Goal: Task Accomplishment & Management: Complete application form

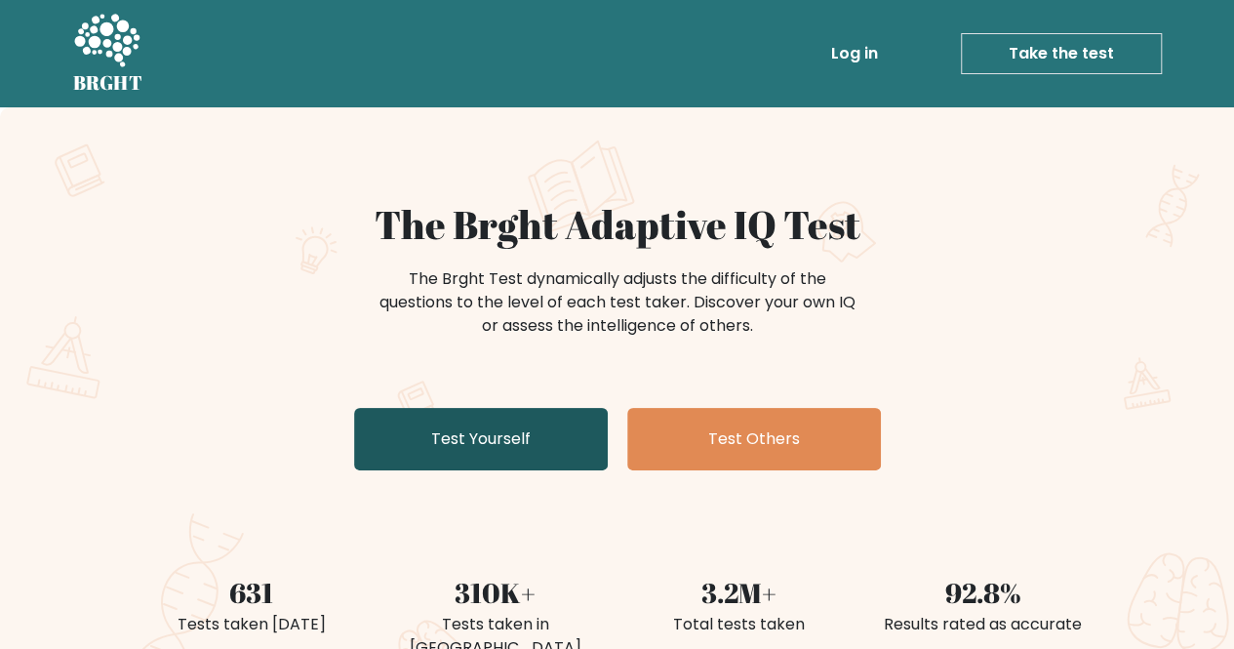
click at [438, 435] on link "Test Yourself" at bounding box center [481, 439] width 254 height 62
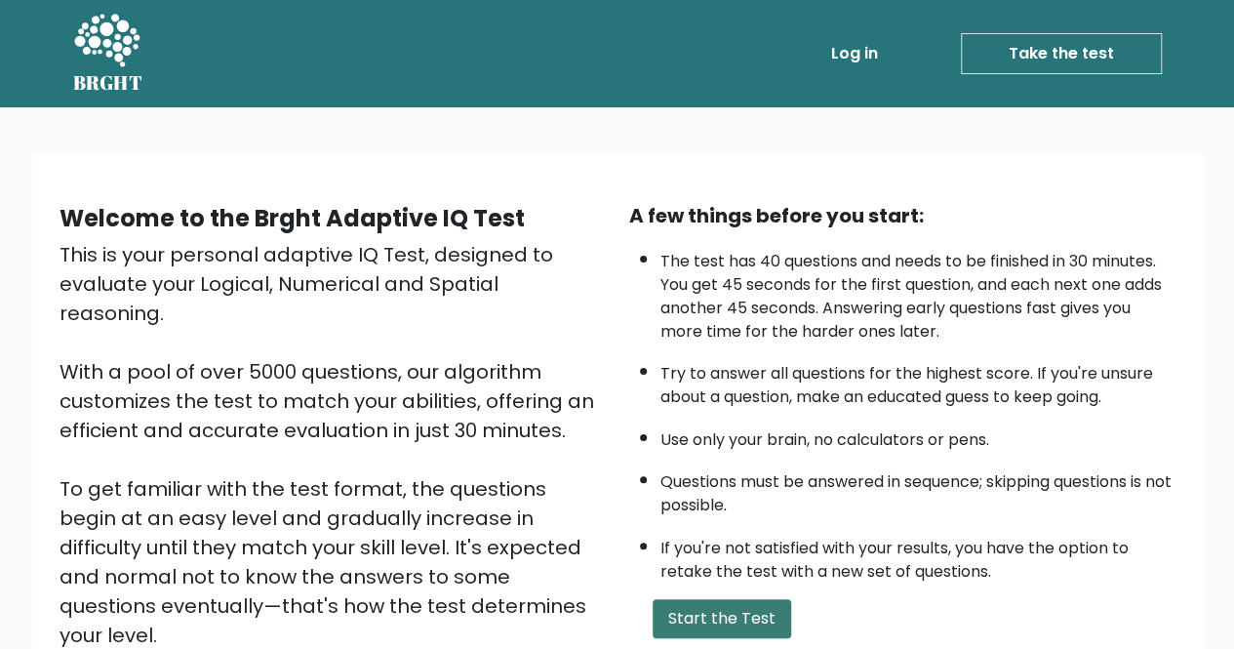
click at [724, 616] on button "Start the Test" at bounding box center [721, 618] width 138 height 39
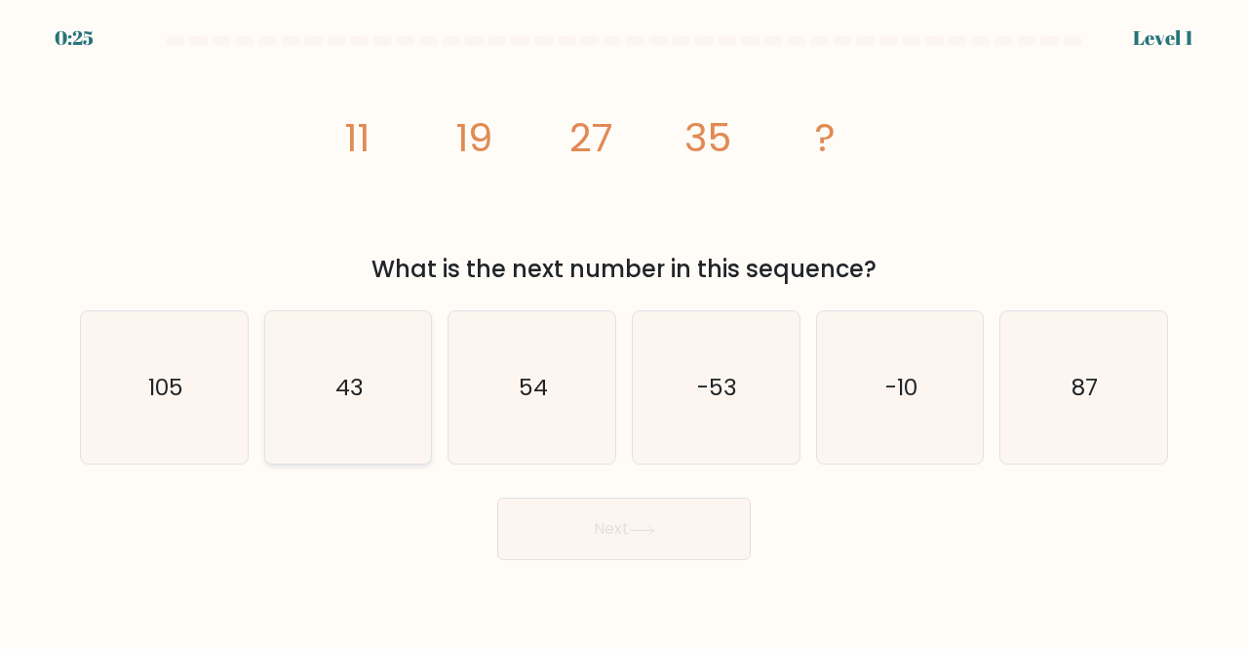
click at [373, 385] on icon "43" at bounding box center [348, 387] width 153 height 153
click at [624, 330] on input "b. 43" at bounding box center [624, 327] width 1 height 5
radio input "true"
click at [624, 527] on button "Next" at bounding box center [624, 528] width 254 height 62
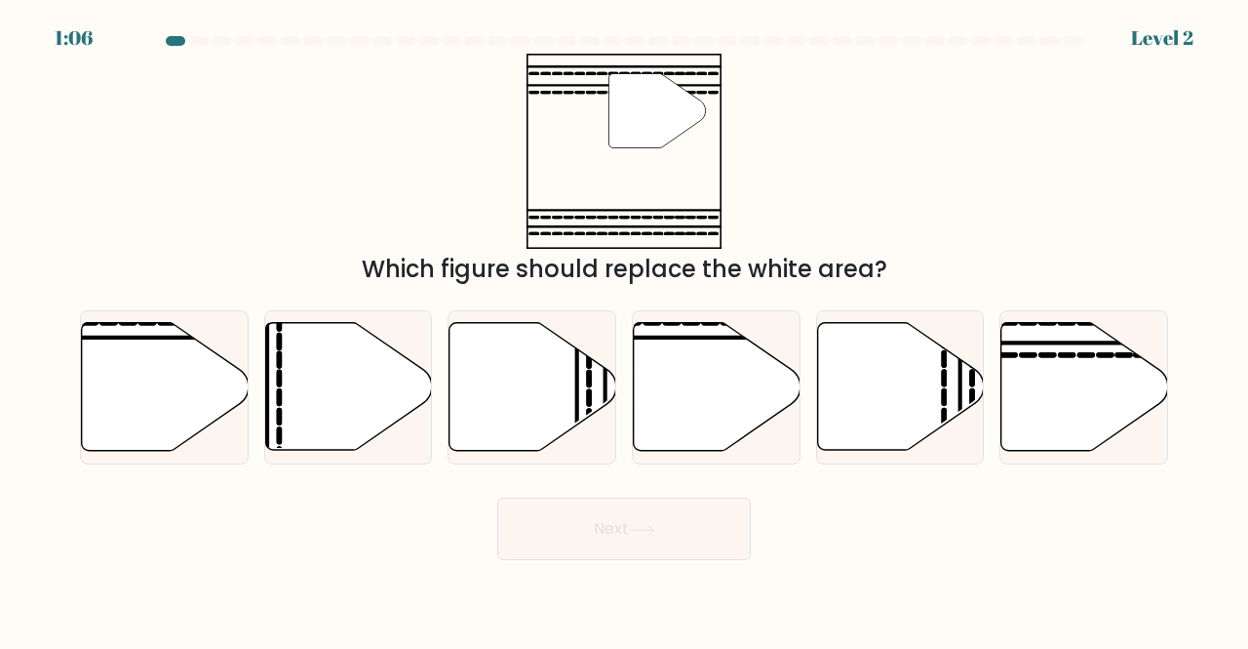
click at [651, 527] on icon at bounding box center [642, 530] width 26 height 11
click at [382, 260] on div "Which figure should replace the white area?" at bounding box center [624, 269] width 1065 height 35
click at [1077, 375] on icon at bounding box center [1085, 387] width 167 height 128
click at [625, 330] on input "f." at bounding box center [624, 327] width 1 height 5
radio input "true"
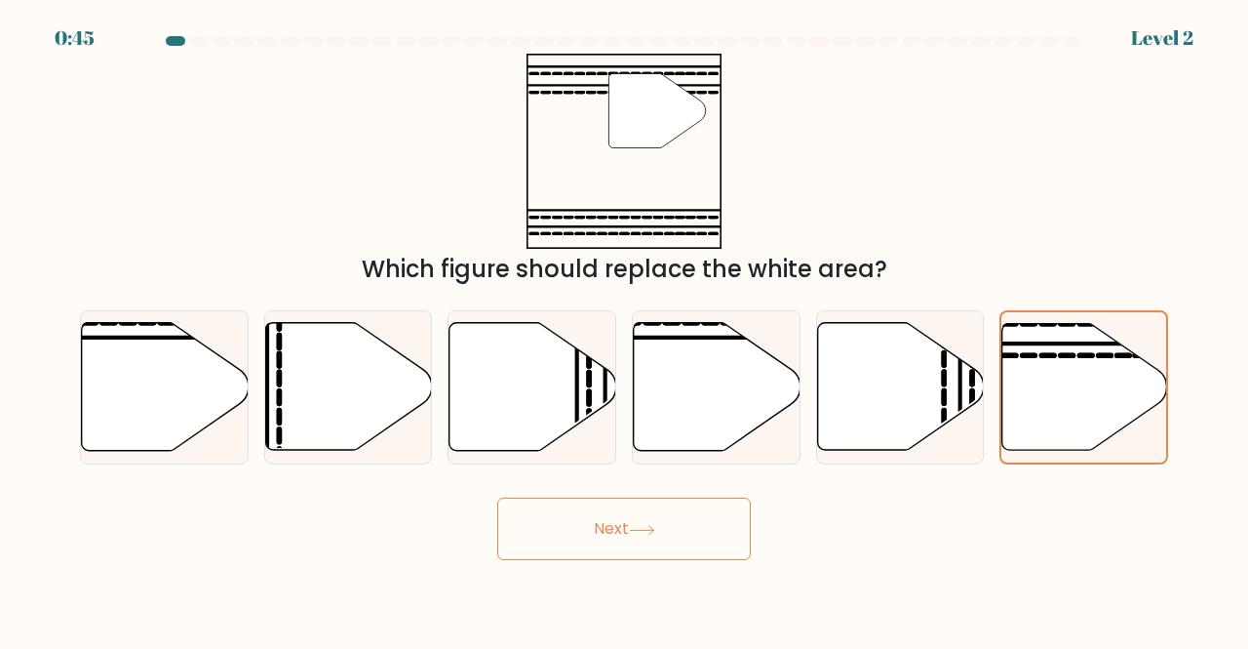
click at [670, 522] on button "Next" at bounding box center [624, 528] width 254 height 62
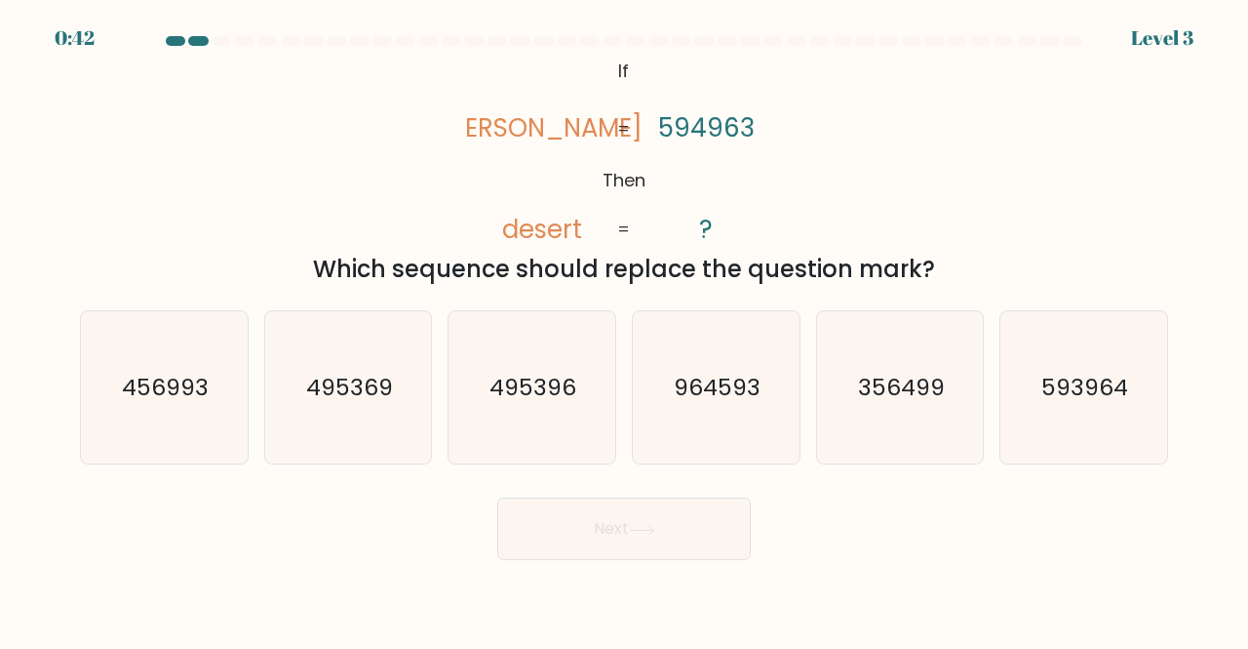
drag, startPoint x: 670, startPoint y: 522, endPoint x: 570, endPoint y: 526, distance: 99.5
click at [1071, 391] on text "593964" at bounding box center [1086, 387] width 87 height 32
click at [625, 330] on input "f. 593964" at bounding box center [624, 327] width 1 height 5
radio input "true"
click at [583, 535] on button "Next" at bounding box center [624, 528] width 254 height 62
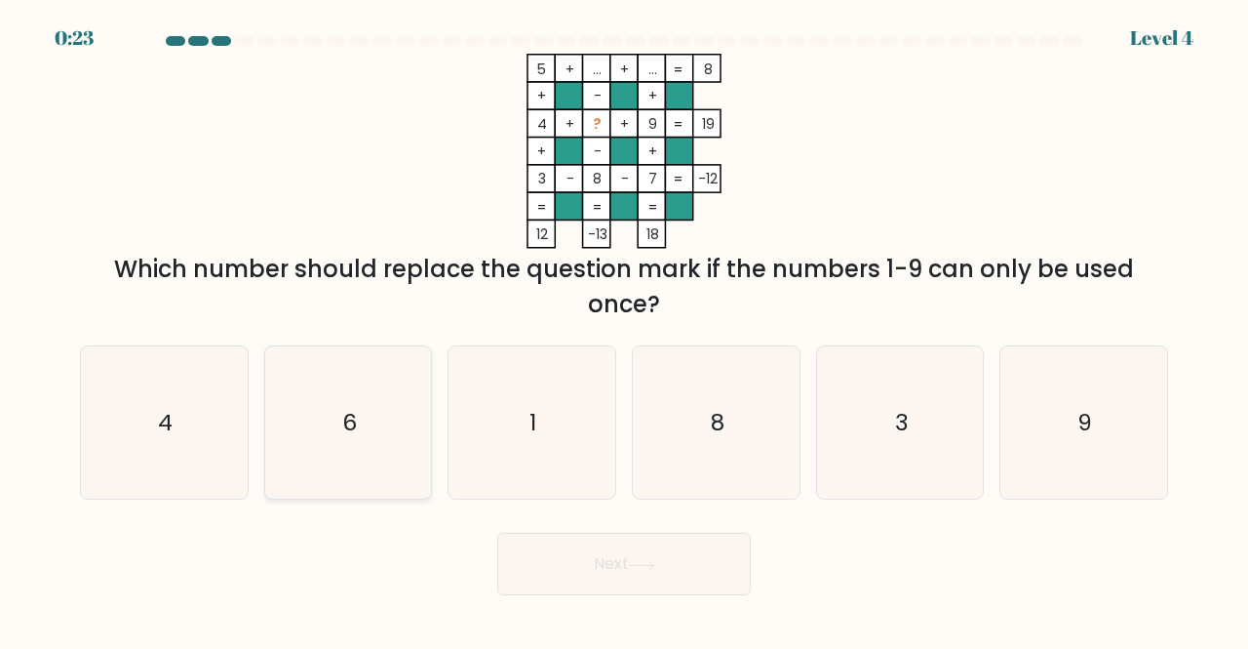
click at [298, 430] on icon "6" at bounding box center [348, 422] width 153 height 153
click at [624, 330] on input "b. 6" at bounding box center [624, 327] width 1 height 5
radio input "true"
click at [702, 561] on button "Next" at bounding box center [624, 563] width 254 height 62
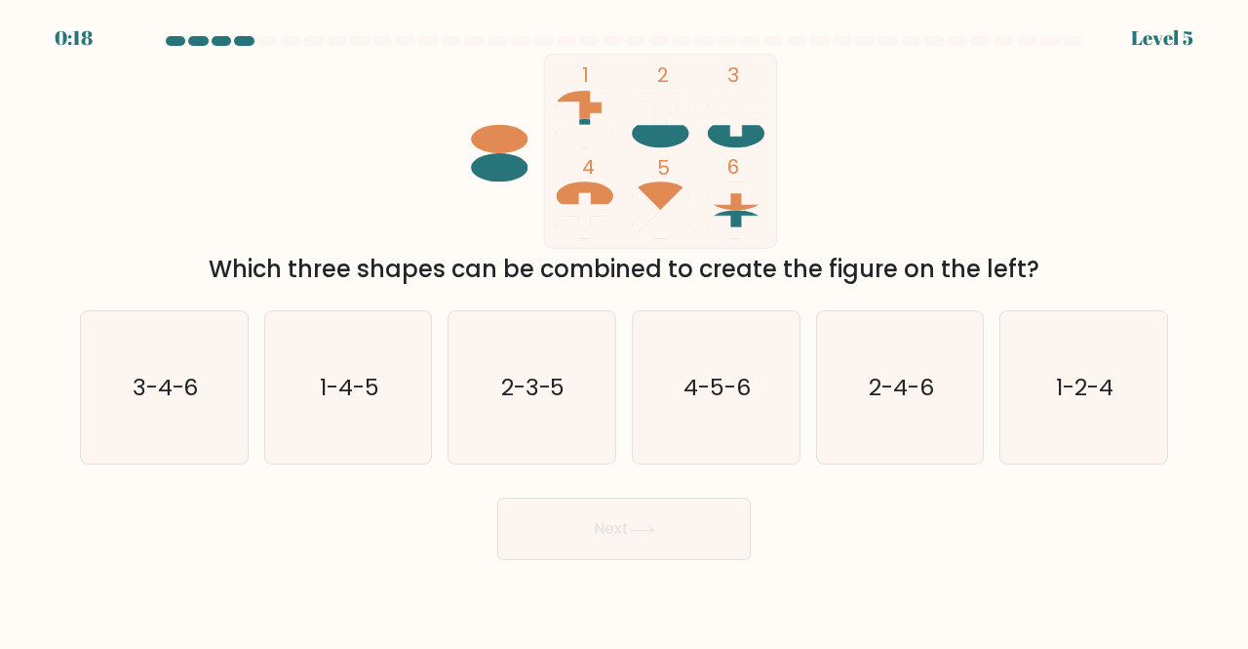
click at [656, 561] on body "0:18 Level 5" at bounding box center [624, 324] width 1248 height 649
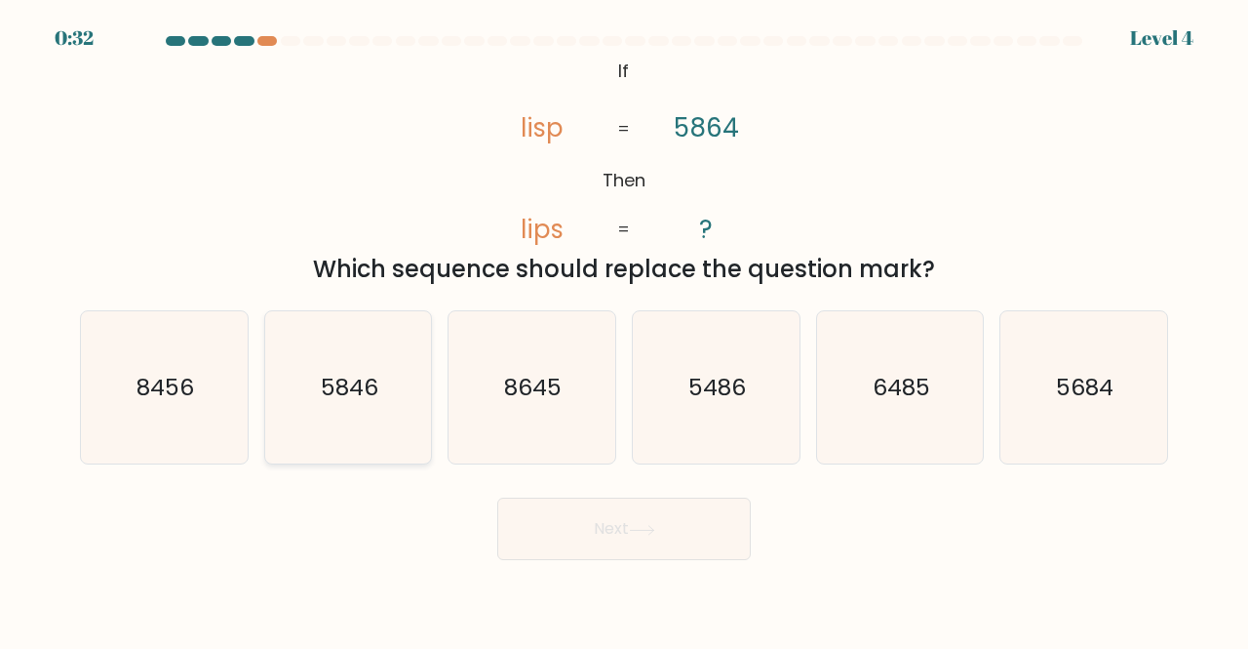
click at [335, 406] on icon "5846" at bounding box center [348, 387] width 153 height 153
click at [624, 330] on input "b. 5846" at bounding box center [624, 327] width 1 height 5
radio input "true"
click at [617, 531] on button "Next" at bounding box center [624, 528] width 254 height 62
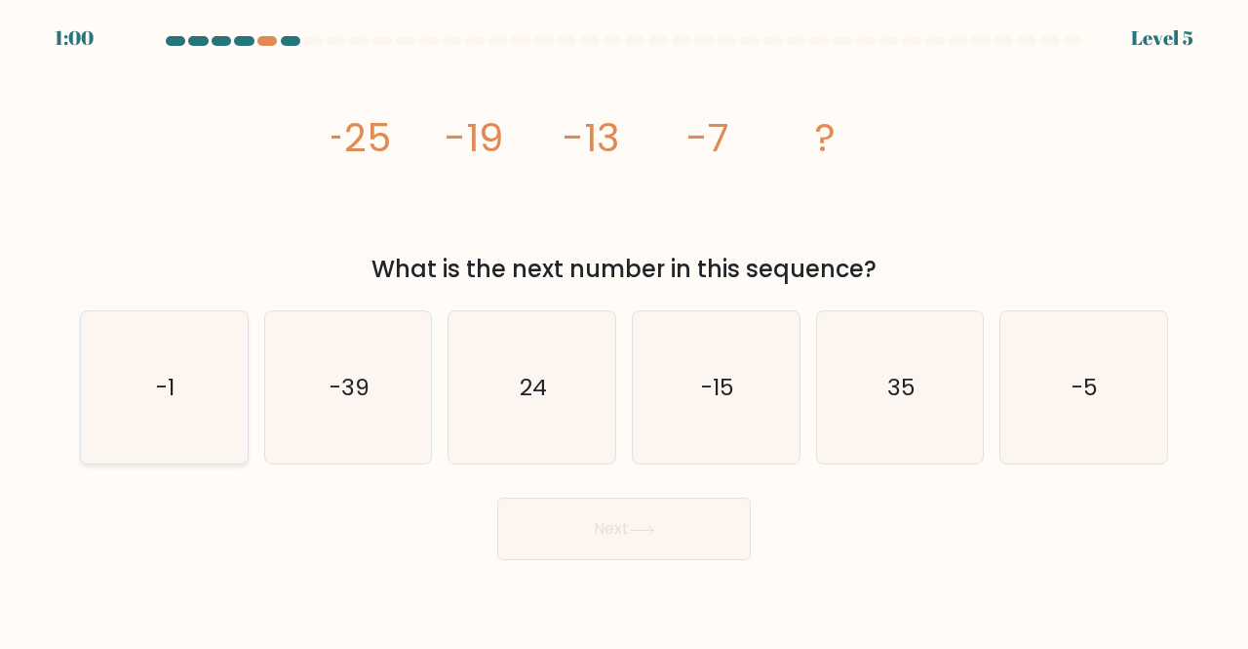
click at [209, 413] on icon "-1" at bounding box center [164, 387] width 153 height 153
click at [624, 330] on input "a. -1" at bounding box center [624, 327] width 1 height 5
radio input "true"
click at [626, 521] on button "Next" at bounding box center [624, 528] width 254 height 62
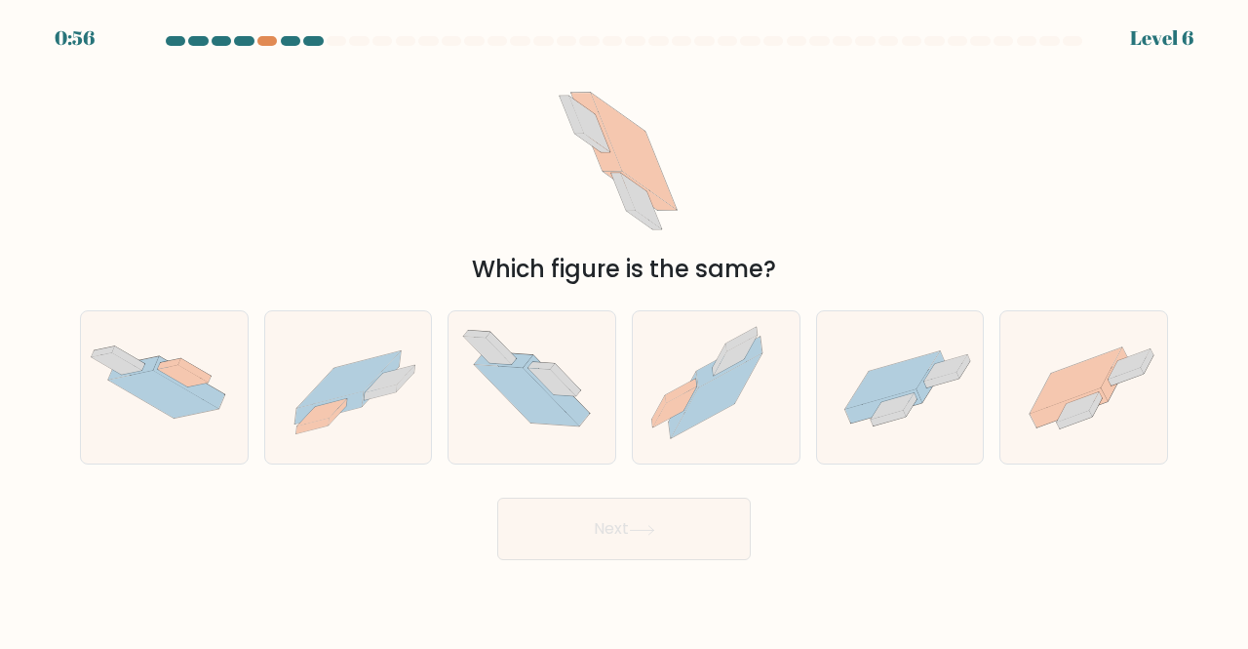
click at [626, 521] on button "Next" at bounding box center [624, 528] width 254 height 62
click at [375, 515] on div "Next" at bounding box center [624, 524] width 1112 height 72
click at [1109, 387] on icon at bounding box center [1115, 373] width 27 height 53
click at [625, 330] on input "f." at bounding box center [624, 327] width 1 height 5
radio input "true"
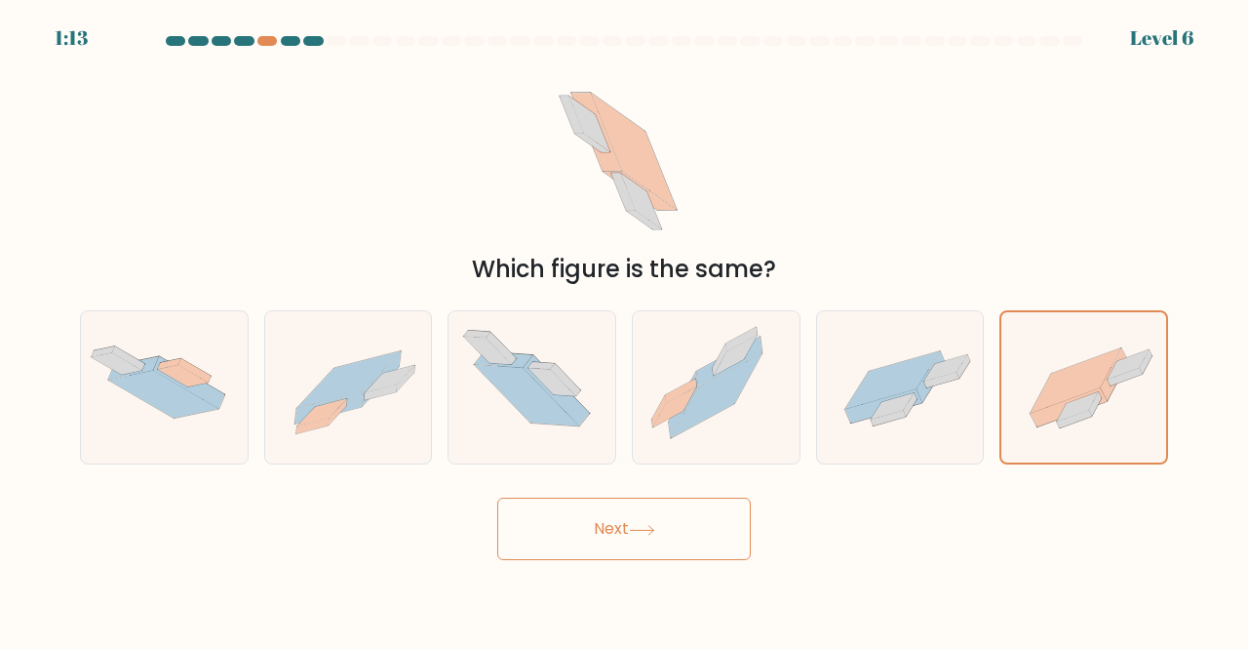
click at [673, 509] on button "Next" at bounding box center [624, 528] width 254 height 62
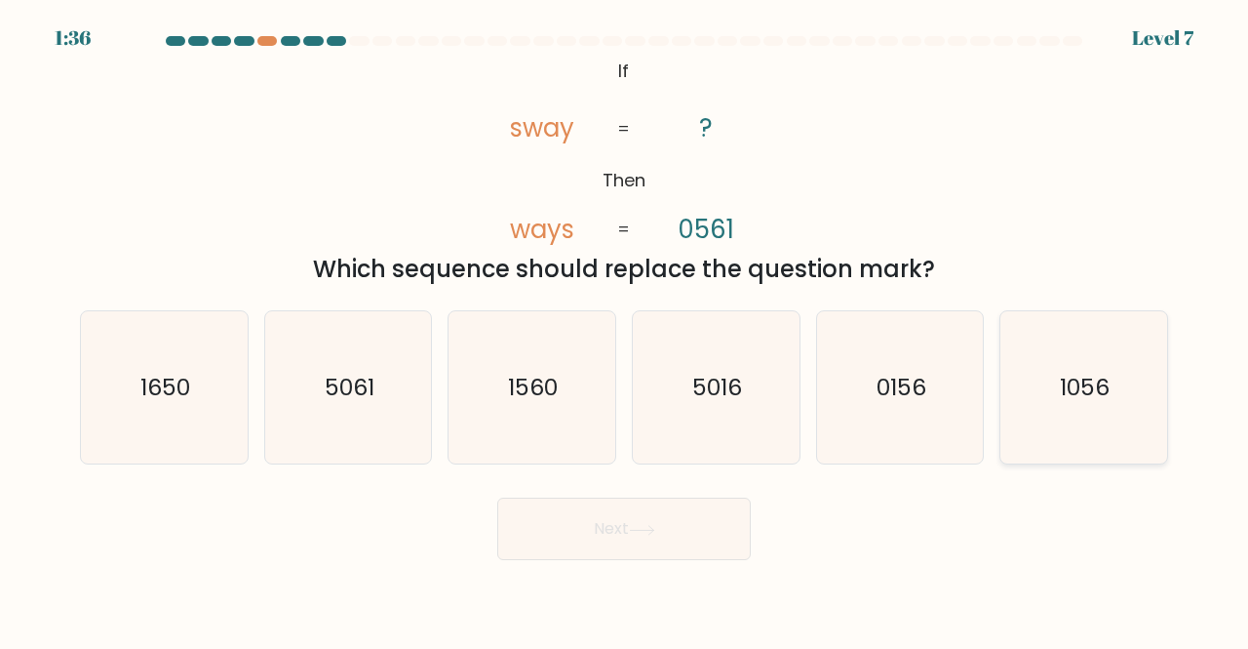
click at [1072, 377] on text "1056" at bounding box center [1086, 387] width 50 height 32
click at [625, 330] on input "f. 1056" at bounding box center [624, 327] width 1 height 5
radio input "true"
click at [640, 512] on button "Next" at bounding box center [624, 528] width 254 height 62
click at [640, 531] on icon at bounding box center [642, 530] width 26 height 11
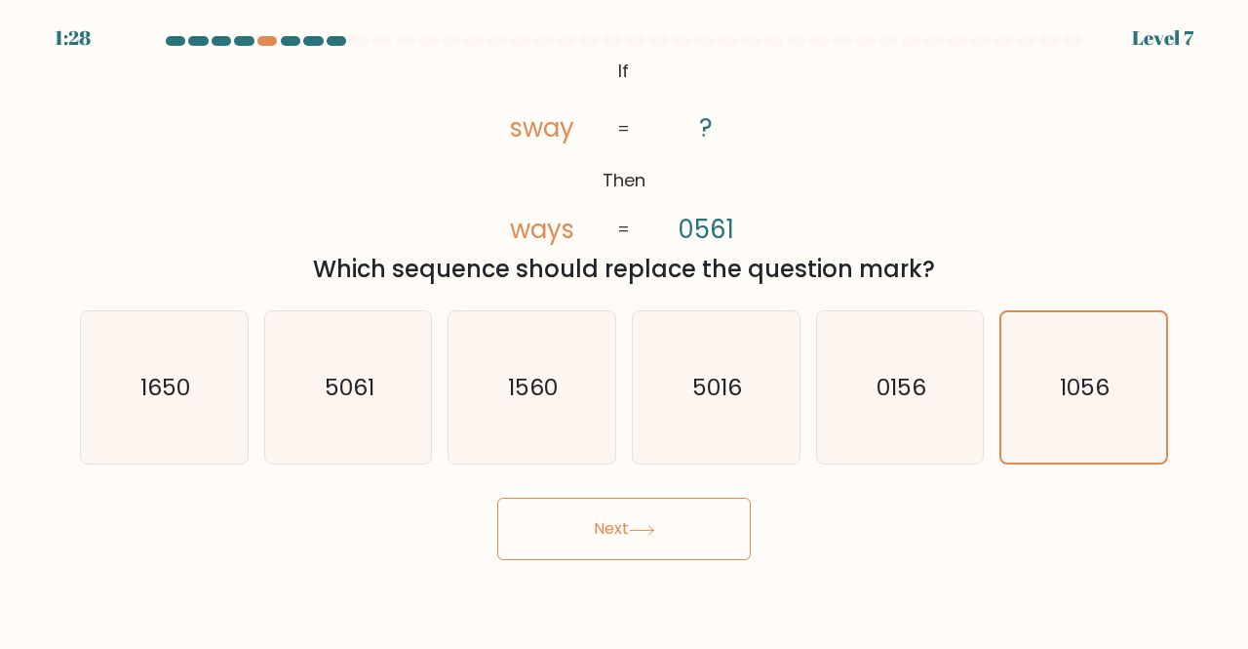
click at [667, 519] on button "Next" at bounding box center [624, 528] width 254 height 62
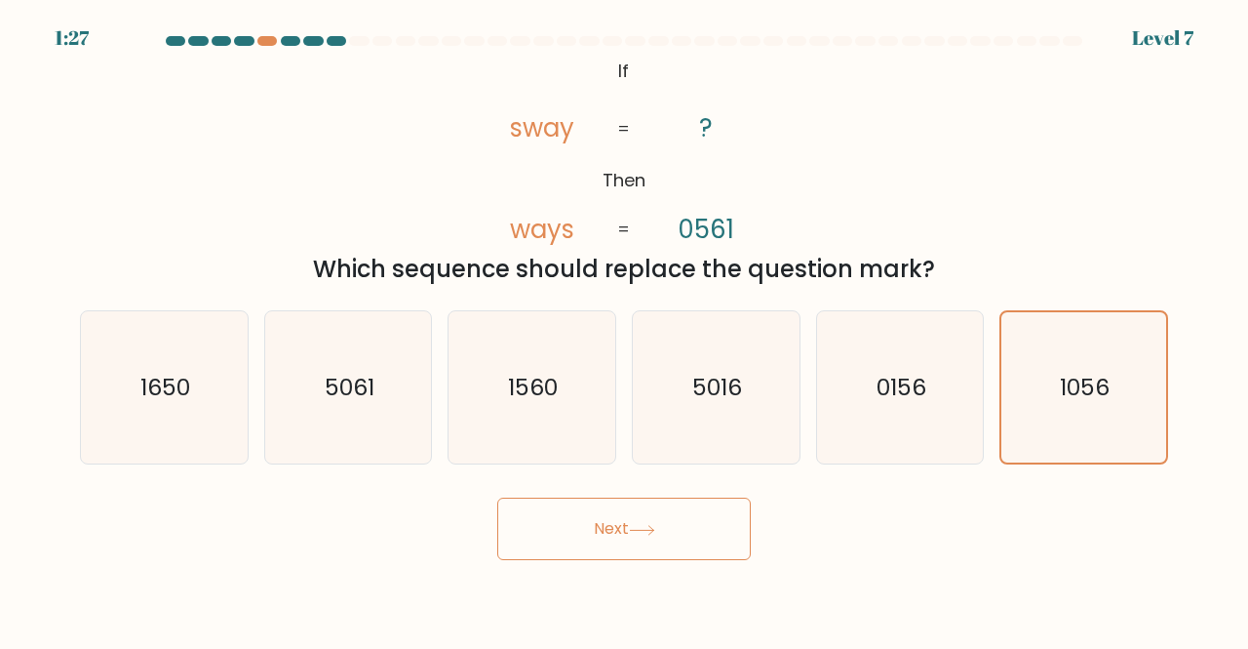
click at [667, 519] on button "Next" at bounding box center [624, 528] width 254 height 62
click at [650, 522] on button "Next" at bounding box center [624, 528] width 254 height 62
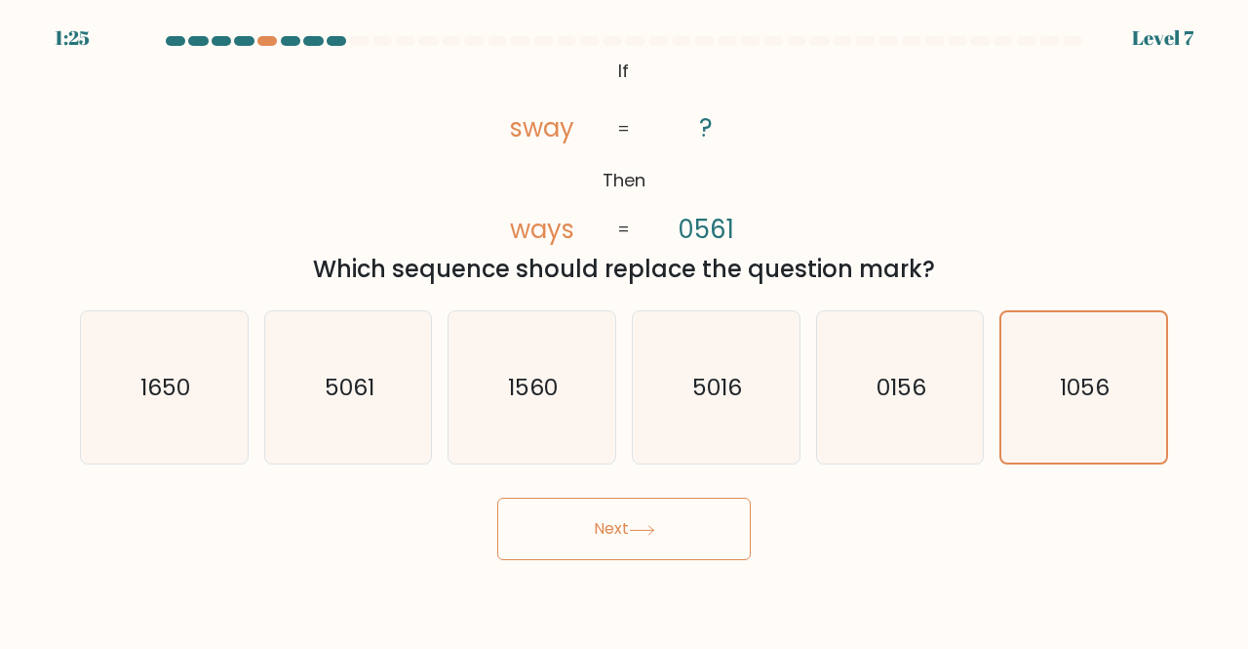
click at [650, 522] on button "Next" at bounding box center [624, 528] width 254 height 62
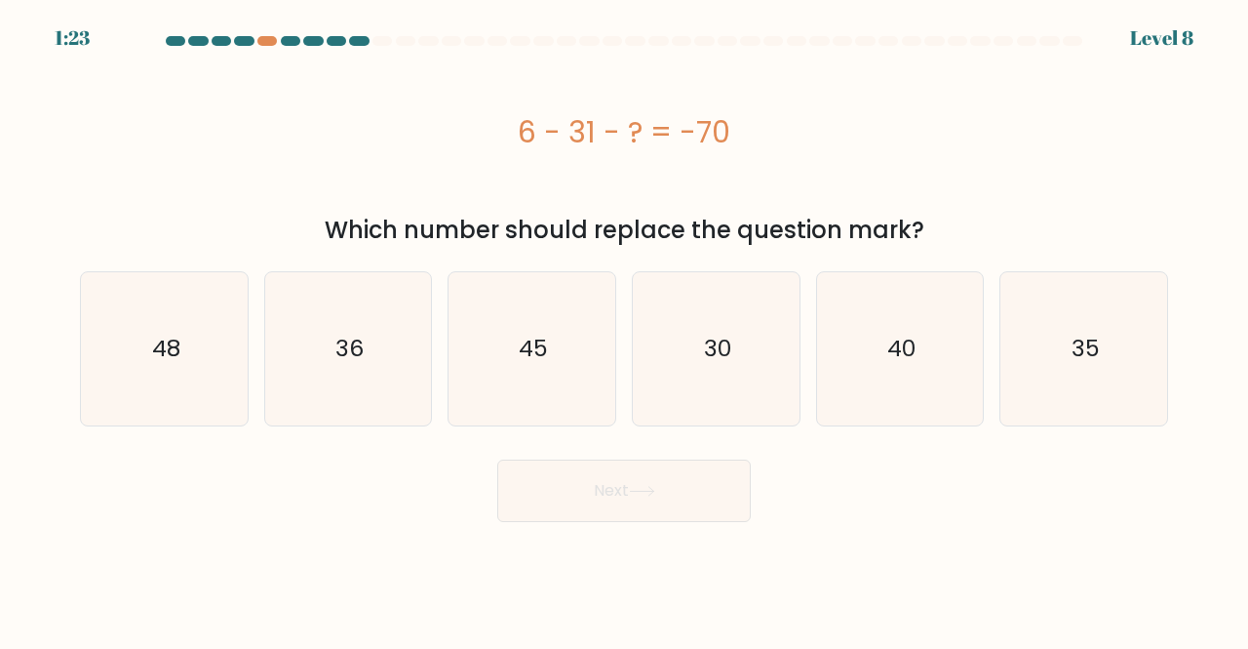
click at [630, 541] on body "1:23 Level 8 a." at bounding box center [624, 324] width 1248 height 649
click at [282, 112] on div "6 - 31 - ? = -70" at bounding box center [624, 132] width 1088 height 44
click at [535, 272] on icon "45" at bounding box center [531, 348] width 153 height 153
click at [624, 325] on input "c. 45" at bounding box center [624, 327] width 1 height 5
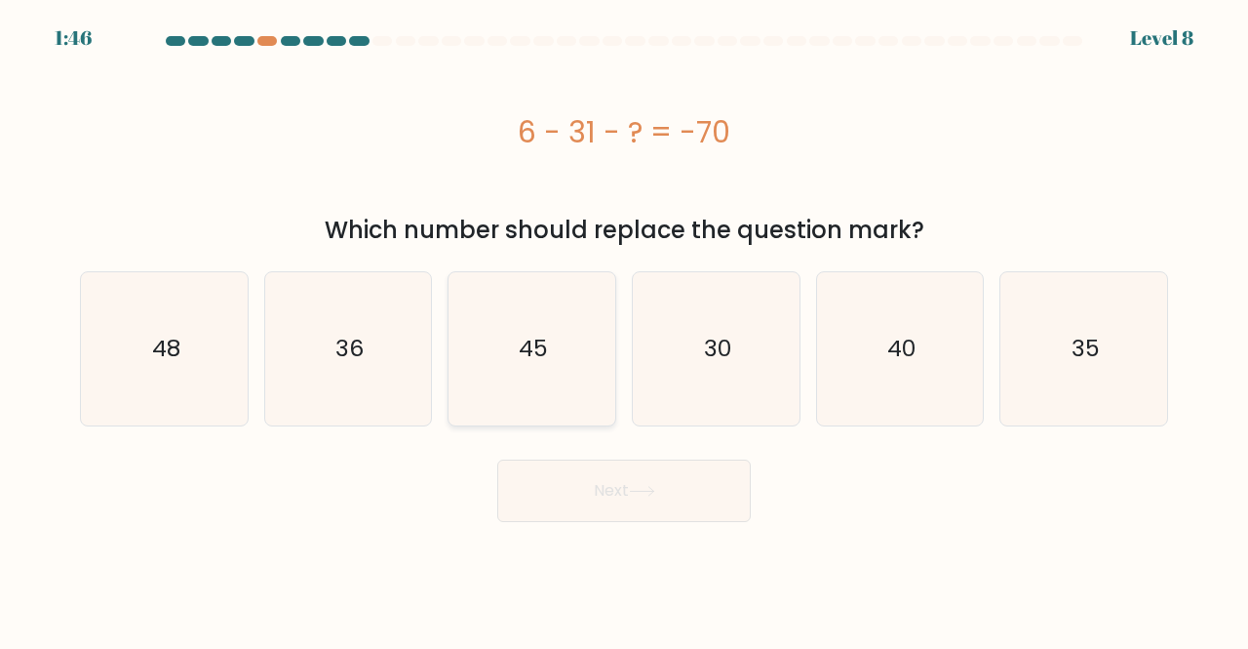
radio input "true"
click at [621, 489] on button "Next" at bounding box center [624, 490] width 254 height 62
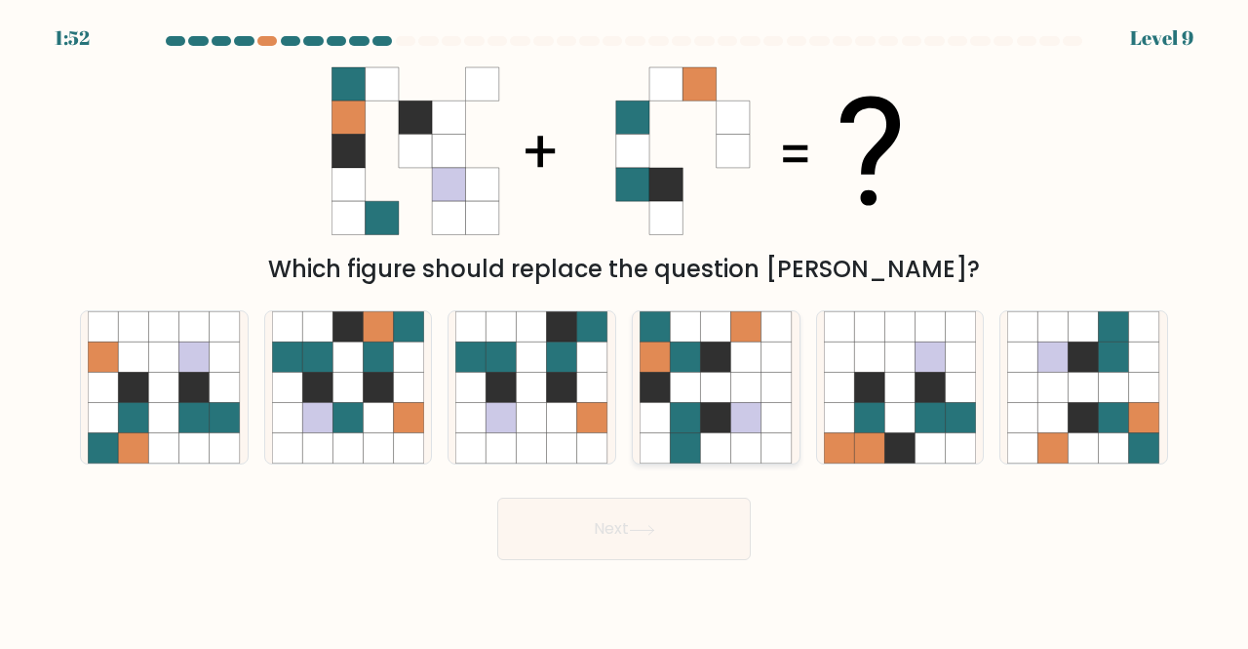
click at [683, 413] on icon at bounding box center [685, 418] width 30 height 30
click at [625, 330] on input "d." at bounding box center [624, 327] width 1 height 5
radio input "true"
click at [683, 413] on icon at bounding box center [686, 417] width 30 height 30
click at [625, 330] on input "d." at bounding box center [624, 327] width 1 height 5
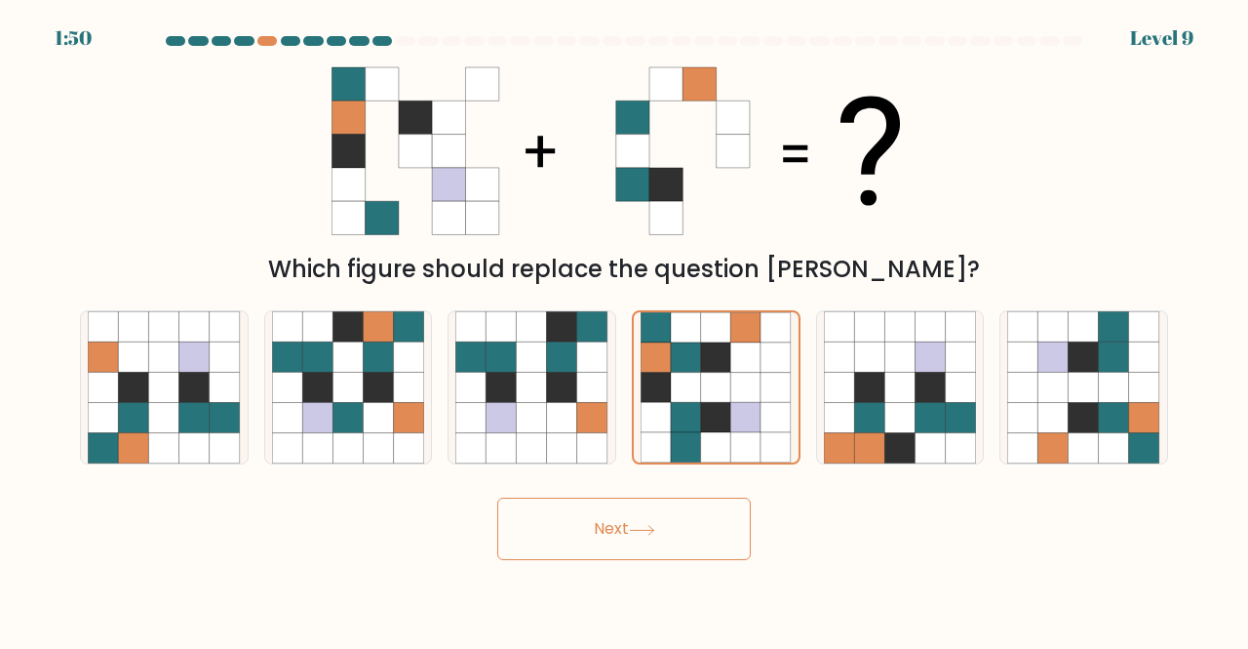
click at [632, 520] on button "Next" at bounding box center [624, 528] width 254 height 62
click at [701, 513] on button "Next" at bounding box center [624, 528] width 254 height 62
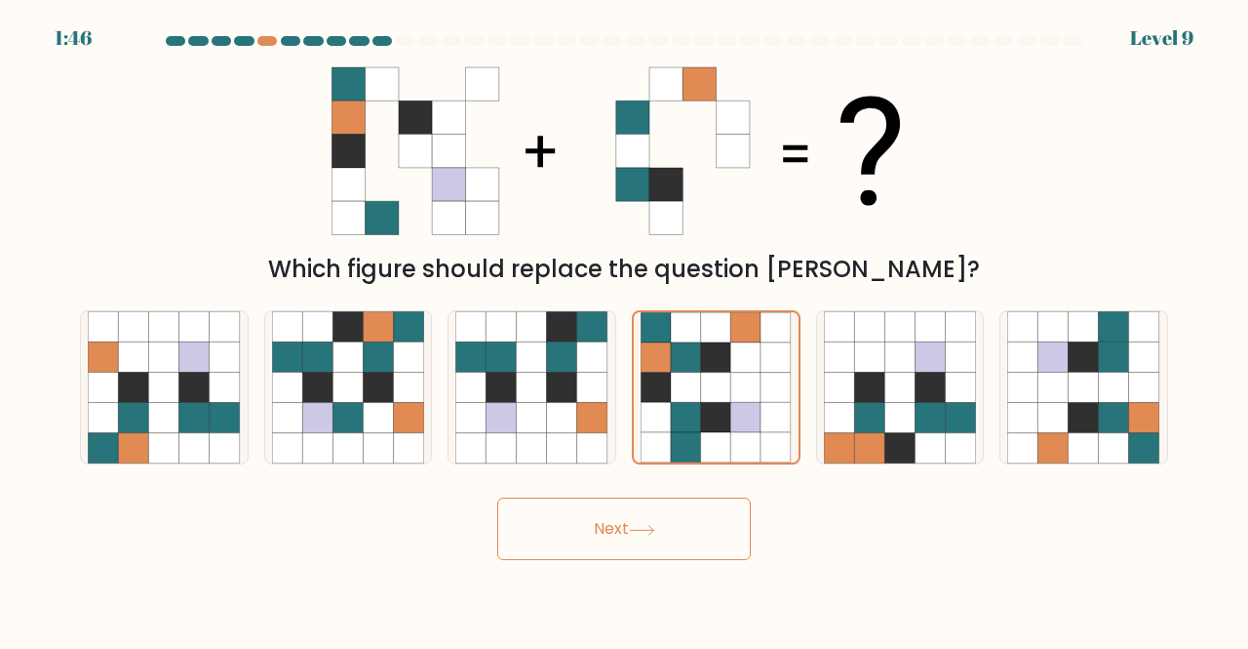
click at [701, 513] on button "Next" at bounding box center [624, 528] width 254 height 62
click at [603, 530] on button "Next" at bounding box center [624, 528] width 254 height 62
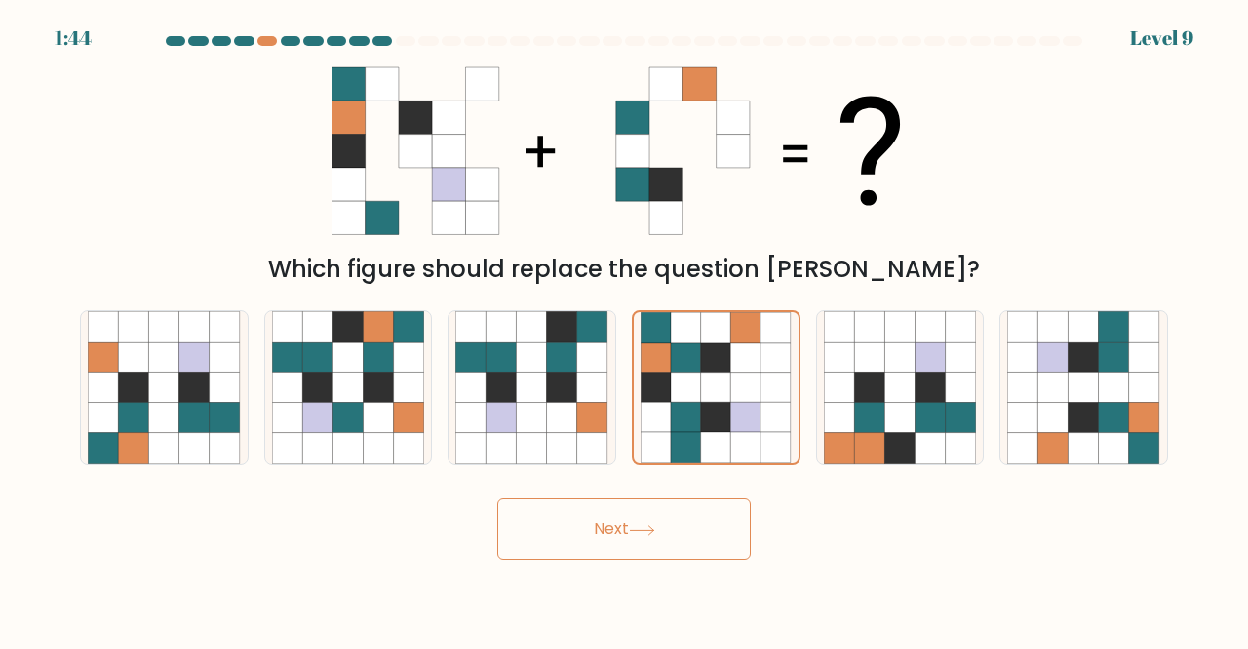
click at [603, 530] on button "Next" at bounding box center [624, 528] width 254 height 62
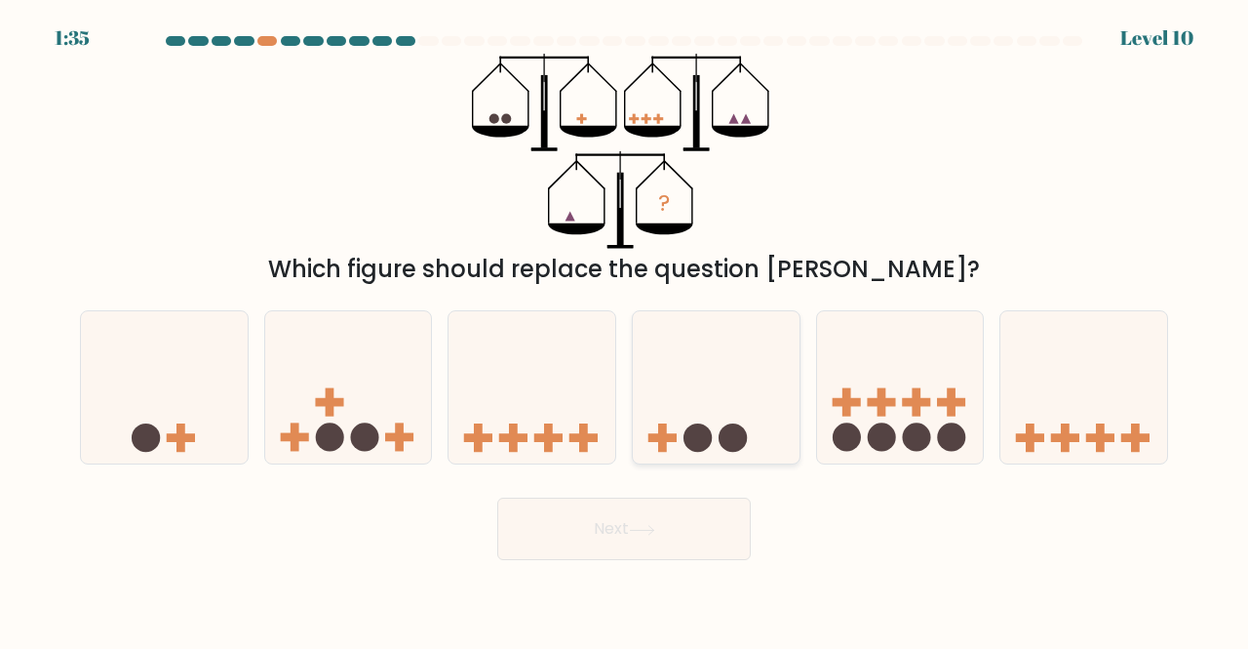
click at [674, 422] on icon at bounding box center [716, 387] width 167 height 138
click at [625, 330] on input "d." at bounding box center [624, 327] width 1 height 5
radio input "true"
click at [674, 422] on icon at bounding box center [716, 387] width 165 height 137
click at [625, 330] on input "d." at bounding box center [624, 327] width 1 height 5
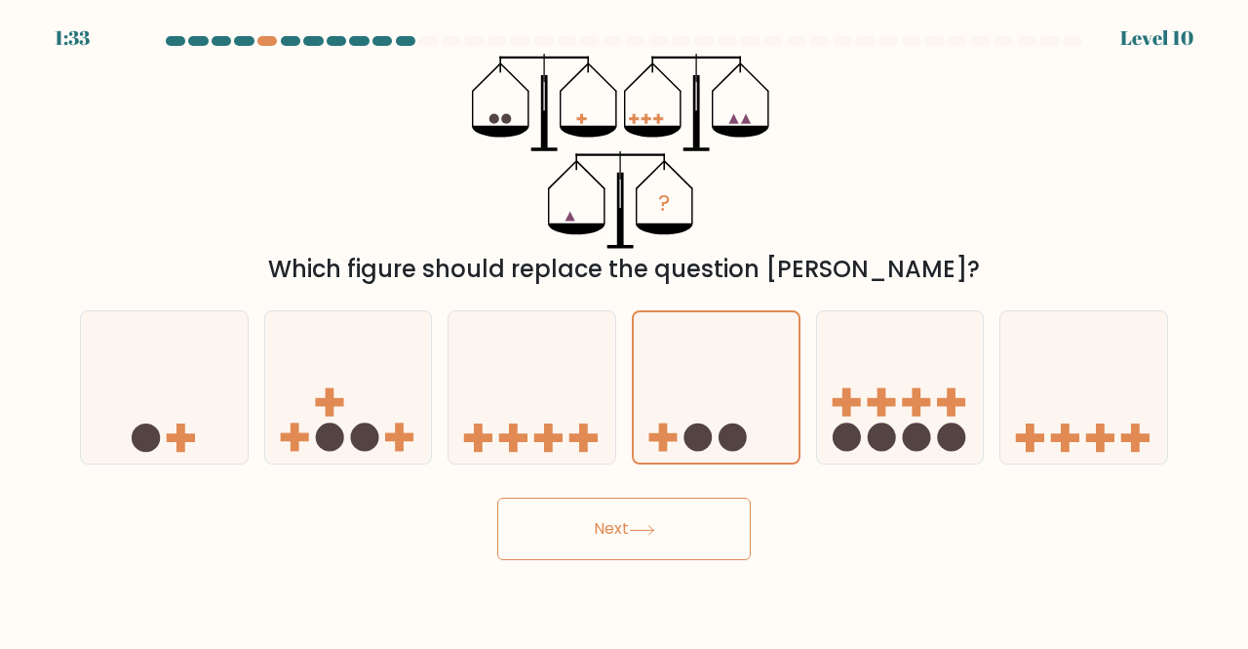
click at [602, 522] on button "Next" at bounding box center [624, 528] width 254 height 62
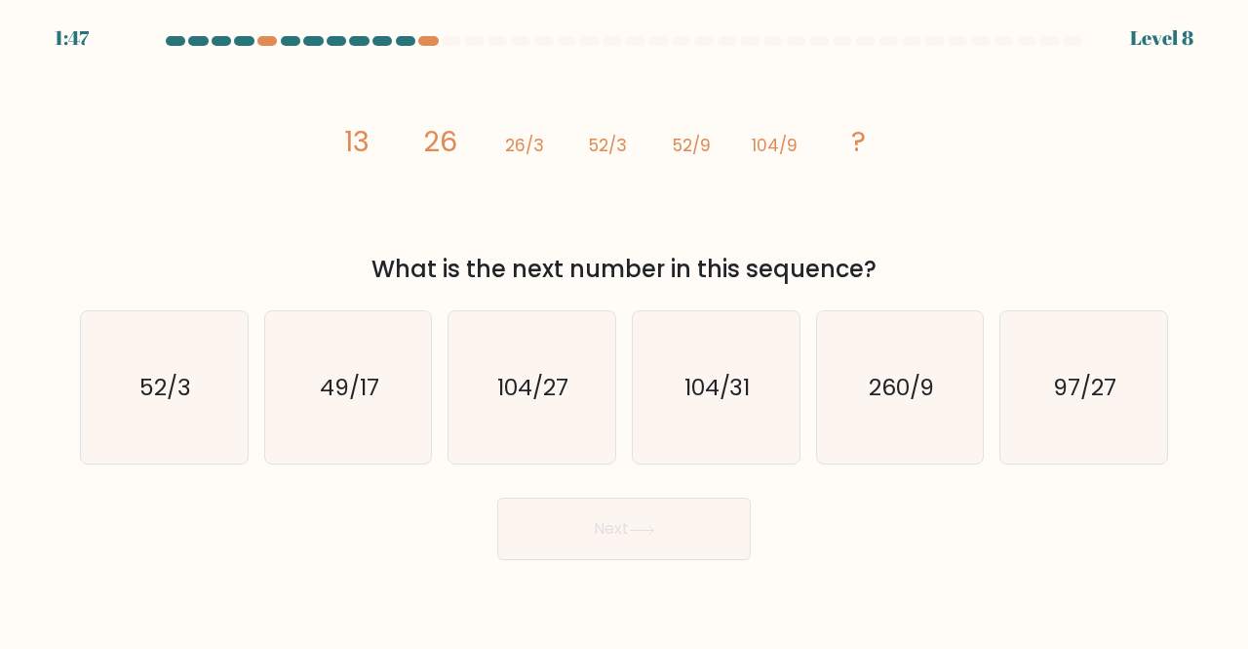
drag, startPoint x: 602, startPoint y: 522, endPoint x: 638, endPoint y: 534, distance: 38.2
click at [638, 534] on button "Next" at bounding box center [624, 528] width 254 height 62
click at [409, 511] on div "Next" at bounding box center [624, 524] width 1112 height 72
click at [505, 441] on icon "104/27" at bounding box center [531, 387] width 153 height 153
click at [624, 330] on input "c. 104/27" at bounding box center [624, 327] width 1 height 5
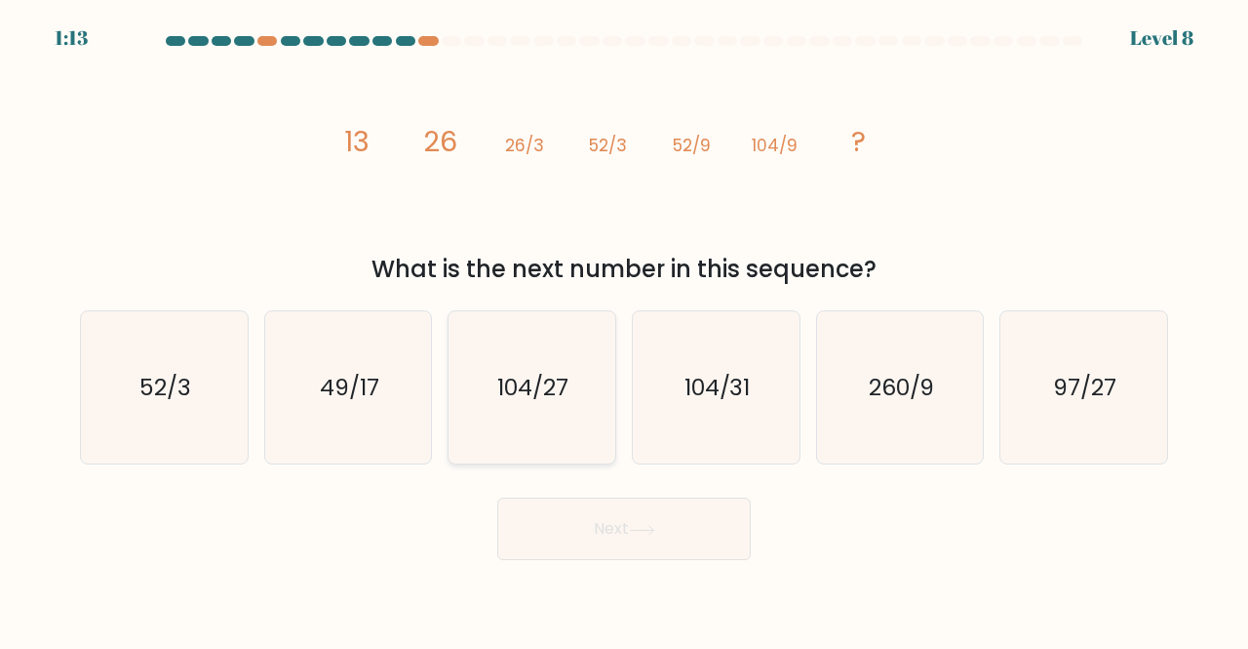
radio input "true"
click at [505, 441] on icon "104/27" at bounding box center [531, 387] width 151 height 151
click at [624, 330] on input "c. 104/27" at bounding box center [624, 327] width 1 height 5
click at [645, 521] on button "Next" at bounding box center [624, 528] width 254 height 62
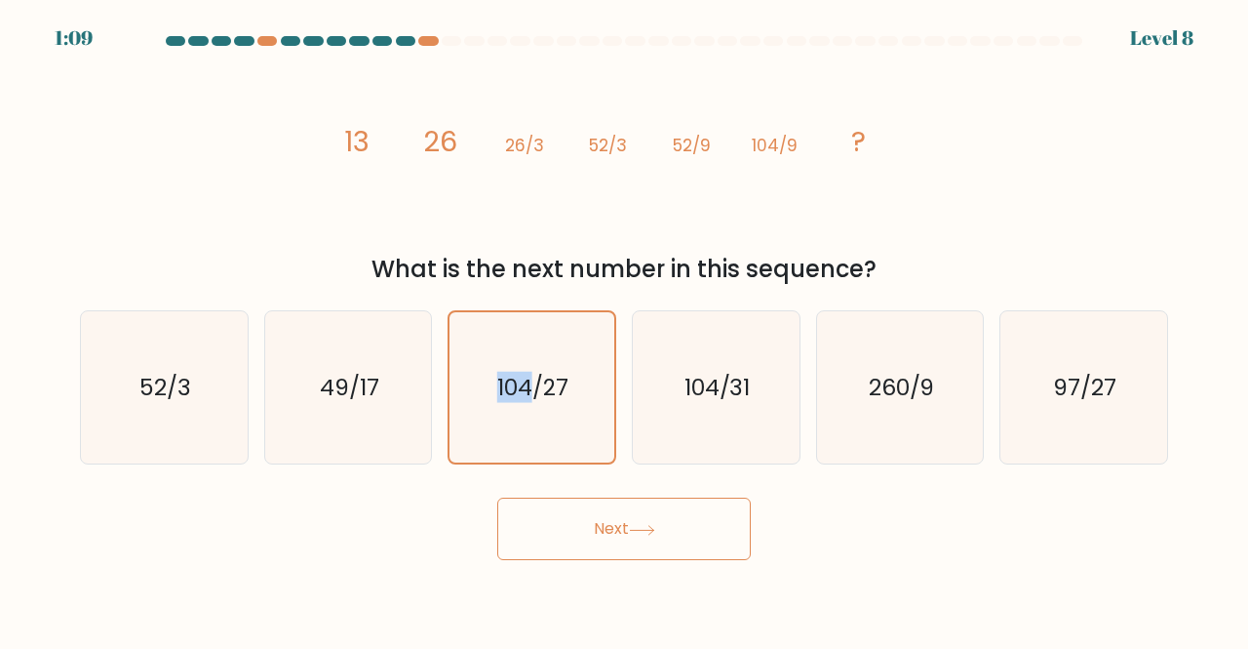
click at [645, 521] on button "Next" at bounding box center [624, 528] width 254 height 62
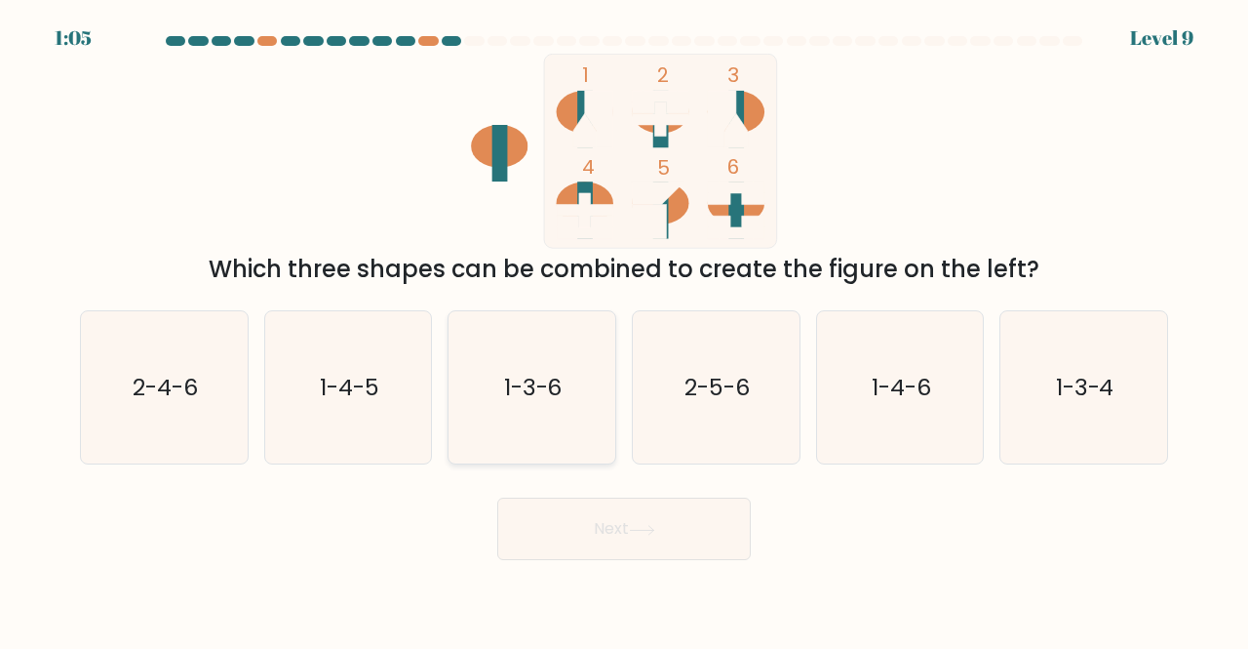
click at [534, 405] on icon "1-3-6" at bounding box center [531, 387] width 153 height 153
click at [624, 330] on input "c. 1-3-6" at bounding box center [624, 327] width 1 height 5
radio input "true"
click at [534, 405] on icon "1-3-6" at bounding box center [531, 387] width 151 height 151
click at [624, 330] on input "c. 1-3-6" at bounding box center [624, 327] width 1 height 5
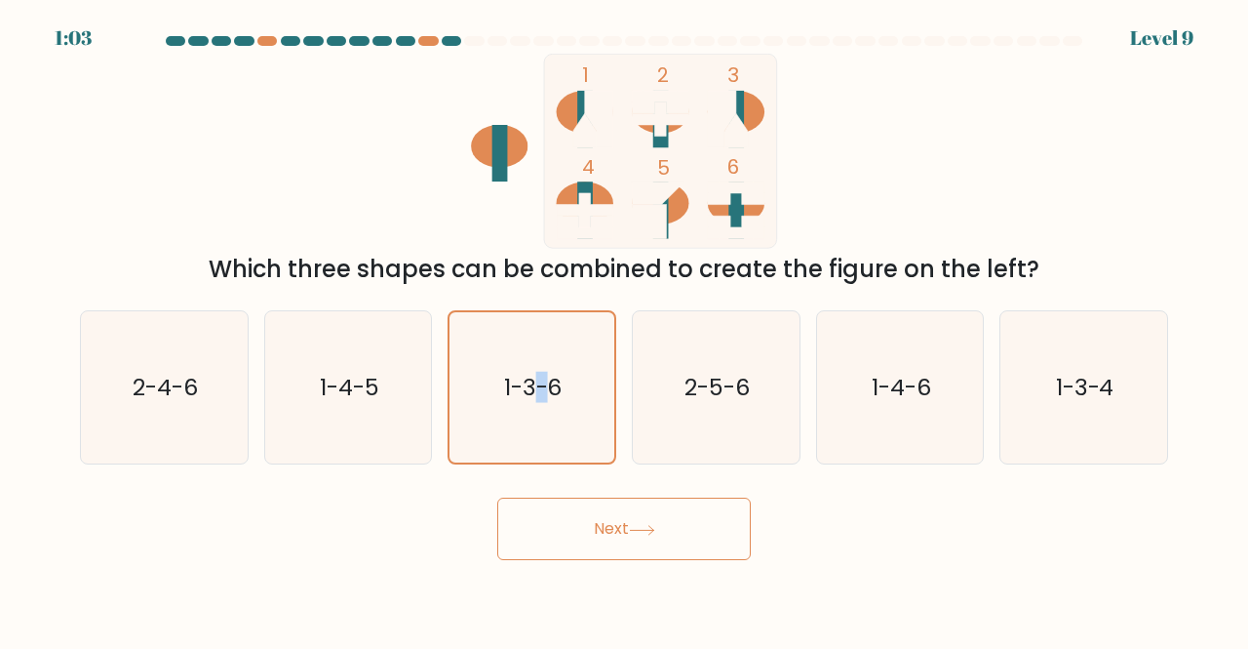
click at [566, 504] on button "Next" at bounding box center [624, 528] width 254 height 62
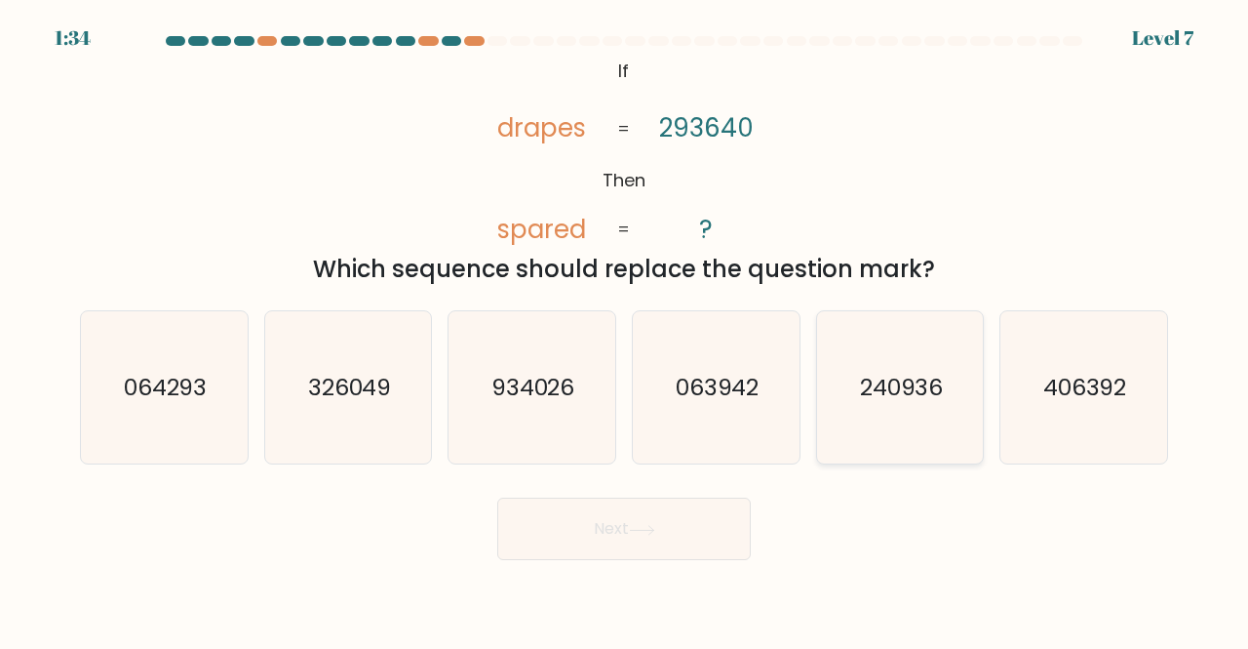
click at [867, 407] on icon "240936" at bounding box center [900, 387] width 153 height 153
click at [625, 330] on input "e. 240936" at bounding box center [624, 327] width 1 height 5
radio input "true"
click at [600, 541] on button "Next" at bounding box center [624, 528] width 254 height 62
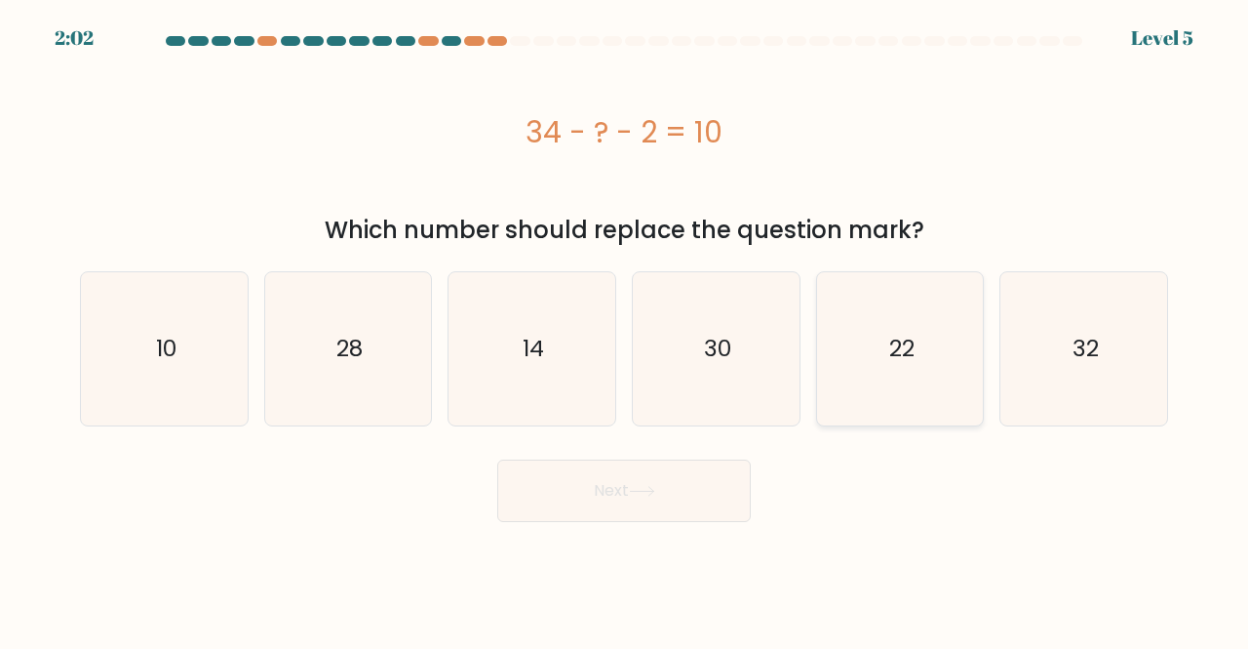
click at [910, 337] on text "22" at bounding box center [901, 349] width 25 height 32
click at [625, 330] on input "e. 22" at bounding box center [624, 327] width 1 height 5
radio input "true"
click at [673, 486] on button "Next" at bounding box center [624, 490] width 254 height 62
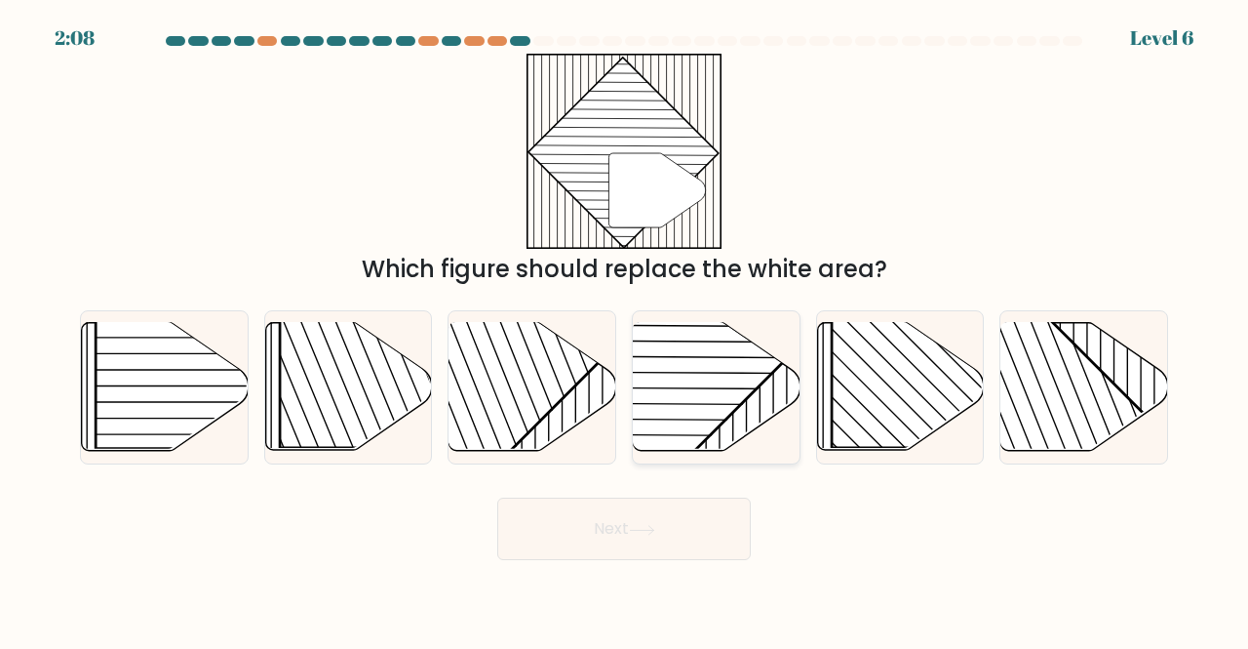
click at [713, 425] on rect at bounding box center [658, 321] width 327 height 327
click at [625, 330] on input "d." at bounding box center [624, 327] width 1 height 5
radio input "true"
click at [667, 510] on button "Next" at bounding box center [624, 528] width 254 height 62
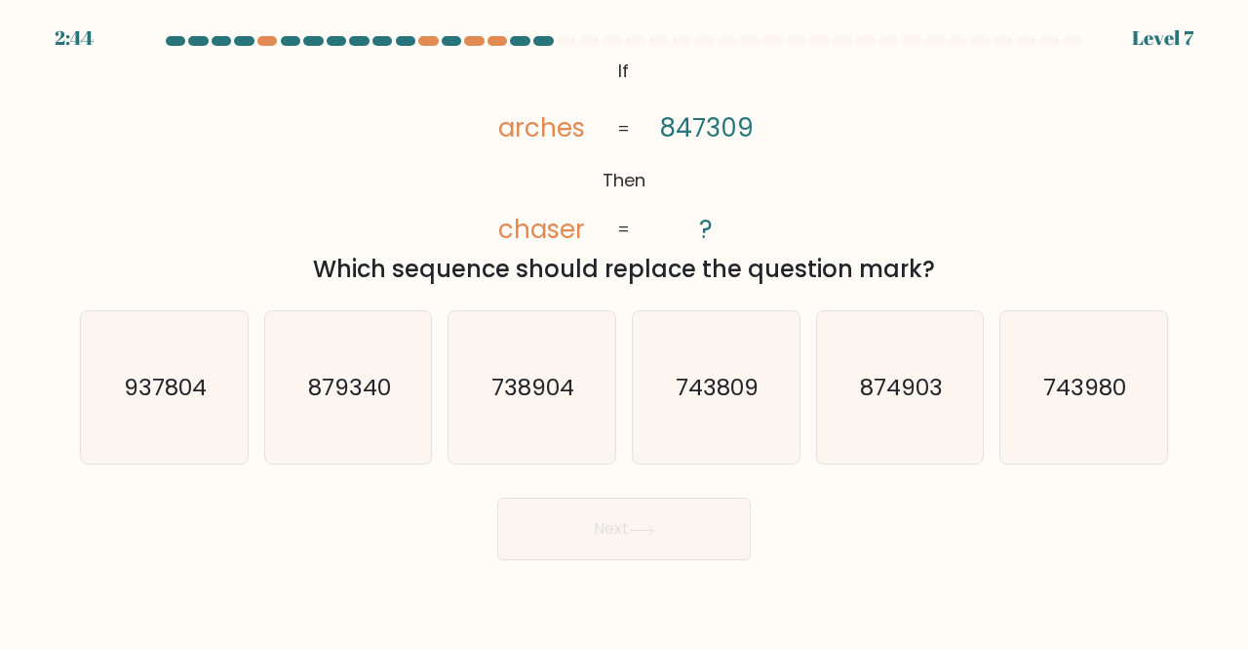
click at [665, 518] on button "Next" at bounding box center [624, 528] width 254 height 62
click at [538, 422] on icon "738904" at bounding box center [531, 387] width 153 height 153
click at [624, 330] on input "c. 738904" at bounding box center [624, 327] width 1 height 5
radio input "true"
click at [586, 525] on button "Next" at bounding box center [624, 528] width 254 height 62
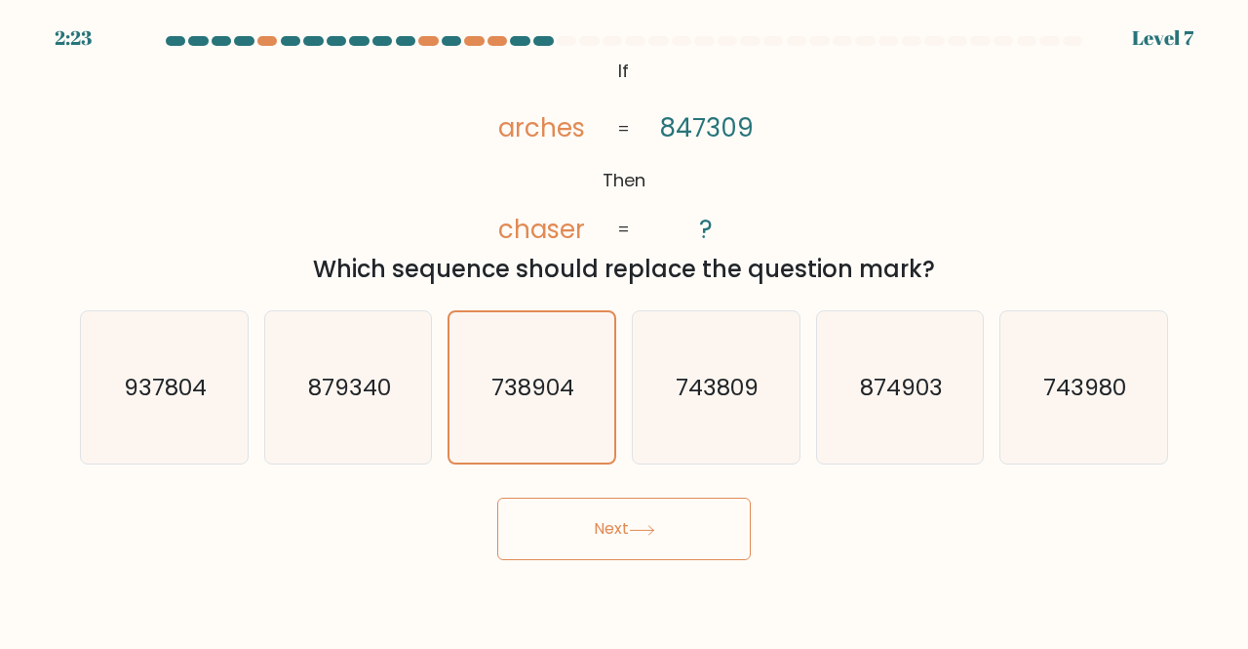
click at [641, 520] on button "Next" at bounding box center [624, 528] width 254 height 62
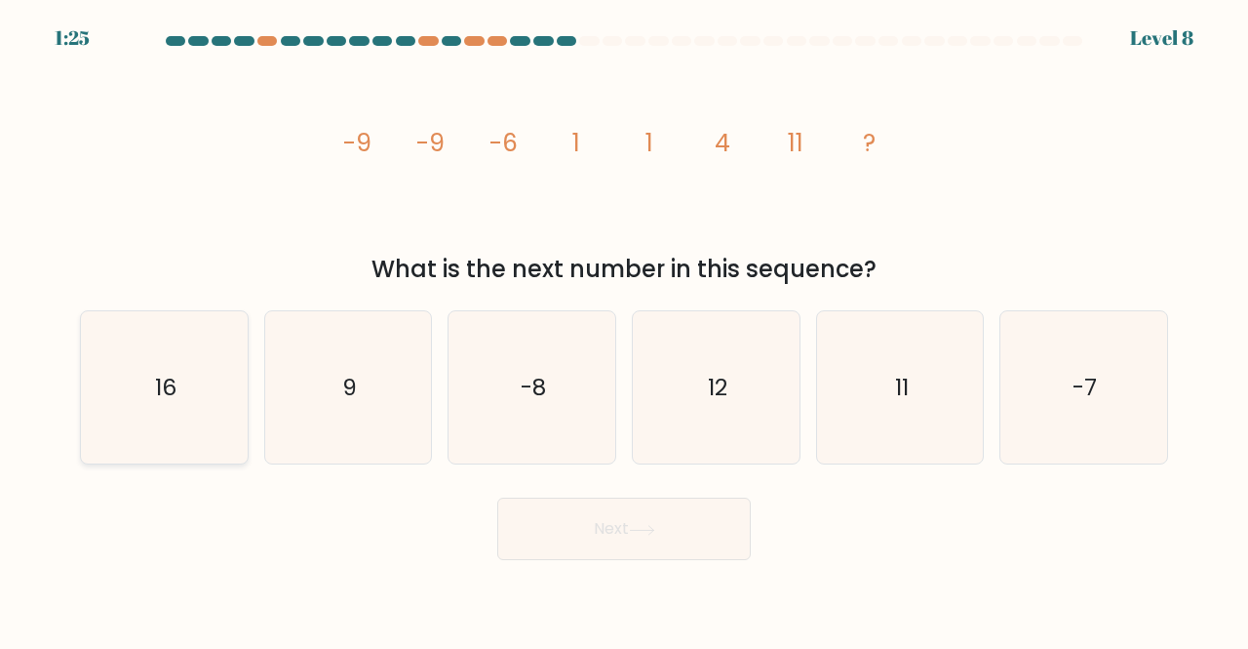
click at [213, 430] on icon "16" at bounding box center [164, 387] width 153 height 153
click at [624, 330] on input "a. 16" at bounding box center [624, 327] width 1 height 5
radio input "true"
click at [585, 515] on button "Next" at bounding box center [624, 528] width 254 height 62
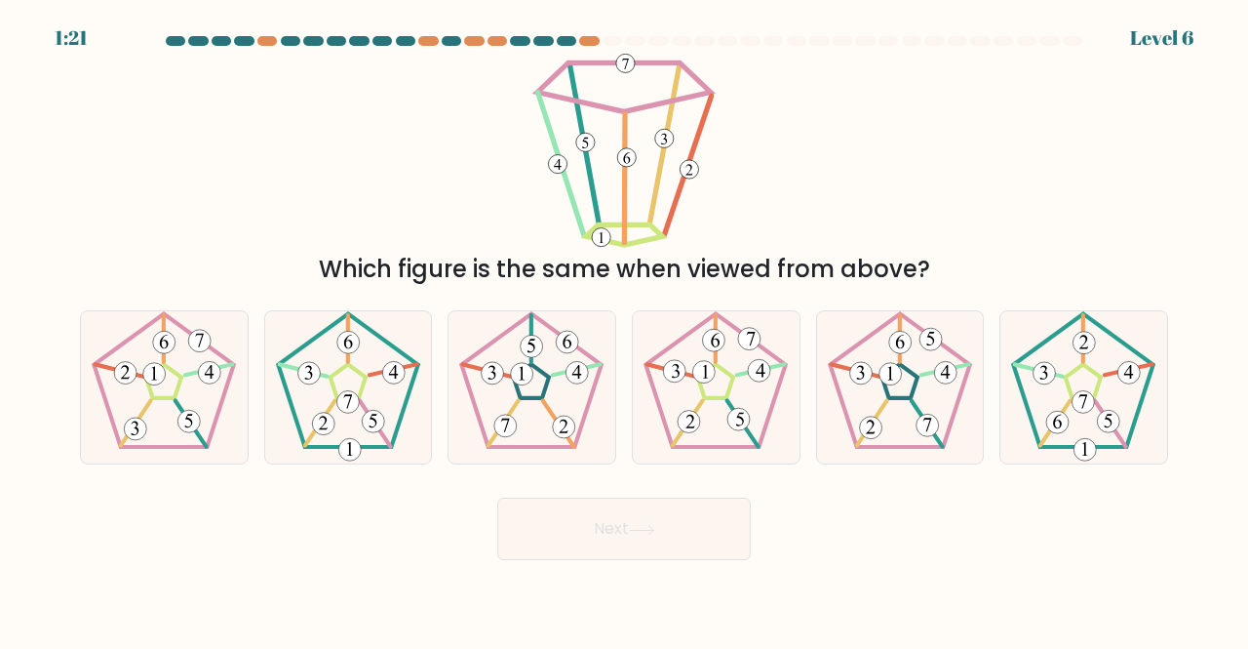
click at [638, 545] on button "Next" at bounding box center [624, 528] width 254 height 62
click at [353, 524] on div "Next" at bounding box center [624, 524] width 1112 height 72
click at [390, 384] on icon at bounding box center [348, 387] width 153 height 153
click at [624, 330] on input "b." at bounding box center [624, 327] width 1 height 5
radio input "true"
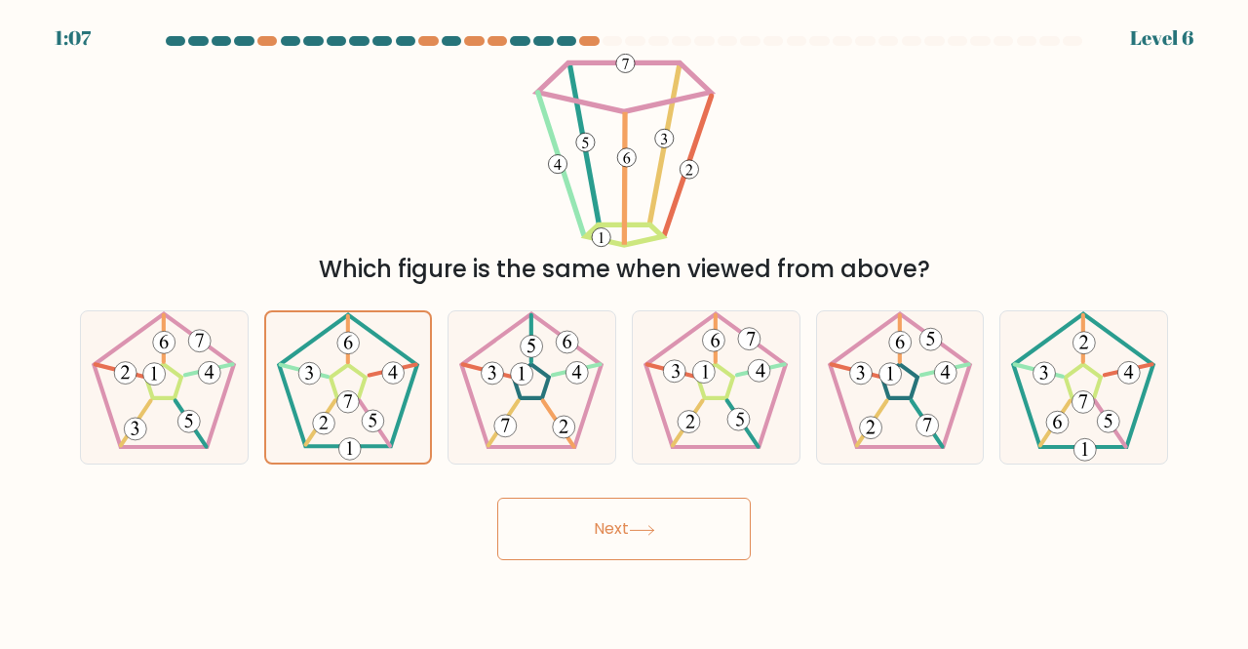
click at [570, 534] on button "Next" at bounding box center [624, 528] width 254 height 62
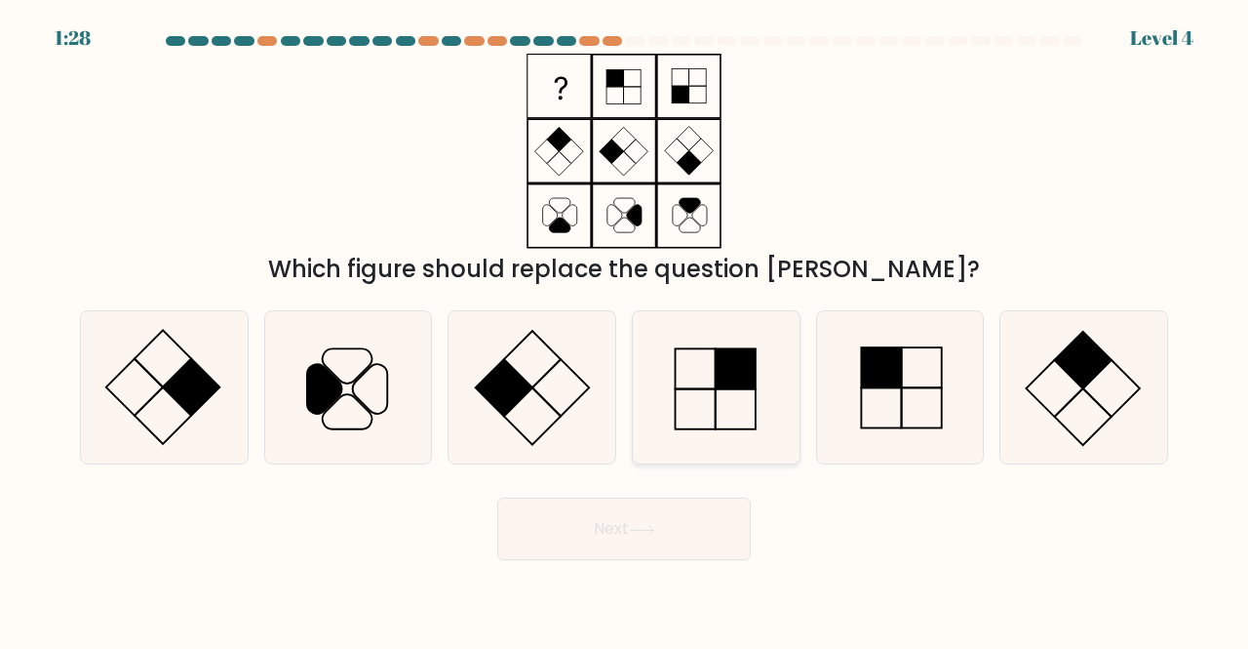
click at [719, 400] on icon at bounding box center [716, 387] width 153 height 153
click at [625, 330] on input "d." at bounding box center [624, 327] width 1 height 5
radio input "true"
click at [630, 527] on button "Next" at bounding box center [624, 528] width 254 height 62
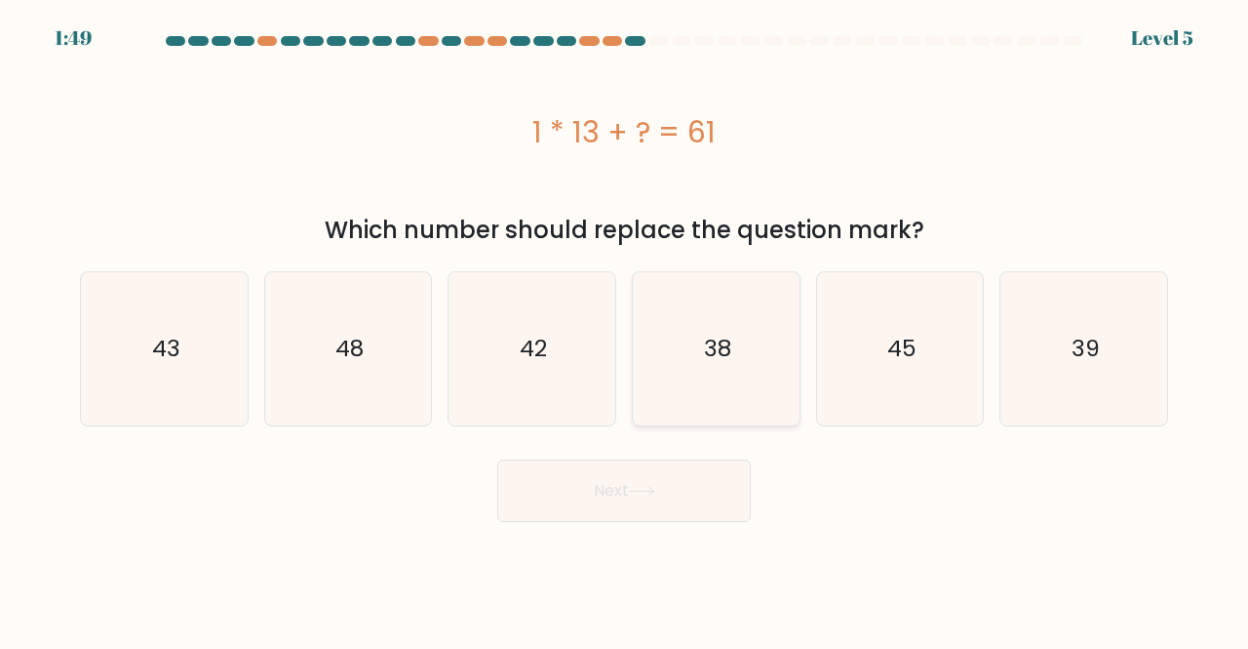
click at [695, 395] on icon "38" at bounding box center [716, 348] width 153 height 153
click at [625, 330] on input "d. 38" at bounding box center [624, 327] width 1 height 5
radio input "true"
click at [649, 485] on button "Next" at bounding box center [624, 490] width 254 height 62
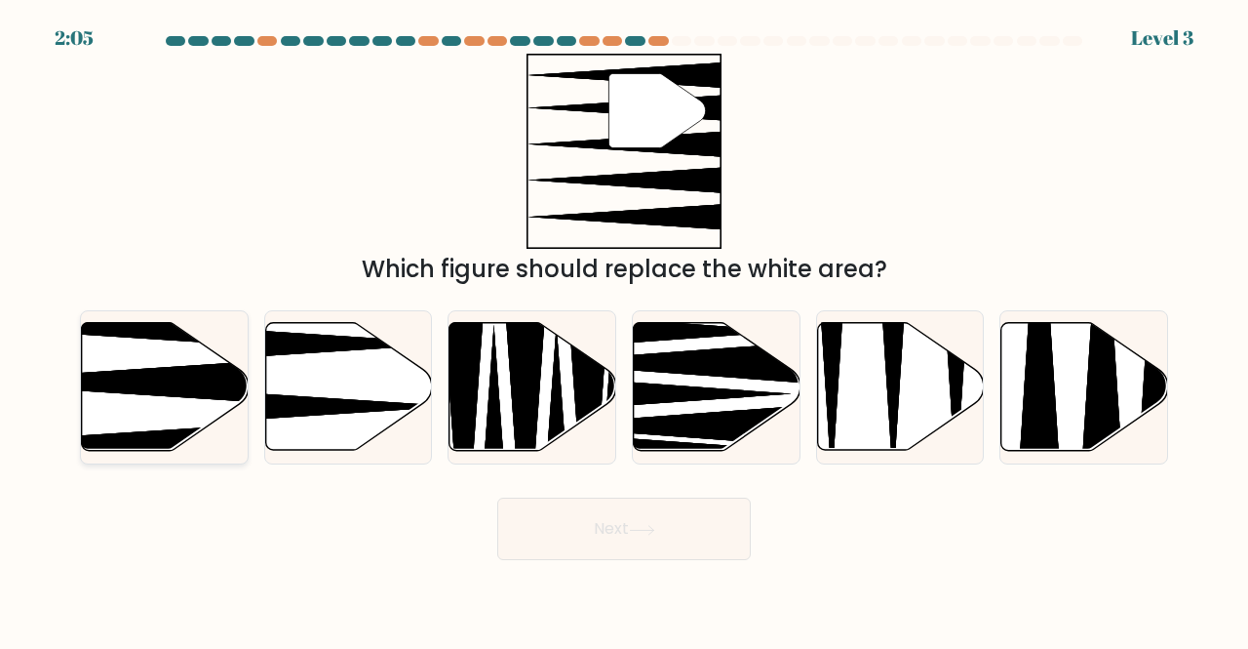
click at [150, 391] on icon at bounding box center [107, 381] width 331 height 43
click at [624, 330] on input "a." at bounding box center [624, 327] width 1 height 5
radio input "true"
click at [610, 512] on button "Next" at bounding box center [624, 528] width 254 height 62
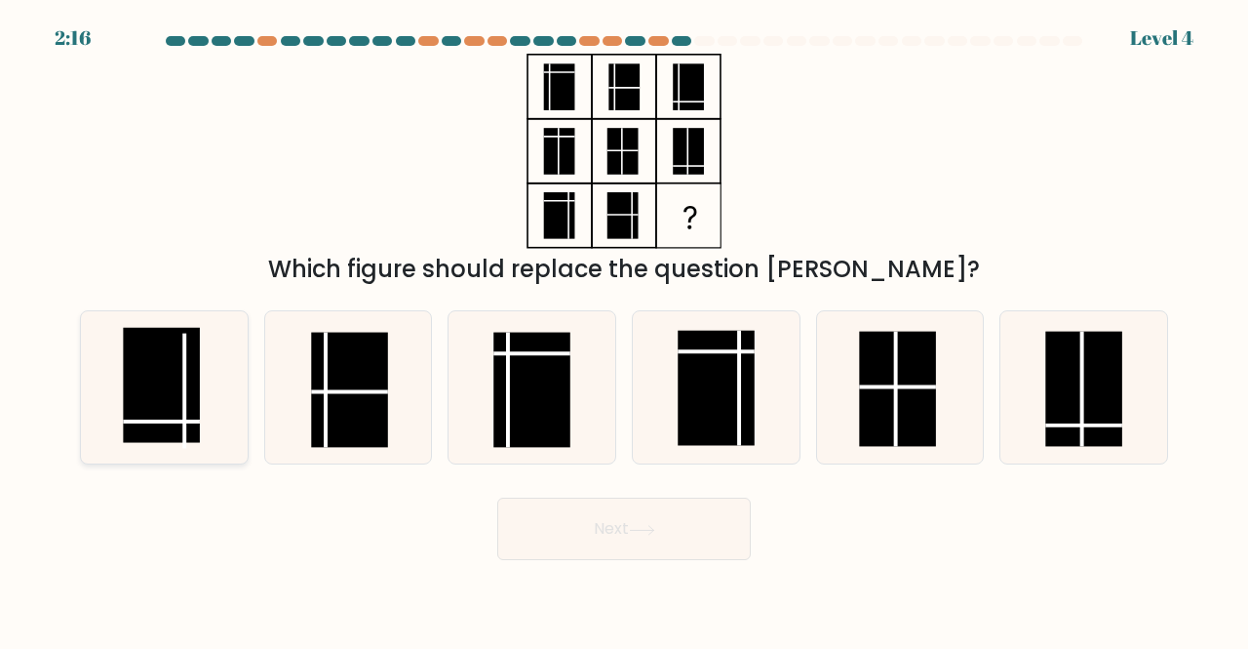
click at [198, 401] on rect at bounding box center [162, 385] width 77 height 115
click at [624, 330] on input "a." at bounding box center [624, 327] width 1 height 5
radio input "true"
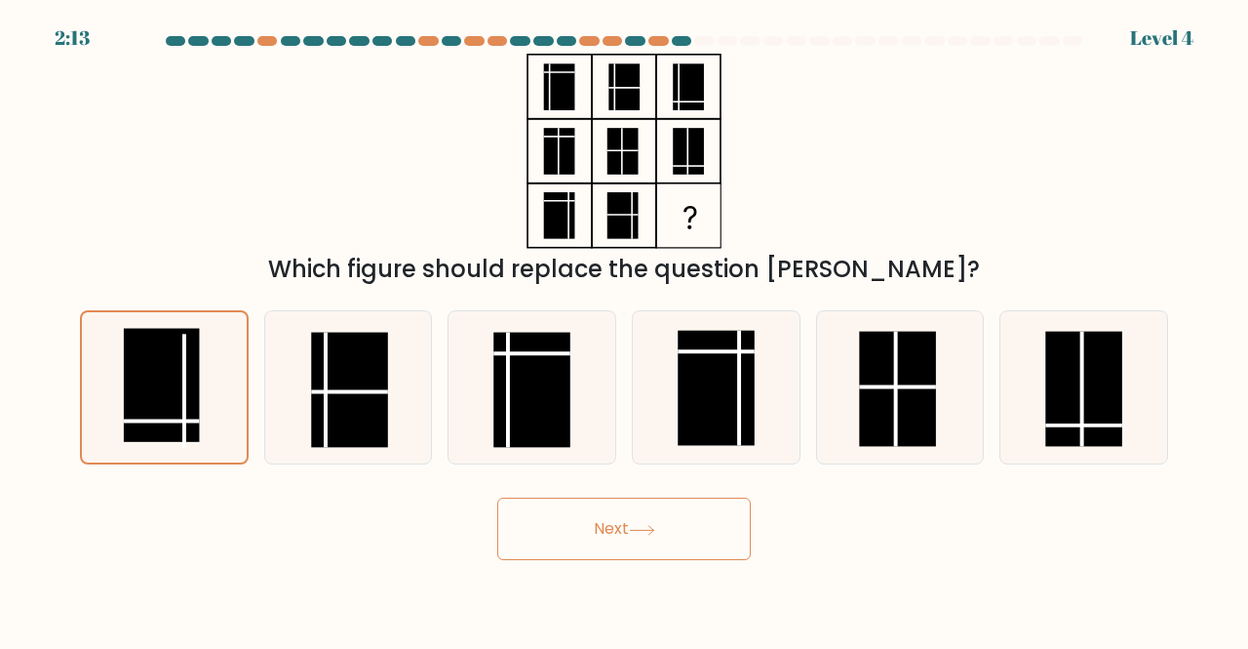
click at [577, 537] on button "Next" at bounding box center [624, 528] width 254 height 62
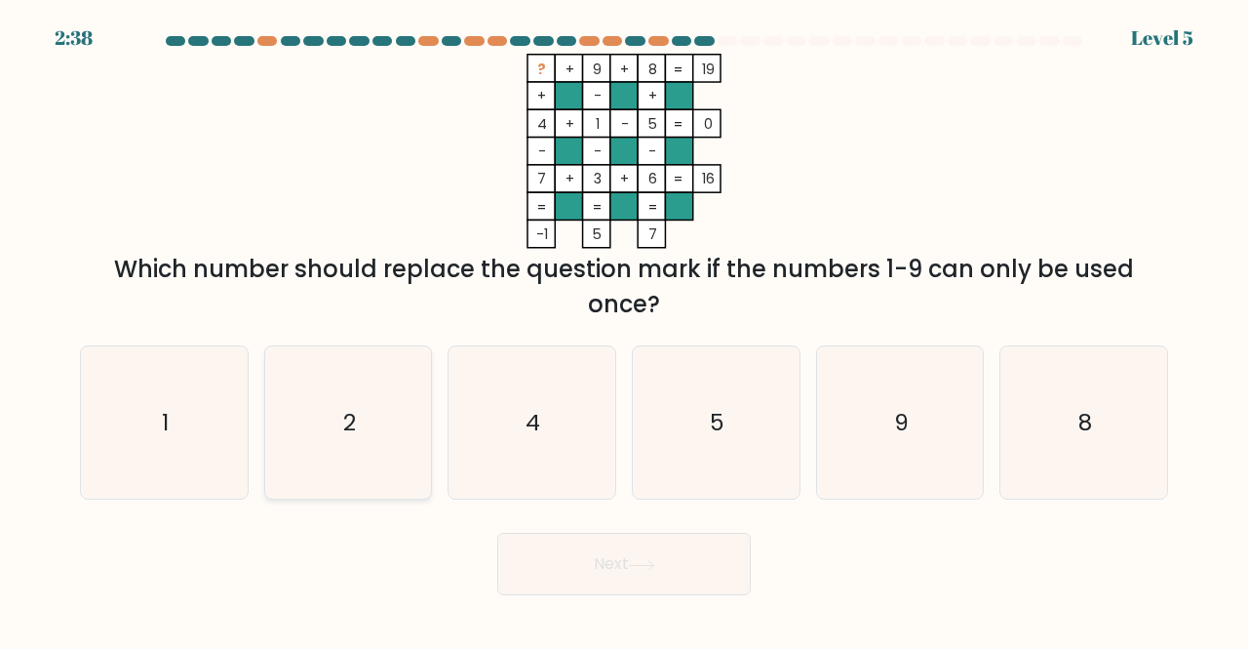
click at [379, 438] on icon "2" at bounding box center [348, 422] width 153 height 153
click at [624, 330] on input "b. 2" at bounding box center [624, 327] width 1 height 5
radio input "true"
click at [612, 558] on button "Next" at bounding box center [624, 563] width 254 height 62
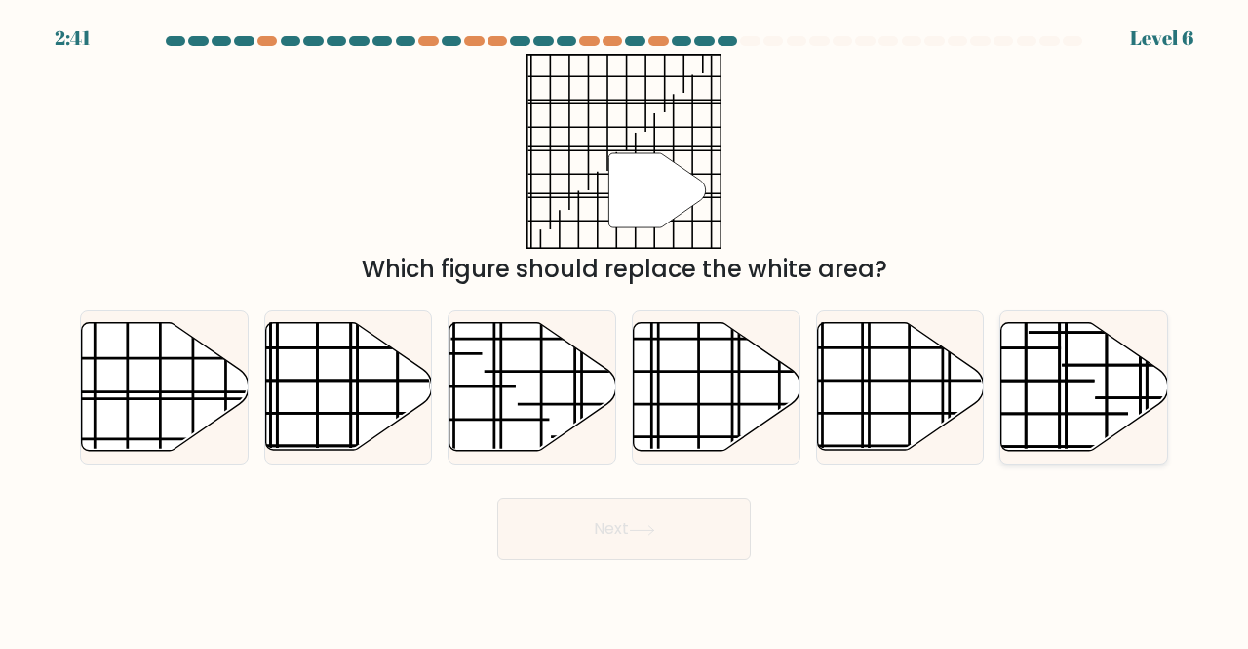
click at [1050, 413] on line at bounding box center [994, 413] width 268 height 0
click at [625, 330] on input "f." at bounding box center [624, 327] width 1 height 5
radio input "true"
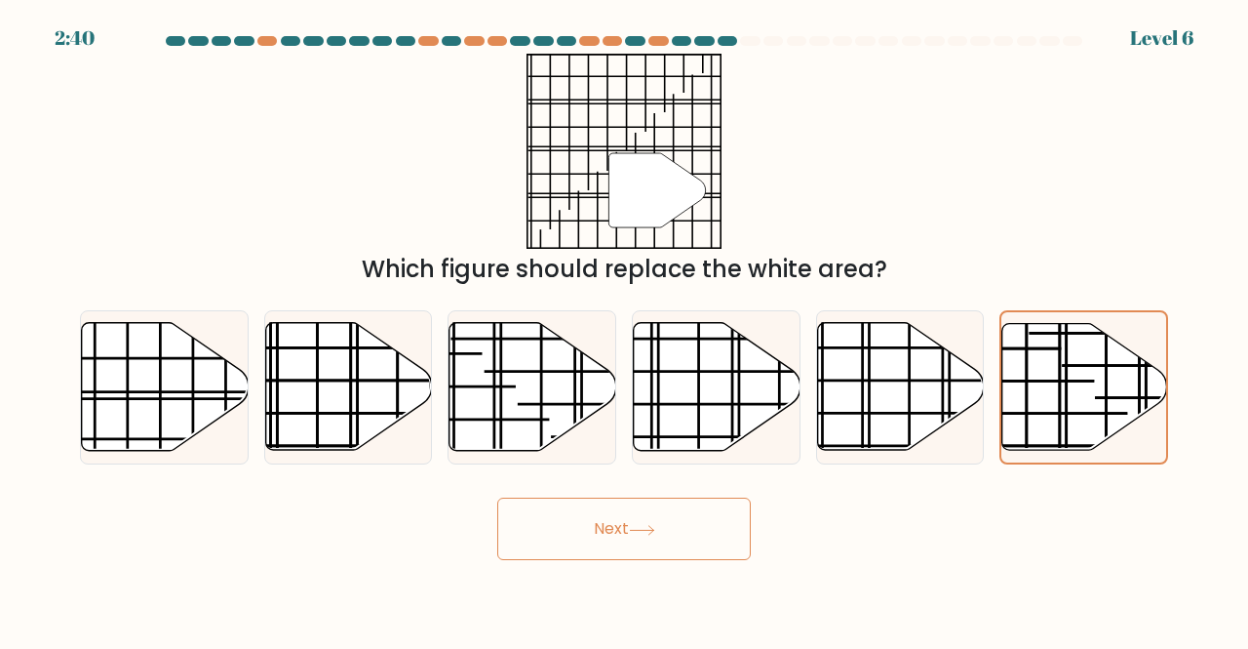
click at [655, 514] on button "Next" at bounding box center [624, 528] width 254 height 62
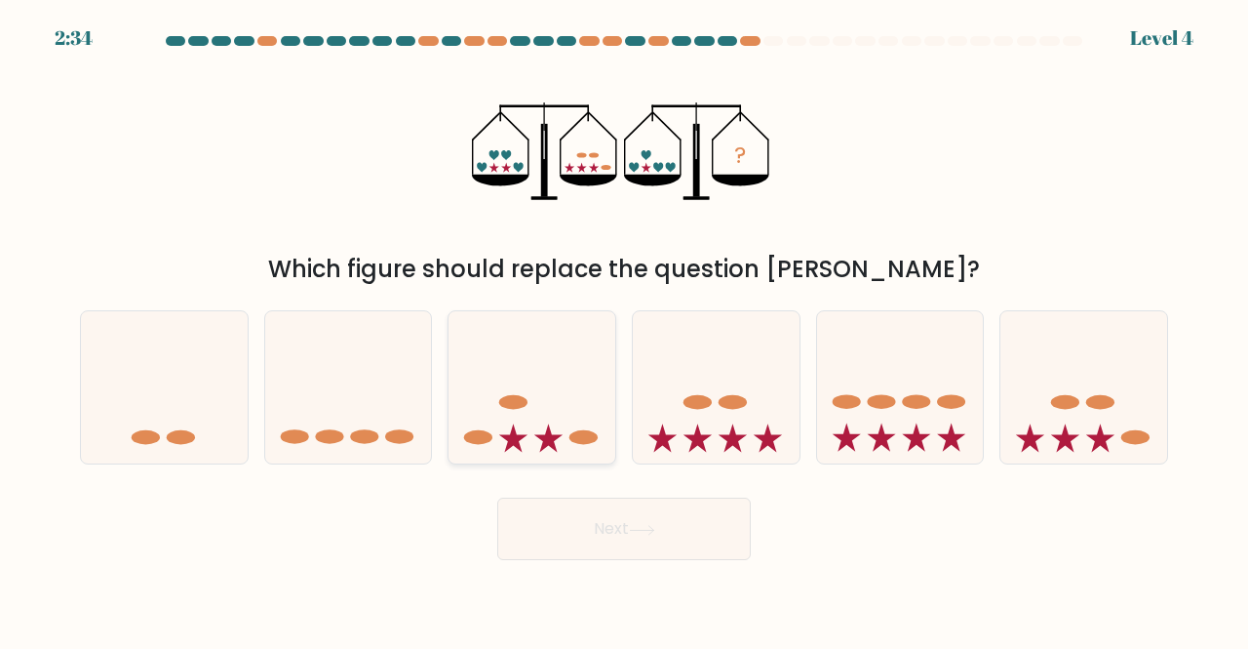
click at [566, 433] on icon at bounding box center [532, 387] width 167 height 138
click at [624, 330] on input "c." at bounding box center [624, 327] width 1 height 5
radio input "true"
click at [603, 542] on button "Next" at bounding box center [624, 528] width 254 height 62
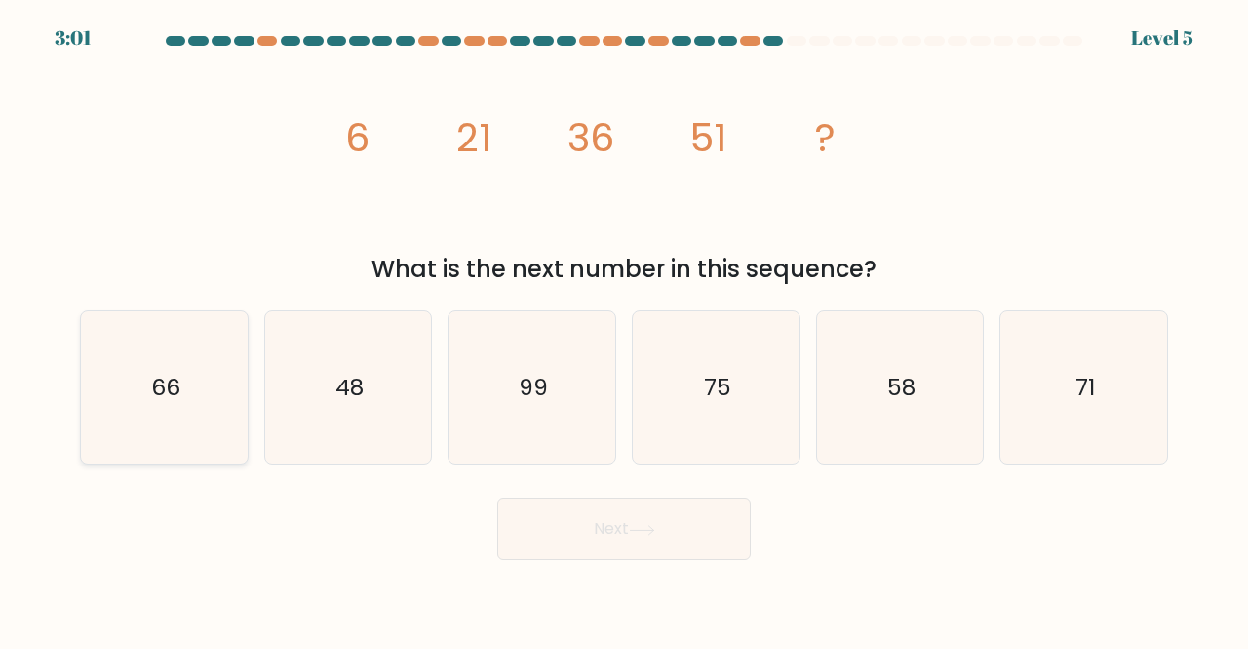
click at [162, 406] on icon "66" at bounding box center [164, 387] width 153 height 153
click at [624, 330] on input "a. 66" at bounding box center [624, 327] width 1 height 5
radio input "true"
click at [582, 543] on button "Next" at bounding box center [624, 528] width 254 height 62
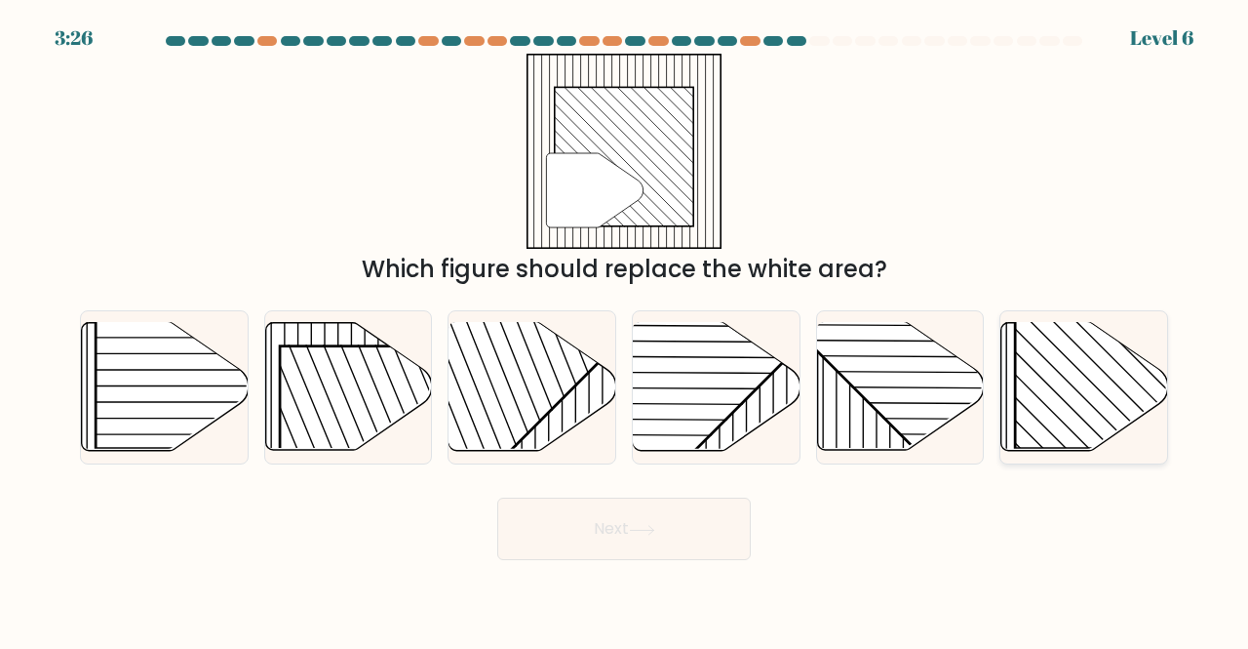
click at [1105, 424] on rect at bounding box center [1134, 329] width 239 height 239
click at [625, 330] on input "f." at bounding box center [624, 327] width 1 height 5
radio input "true"
click at [667, 539] on button "Next" at bounding box center [624, 528] width 254 height 62
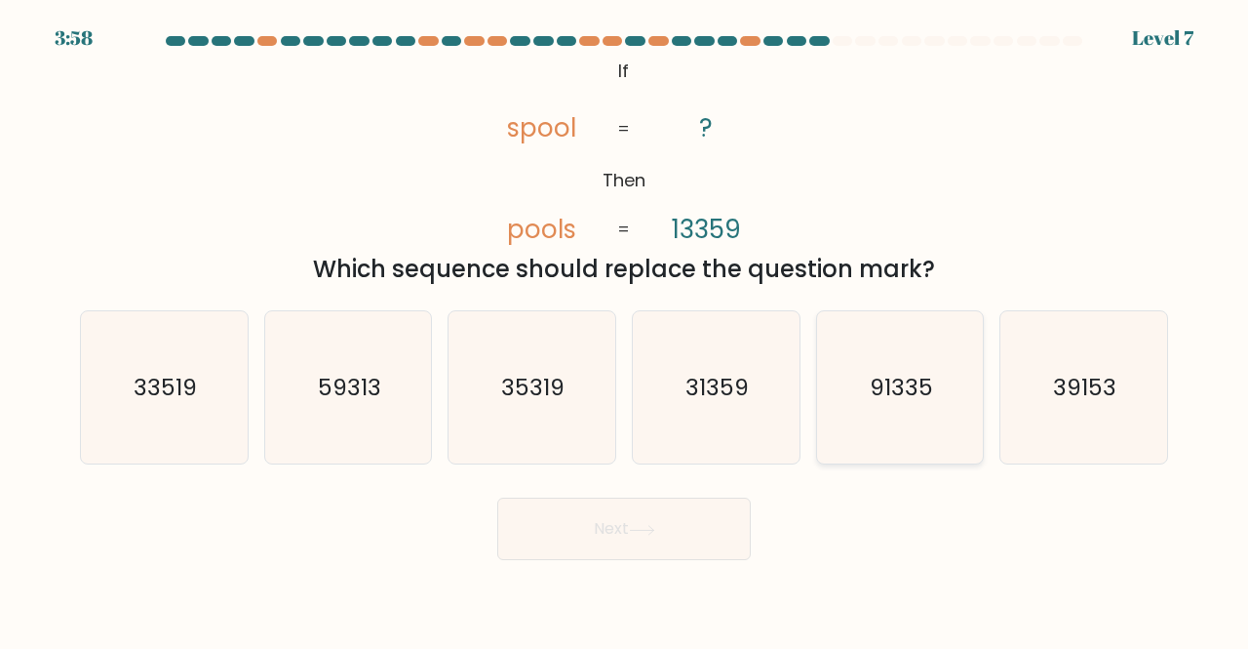
click at [909, 414] on icon "91335" at bounding box center [900, 387] width 153 height 153
click at [625, 330] on input "e. 91335" at bounding box center [624, 327] width 1 height 5
radio input "true"
click at [610, 524] on button "Next" at bounding box center [624, 528] width 254 height 62
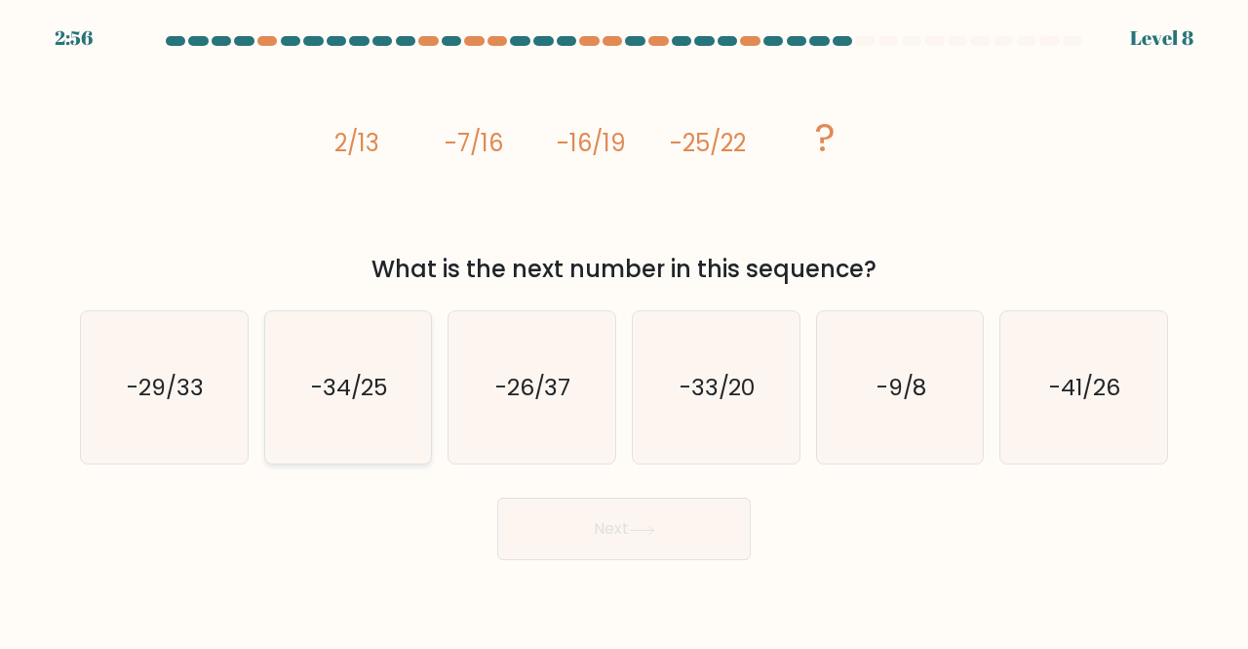
click at [359, 419] on icon "-34/25" at bounding box center [348, 387] width 153 height 153
click at [624, 330] on input "b. -34/25" at bounding box center [624, 327] width 1 height 5
radio input "true"
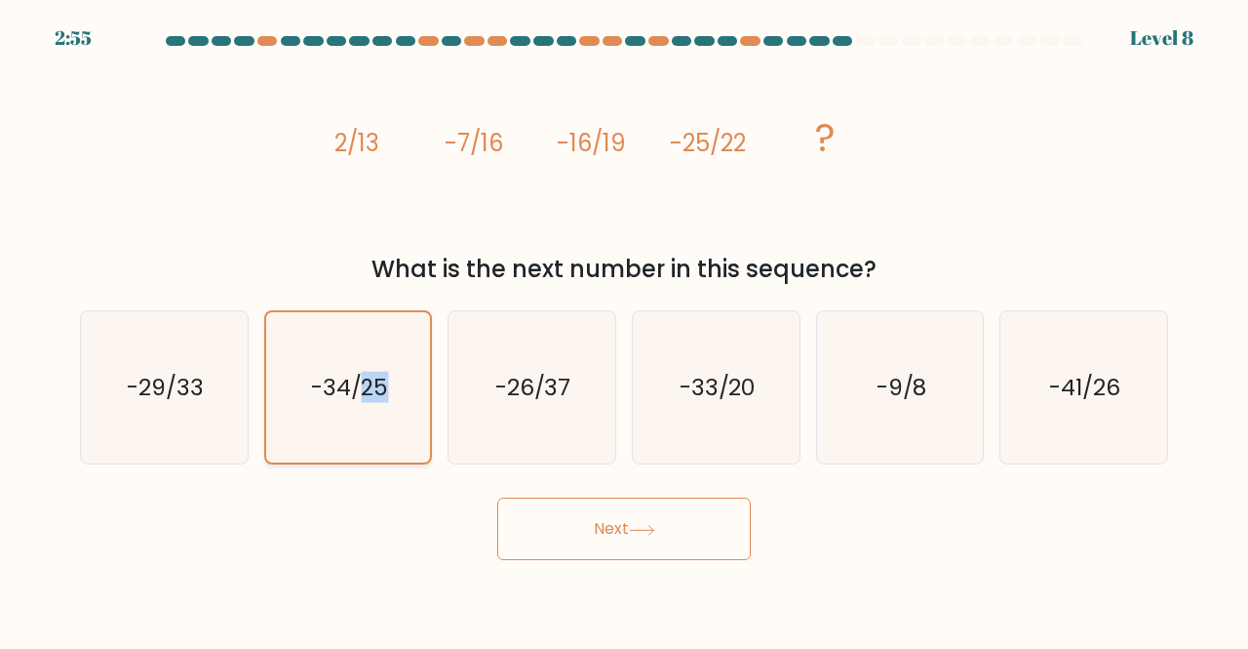
click at [359, 419] on icon "-34/25" at bounding box center [348, 387] width 151 height 151
click at [624, 330] on input "b. -34/25" at bounding box center [624, 327] width 1 height 5
click at [604, 526] on button "Next" at bounding box center [624, 528] width 254 height 62
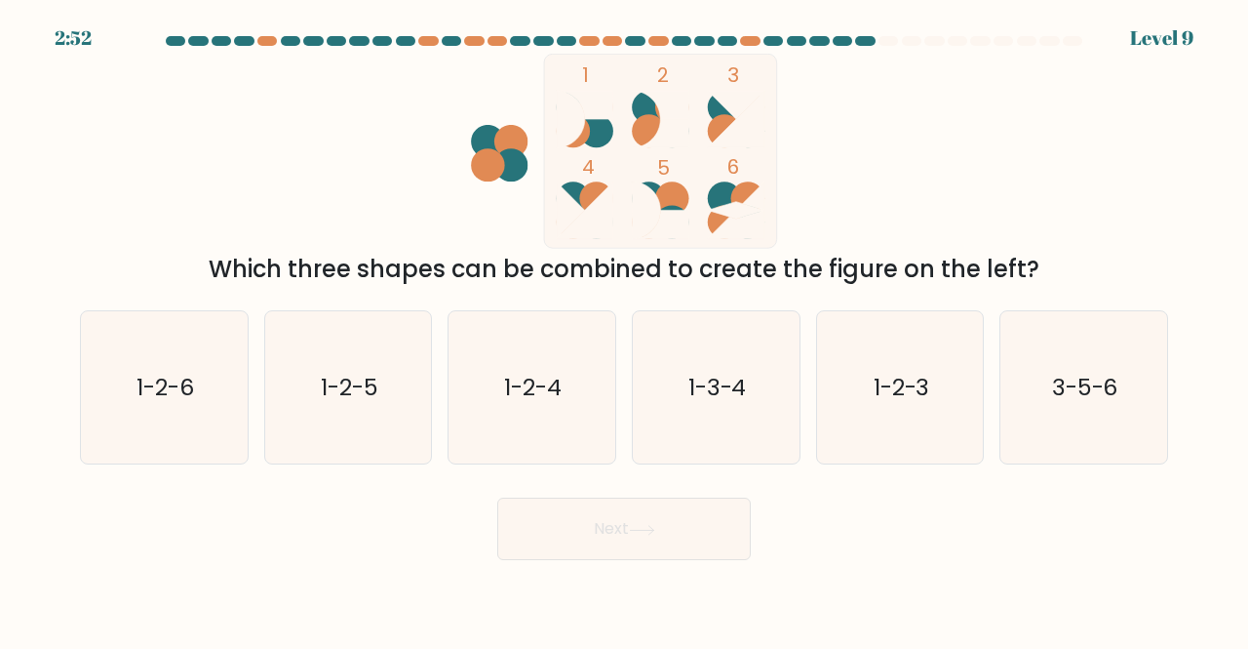
click at [390, 434] on icon "1-2-5" at bounding box center [348, 387] width 153 height 153
click at [624, 330] on input "b. 1-2-5" at bounding box center [624, 327] width 1 height 5
radio input "true"
click at [297, 283] on div "Which three shapes can be combined to create the figure on the left?" at bounding box center [624, 269] width 1065 height 35
click at [688, 396] on text "1-3-4" at bounding box center [717, 387] width 59 height 32
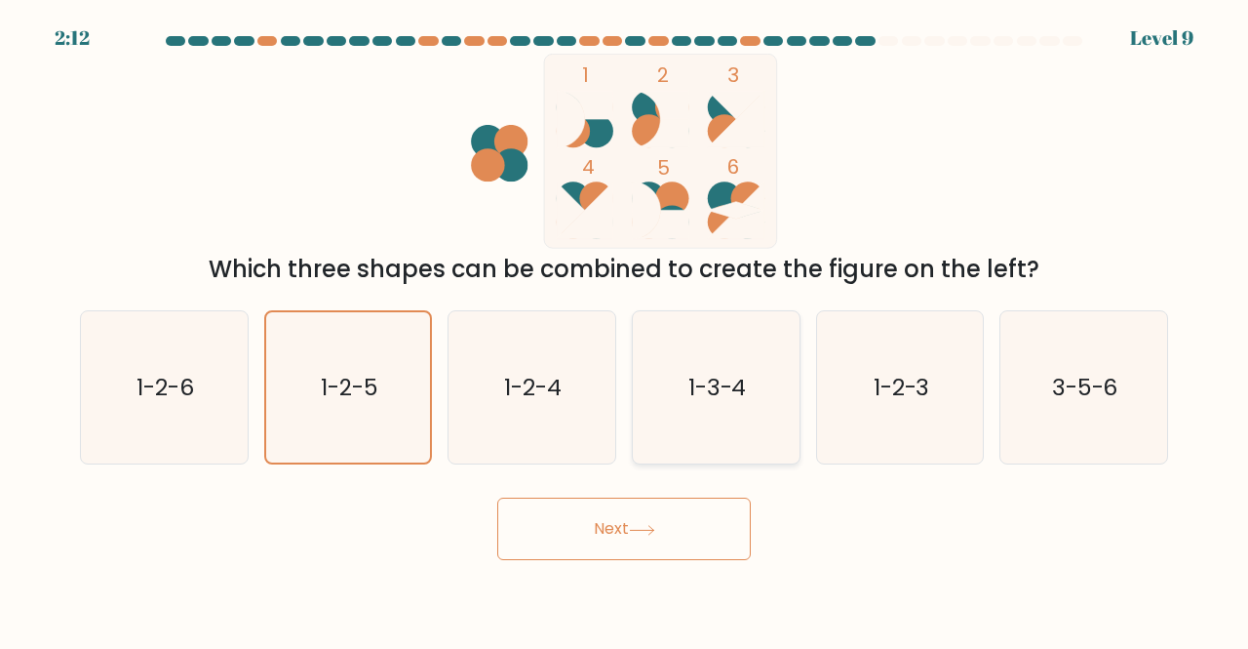
click at [625, 330] on input "d. 1-3-4" at bounding box center [624, 327] width 1 height 5
radio input "true"
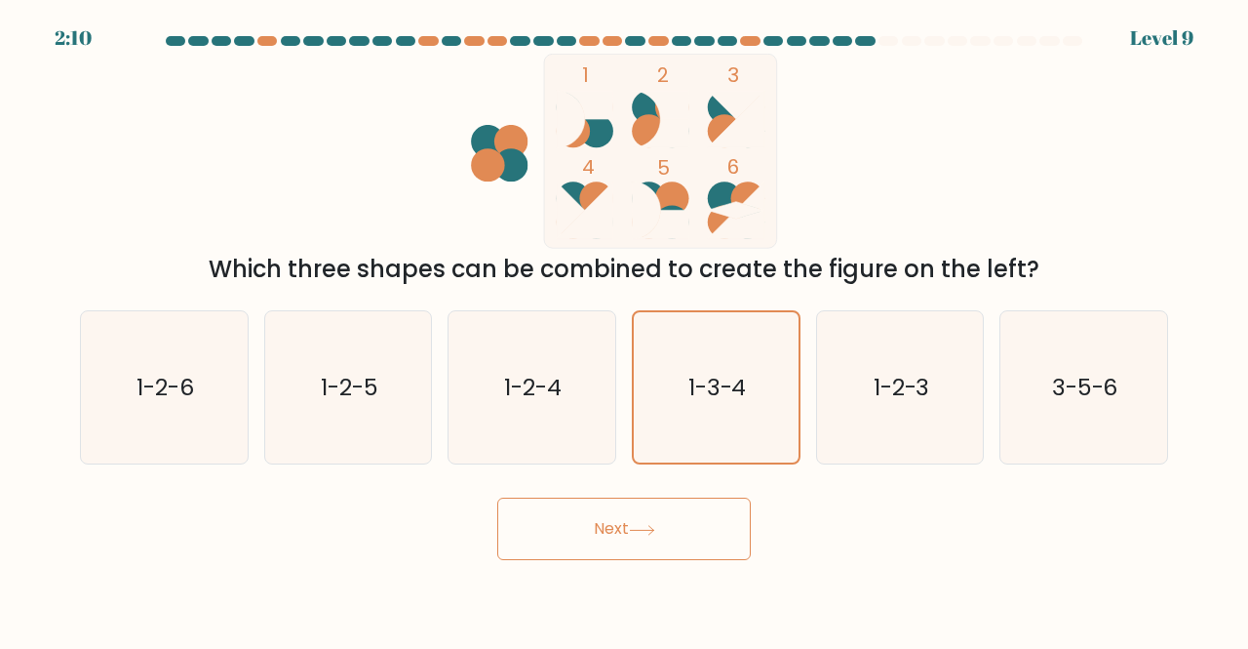
click at [669, 535] on button "Next" at bounding box center [624, 528] width 254 height 62
click at [622, 531] on button "Next" at bounding box center [624, 528] width 254 height 62
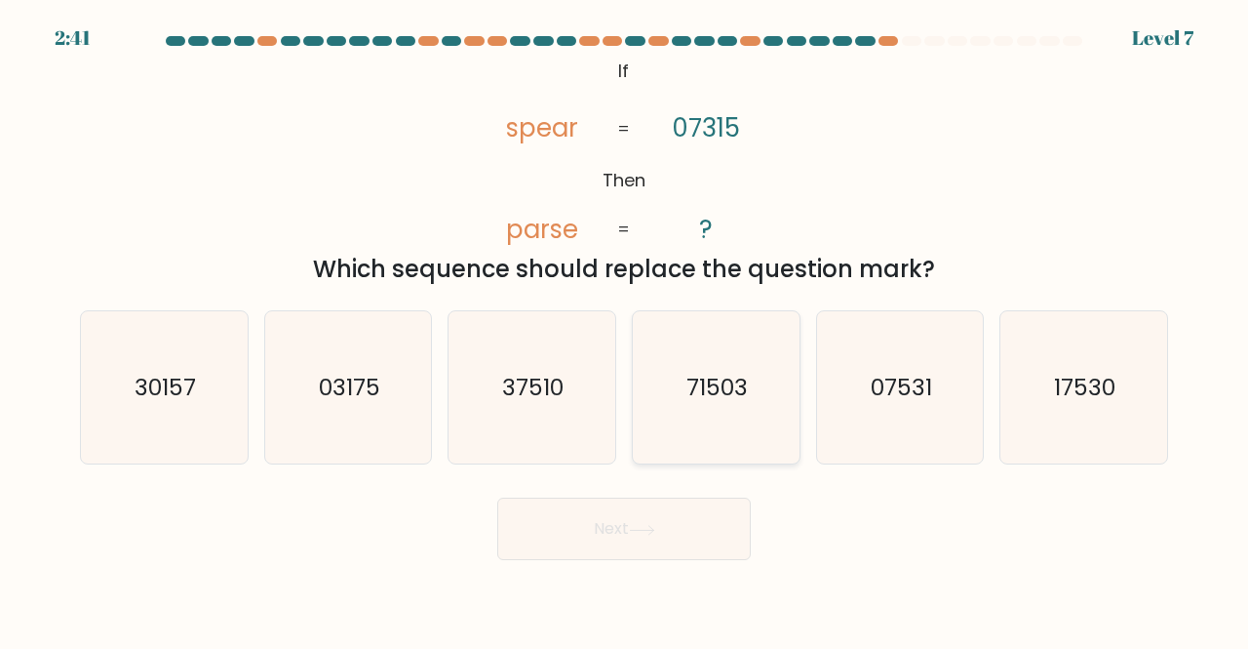
click at [673, 421] on icon "71503" at bounding box center [716, 387] width 153 height 153
click at [625, 330] on input "d. 71503" at bounding box center [624, 327] width 1 height 5
radio input "true"
click at [629, 522] on button "Next" at bounding box center [624, 528] width 254 height 62
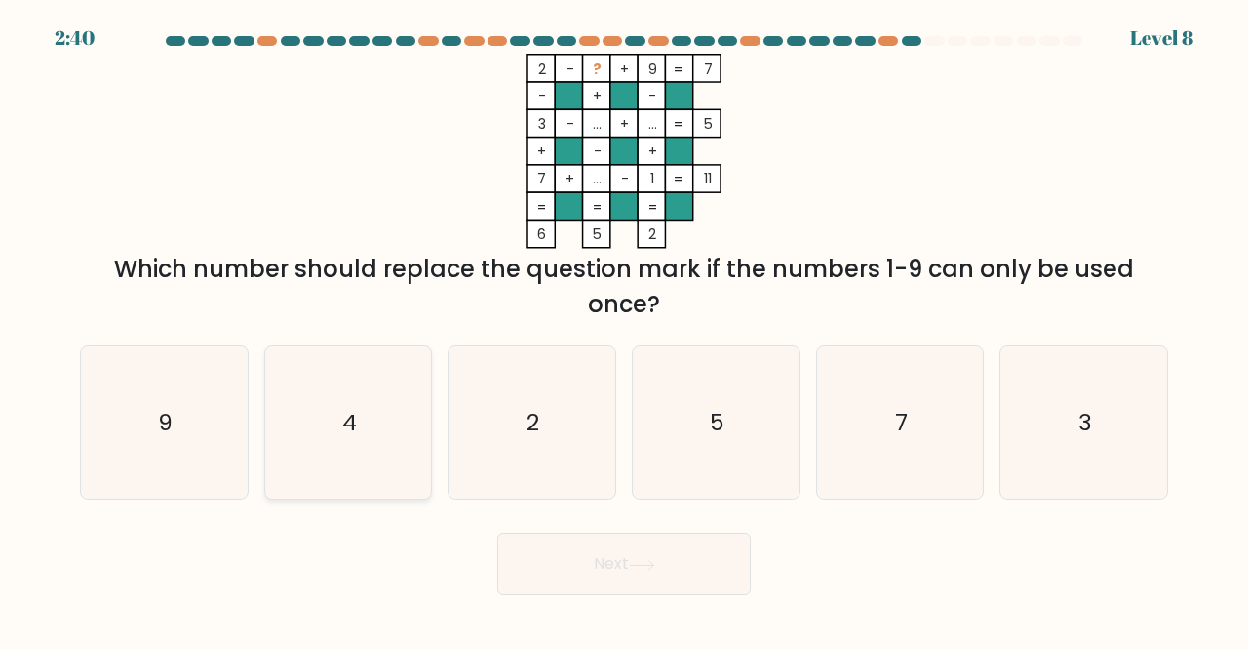
click at [376, 420] on icon "4" at bounding box center [348, 422] width 153 height 153
click at [624, 330] on input "b. 4" at bounding box center [624, 327] width 1 height 5
radio input "true"
click at [587, 569] on button "Next" at bounding box center [624, 563] width 254 height 62
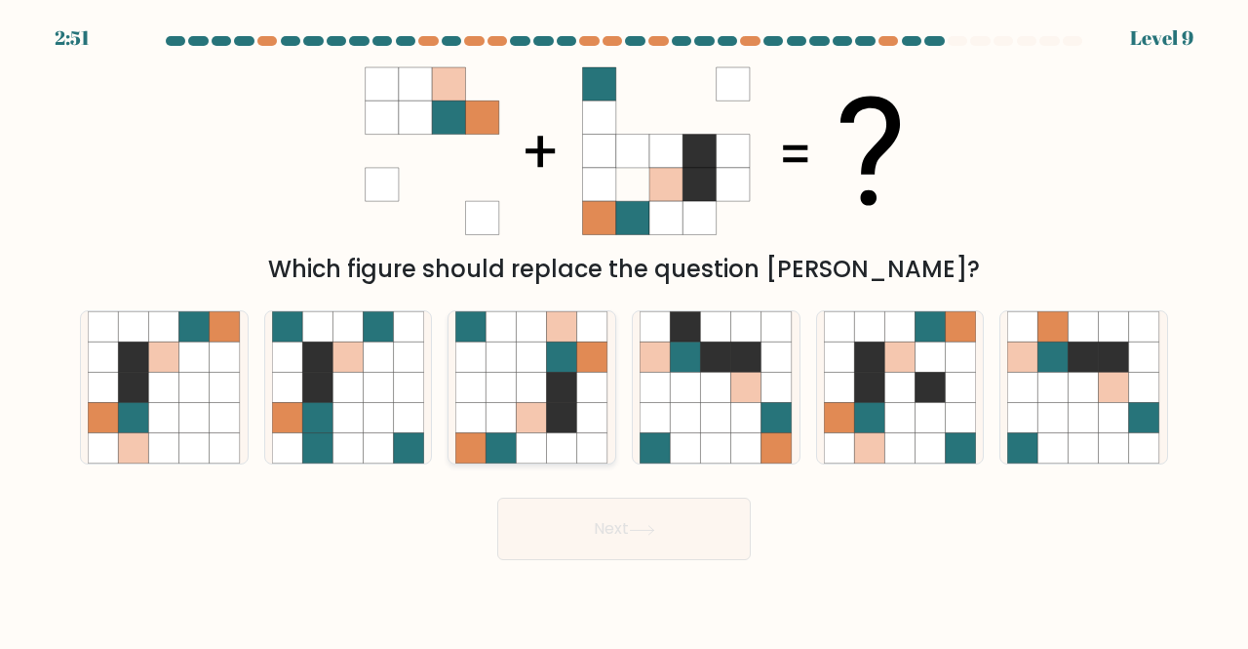
click at [515, 419] on icon at bounding box center [502, 418] width 30 height 30
click at [624, 330] on input "c." at bounding box center [624, 327] width 1 height 5
radio input "true"
click at [640, 530] on icon at bounding box center [642, 530] width 26 height 11
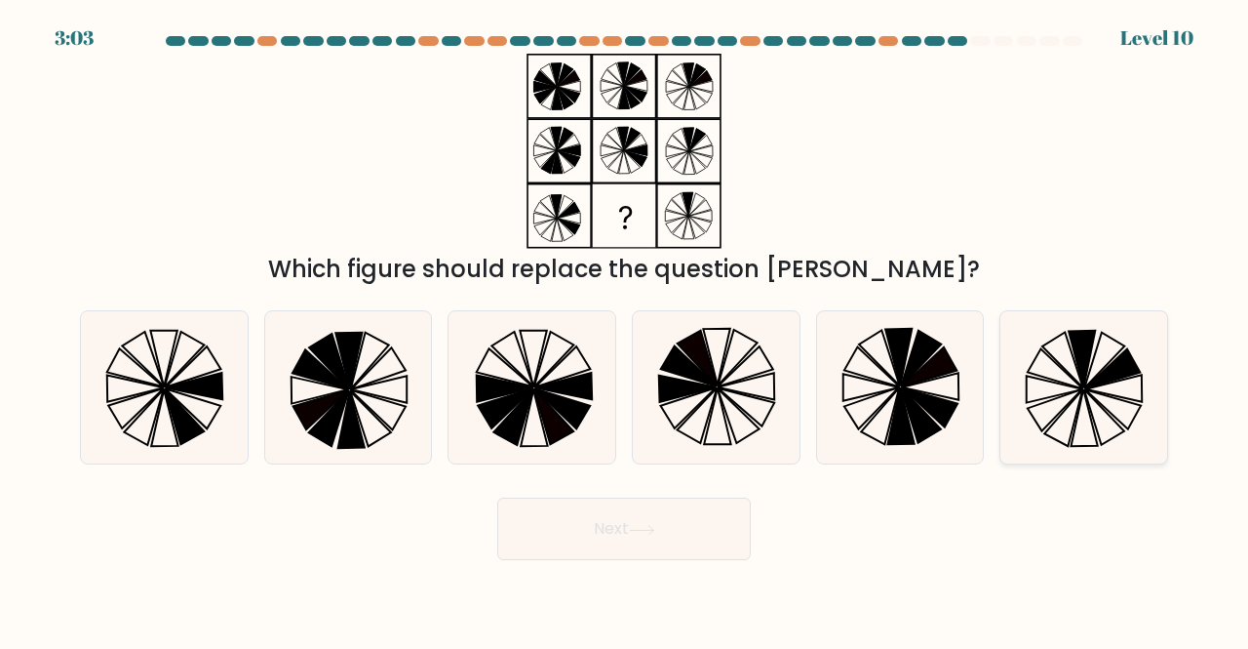
click at [1074, 397] on icon at bounding box center [1083, 387] width 153 height 153
click at [625, 330] on input "f." at bounding box center [624, 327] width 1 height 5
radio input "true"
click at [618, 524] on button "Next" at bounding box center [624, 528] width 254 height 62
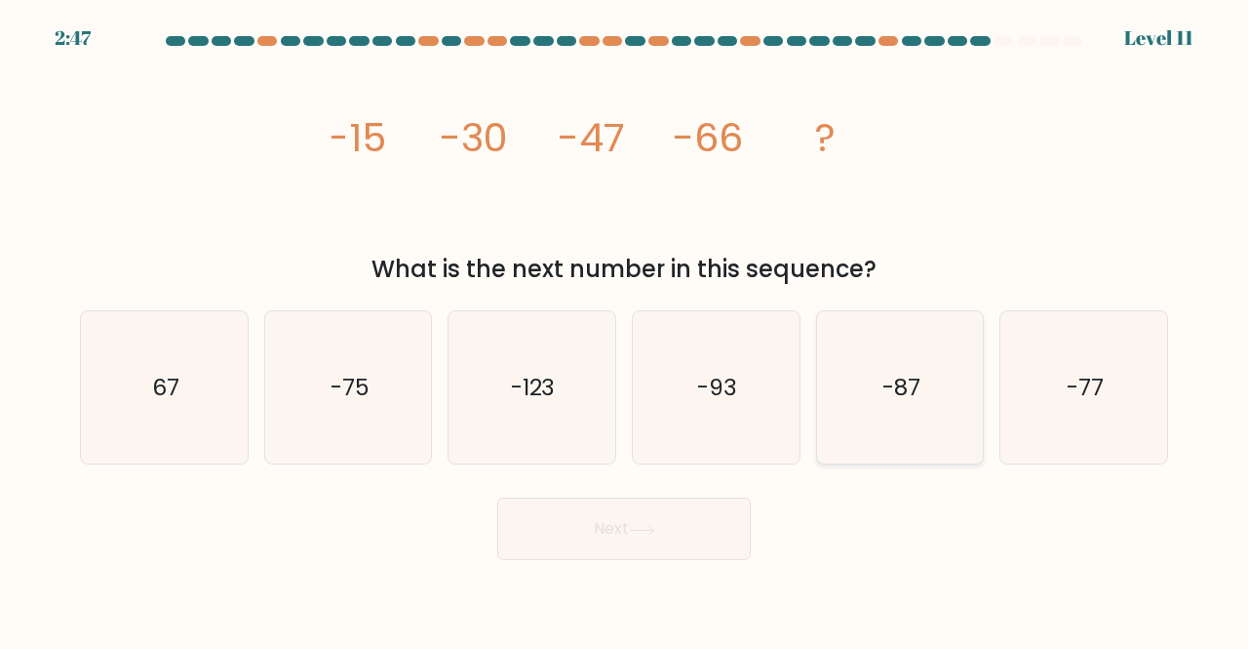
click at [928, 364] on icon "-87" at bounding box center [900, 387] width 153 height 153
click at [625, 330] on input "e. -87" at bounding box center [624, 327] width 1 height 5
radio input "true"
click at [635, 539] on button "Next" at bounding box center [624, 528] width 254 height 62
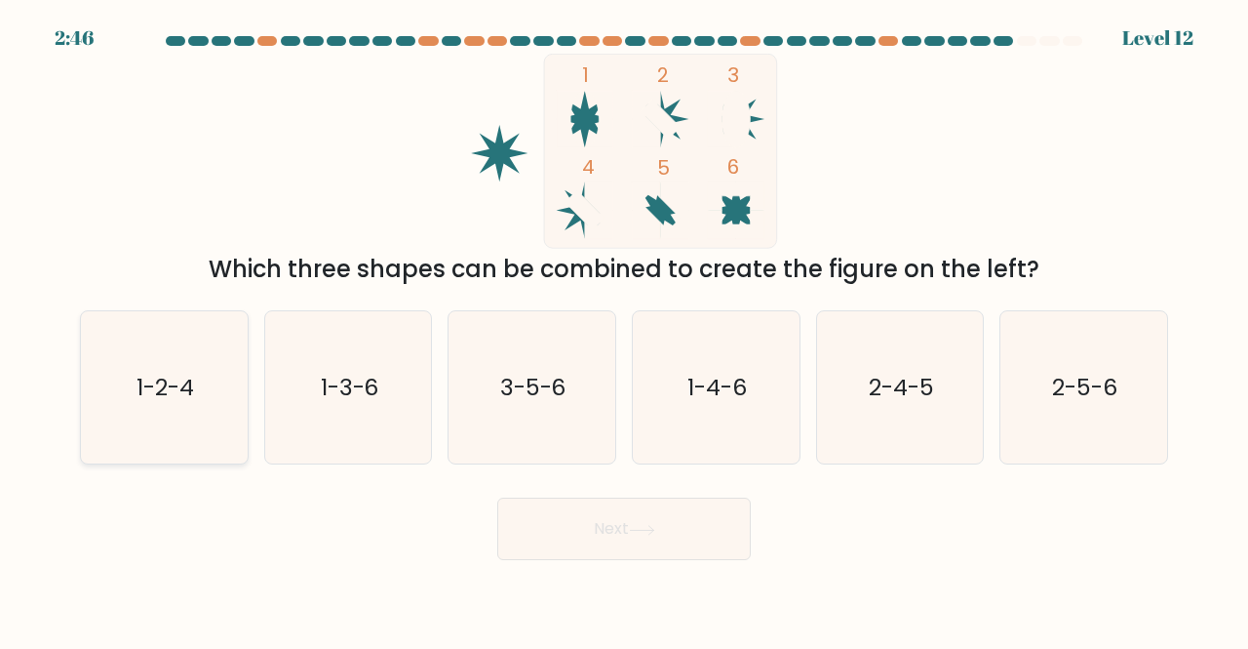
click at [238, 426] on icon "1-2-4" at bounding box center [164, 387] width 153 height 153
click at [624, 330] on input "a. 1-2-4" at bounding box center [624, 327] width 1 height 5
radio input "true"
click at [642, 520] on button "Next" at bounding box center [624, 528] width 254 height 62
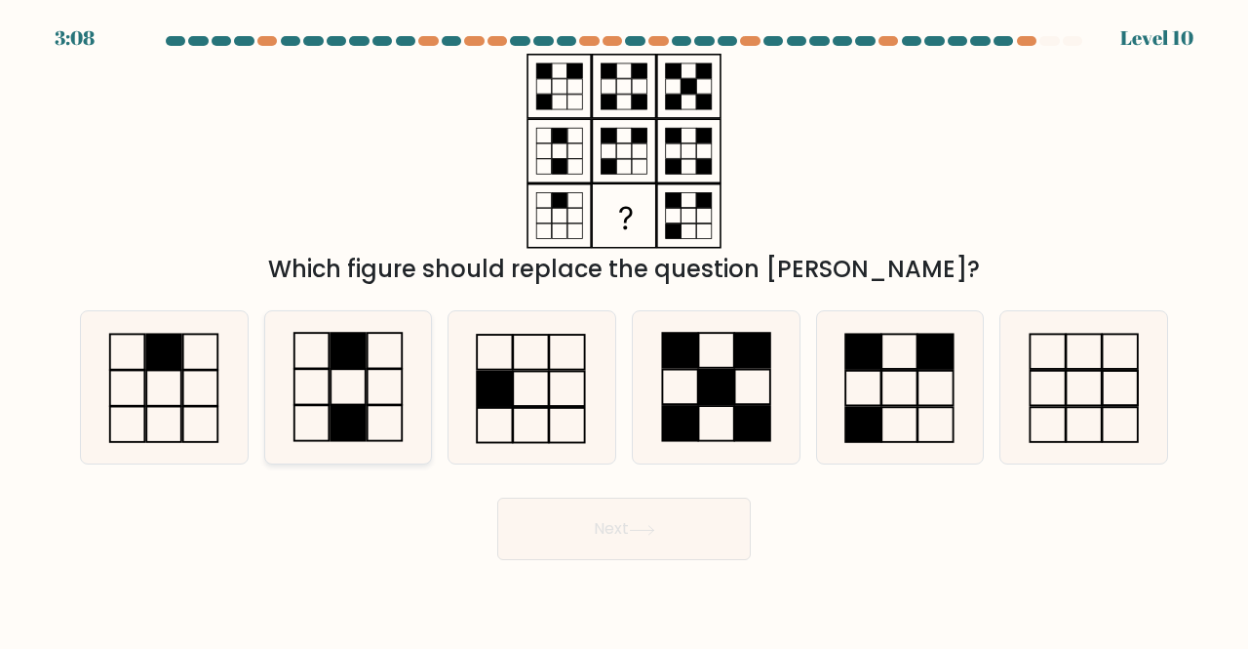
click at [349, 400] on icon at bounding box center [348, 387] width 153 height 153
click at [624, 330] on input "b." at bounding box center [624, 327] width 1 height 5
radio input "true"
click at [595, 511] on button "Next" at bounding box center [624, 528] width 254 height 62
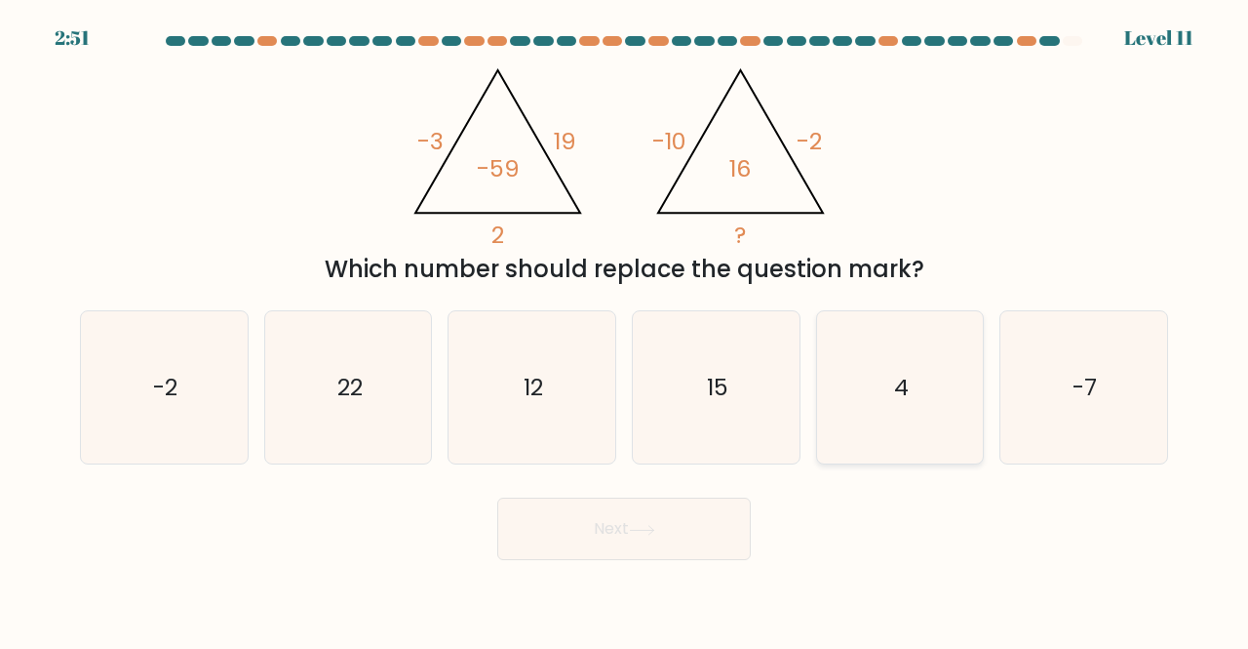
click at [910, 433] on icon "4" at bounding box center [900, 387] width 153 height 153
click at [625, 330] on input "e. 4" at bounding box center [624, 327] width 1 height 5
radio input "true"
click at [639, 513] on button "Next" at bounding box center [624, 528] width 254 height 62
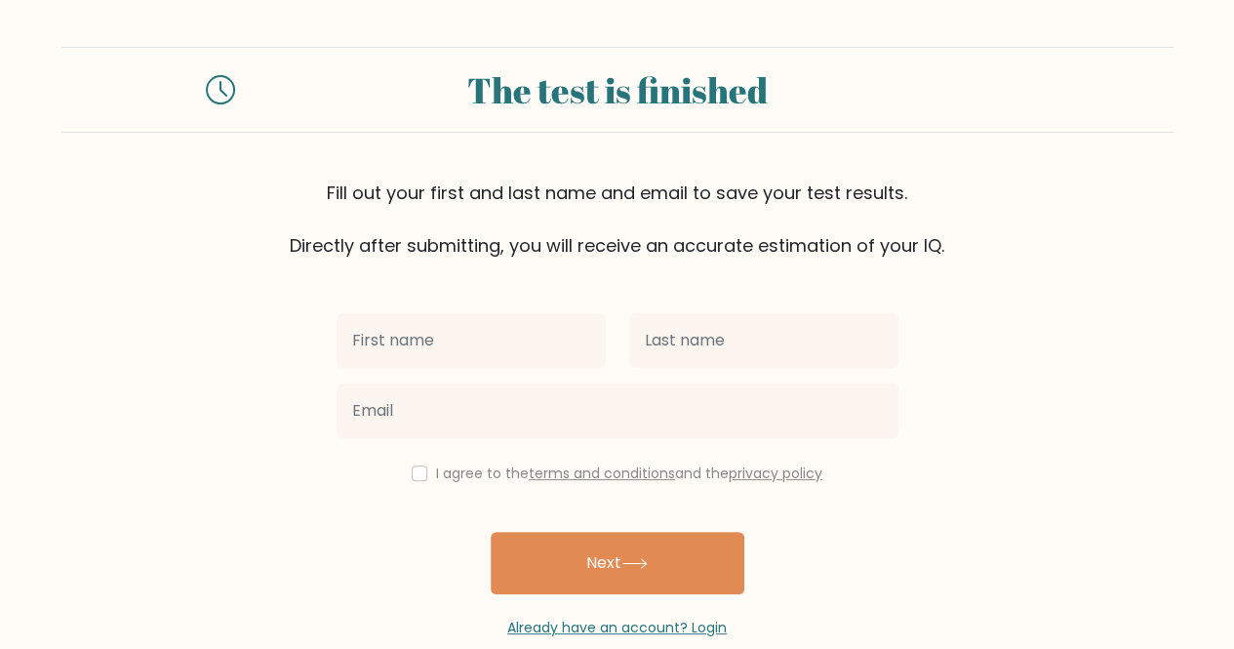
click at [405, 345] on input "text" at bounding box center [470, 340] width 269 height 55
type input "aishwarya"
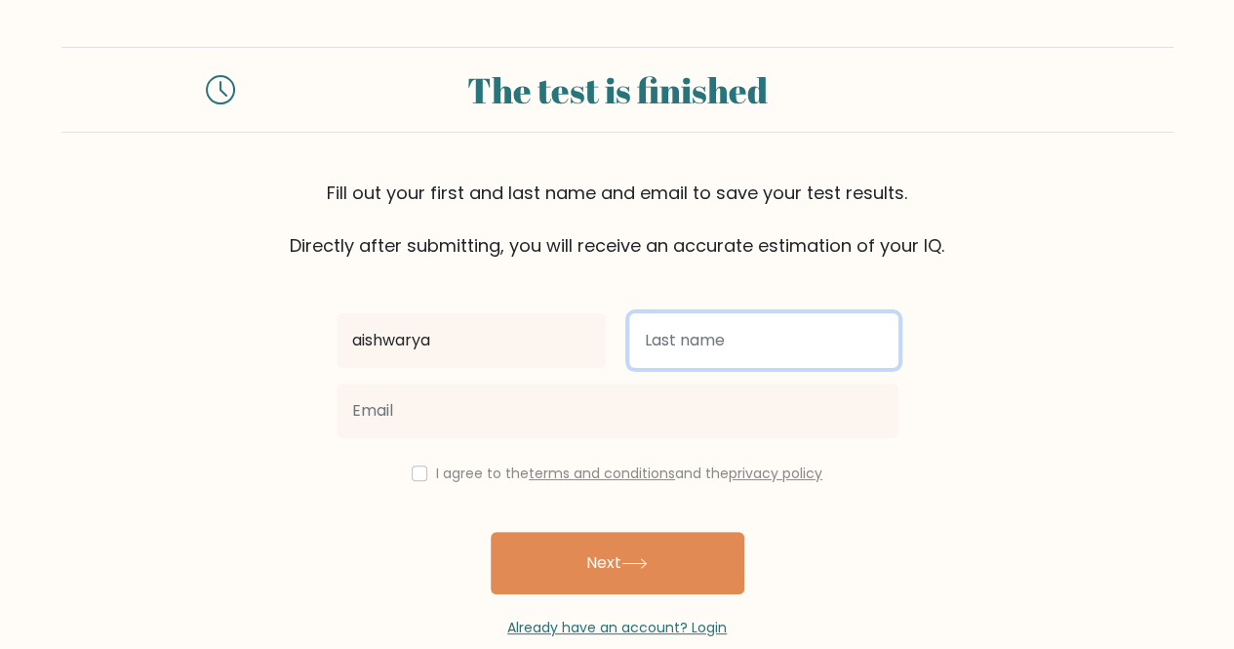
click at [672, 342] on input "text" at bounding box center [763, 340] width 269 height 55
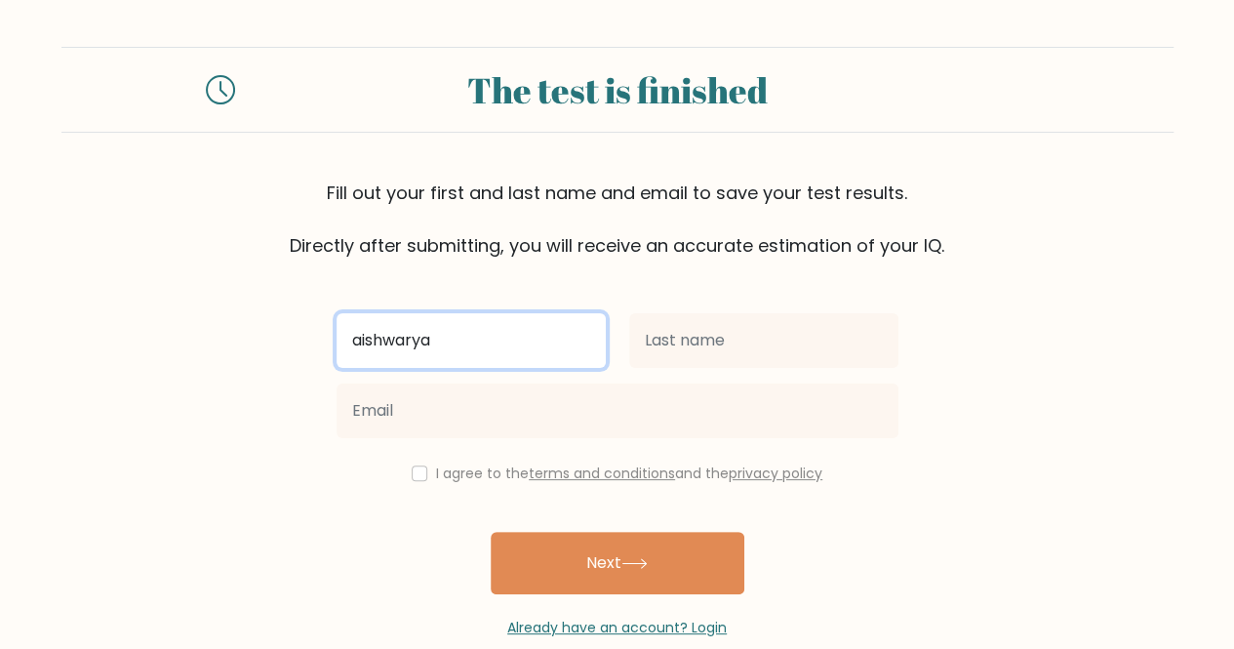
click at [362, 341] on input "aishwarya" at bounding box center [470, 340] width 269 height 55
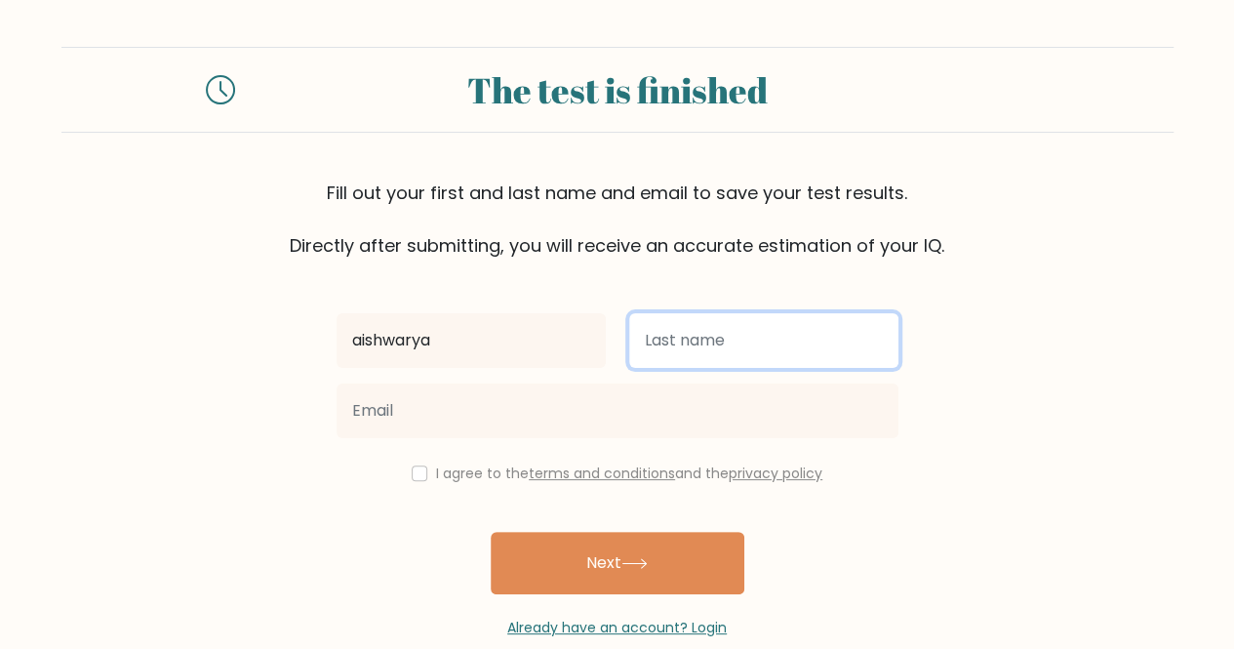
click at [648, 336] on input "text" at bounding box center [763, 340] width 269 height 55
type input "kansari"
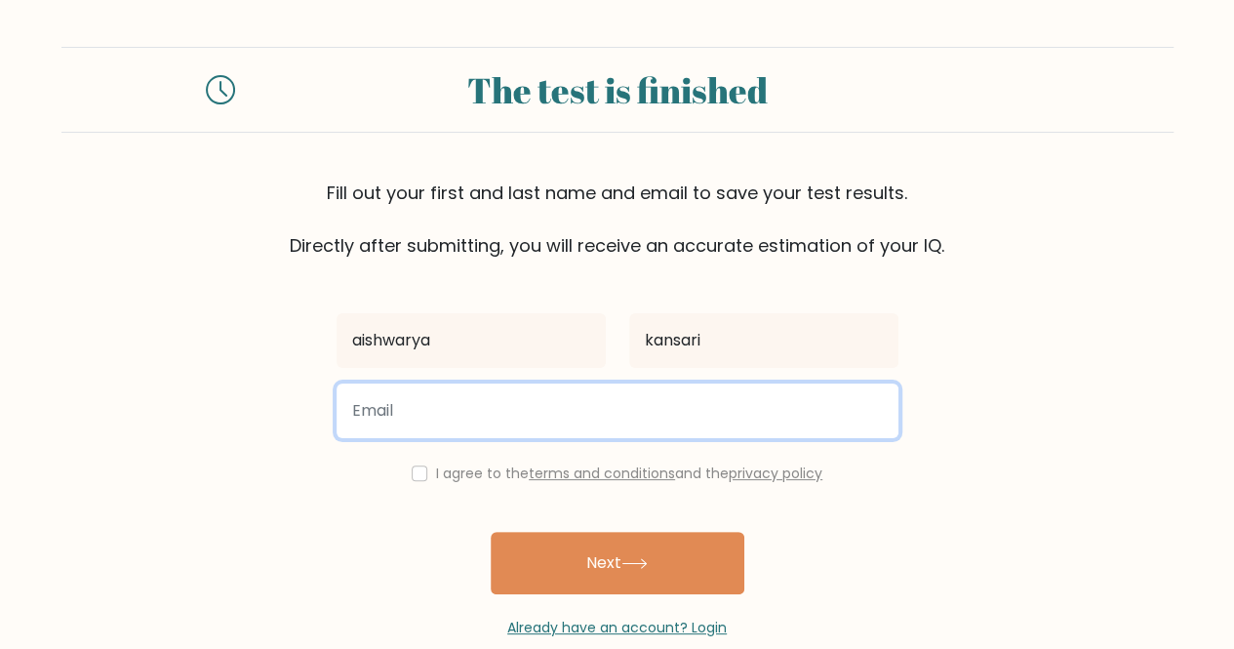
click at [438, 404] on input "email" at bounding box center [617, 410] width 562 height 55
click at [422, 413] on input "abcdhhh" at bounding box center [617, 410] width 562 height 55
type input "abcdhhh@gmail.com"
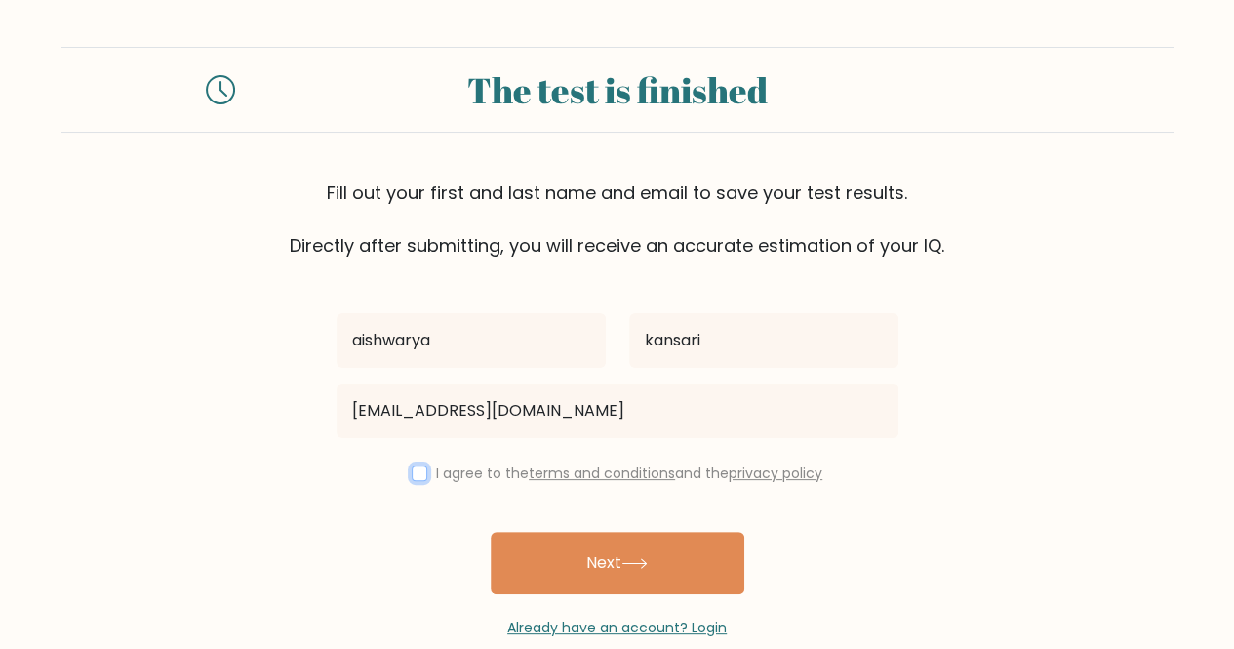
click at [413, 467] on input "checkbox" at bounding box center [420, 473] width 16 height 16
checkbox input "true"
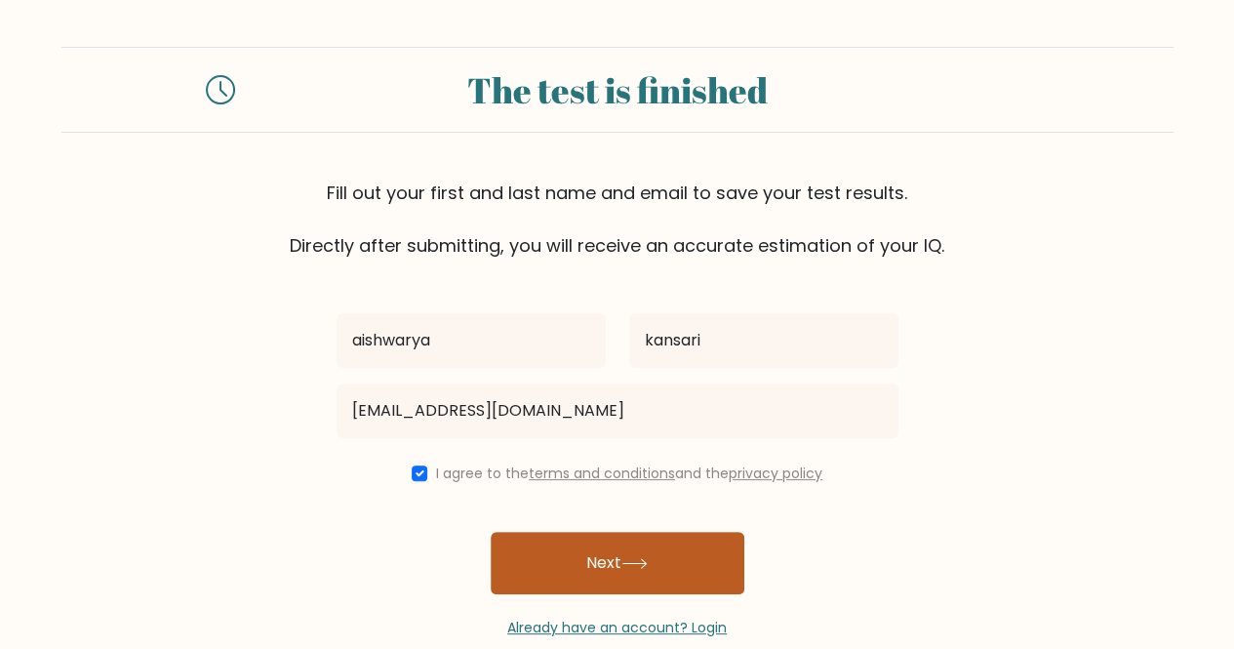
click at [574, 572] on button "Next" at bounding box center [618, 562] width 254 height 62
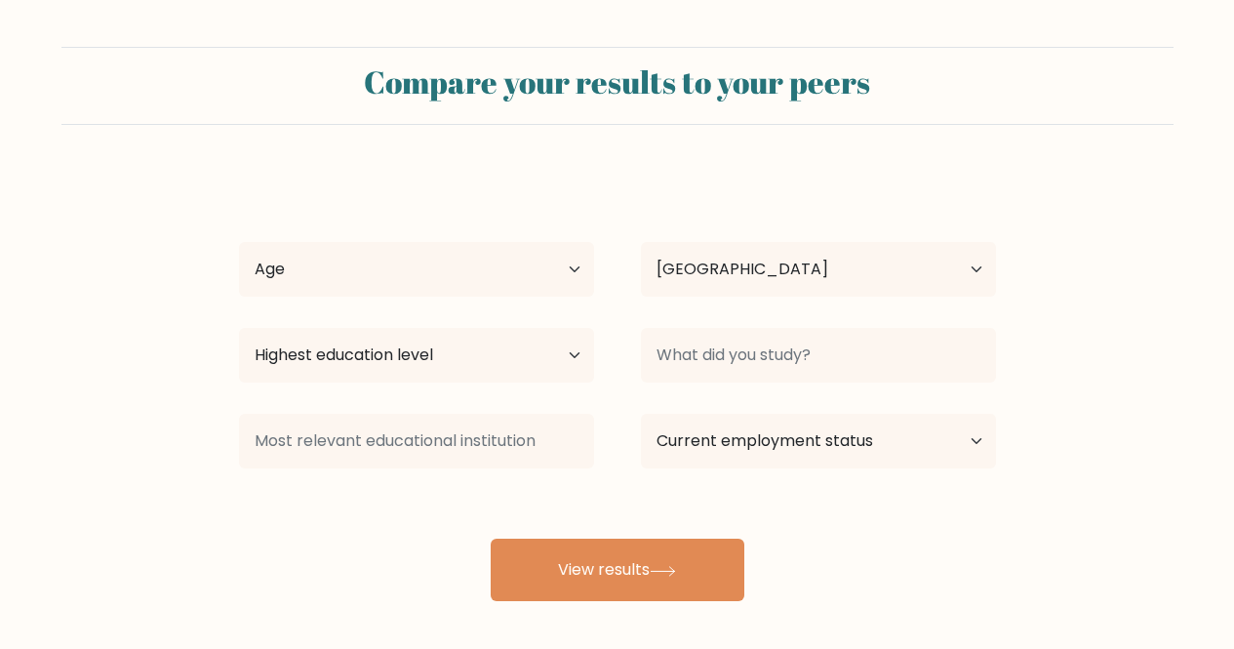
select select "IN"
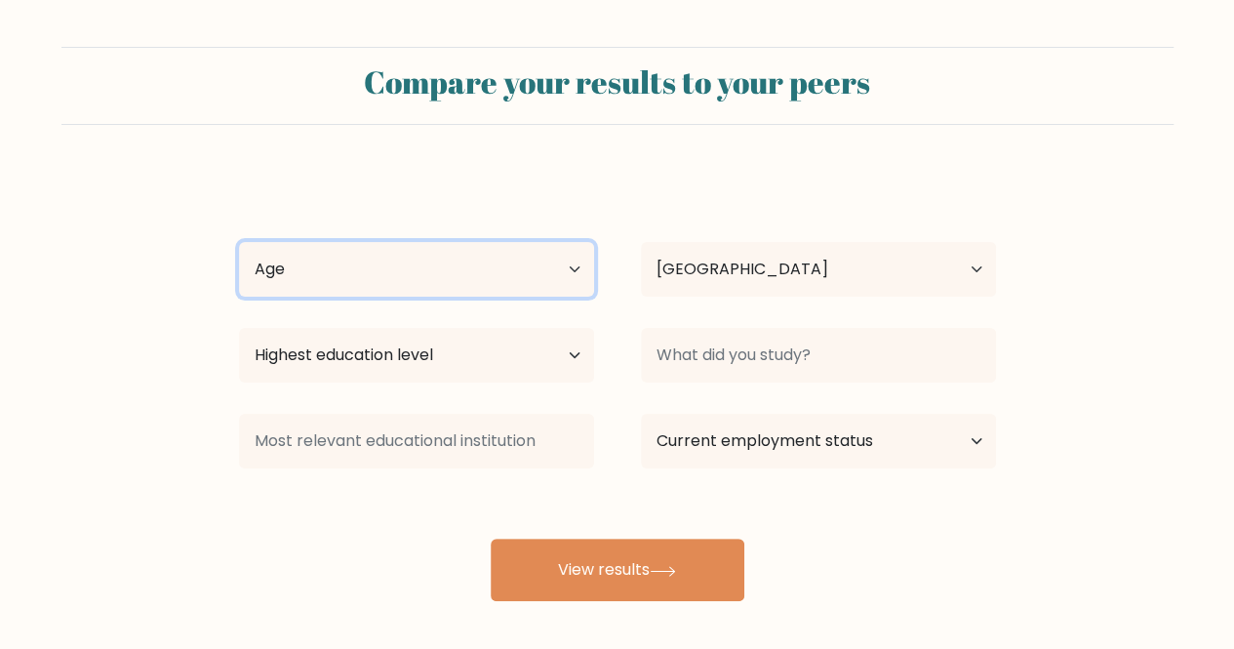
click at [426, 274] on select "Age Under [DEMOGRAPHIC_DATA] [DEMOGRAPHIC_DATA] [DEMOGRAPHIC_DATA] [DEMOGRAPHIC…" at bounding box center [416, 269] width 355 height 55
select select "25_34"
click at [239, 242] on select "Age Under [DEMOGRAPHIC_DATA] [DEMOGRAPHIC_DATA] [DEMOGRAPHIC_DATA] [DEMOGRAPHIC…" at bounding box center [416, 269] width 355 height 55
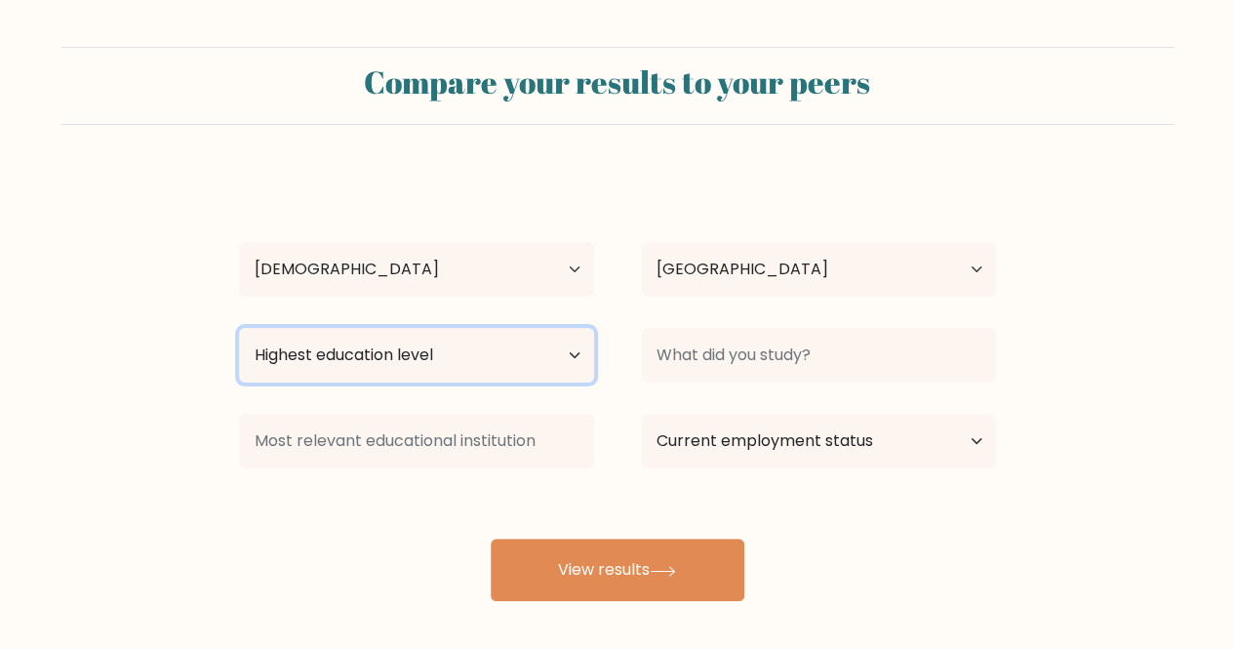
click at [426, 356] on select "Highest education level No schooling Primary Lower Secondary Upper Secondary Oc…" at bounding box center [416, 355] width 355 height 55
select select "bachelors_degree"
click at [239, 328] on select "Highest education level No schooling Primary Lower Secondary Upper Secondary Oc…" at bounding box center [416, 355] width 355 height 55
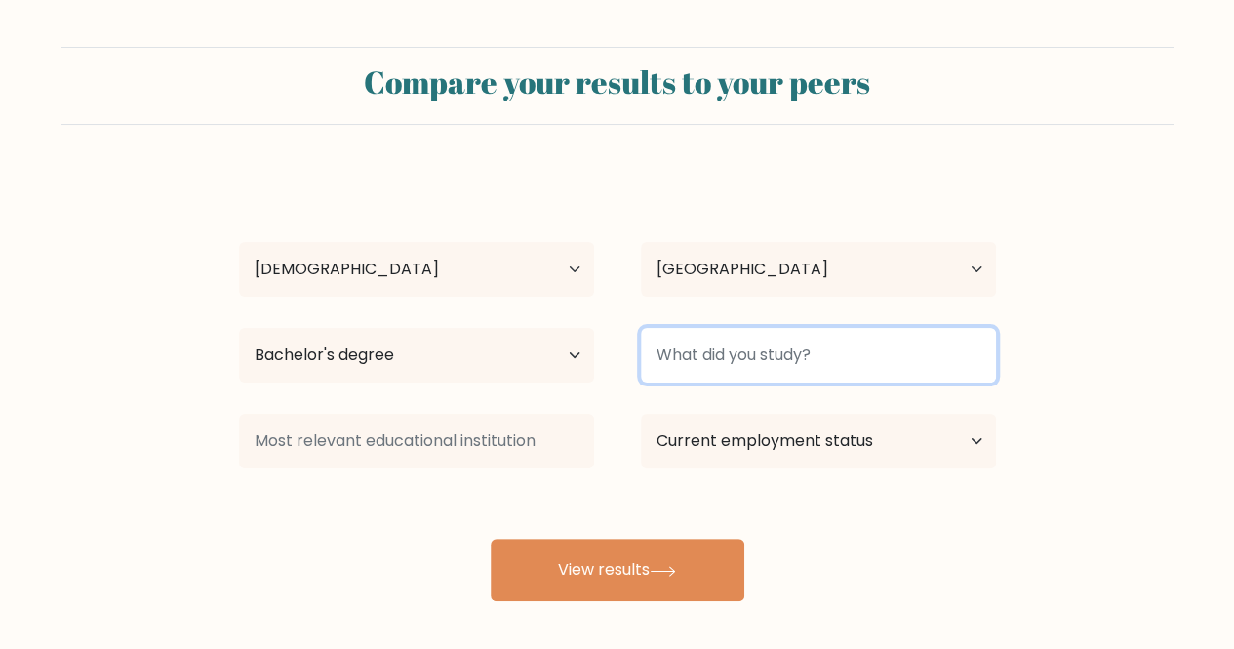
click at [690, 350] on input at bounding box center [818, 355] width 355 height 55
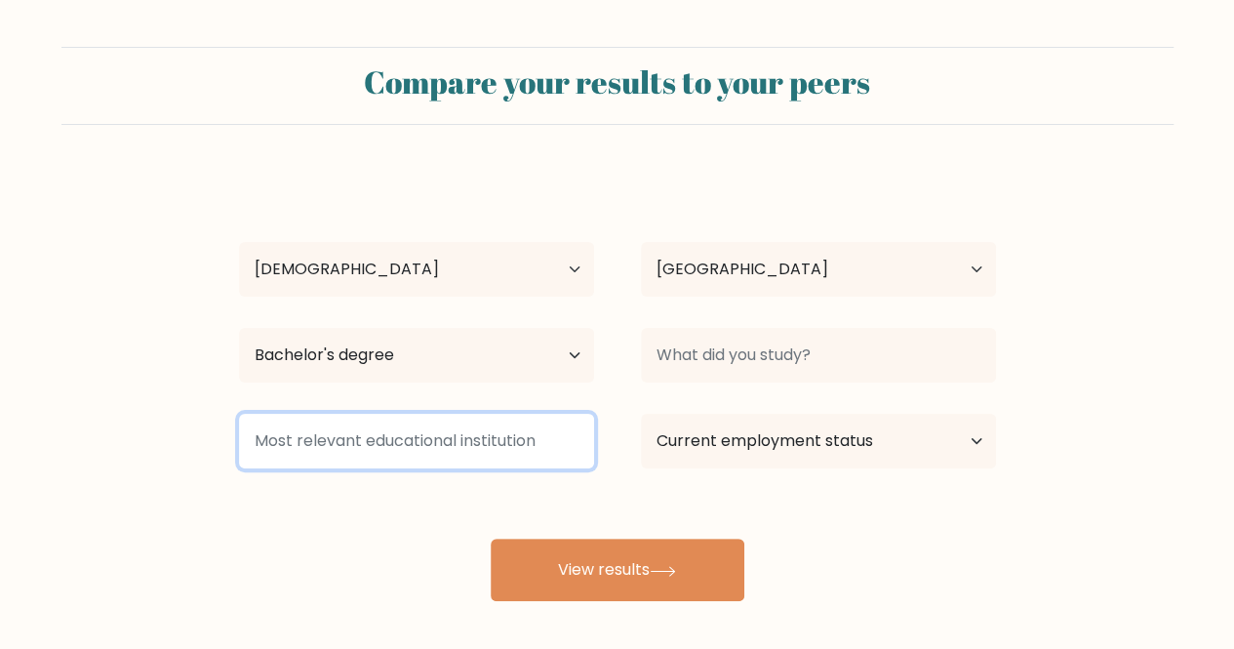
click at [462, 426] on input at bounding box center [416, 440] width 355 height 55
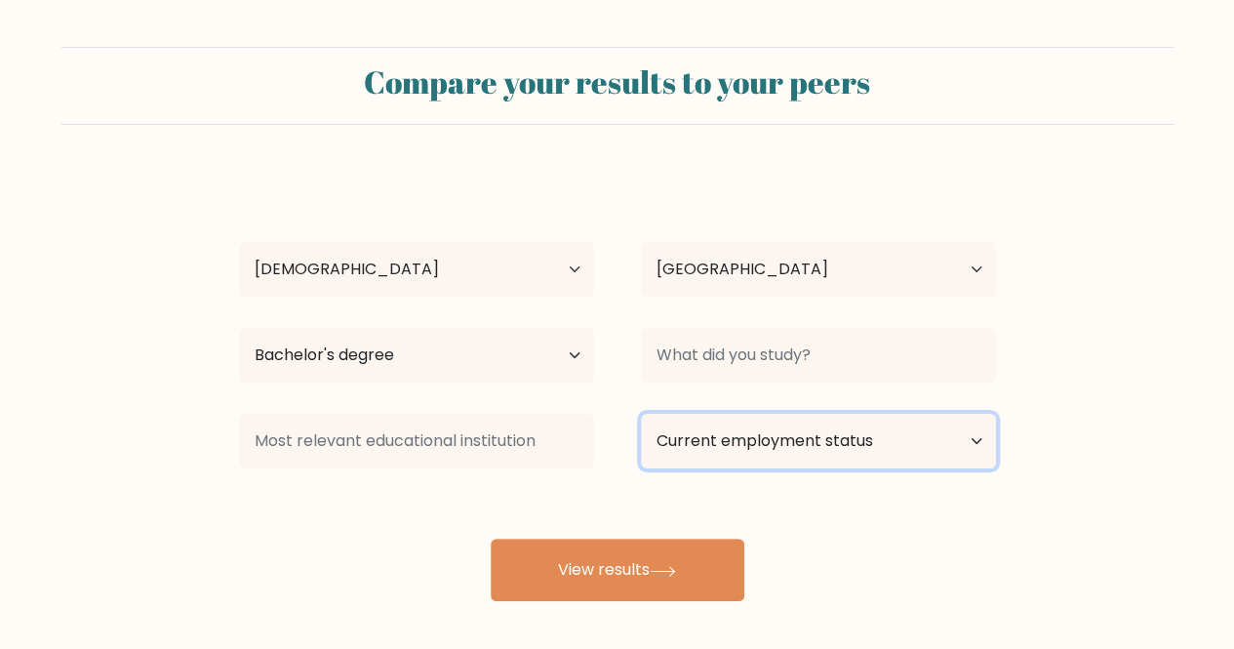
click at [794, 437] on select "Current employment status Employed Student Retired Other / prefer not to answer" at bounding box center [818, 440] width 355 height 55
select select "other"
click at [641, 413] on select "Current employment status Employed Student Retired Other / prefer not to answer" at bounding box center [818, 440] width 355 height 55
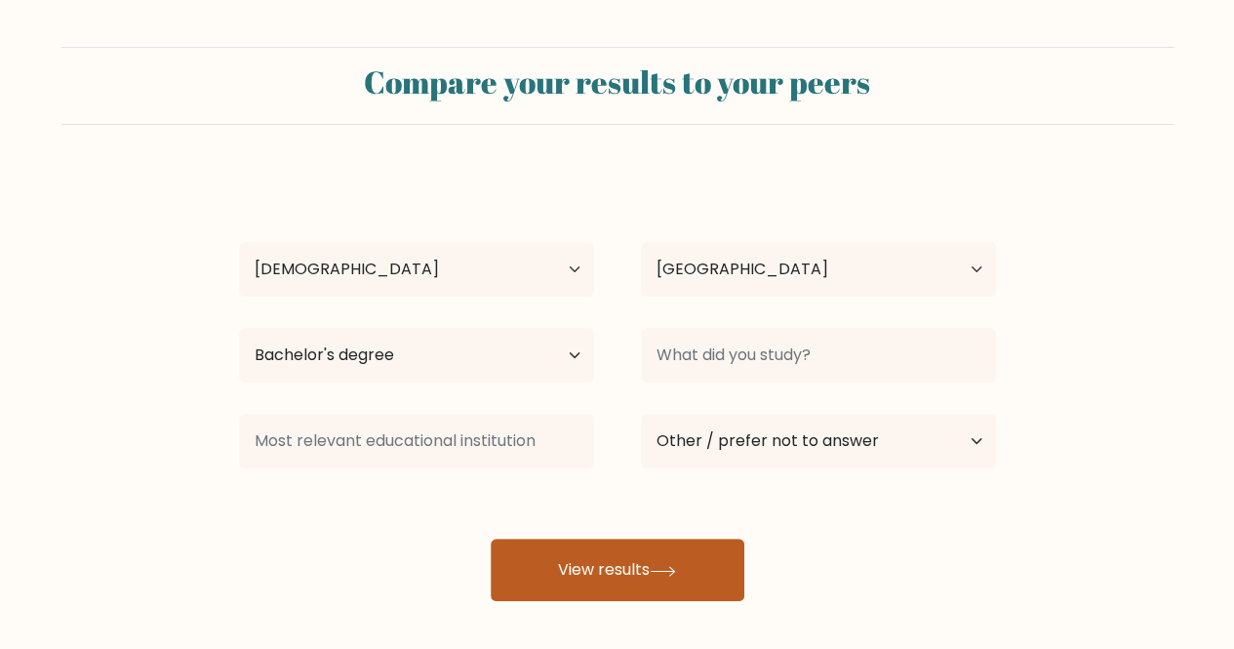
click at [669, 580] on button "View results" at bounding box center [618, 569] width 254 height 62
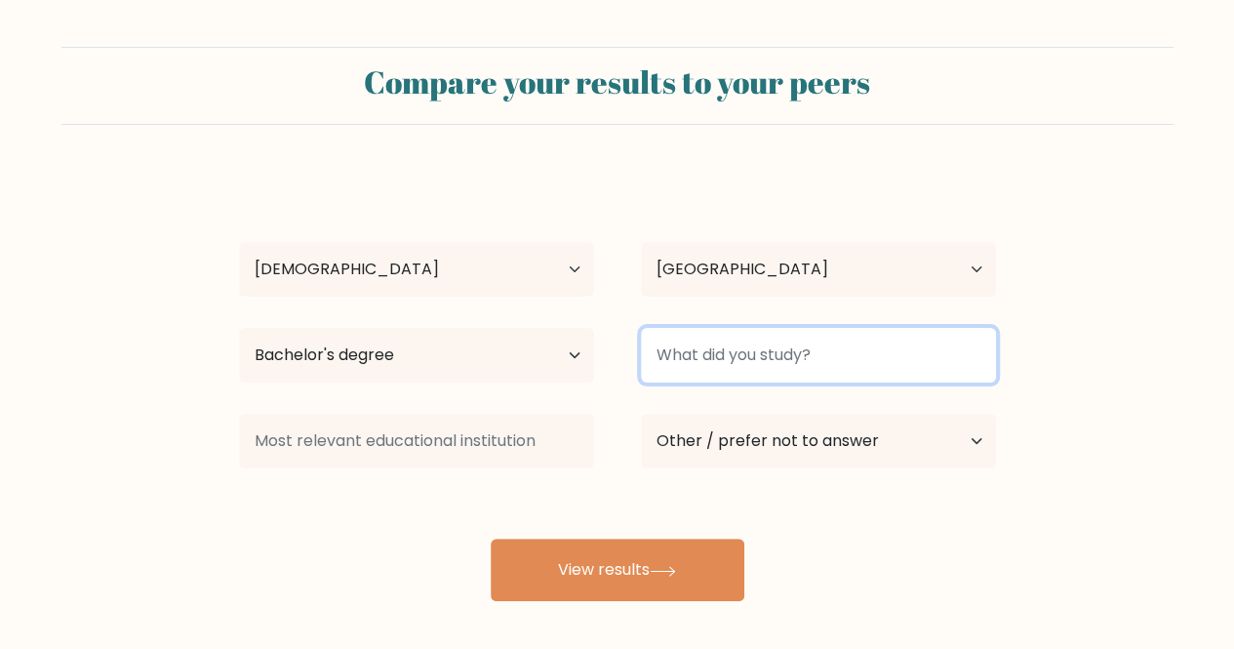
click at [849, 345] on input at bounding box center [818, 355] width 355 height 55
type input "b"
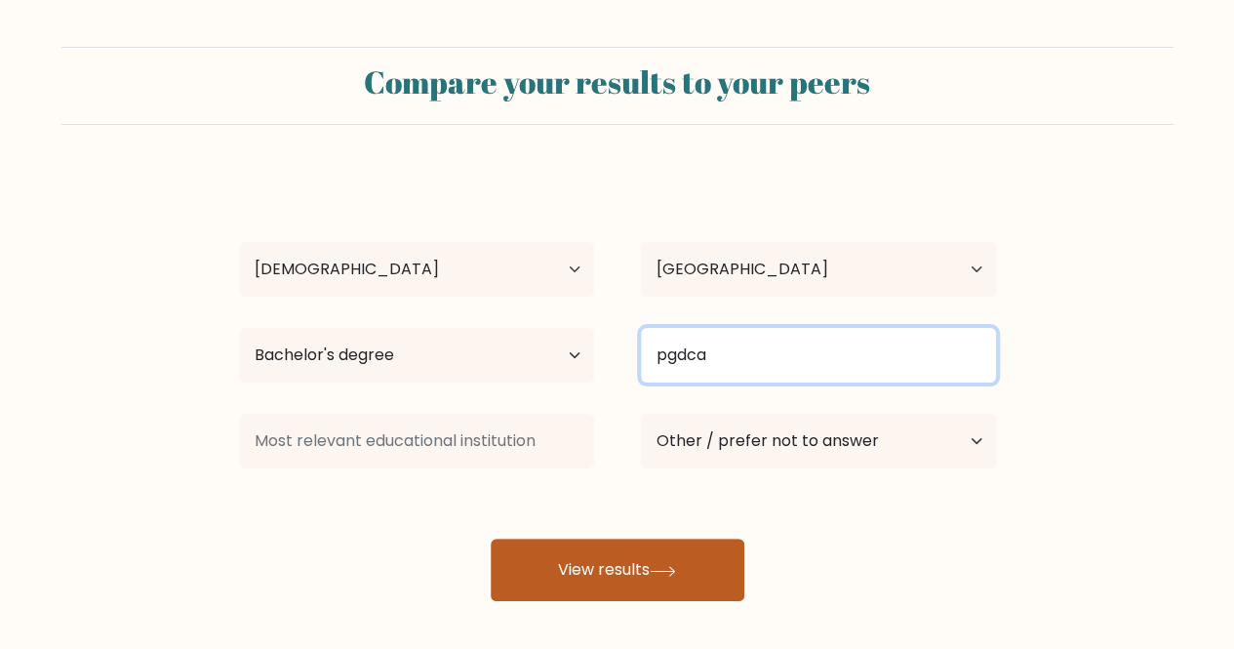
type input "pgdca"
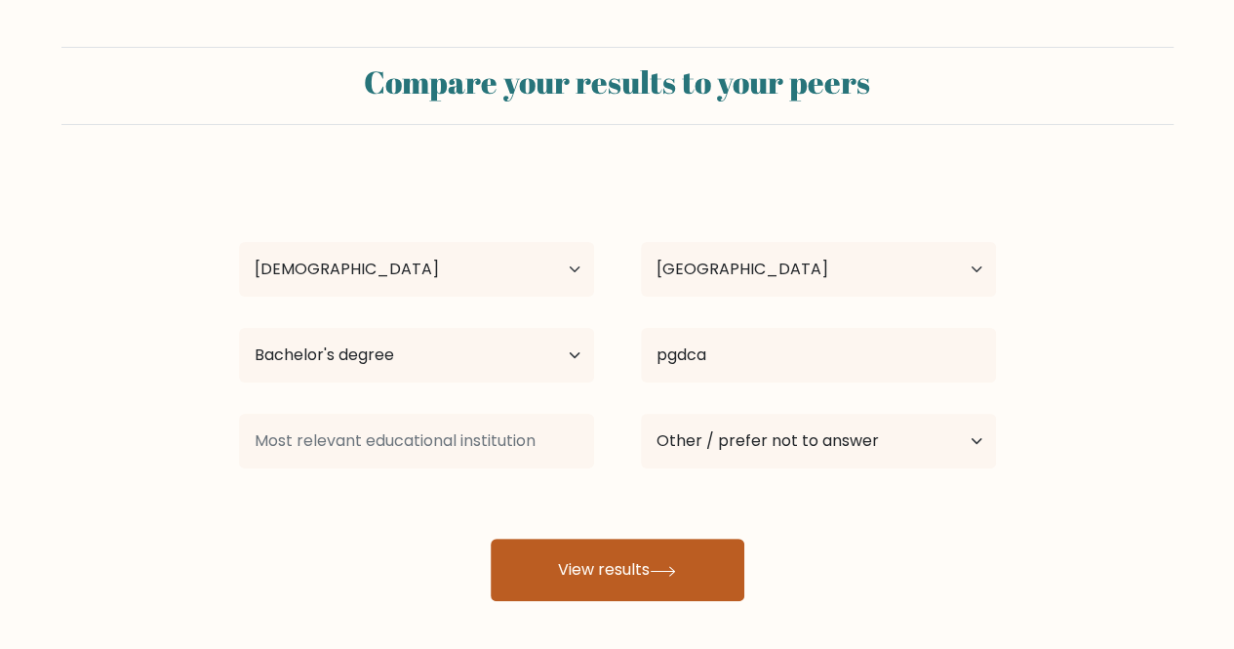
click at [684, 594] on button "View results" at bounding box center [618, 569] width 254 height 62
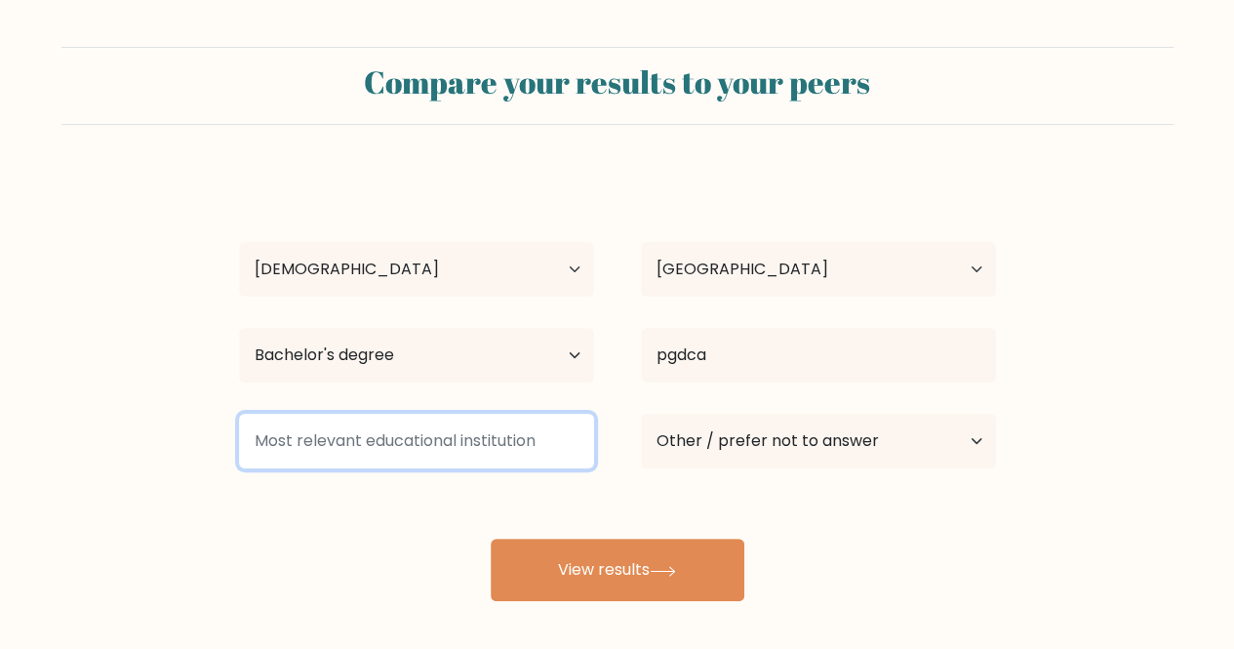
click at [480, 440] on input at bounding box center [416, 440] width 355 height 55
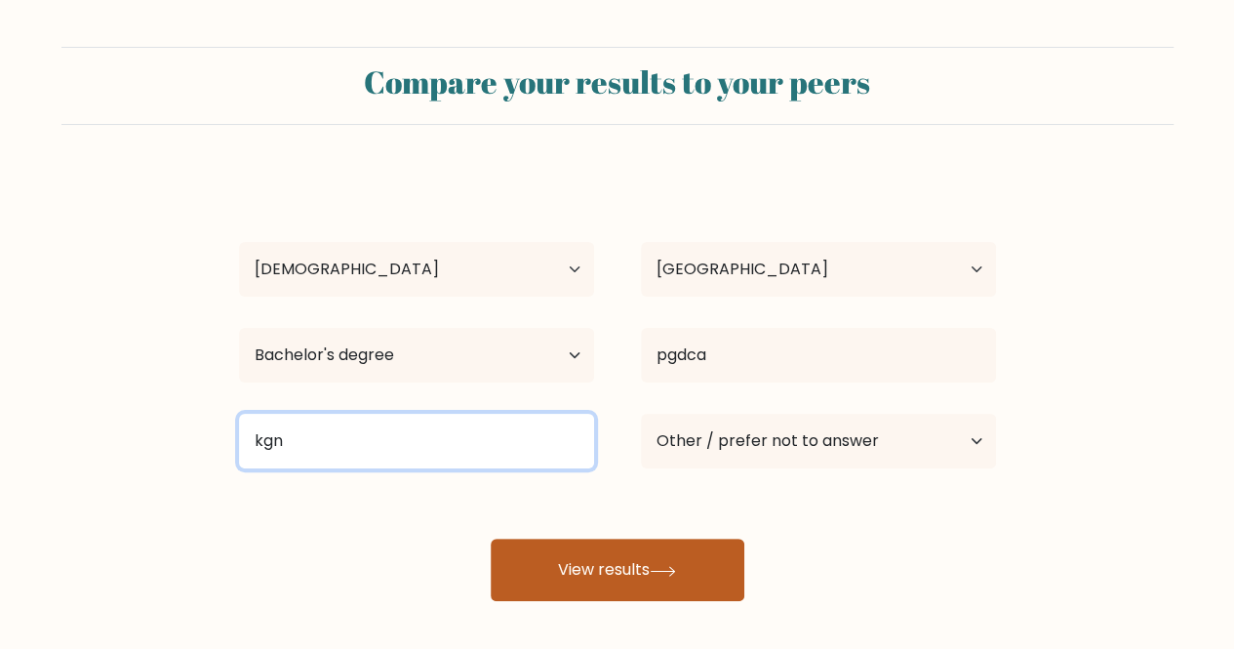
type input "kgn"
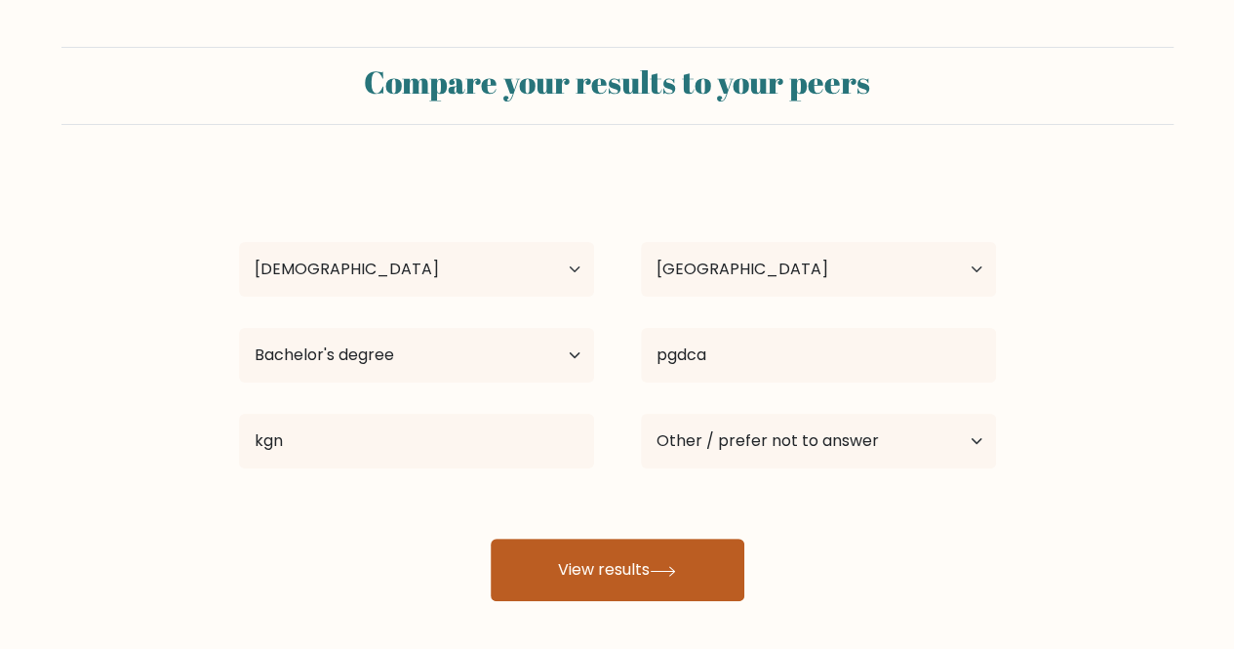
click at [626, 573] on button "View results" at bounding box center [618, 569] width 254 height 62
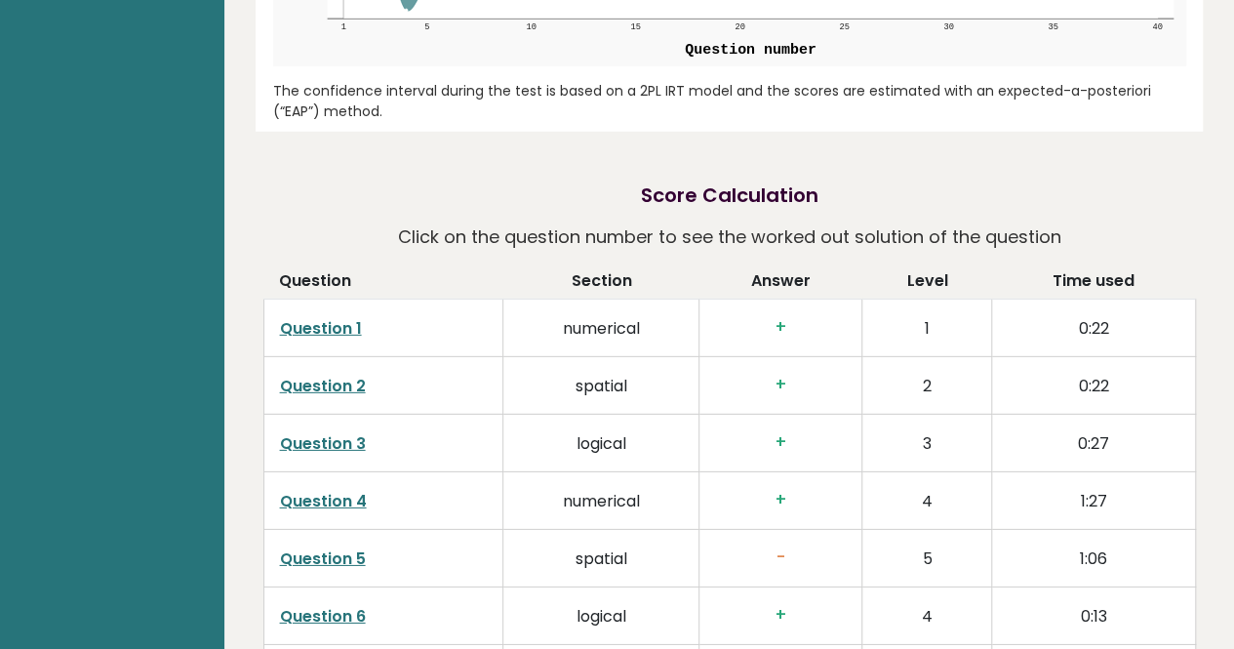
scroll to position [2899, 0]
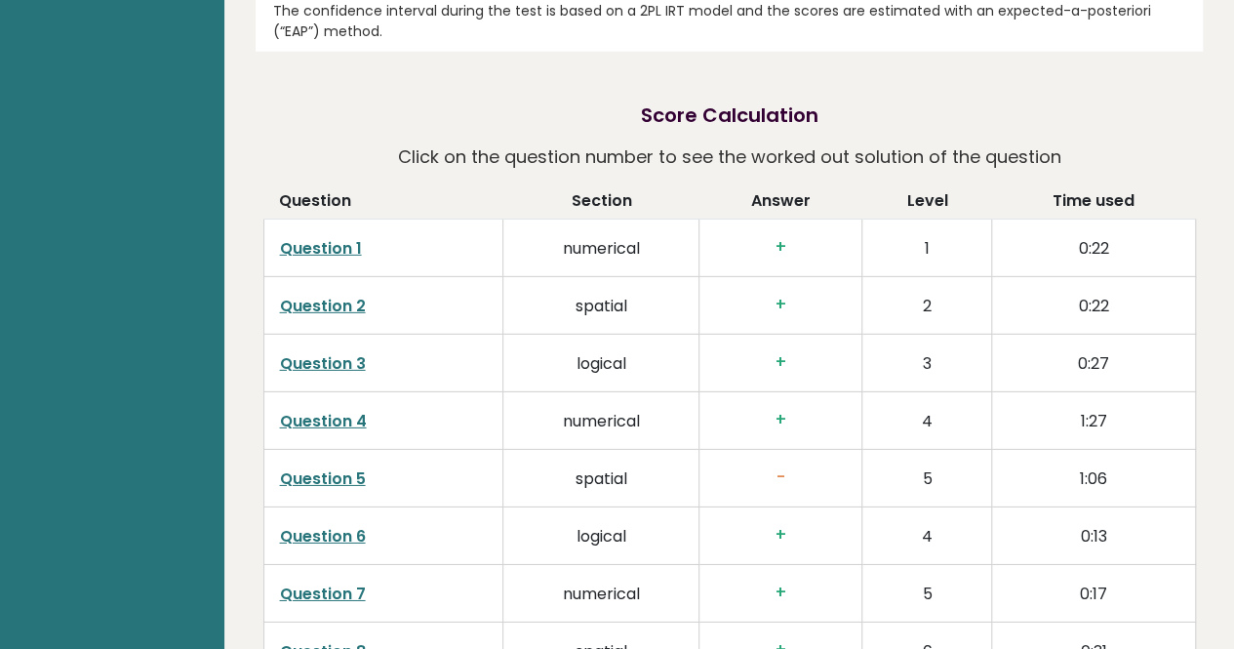
click at [341, 237] on link "Question 1" at bounding box center [321, 248] width 82 height 22
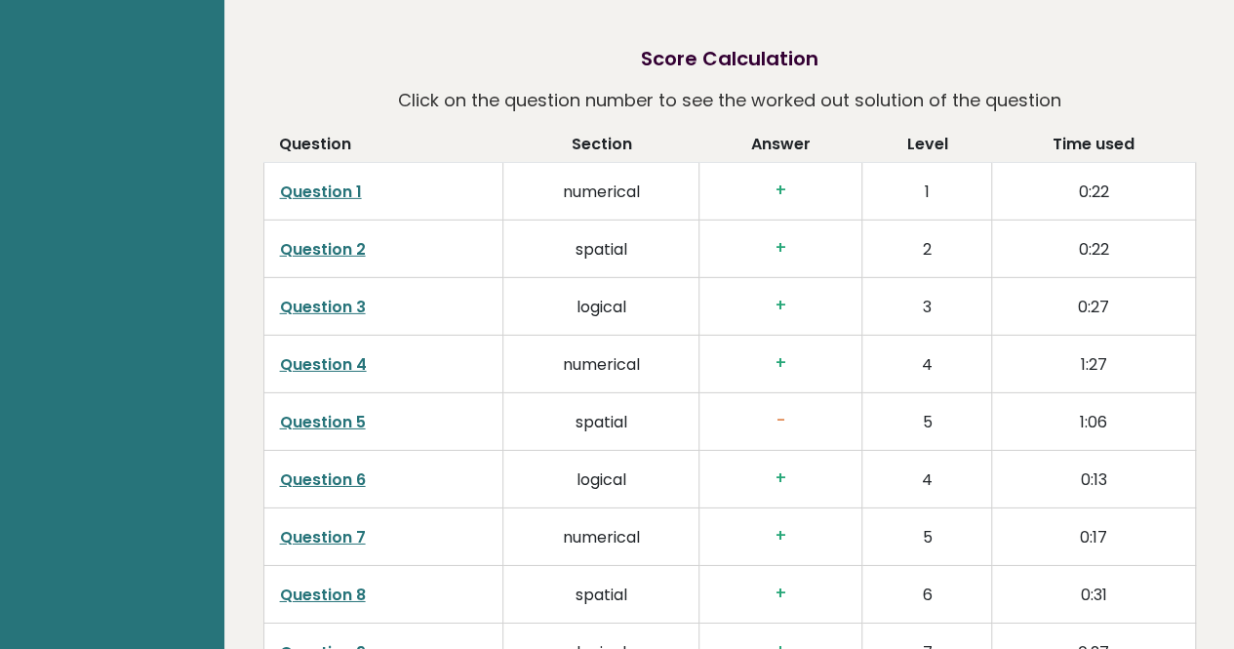
scroll to position [2964, 0]
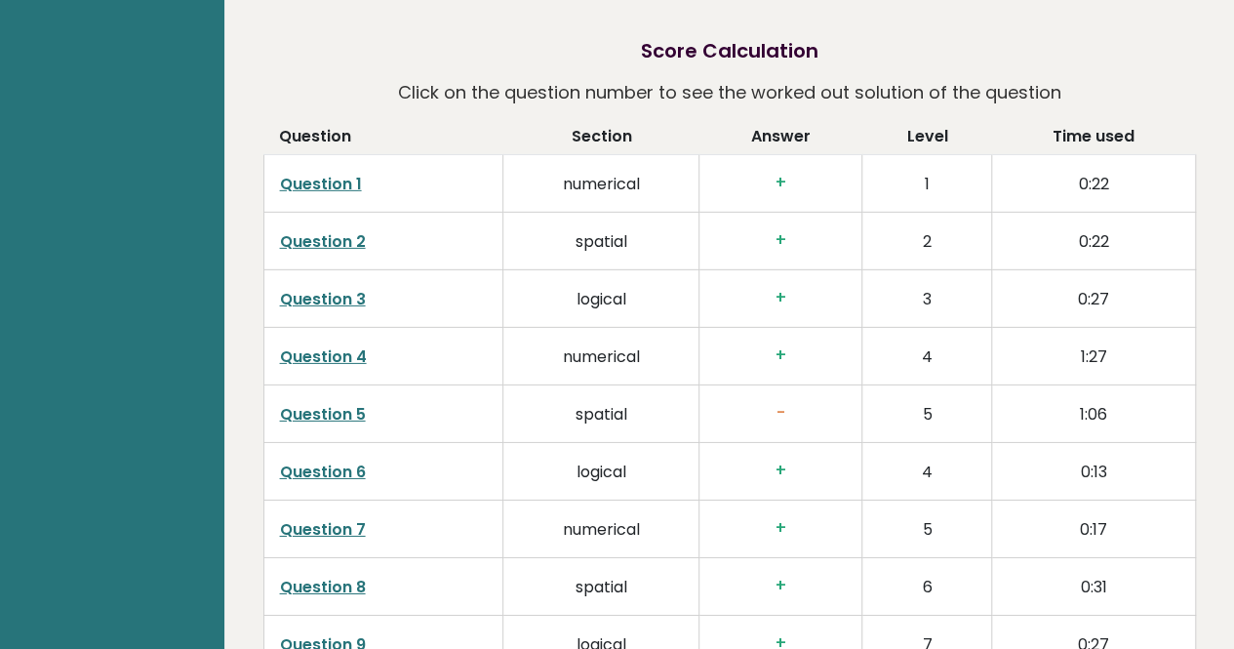
click at [341, 403] on link "Question 5" at bounding box center [323, 414] width 86 height 22
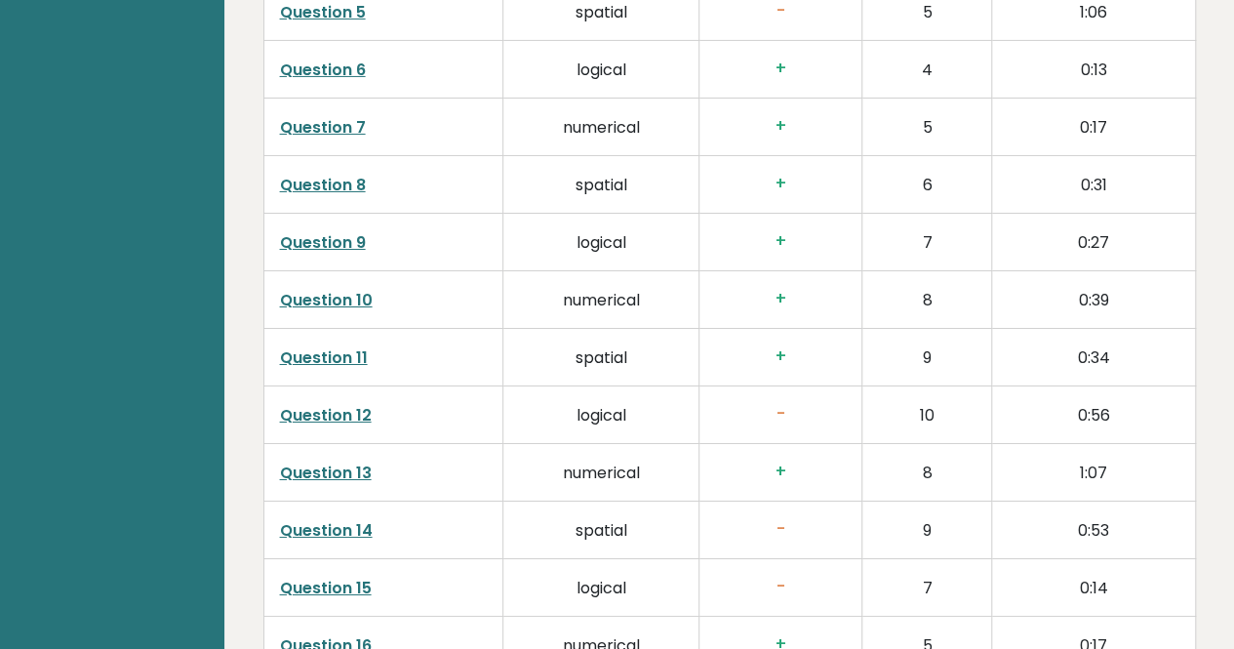
scroll to position [3369, 0]
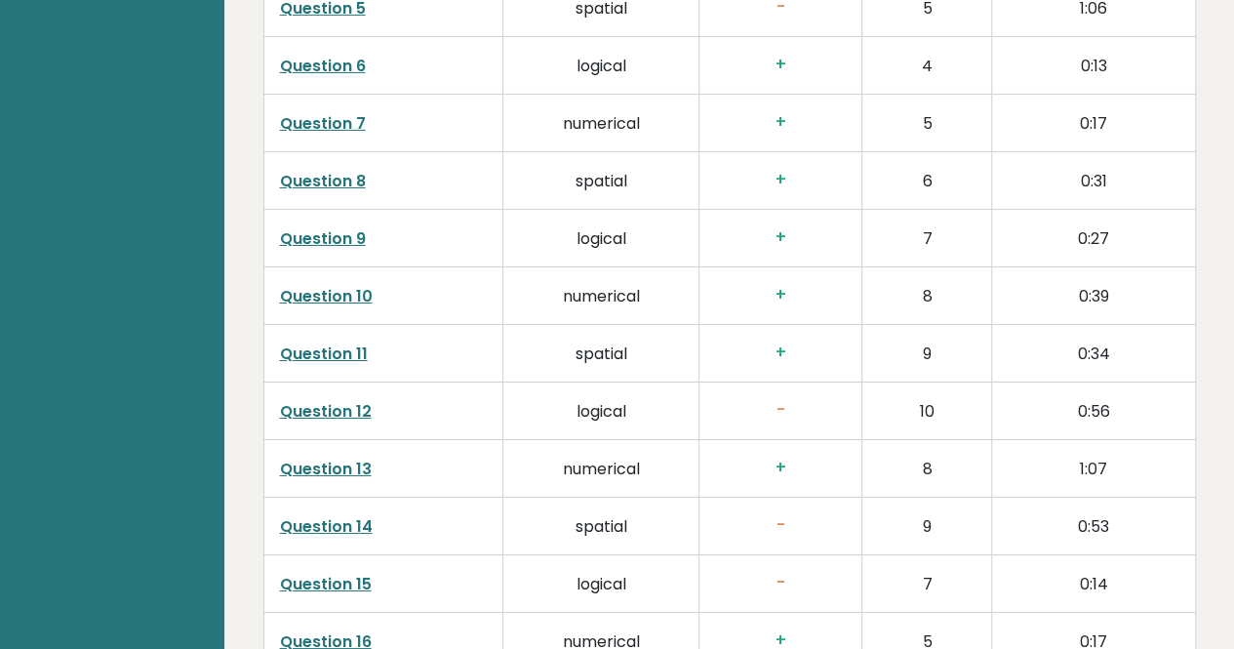
click at [355, 400] on link "Question 12" at bounding box center [326, 411] width 92 height 22
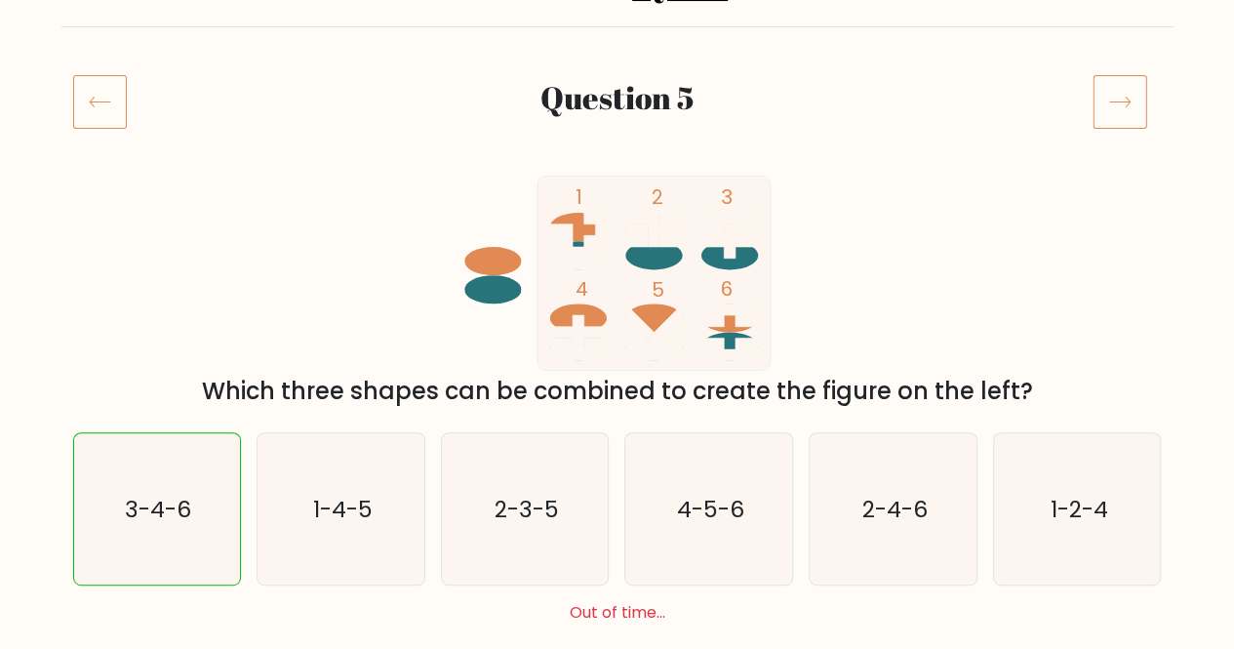
scroll to position [197, 0]
click at [96, 114] on icon at bounding box center [100, 100] width 54 height 55
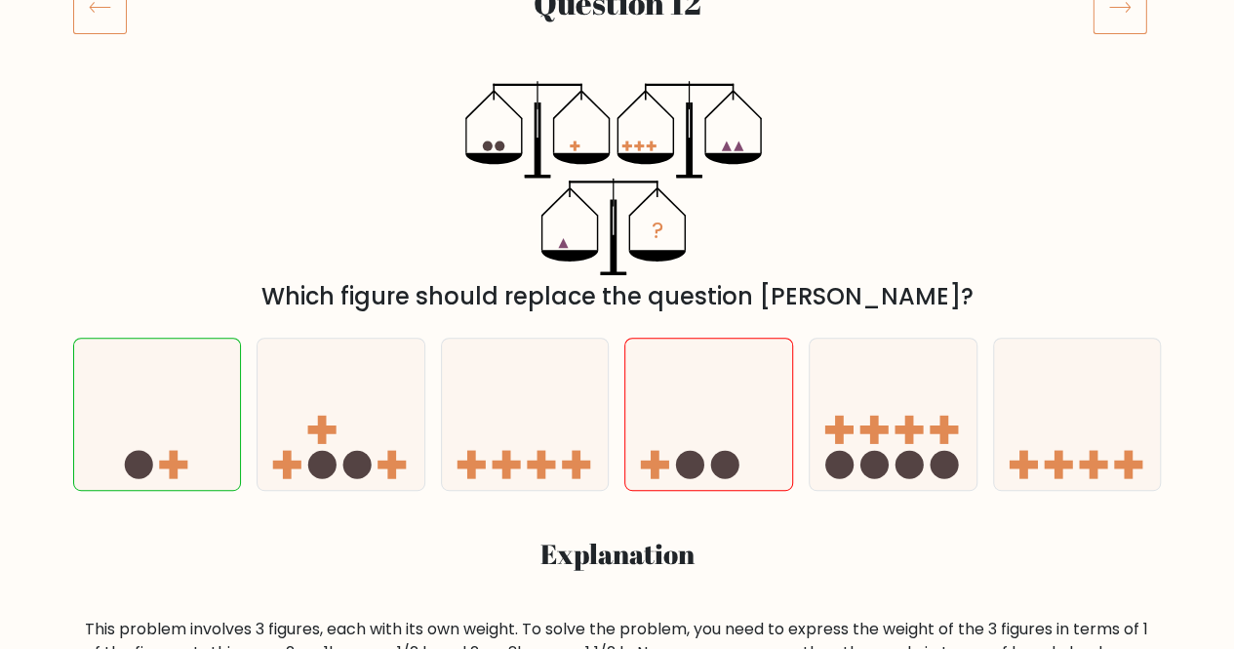
scroll to position [293, 0]
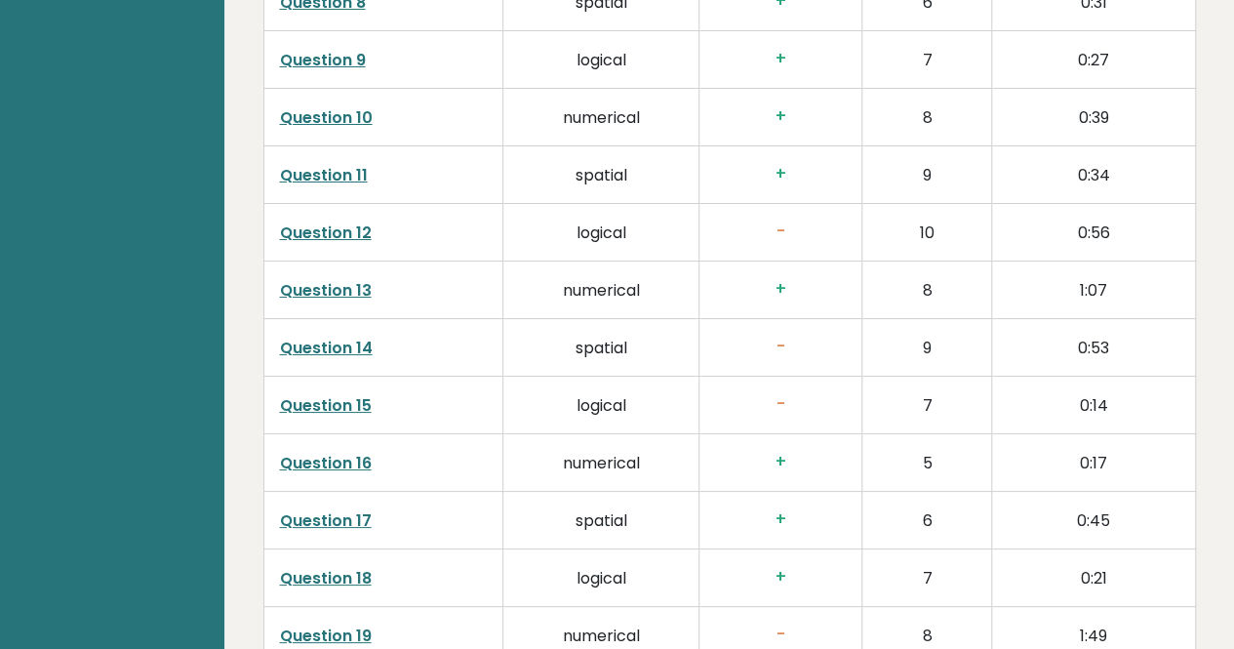
scroll to position [3549, 0]
click at [330, 335] on link "Question 14" at bounding box center [326, 346] width 93 height 22
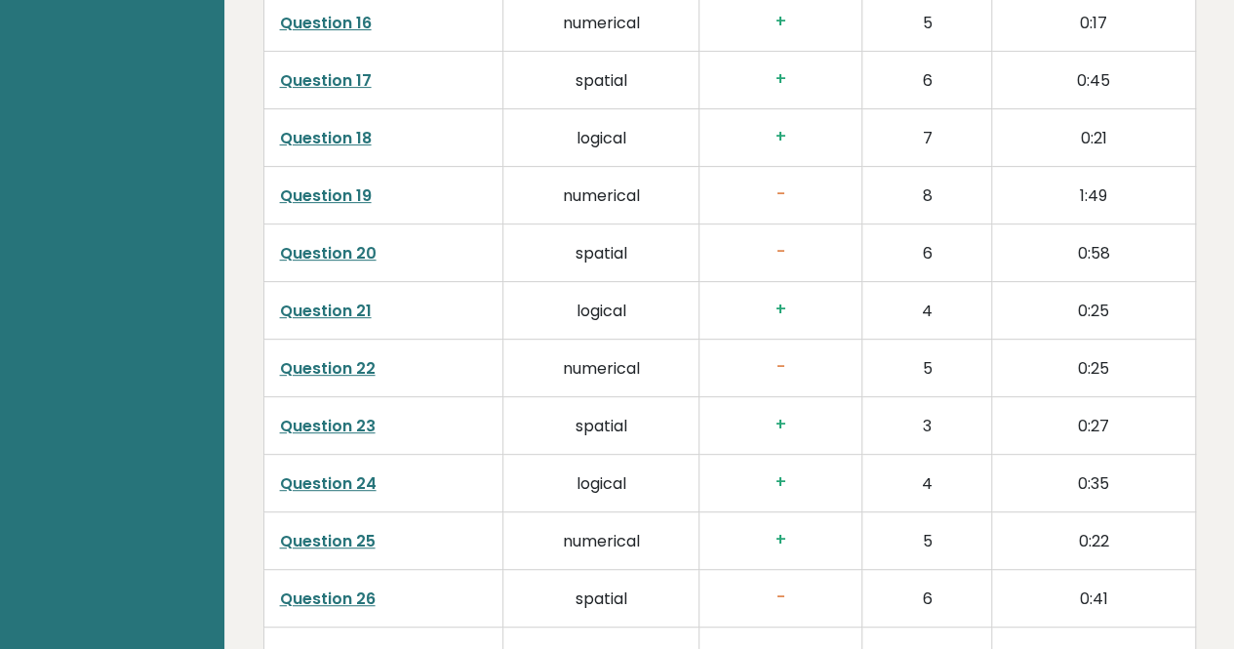
scroll to position [3993, 0]
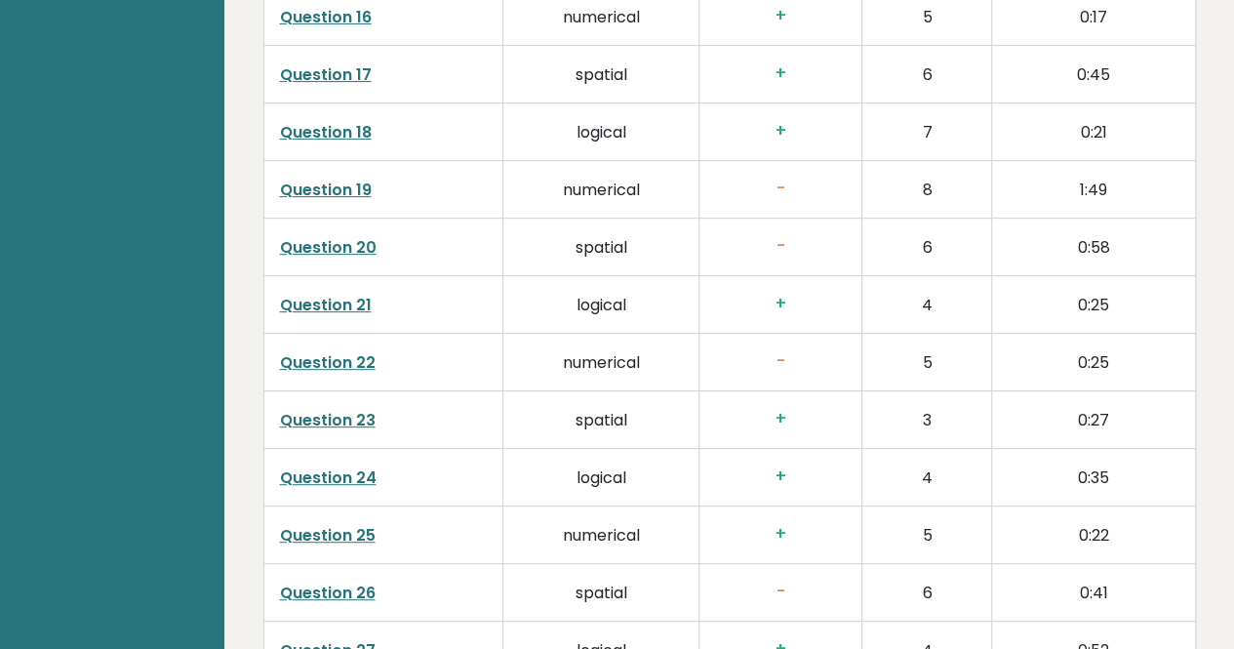
click at [360, 351] on link "Question 22" at bounding box center [328, 362] width 96 height 22
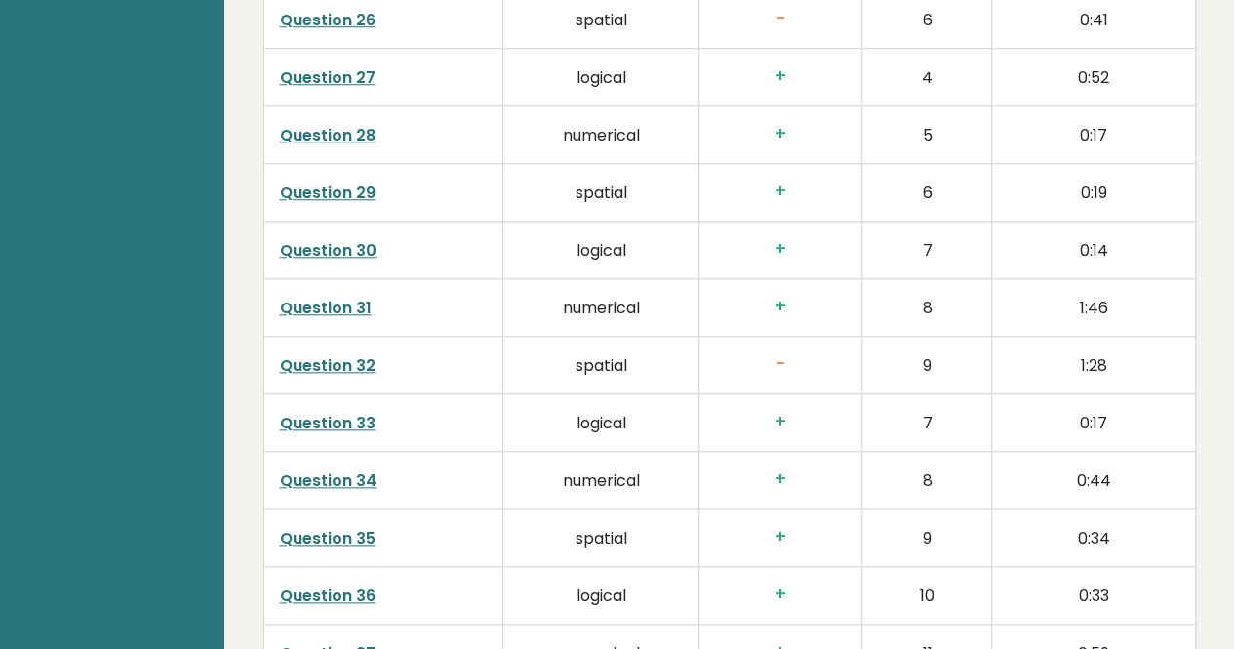
scroll to position [4565, 0]
click at [322, 355] on link "Question 32" at bounding box center [328, 366] width 96 height 22
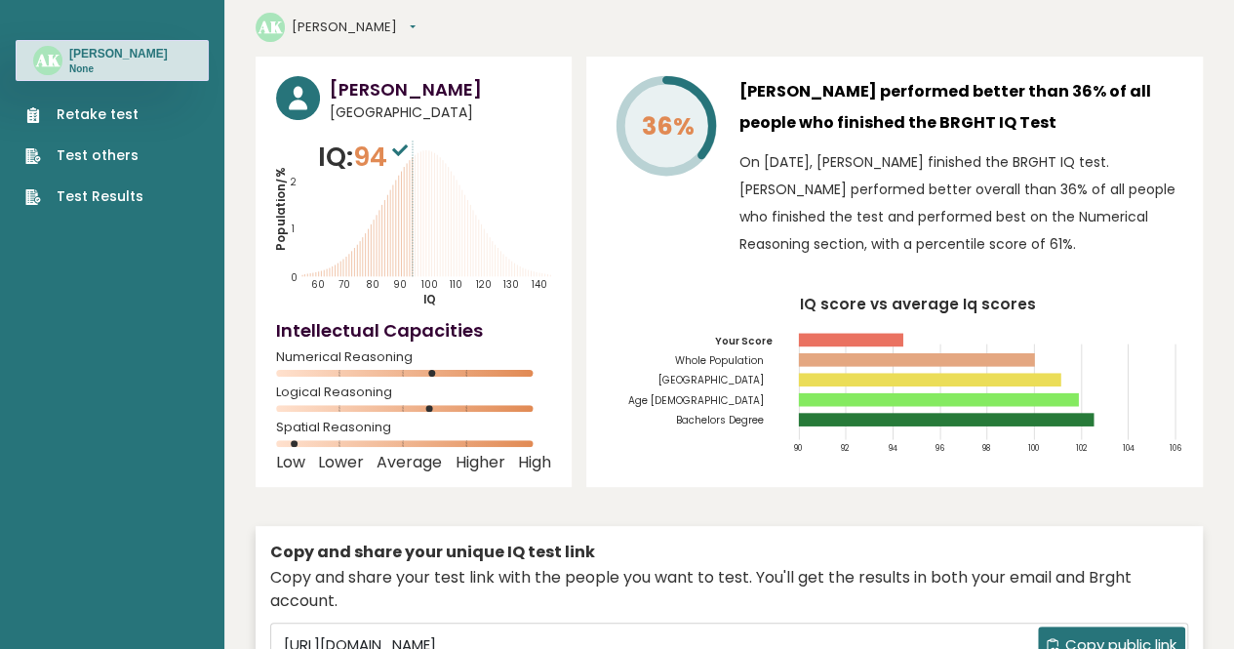
scroll to position [0, 0]
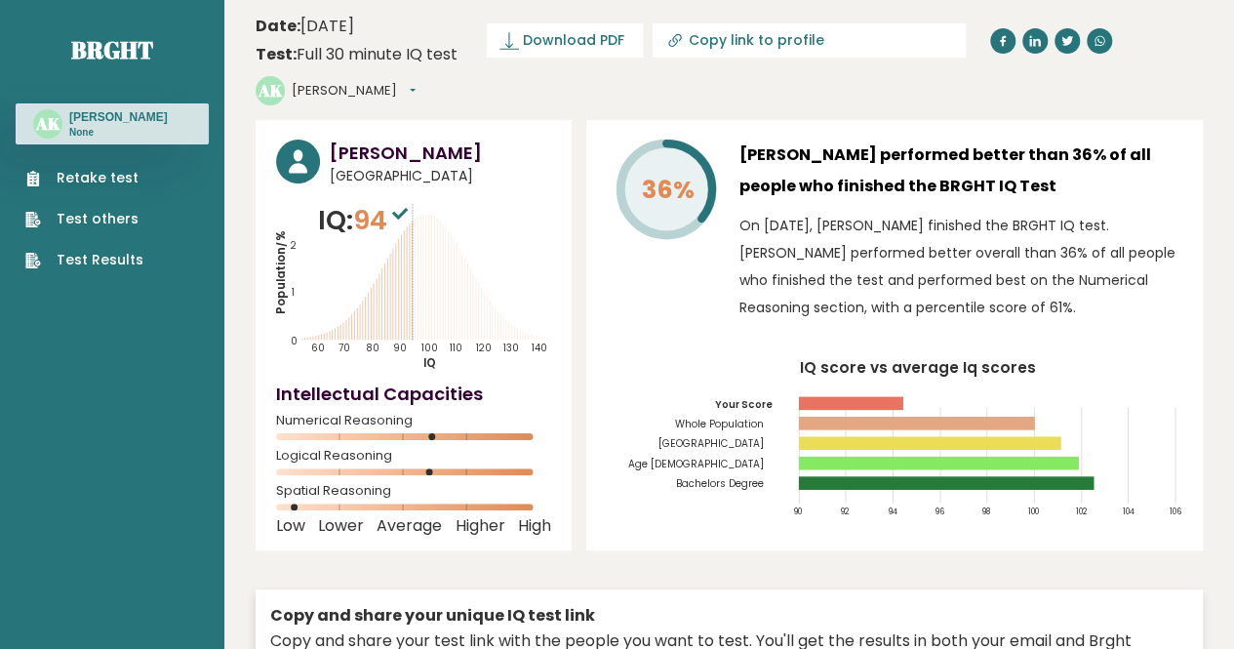
click at [107, 178] on link "Retake test" at bounding box center [84, 178] width 118 height 20
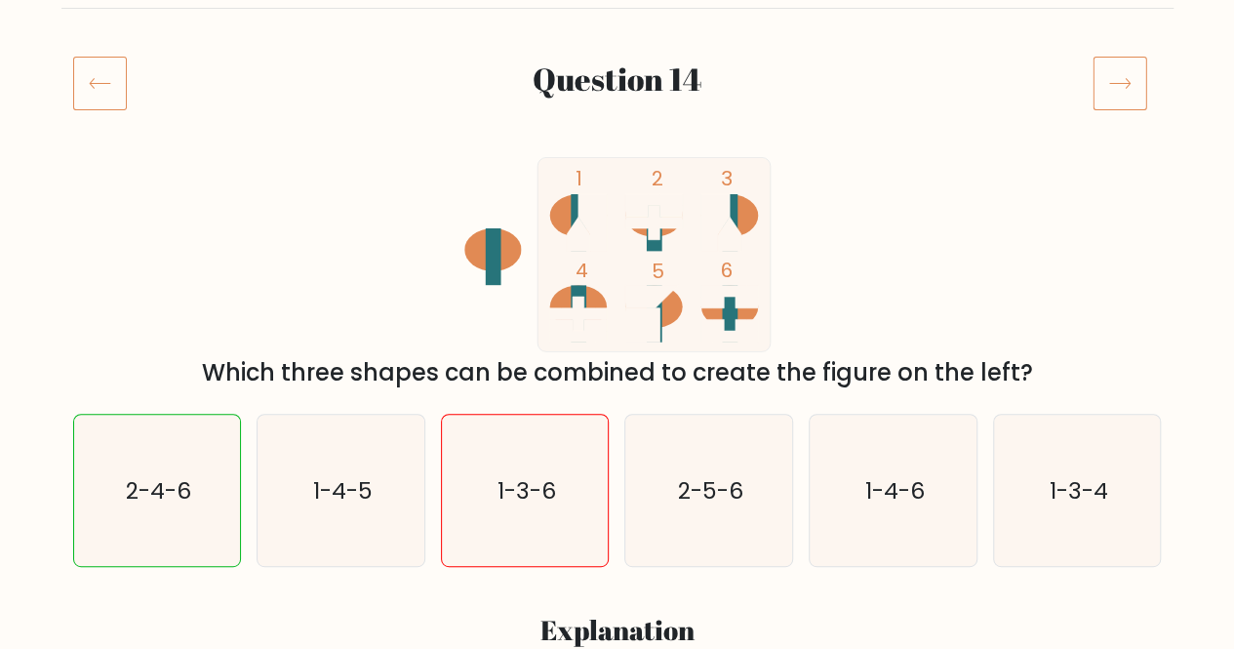
scroll to position [214, 0]
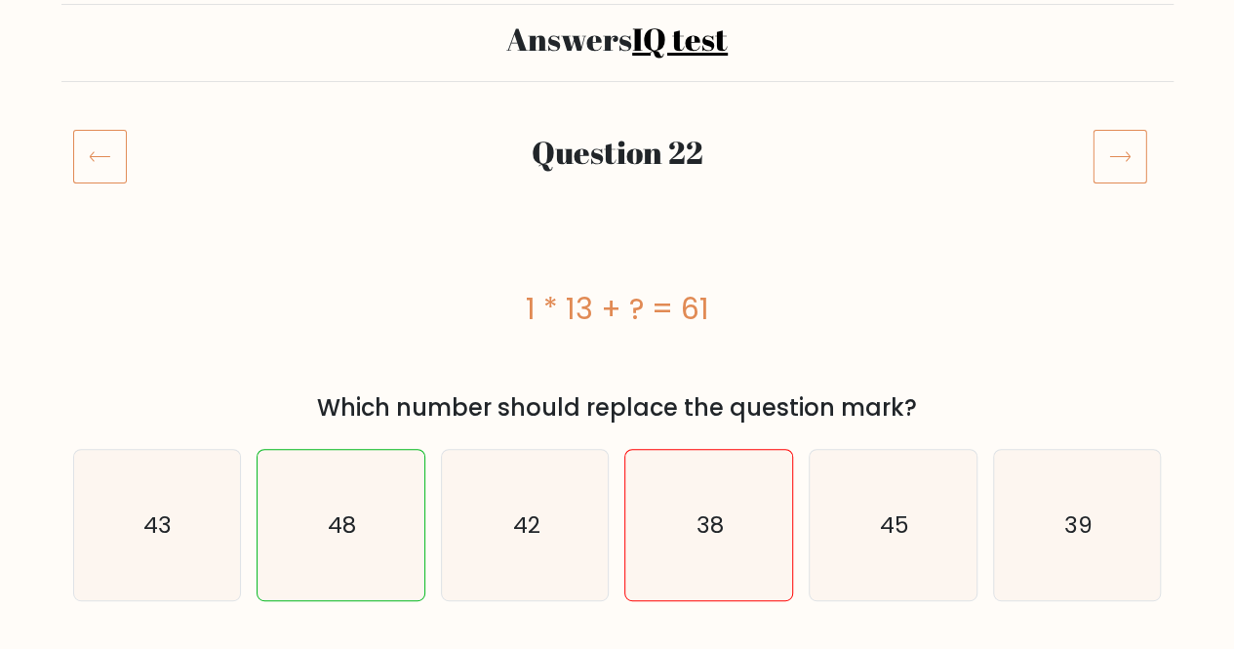
scroll to position [150, 0]
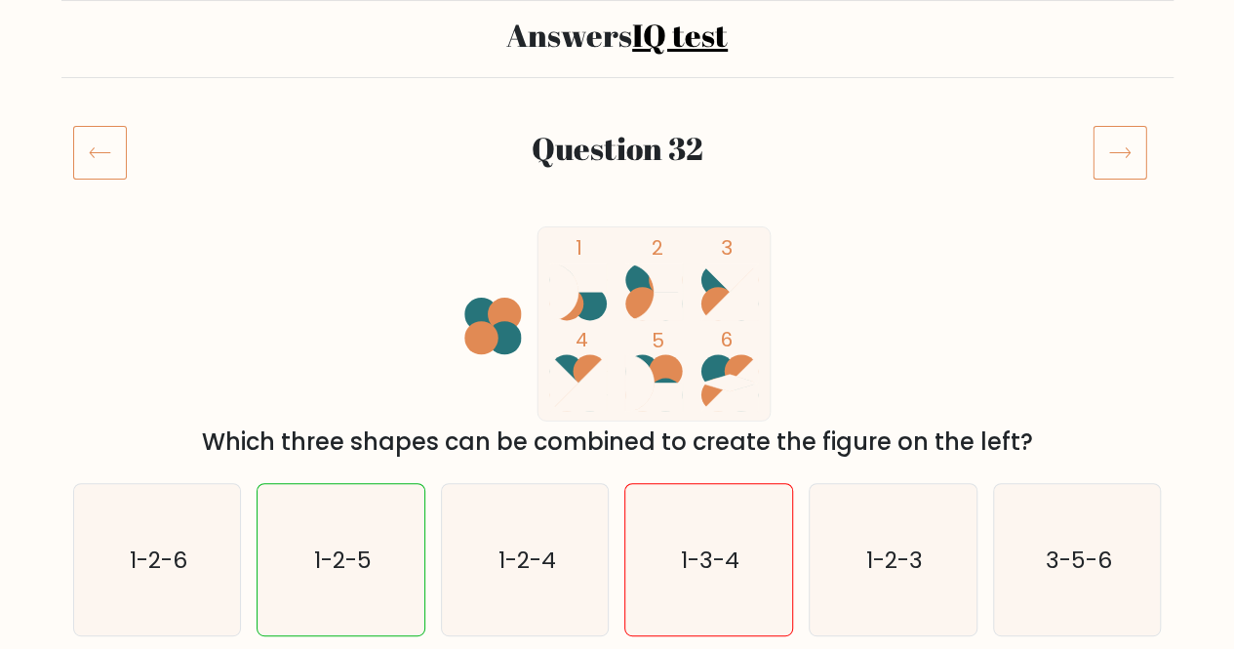
scroll to position [148, 0]
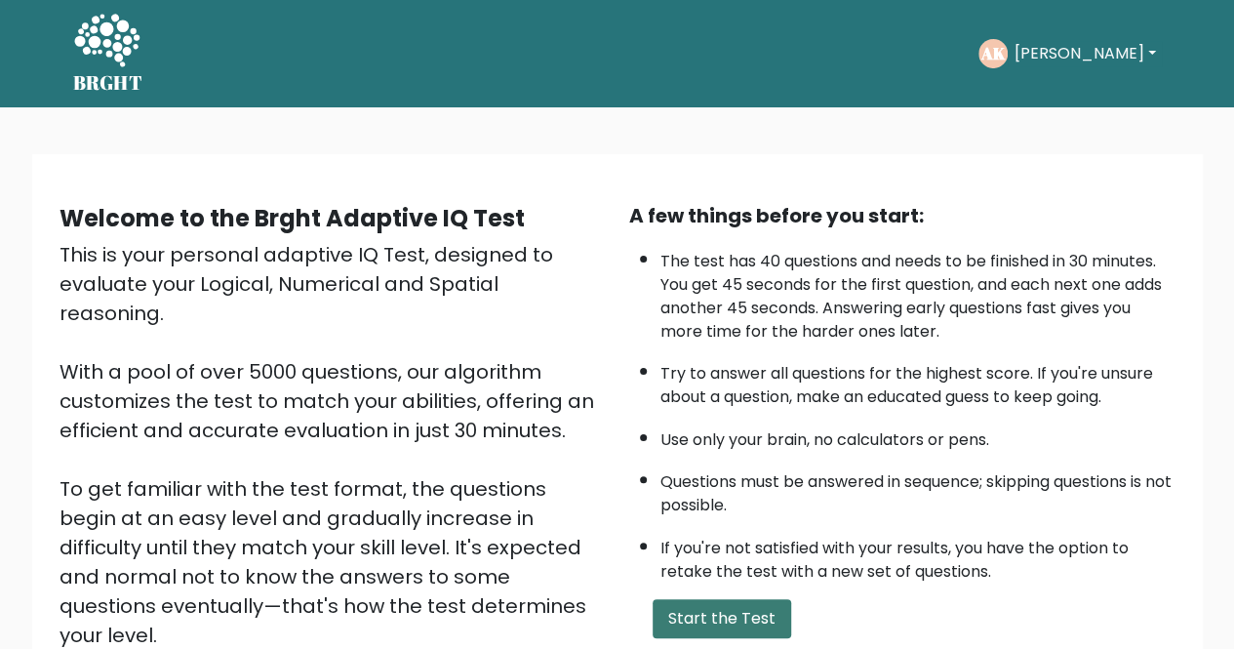
click at [739, 606] on button "Start the Test" at bounding box center [721, 618] width 138 height 39
click at [1123, 56] on button "[PERSON_NAME]" at bounding box center [1083, 53] width 153 height 25
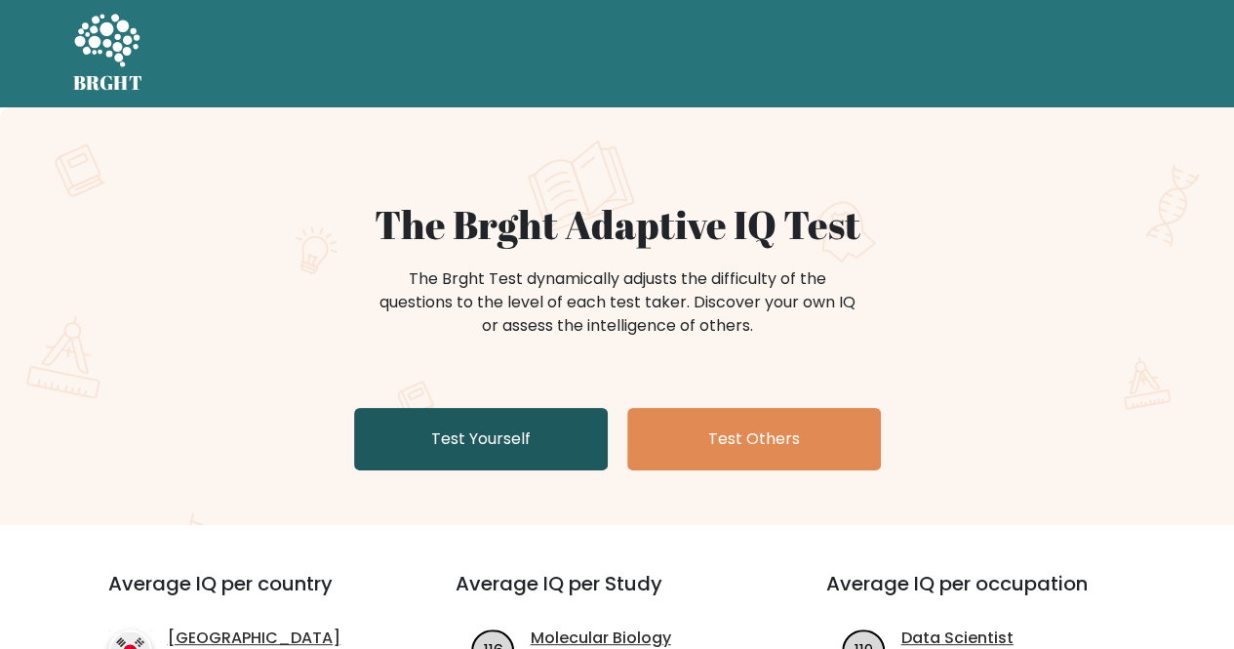
click at [504, 414] on link "Test Yourself" at bounding box center [481, 439] width 254 height 62
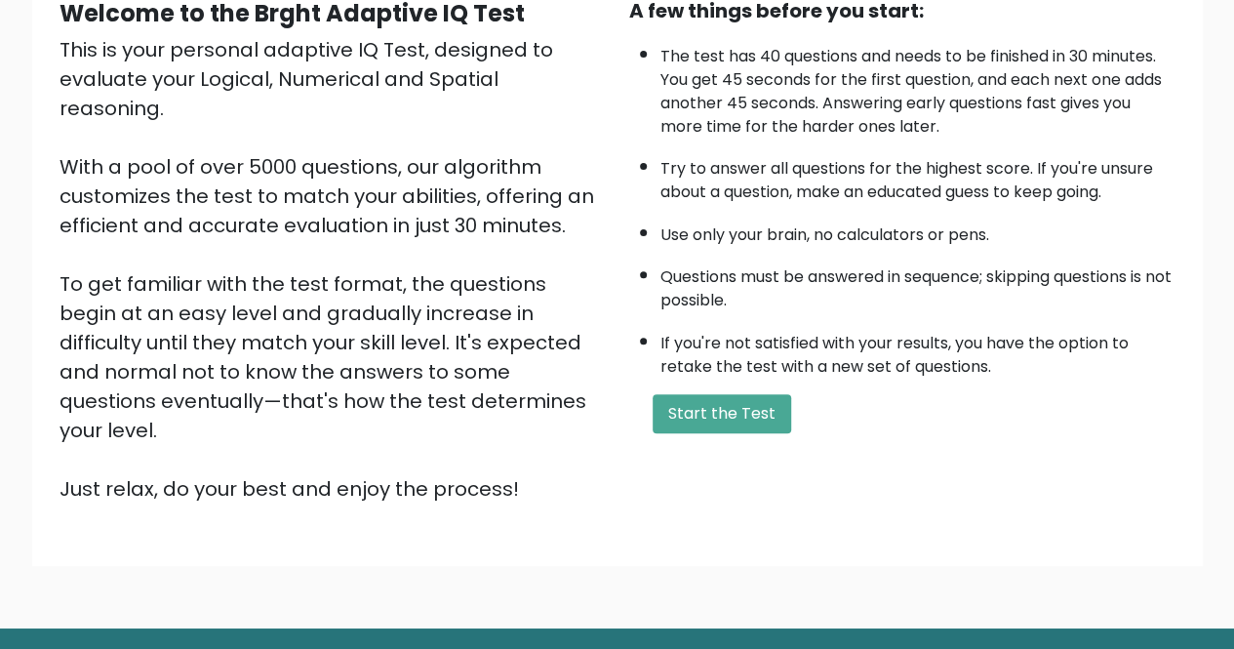
scroll to position [209, 0]
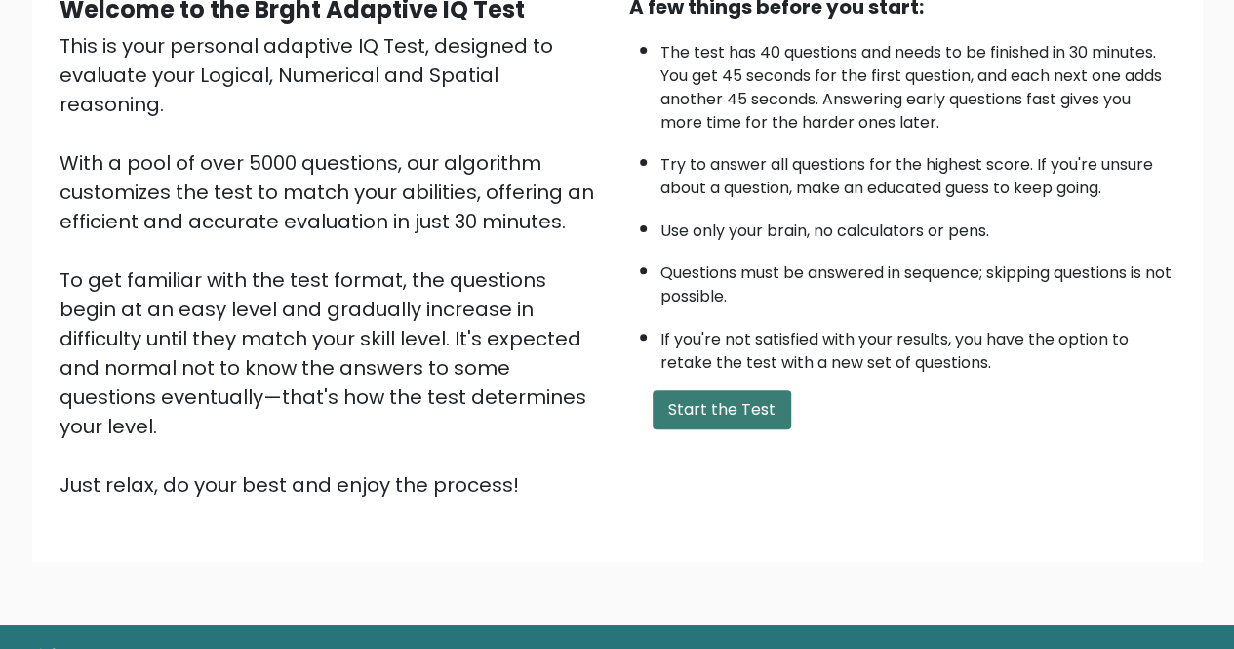
click at [727, 391] on button "Start the Test" at bounding box center [721, 409] width 138 height 39
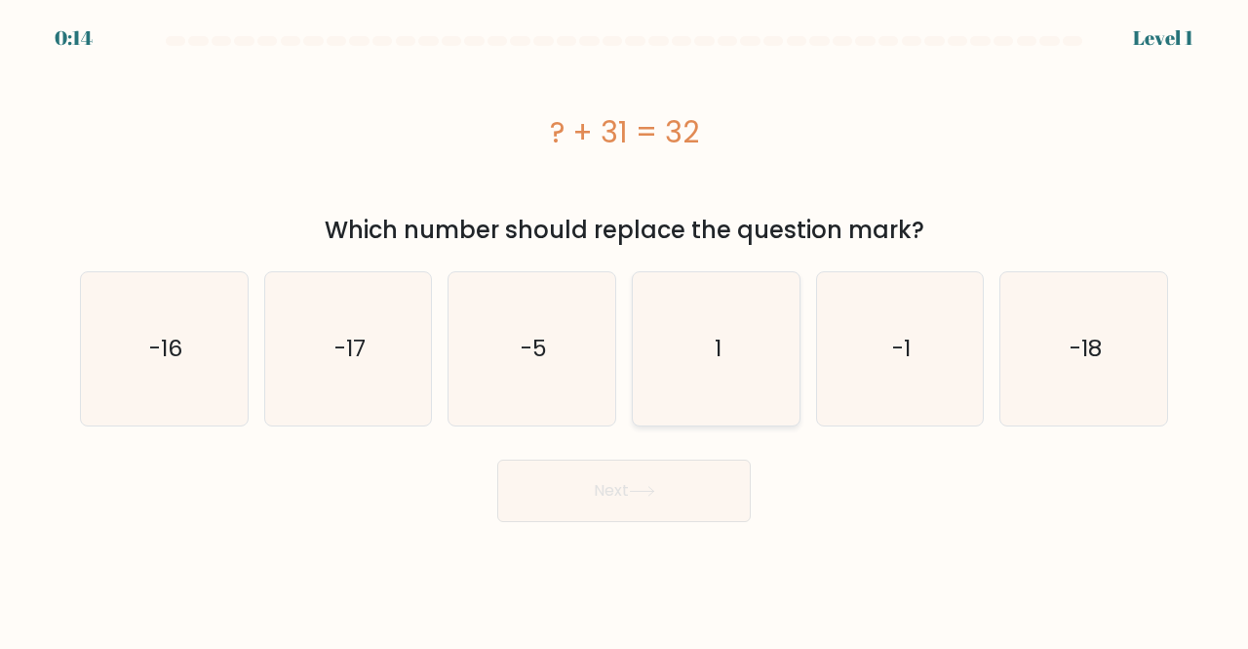
click at [688, 301] on icon "1" at bounding box center [716, 348] width 153 height 153
click at [625, 325] on input "d. 1" at bounding box center [624, 327] width 1 height 5
radio input "true"
click at [586, 478] on button "Next" at bounding box center [624, 490] width 254 height 62
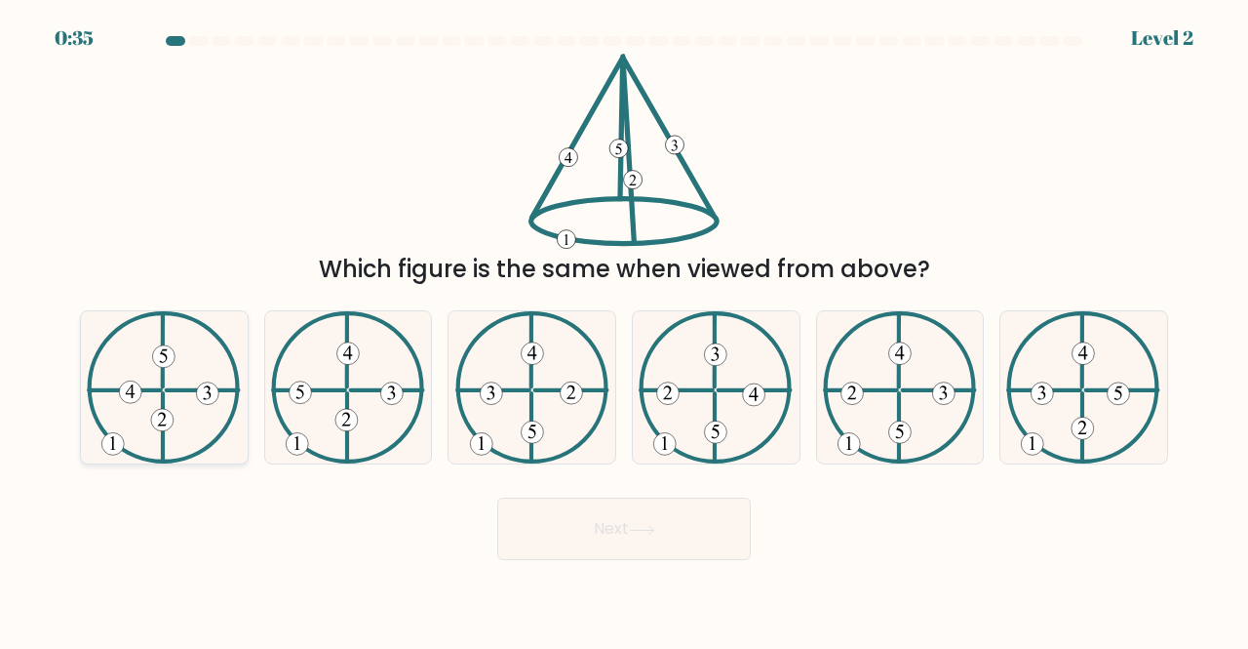
click at [176, 386] on icon at bounding box center [164, 387] width 154 height 153
click at [624, 330] on input "a." at bounding box center [624, 327] width 1 height 5
radio input "true"
click at [571, 536] on button "Next" at bounding box center [624, 528] width 254 height 62
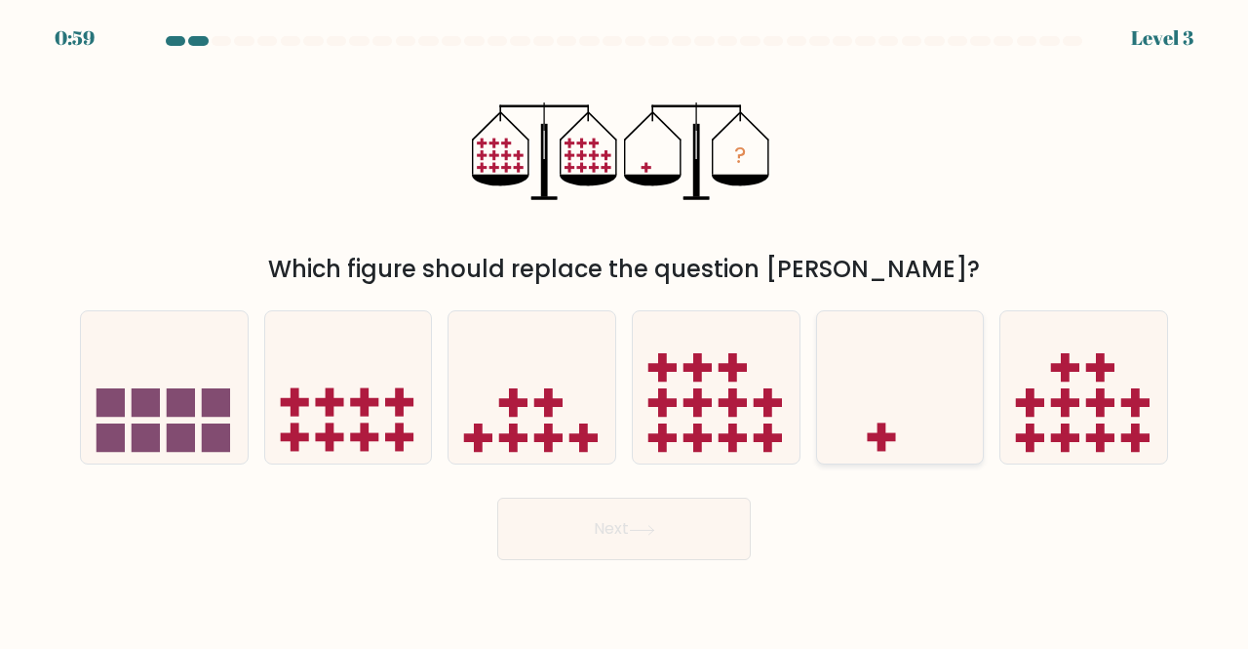
click at [889, 417] on icon at bounding box center [900, 387] width 167 height 138
click at [625, 330] on input "e." at bounding box center [624, 327] width 1 height 5
radio input "true"
click at [644, 525] on icon at bounding box center [642, 530] width 26 height 11
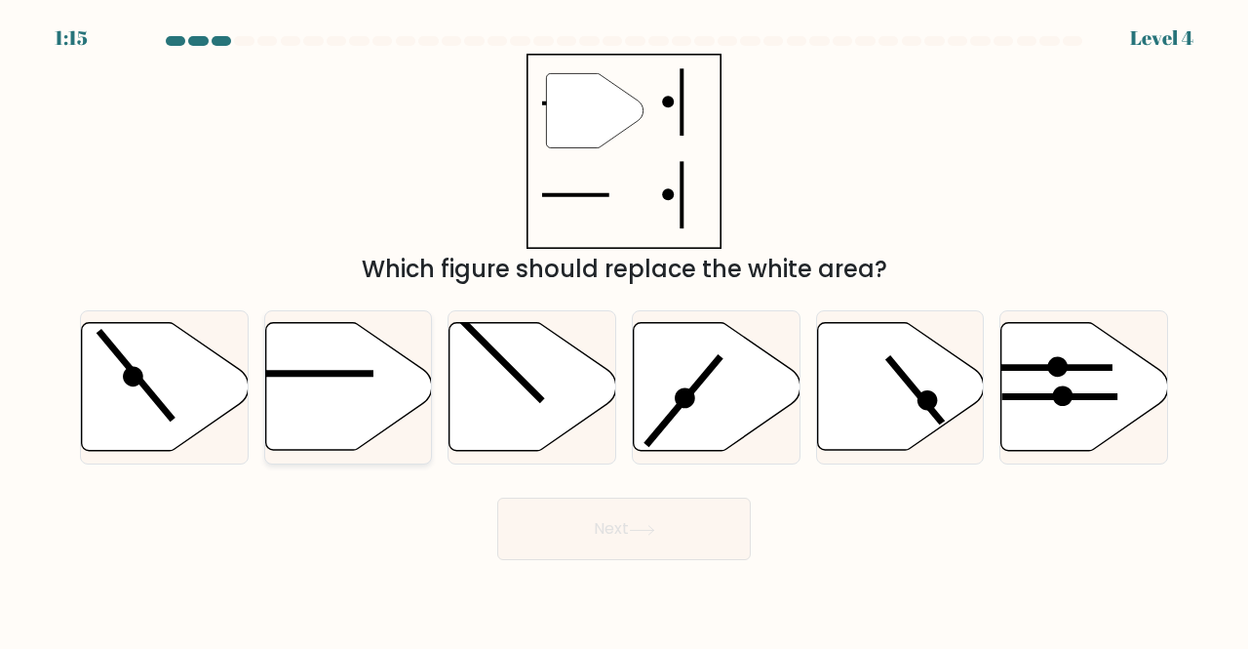
click at [380, 385] on icon at bounding box center [348, 387] width 167 height 128
click at [624, 330] on input "b." at bounding box center [624, 327] width 1 height 5
radio input "true"
click at [593, 525] on button "Next" at bounding box center [624, 528] width 254 height 62
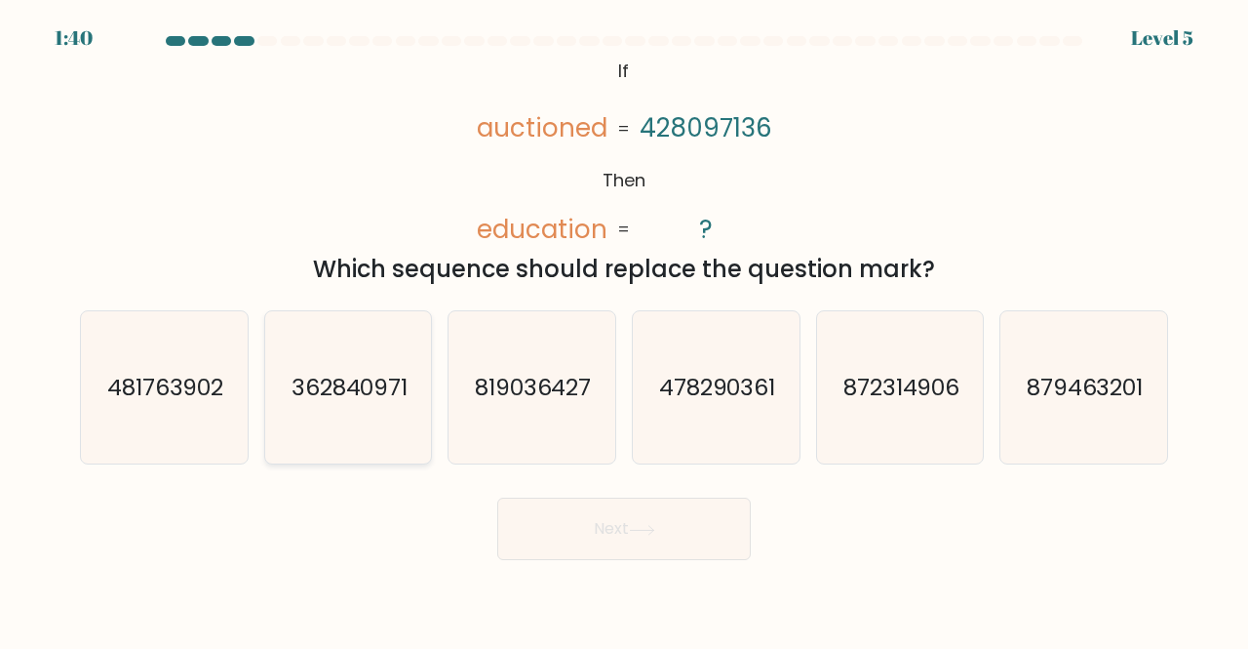
click at [357, 387] on text "362840971" at bounding box center [350, 387] width 117 height 32
click at [624, 330] on input "b. 362840971" at bounding box center [624, 327] width 1 height 5
radio input "true"
click at [595, 529] on button "Next" at bounding box center [624, 528] width 254 height 62
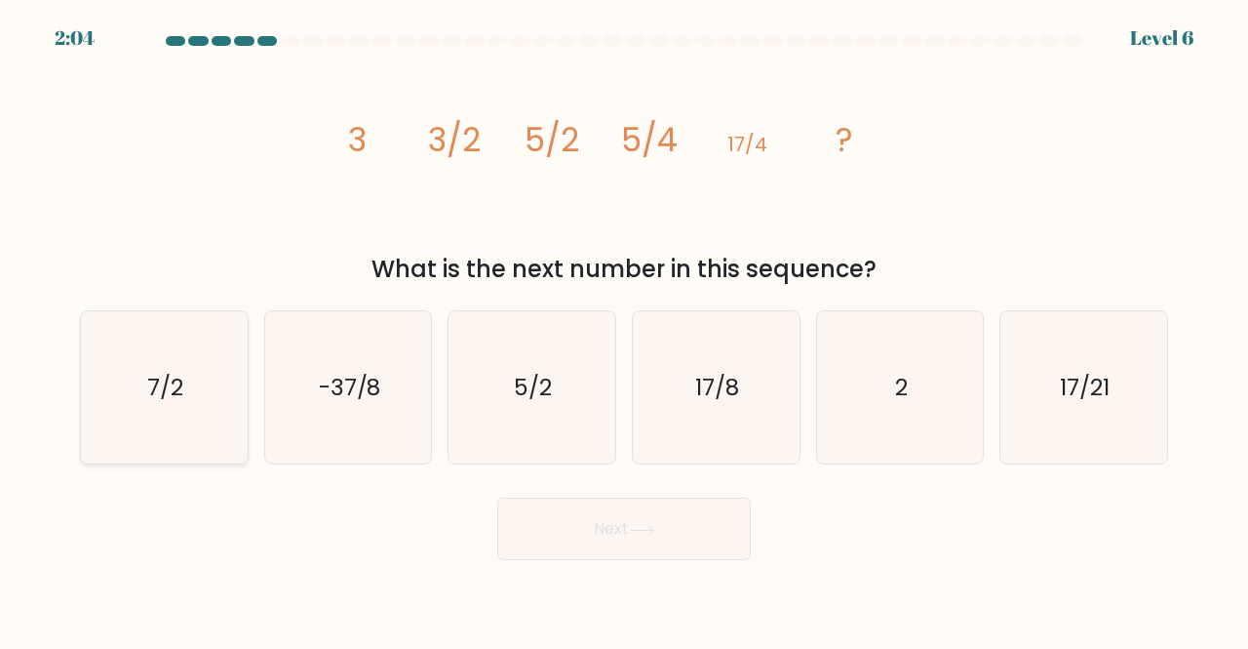
click at [197, 395] on icon "7/2" at bounding box center [164, 387] width 153 height 153
click at [624, 330] on input "a. 7/2" at bounding box center [624, 327] width 1 height 5
radio input "true"
click at [622, 525] on button "Next" at bounding box center [624, 528] width 254 height 62
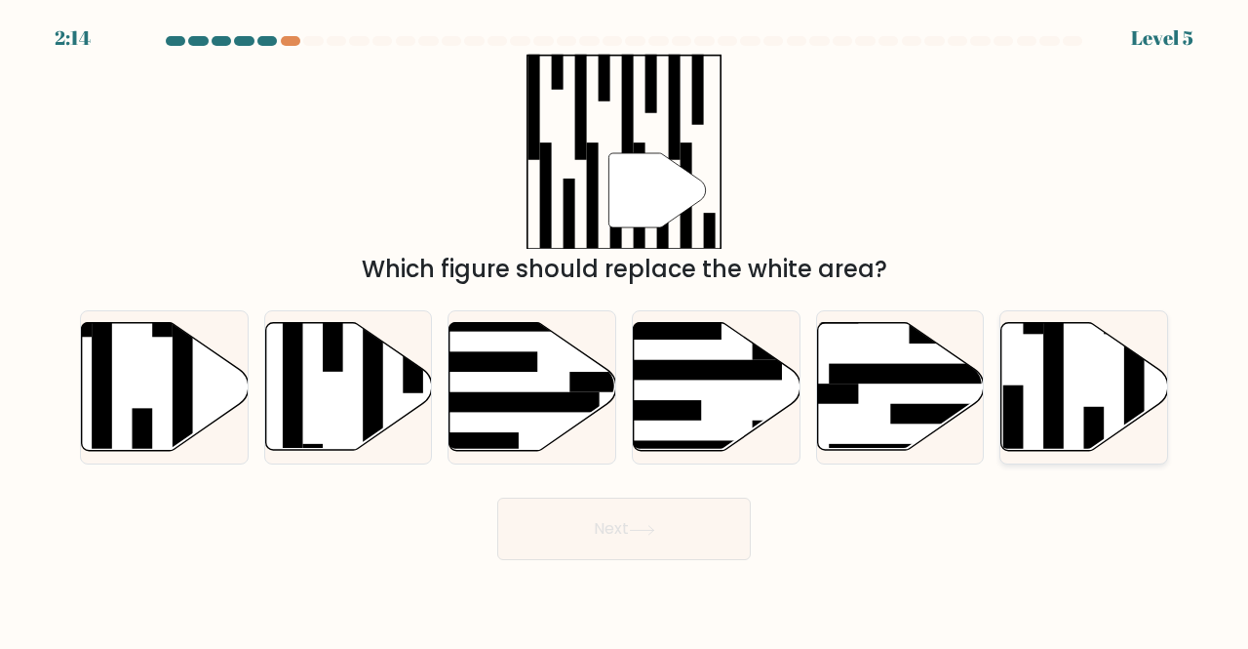
click at [1069, 396] on icon at bounding box center [1085, 387] width 167 height 128
click at [625, 330] on input "f." at bounding box center [624, 327] width 1 height 5
radio input "true"
click at [634, 538] on button "Next" at bounding box center [624, 528] width 254 height 62
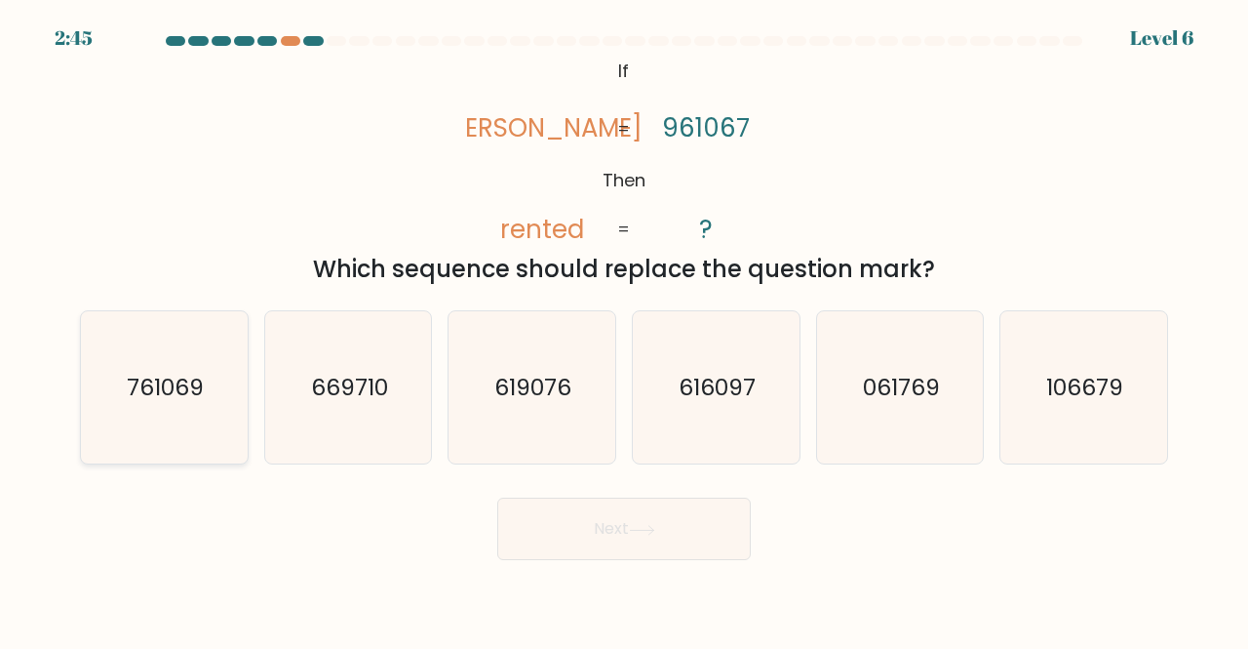
click at [198, 358] on icon "761069" at bounding box center [164, 387] width 153 height 153
click at [624, 330] on input "a. 761069" at bounding box center [624, 327] width 1 height 5
radio input "true"
click at [581, 533] on button "Next" at bounding box center [624, 528] width 254 height 62
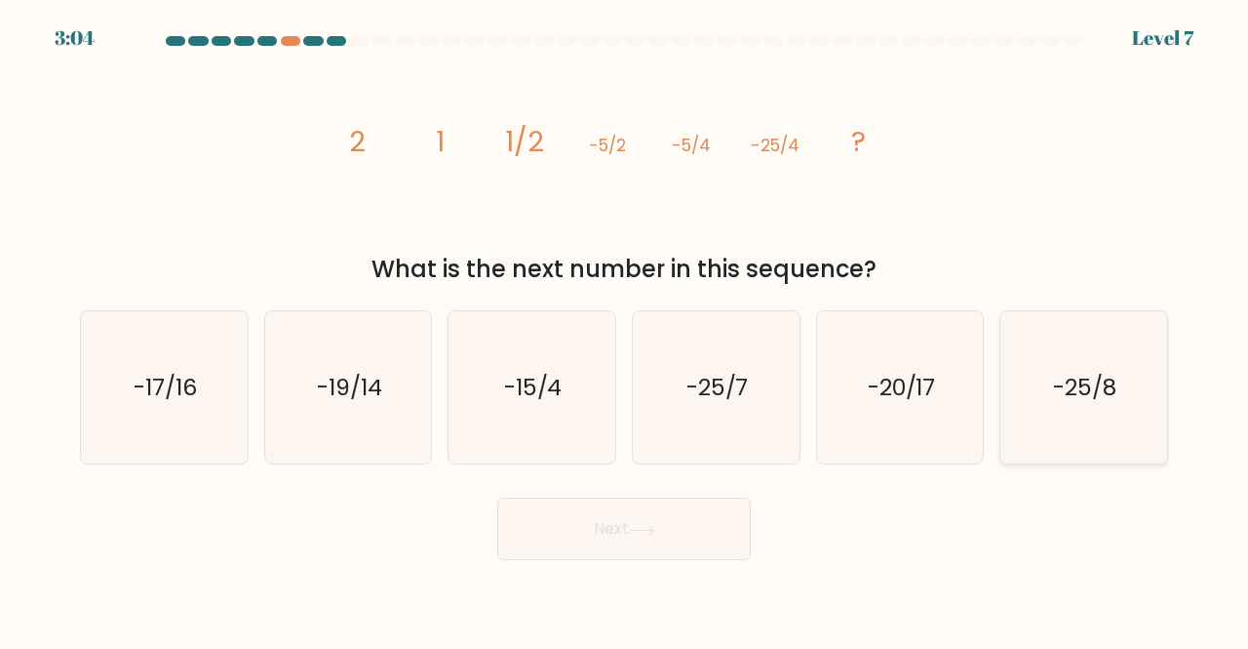
click at [1036, 389] on icon "-25/8" at bounding box center [1083, 387] width 153 height 153
click at [625, 330] on input "f. -25/8" at bounding box center [624, 327] width 1 height 5
radio input "true"
click at [626, 524] on button "Next" at bounding box center [624, 528] width 254 height 62
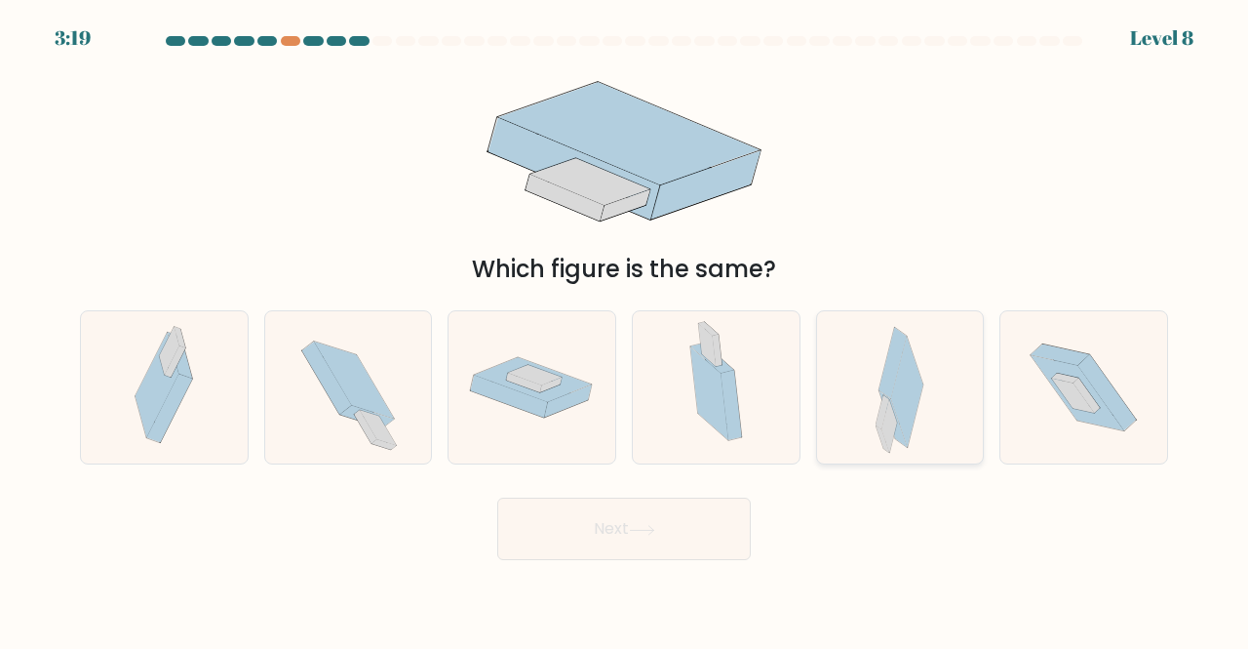
click at [924, 417] on icon at bounding box center [900, 387] width 48 height 153
click at [625, 330] on input "e." at bounding box center [624, 327] width 1 height 5
radio input "true"
click at [599, 517] on button "Next" at bounding box center [624, 528] width 254 height 62
click at [622, 540] on button "Next" at bounding box center [624, 528] width 254 height 62
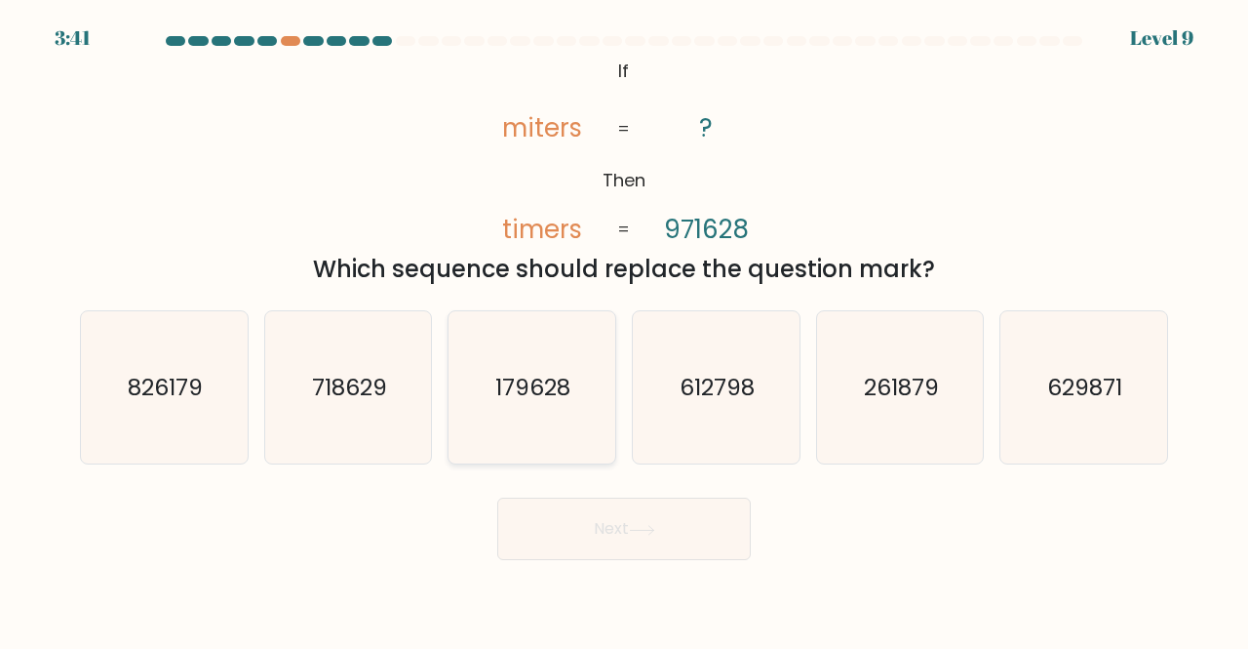
click at [533, 416] on icon "179628" at bounding box center [531, 387] width 153 height 153
click at [624, 330] on input "c. 179628" at bounding box center [624, 327] width 1 height 5
radio input "true"
click at [605, 530] on button "Next" at bounding box center [624, 528] width 254 height 62
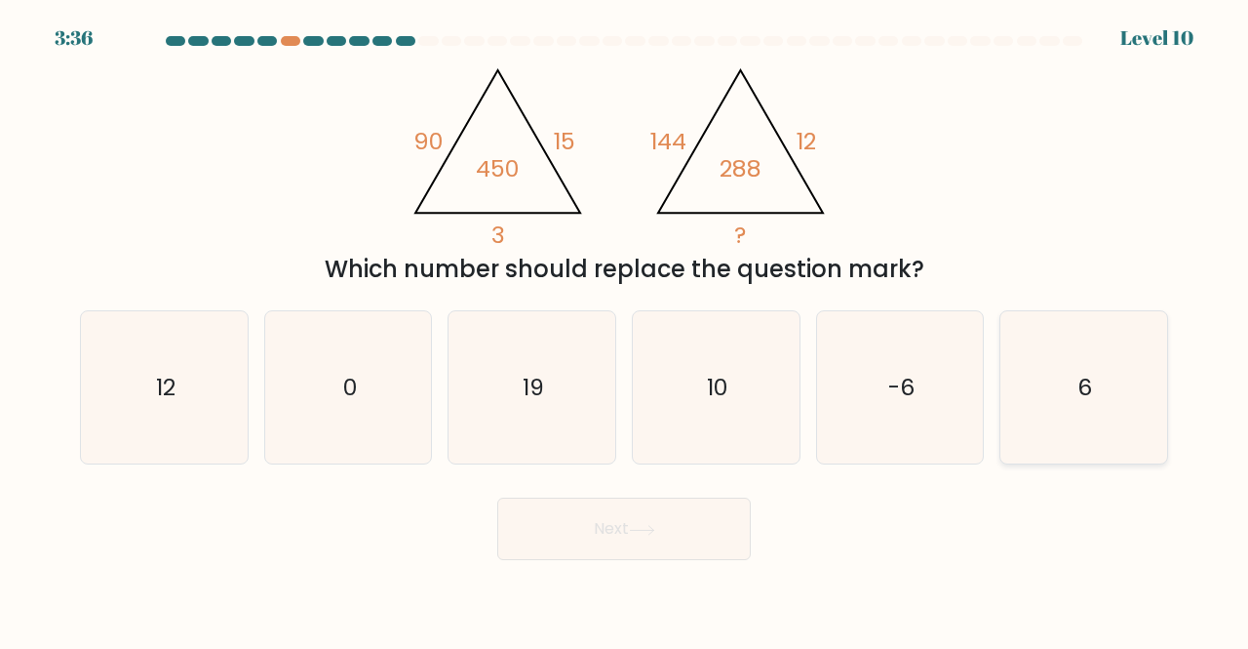
click at [1040, 391] on icon "6" at bounding box center [1083, 387] width 153 height 153
click at [625, 330] on input "f. 6" at bounding box center [624, 327] width 1 height 5
radio input "true"
click at [702, 524] on button "Next" at bounding box center [624, 528] width 254 height 62
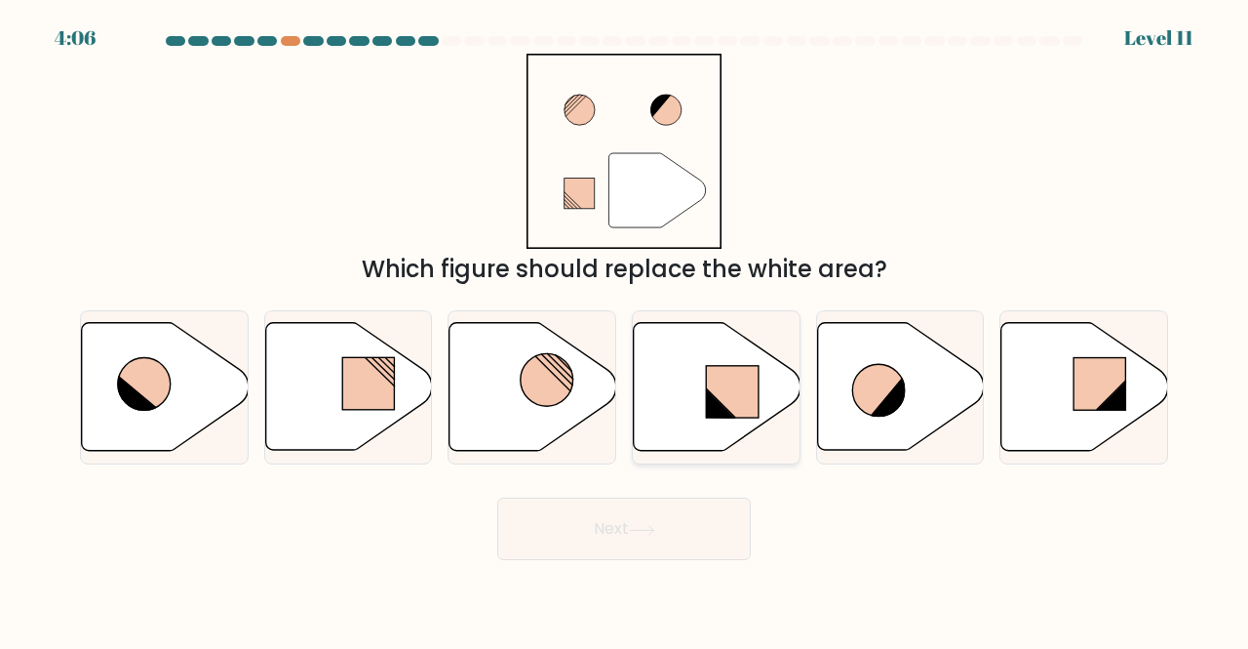
click at [717, 389] on rect at bounding box center [732, 392] width 53 height 52
click at [625, 330] on input "d." at bounding box center [624, 327] width 1 height 5
radio input "true"
click at [648, 534] on icon at bounding box center [642, 530] width 26 height 11
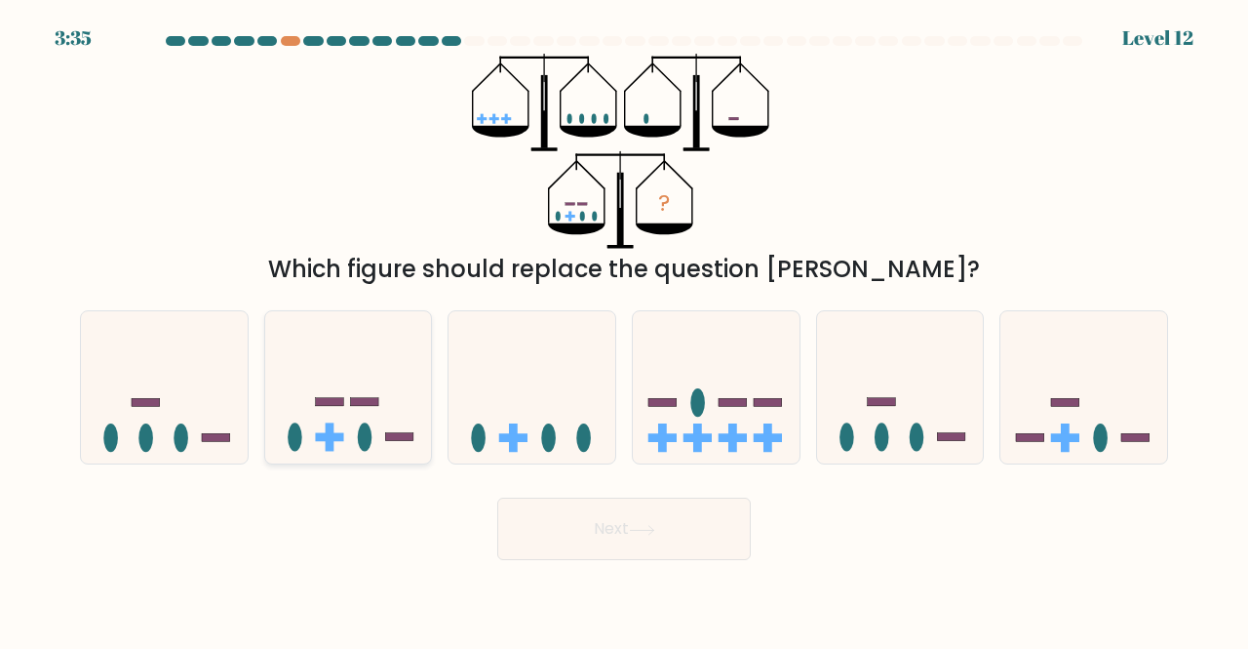
click at [379, 391] on icon at bounding box center [348, 387] width 167 height 138
click at [624, 330] on input "b." at bounding box center [624, 327] width 1 height 5
radio input "true"
click at [610, 524] on button "Next" at bounding box center [624, 528] width 254 height 62
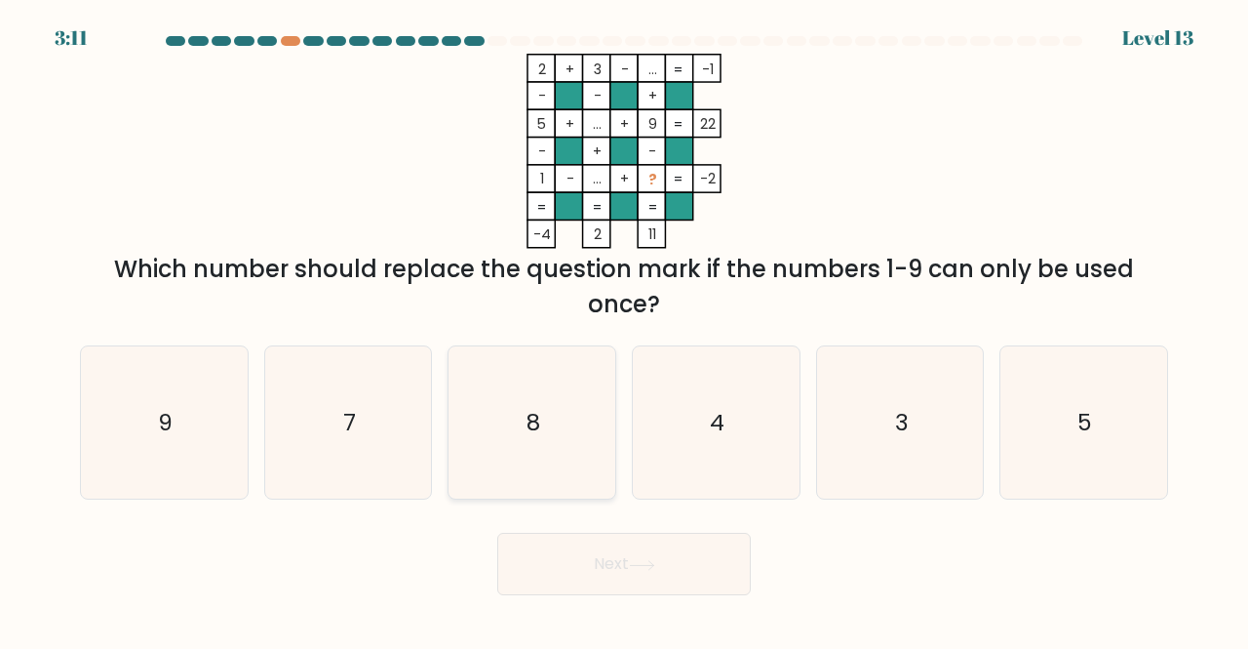
click at [578, 398] on icon "8" at bounding box center [531, 422] width 153 height 153
click at [624, 330] on input "c. 8" at bounding box center [624, 327] width 1 height 5
radio input "true"
click at [624, 572] on button "Next" at bounding box center [624, 563] width 254 height 62
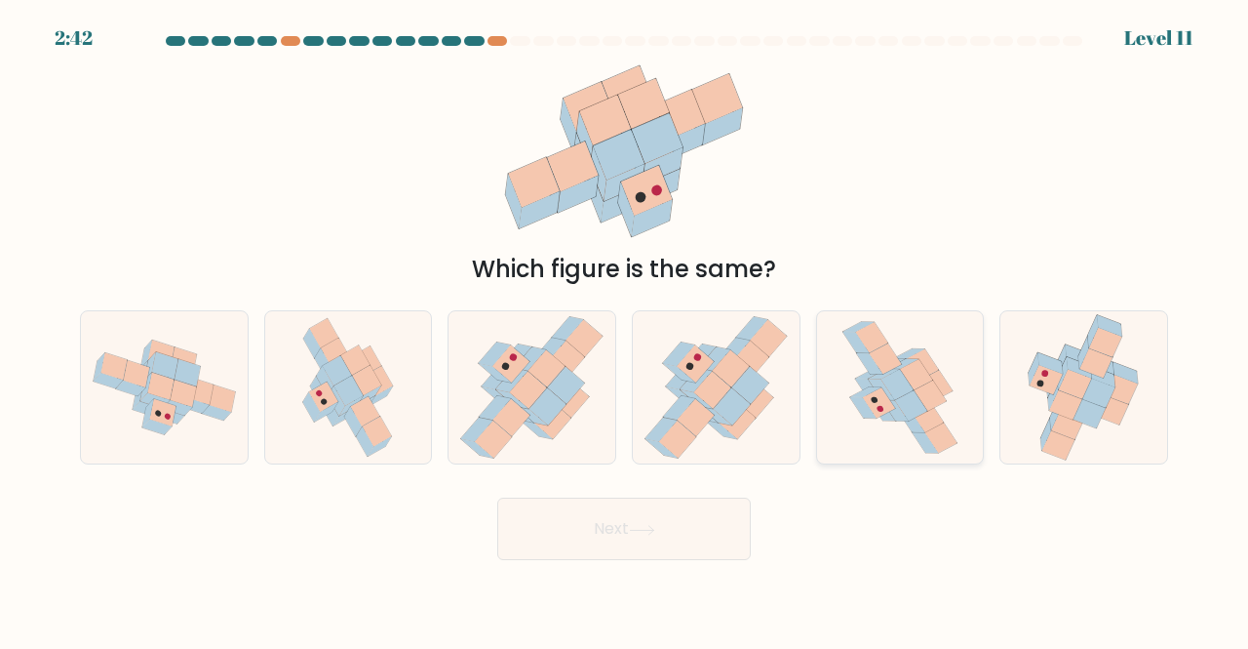
click at [886, 409] on icon at bounding box center [879, 402] width 32 height 30
click at [625, 330] on input "e." at bounding box center [624, 327] width 1 height 5
radio input "true"
click at [620, 529] on button "Next" at bounding box center [624, 528] width 254 height 62
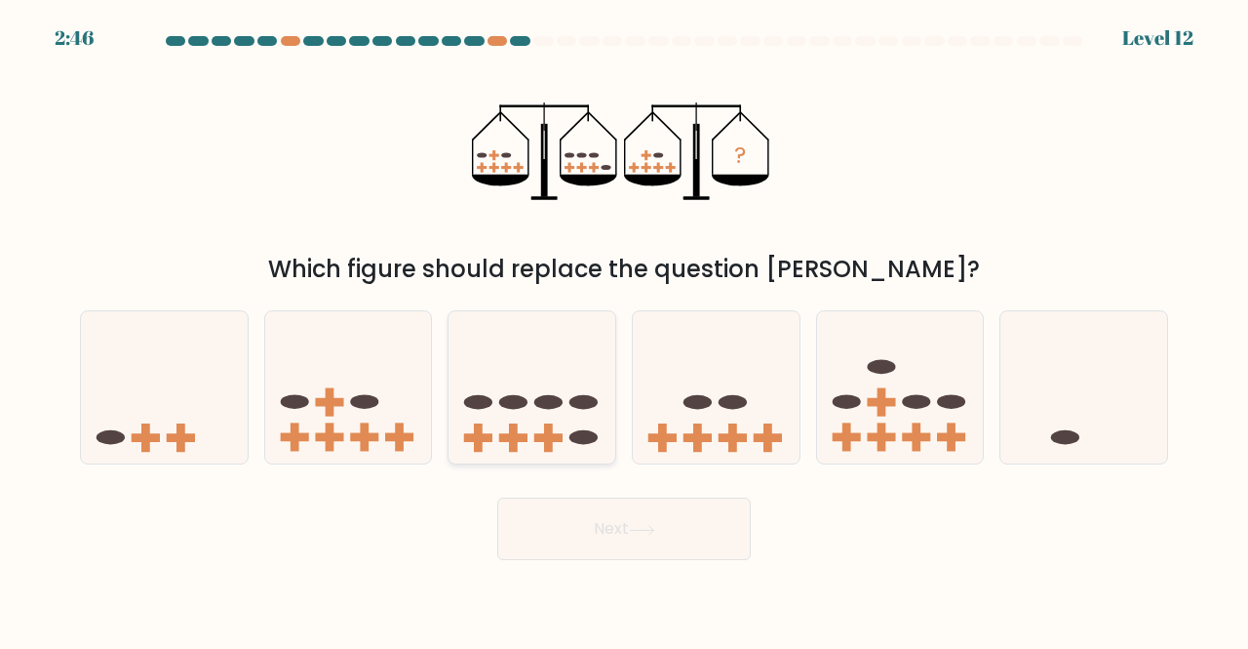
click at [566, 397] on icon at bounding box center [532, 387] width 167 height 138
click at [624, 330] on input "c." at bounding box center [624, 327] width 1 height 5
radio input "true"
click at [600, 526] on button "Next" at bounding box center [624, 528] width 254 height 62
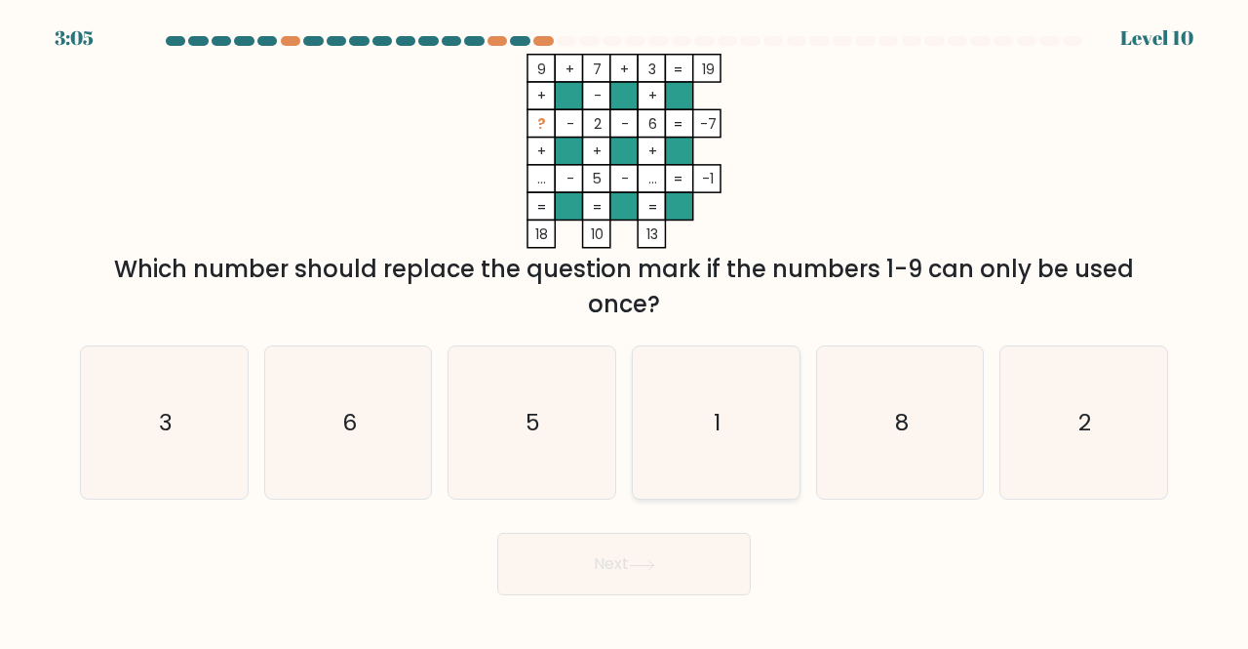
click at [696, 389] on icon "1" at bounding box center [716, 422] width 153 height 153
click at [625, 330] on input "d. 1" at bounding box center [624, 327] width 1 height 5
radio input "true"
click at [602, 569] on button "Next" at bounding box center [624, 563] width 254 height 62
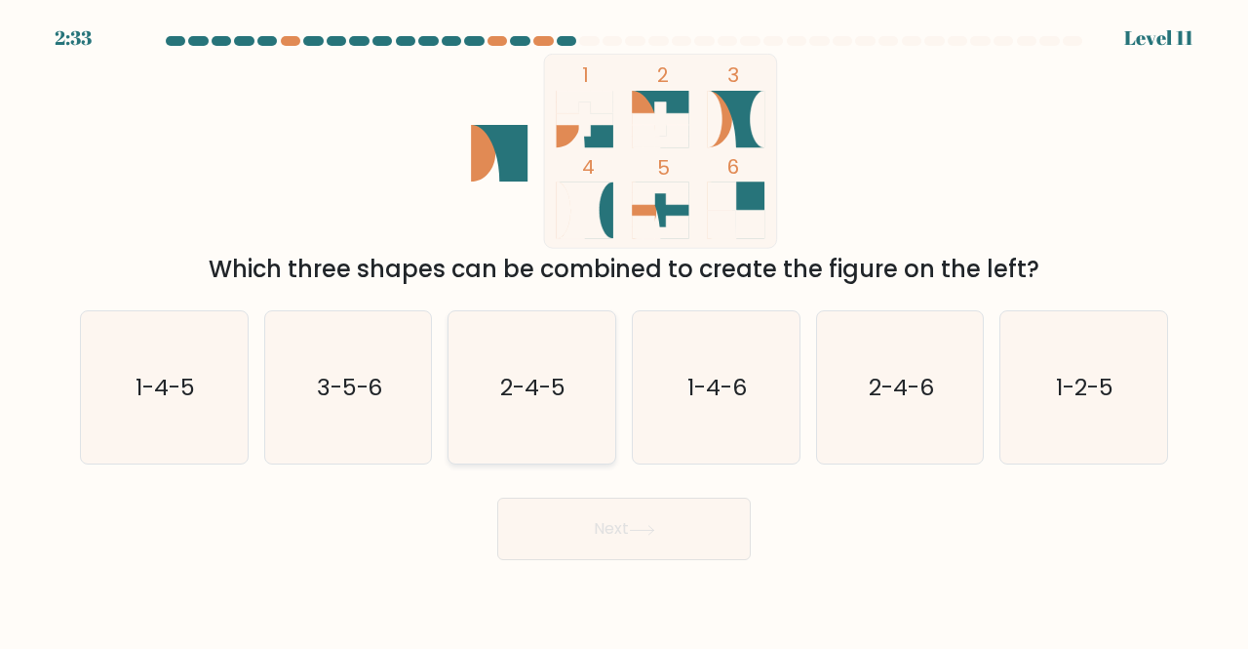
click at [542, 413] on icon "2-4-5" at bounding box center [531, 387] width 153 height 153
click at [624, 330] on input "c. 2-4-5" at bounding box center [624, 327] width 1 height 5
radio input "true"
click at [542, 413] on icon "2-4-5" at bounding box center [531, 387] width 151 height 151
click at [624, 330] on input "c. 2-4-5" at bounding box center [624, 327] width 1 height 5
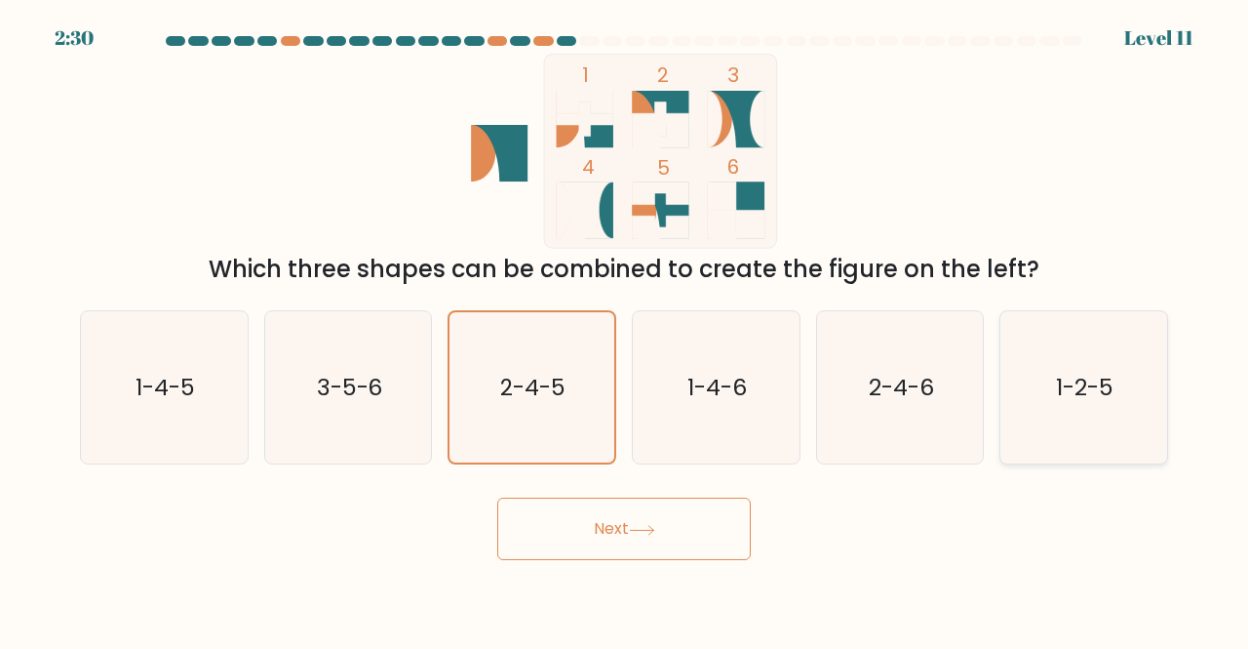
click at [1114, 400] on text "1-2-5" at bounding box center [1086, 387] width 58 height 32
click at [625, 330] on input "f. 1-2-5" at bounding box center [624, 327] width 1 height 5
radio input "true"
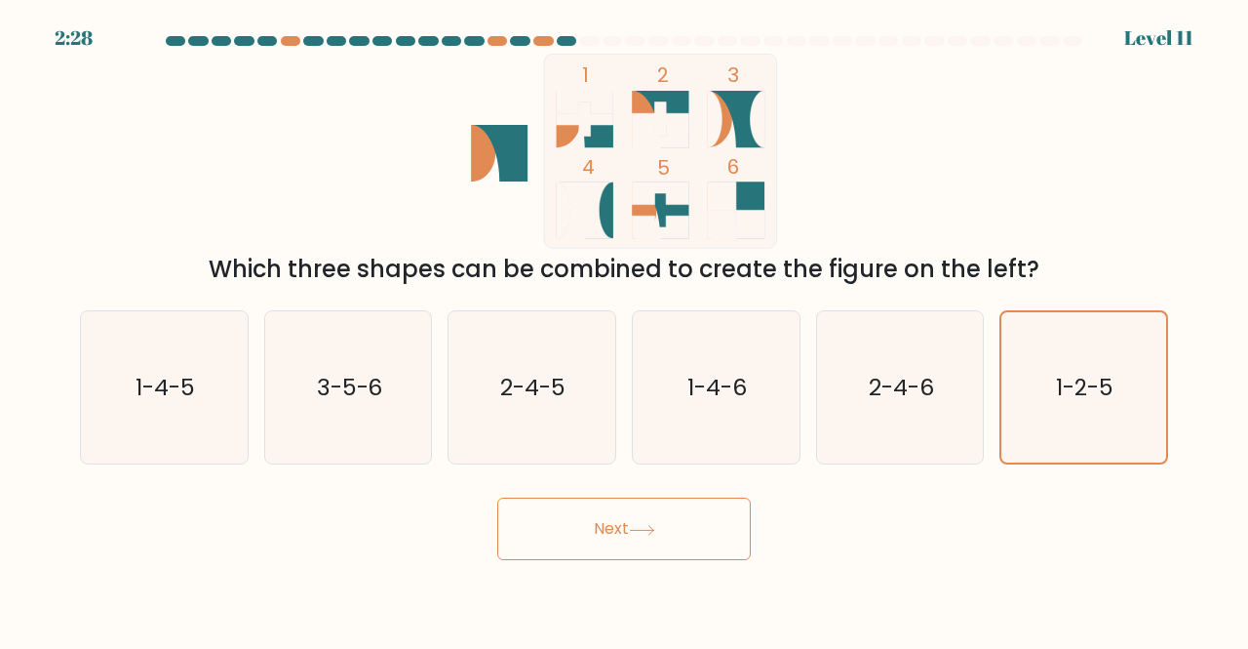
click at [679, 541] on button "Next" at bounding box center [624, 528] width 254 height 62
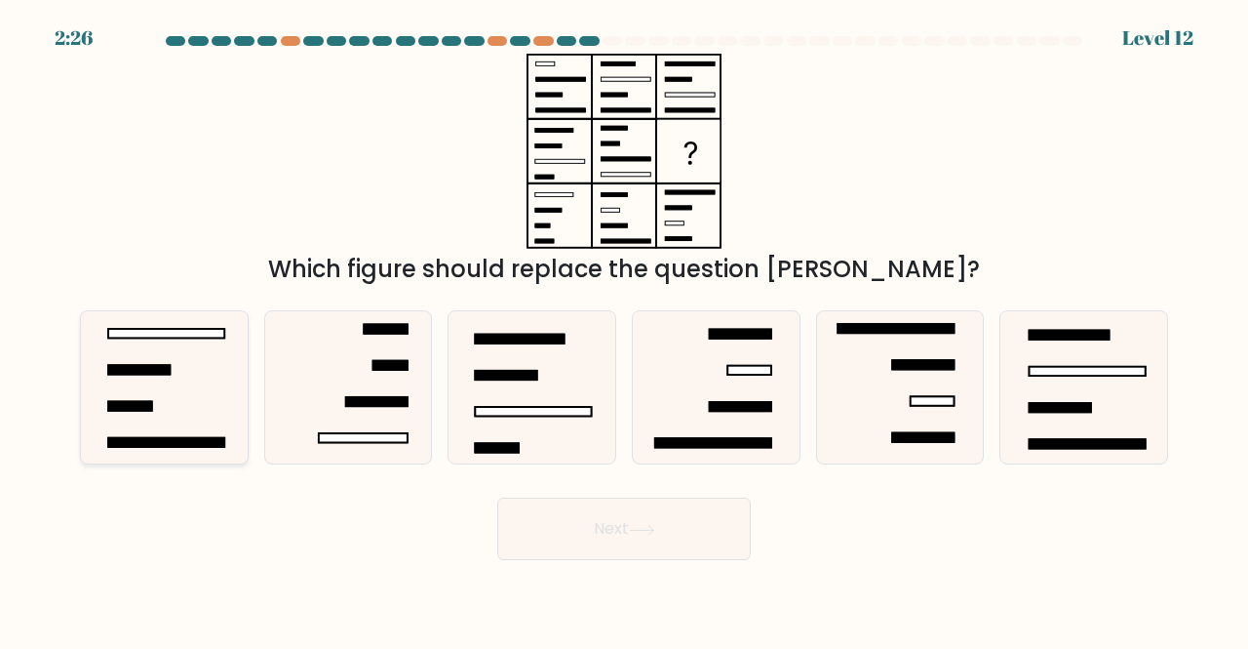
click at [187, 369] on icon at bounding box center [164, 387] width 153 height 153
click at [624, 330] on input "a." at bounding box center [624, 327] width 1 height 5
radio input "true"
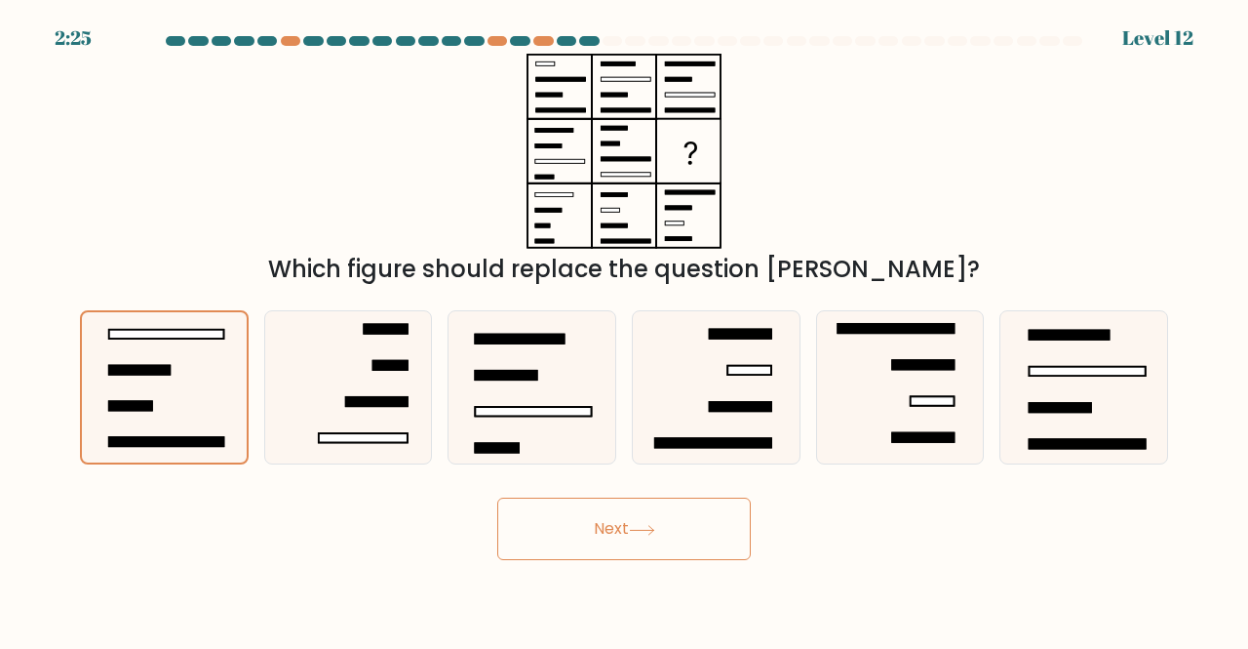
click at [587, 533] on button "Next" at bounding box center [624, 528] width 254 height 62
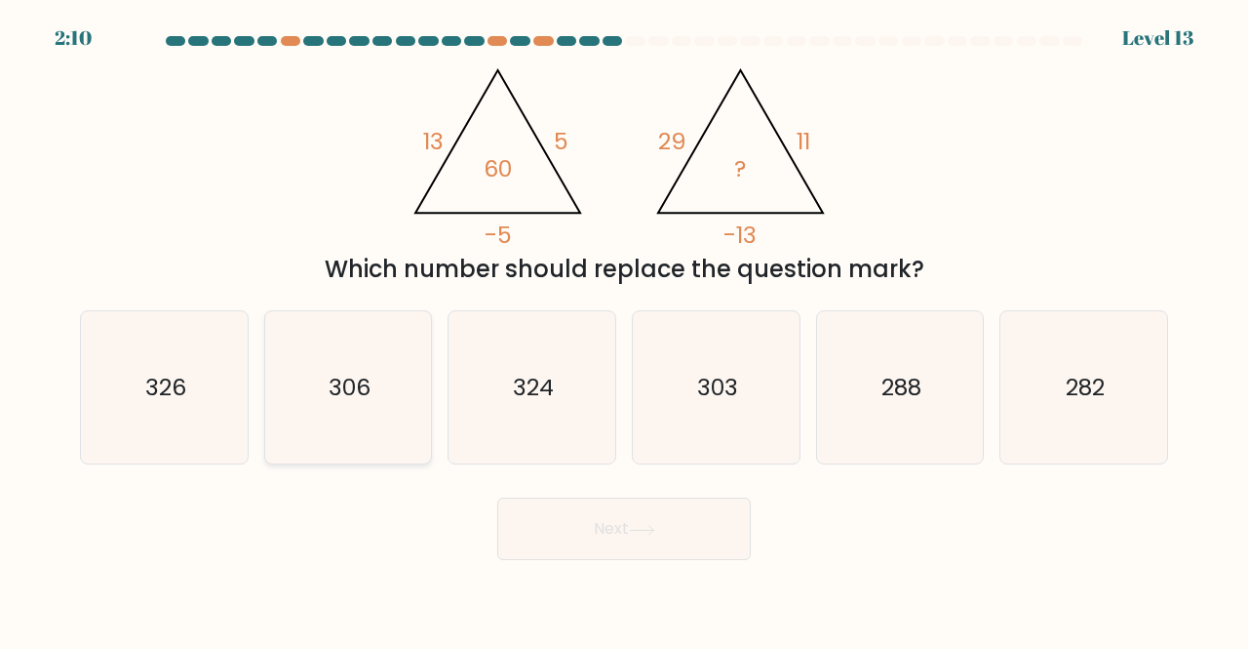
click at [366, 393] on text "306" at bounding box center [350, 387] width 42 height 32
click at [624, 330] on input "b. 306" at bounding box center [624, 327] width 1 height 5
radio input "true"
click at [625, 525] on button "Next" at bounding box center [624, 528] width 254 height 62
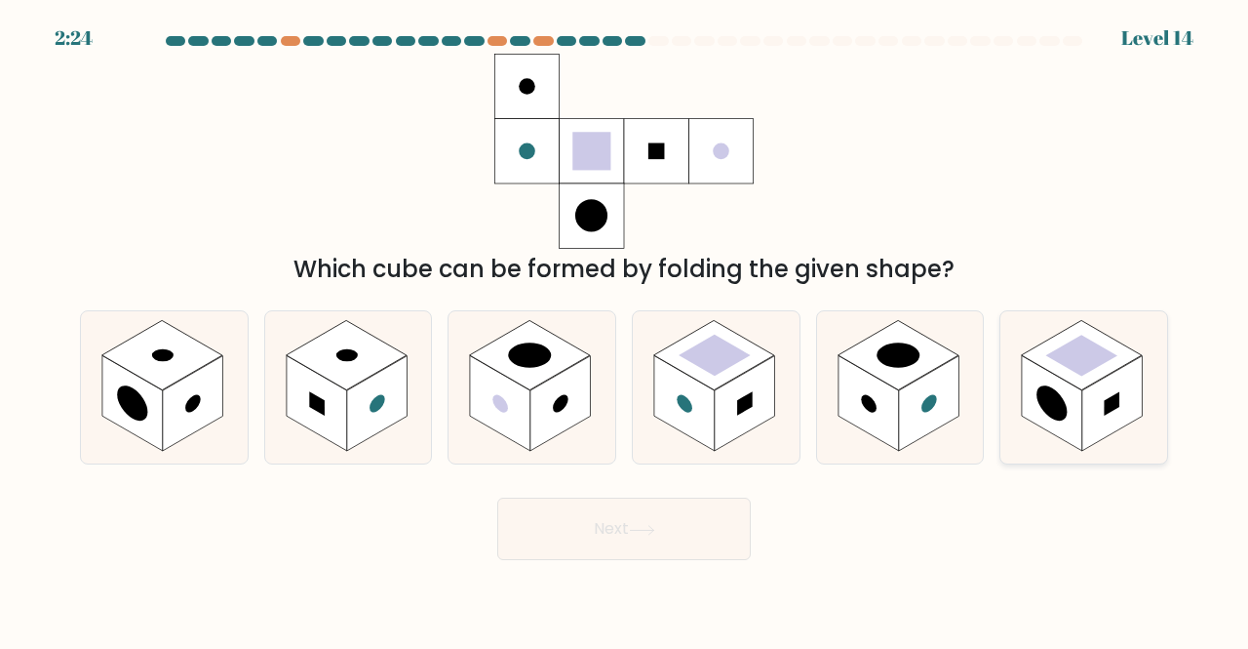
click at [1094, 366] on rect at bounding box center [1082, 355] width 72 height 42
click at [625, 330] on input "f." at bounding box center [624, 327] width 1 height 5
radio input "true"
click at [647, 510] on button "Next" at bounding box center [624, 528] width 254 height 62
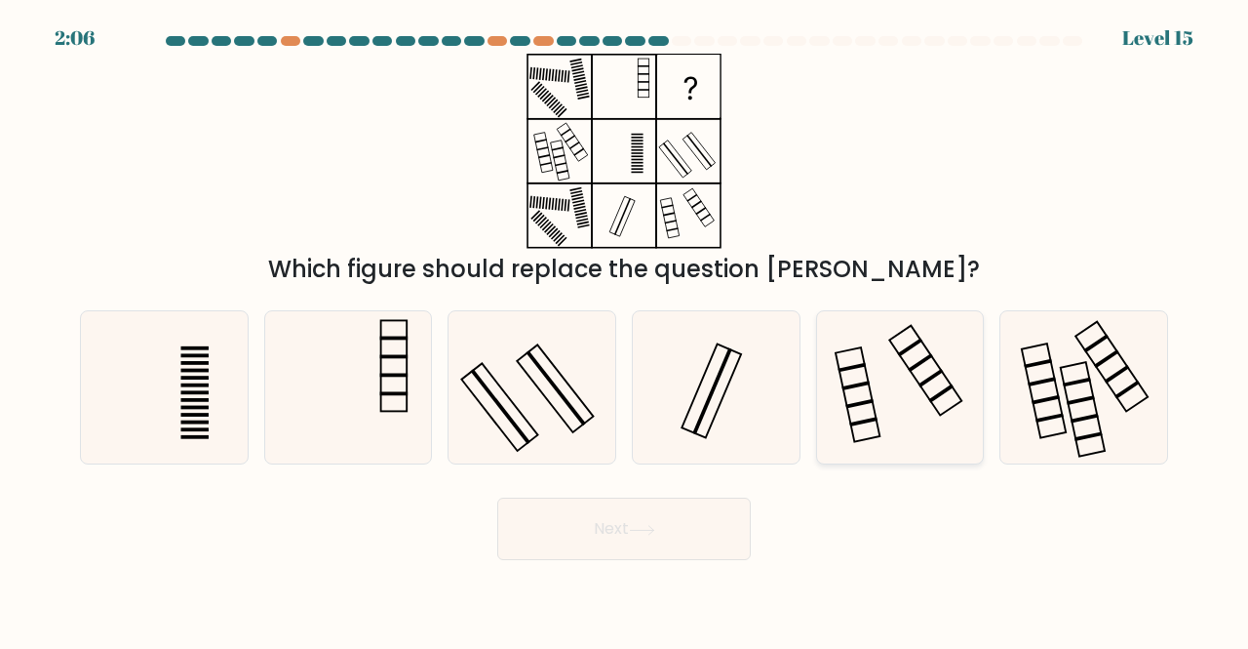
click at [863, 426] on icon at bounding box center [900, 387] width 153 height 153
click at [625, 330] on input "e." at bounding box center [624, 327] width 1 height 5
radio input "true"
click at [652, 539] on button "Next" at bounding box center [624, 528] width 254 height 62
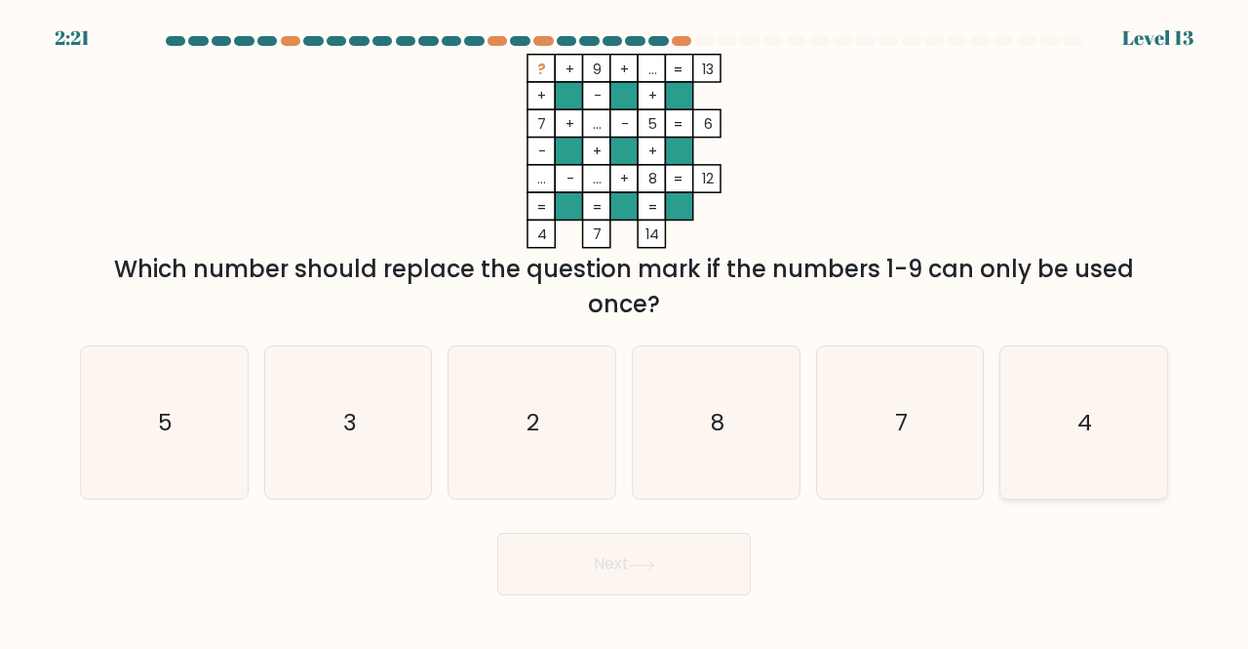
click at [1061, 438] on icon "4" at bounding box center [1083, 422] width 153 height 153
click at [625, 330] on input "f. 4" at bounding box center [624, 327] width 1 height 5
radio input "true"
click at [655, 569] on icon at bounding box center [642, 565] width 26 height 11
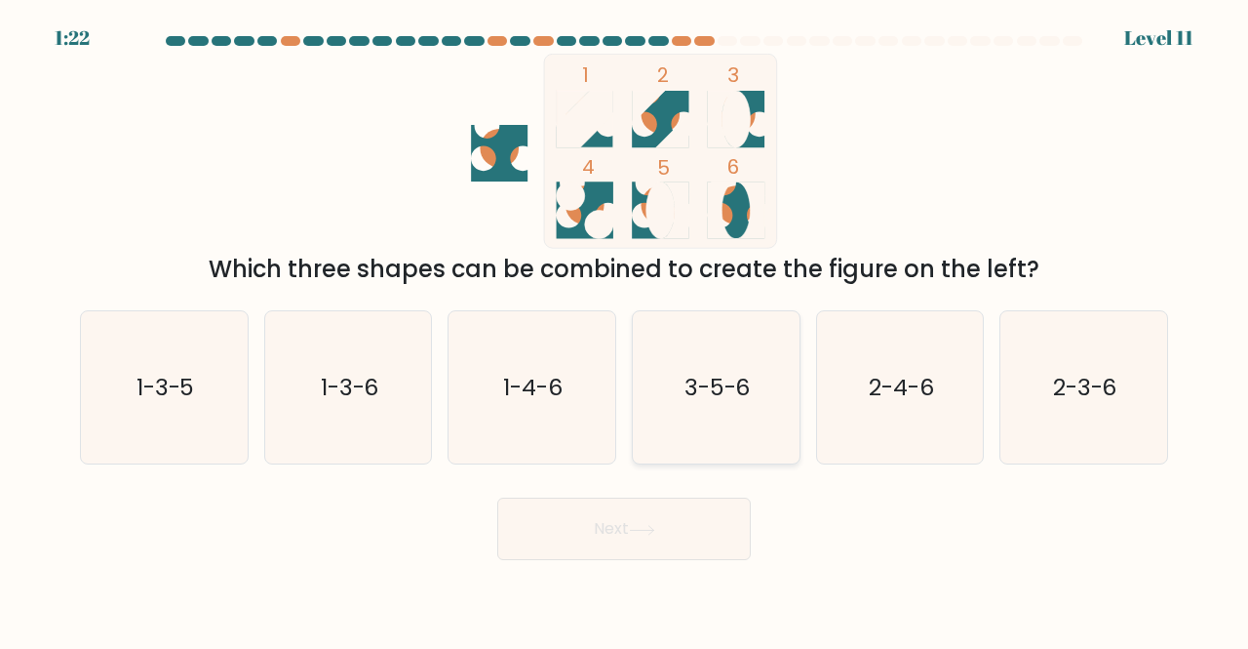
click at [755, 395] on icon "3-5-6" at bounding box center [716, 387] width 153 height 153
click at [625, 330] on input "d. 3-5-6" at bounding box center [624, 327] width 1 height 5
radio input "true"
click at [626, 515] on button "Next" at bounding box center [624, 528] width 254 height 62
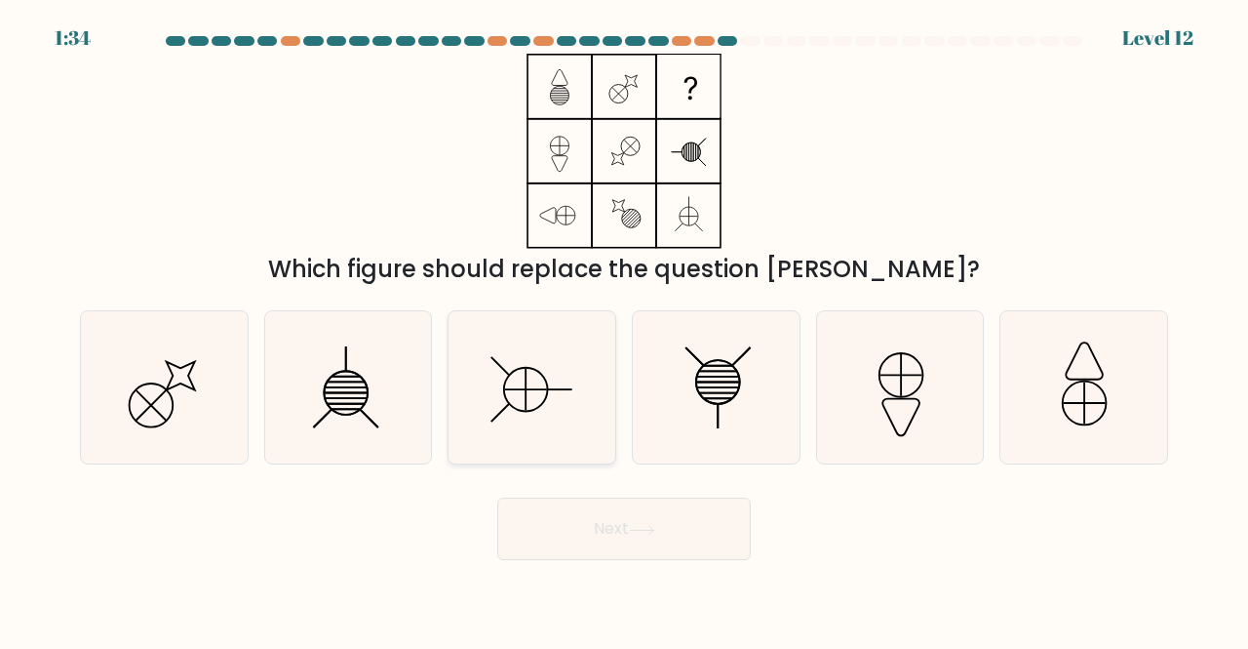
click at [558, 400] on icon at bounding box center [531, 387] width 153 height 153
click at [624, 330] on input "c." at bounding box center [624, 327] width 1 height 5
radio input "true"
click at [662, 530] on button "Next" at bounding box center [624, 528] width 254 height 62
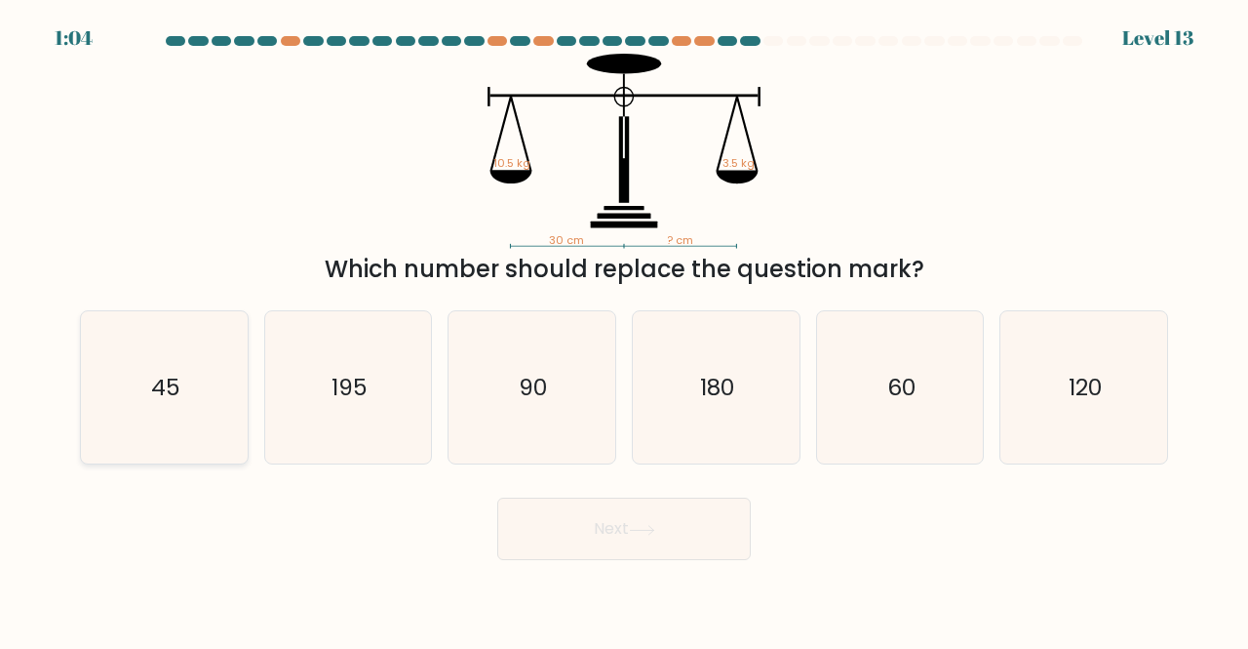
click at [189, 388] on icon "45" at bounding box center [164, 387] width 153 height 153
click at [624, 330] on input "a. 45" at bounding box center [624, 327] width 1 height 5
radio input "true"
click at [574, 509] on button "Next" at bounding box center [624, 528] width 254 height 62
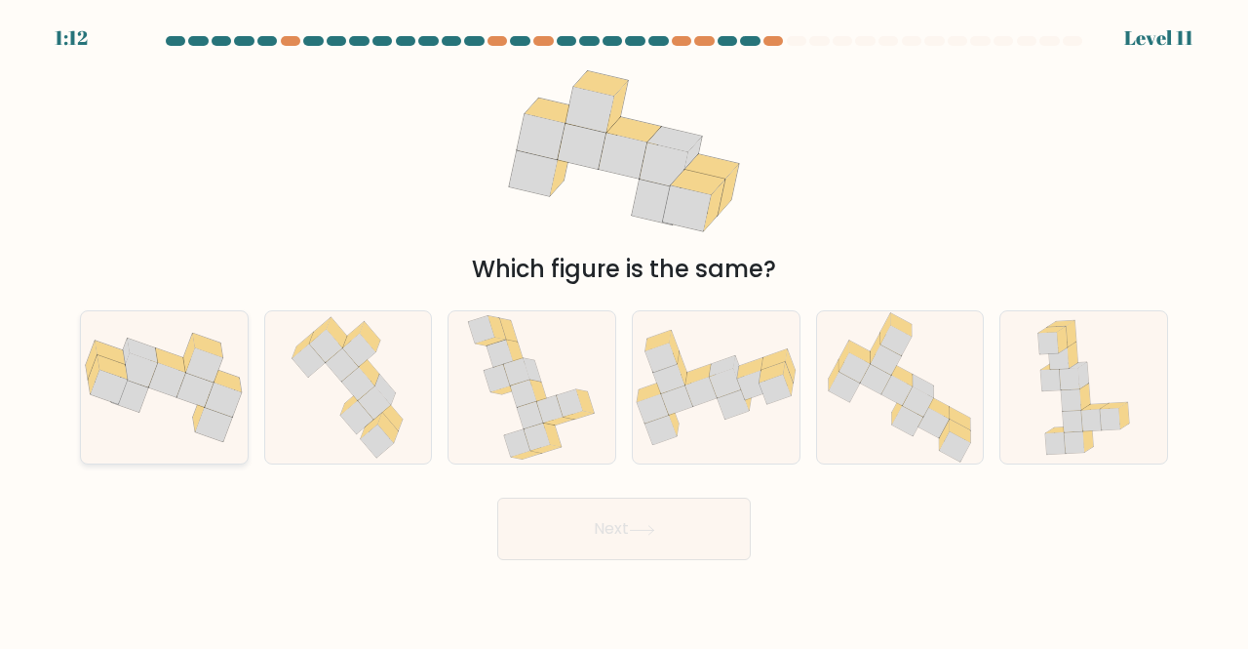
click at [208, 403] on icon at bounding box center [224, 399] width 37 height 34
click at [624, 330] on input "a." at bounding box center [624, 327] width 1 height 5
radio input "true"
click at [646, 539] on button "Next" at bounding box center [624, 528] width 254 height 62
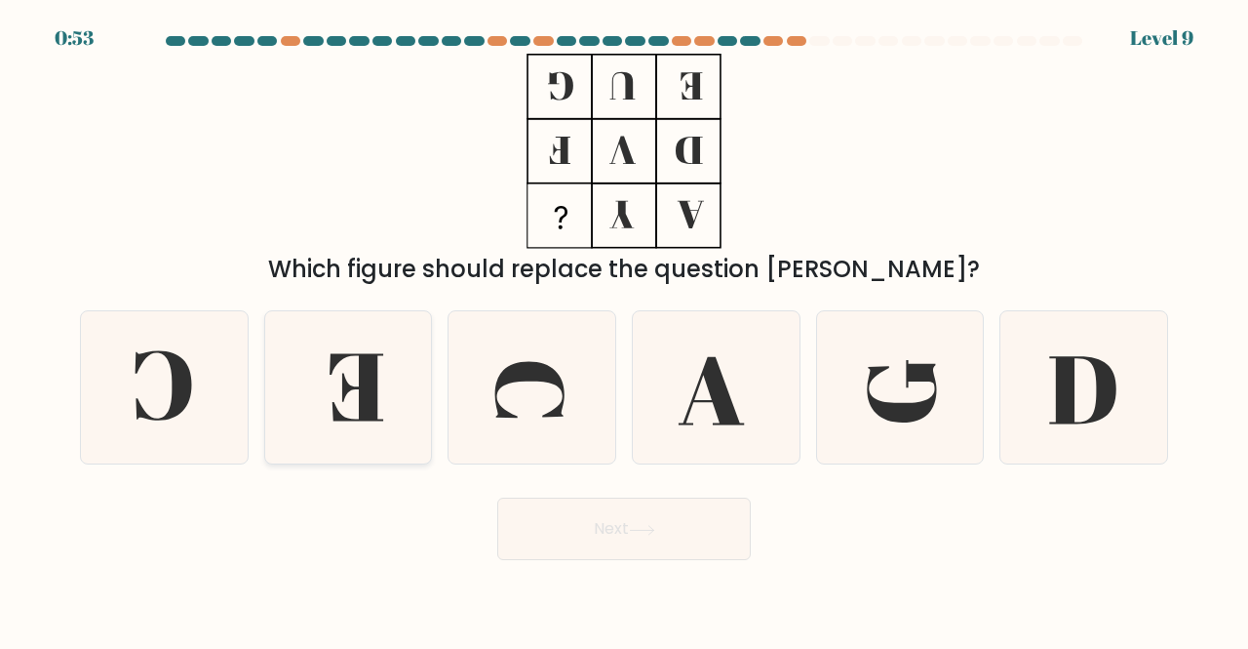
click at [360, 363] on icon at bounding box center [357, 386] width 54 height 67
click at [624, 330] on input "b." at bounding box center [624, 327] width 1 height 5
radio input "true"
click at [193, 399] on icon at bounding box center [164, 387] width 153 height 153
click at [624, 330] on input "a." at bounding box center [624, 327] width 1 height 5
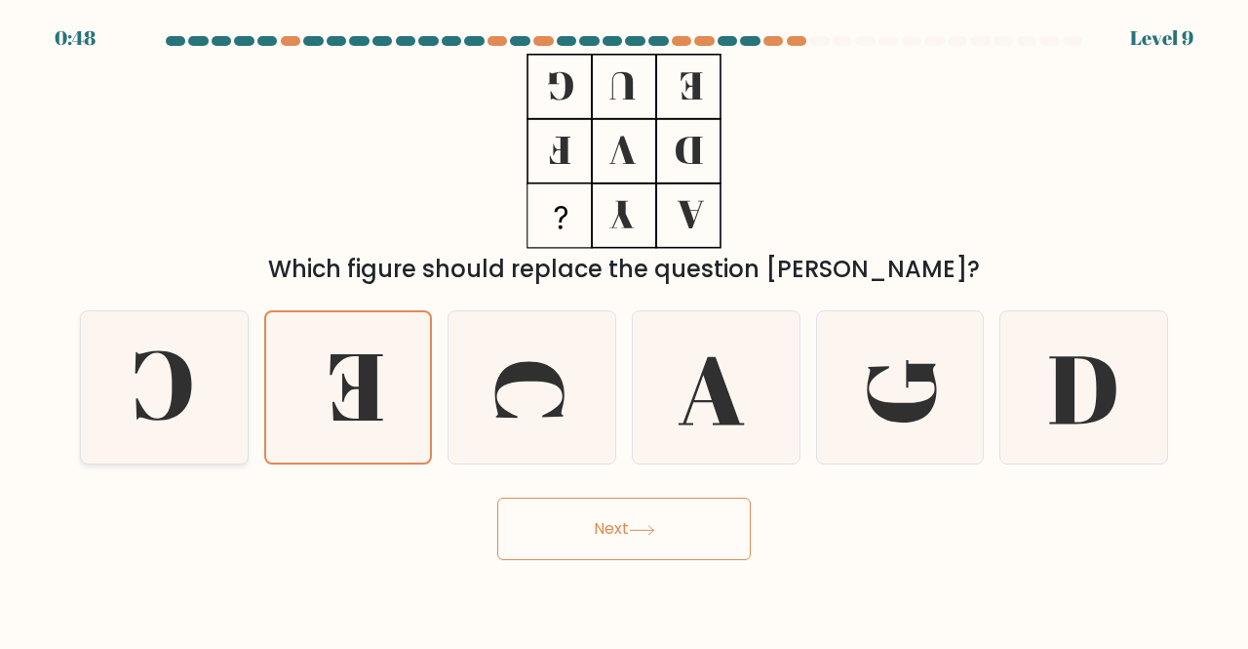
radio input "true"
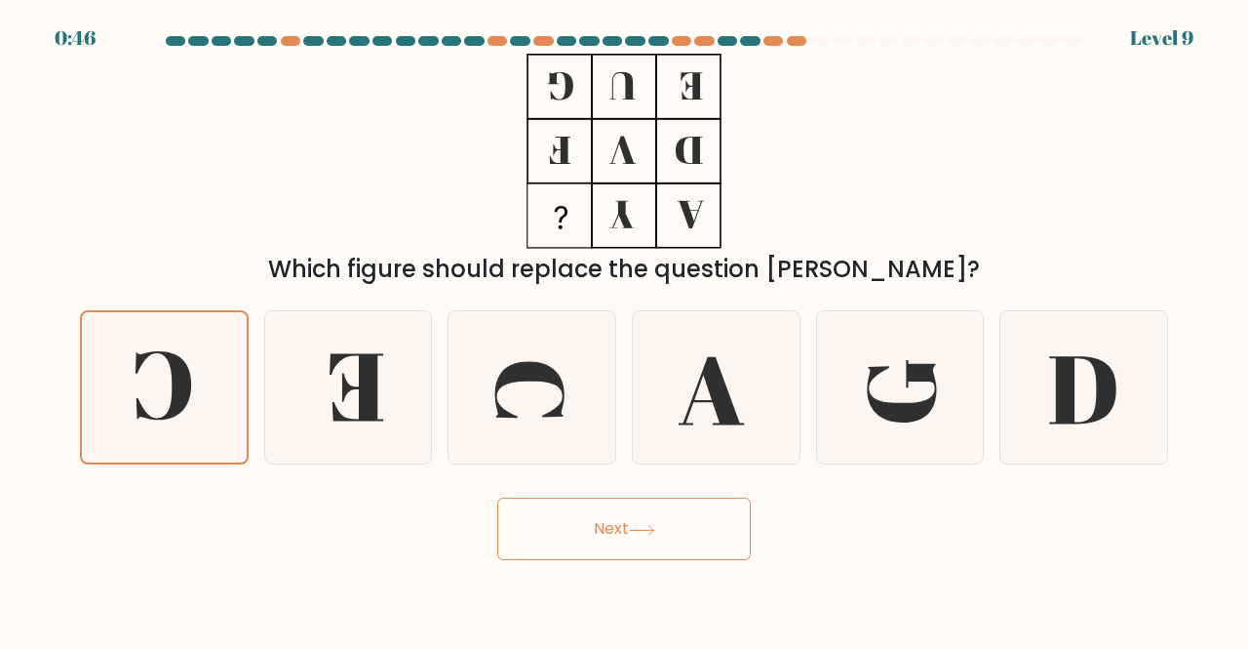
click at [607, 535] on button "Next" at bounding box center [624, 528] width 254 height 62
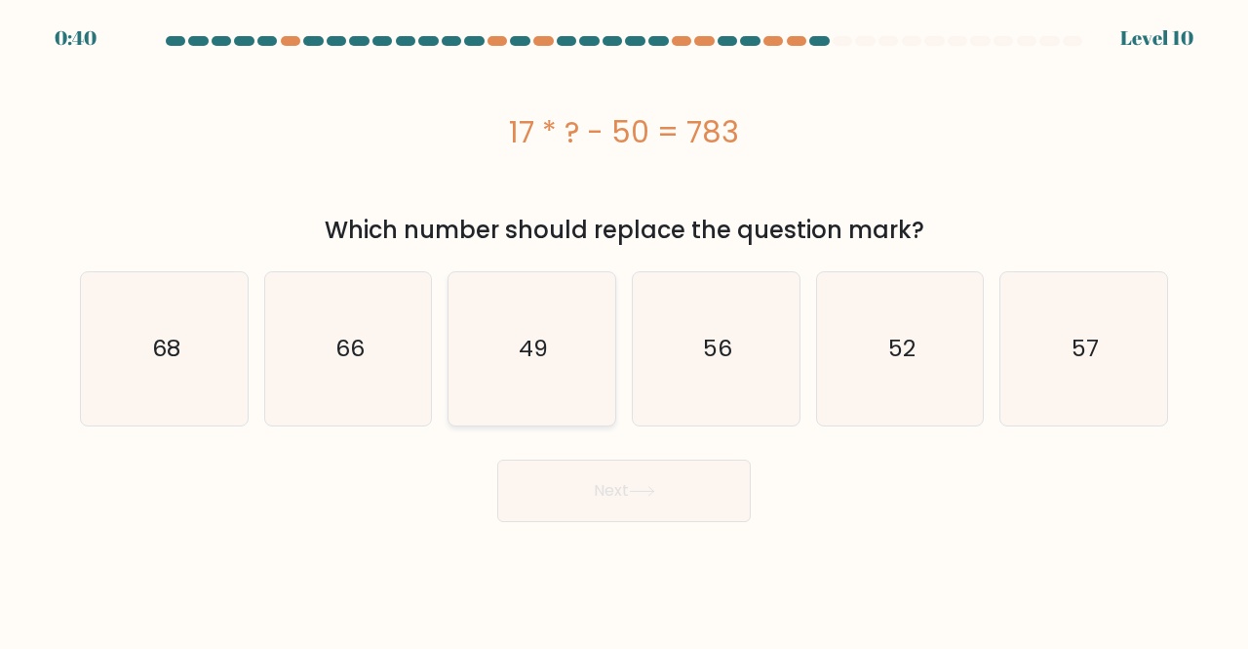
click at [516, 349] on icon "49" at bounding box center [531, 348] width 153 height 153
click at [624, 330] on input "c. 49" at bounding box center [624, 327] width 1 height 5
radio input "true"
click at [648, 497] on button "Next" at bounding box center [624, 490] width 254 height 62
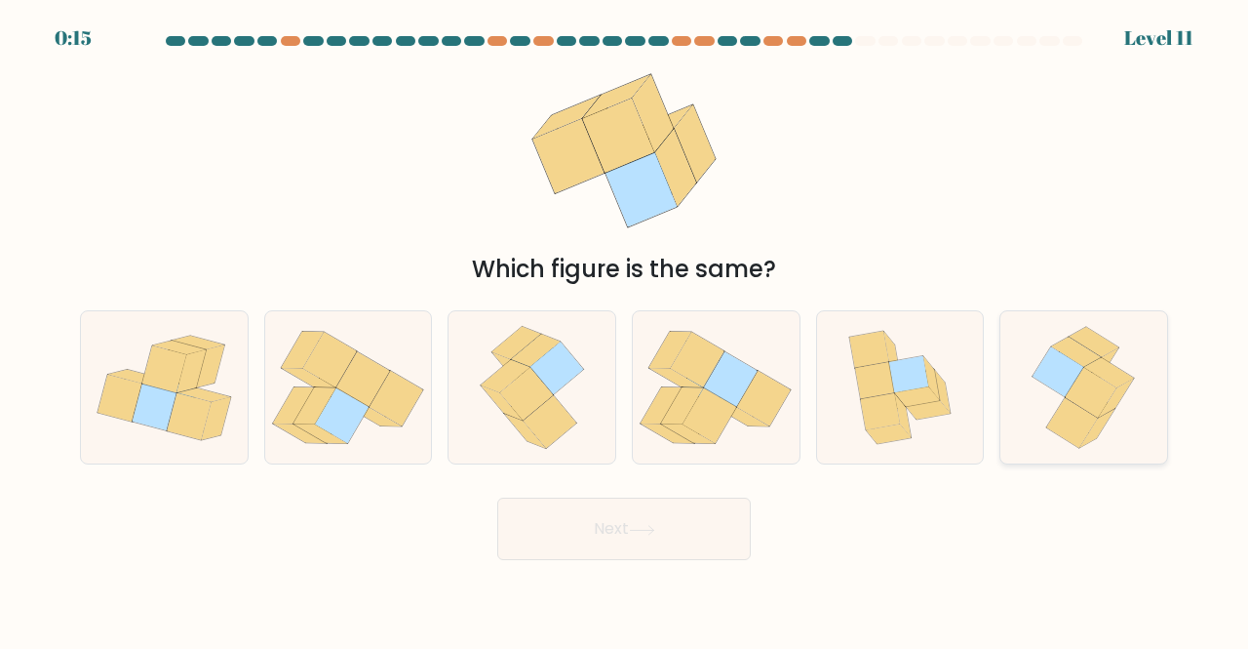
click at [1110, 420] on icon at bounding box center [1083, 387] width 125 height 153
click at [625, 330] on input "f." at bounding box center [624, 327] width 1 height 5
radio input "true"
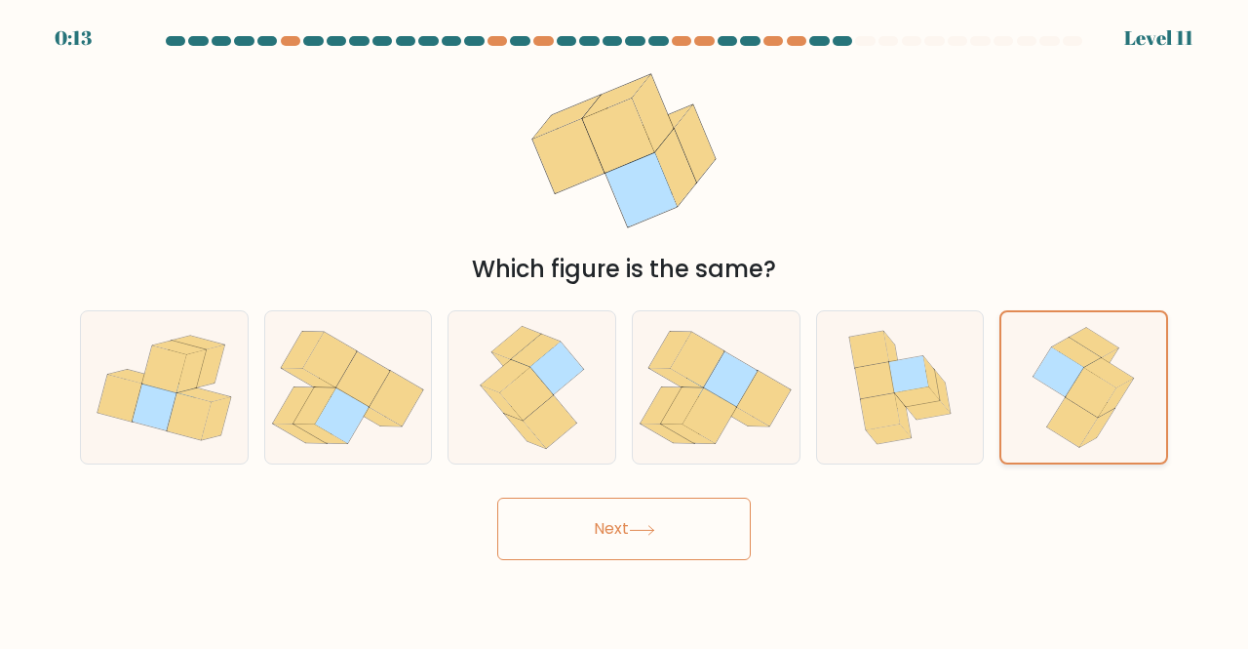
click at [1110, 420] on icon at bounding box center [1084, 387] width 124 height 151
click at [625, 330] on input "f." at bounding box center [624, 327] width 1 height 5
click at [531, 361] on icon at bounding box center [536, 350] width 50 height 33
click at [624, 330] on input "c." at bounding box center [624, 327] width 1 height 5
radio input "true"
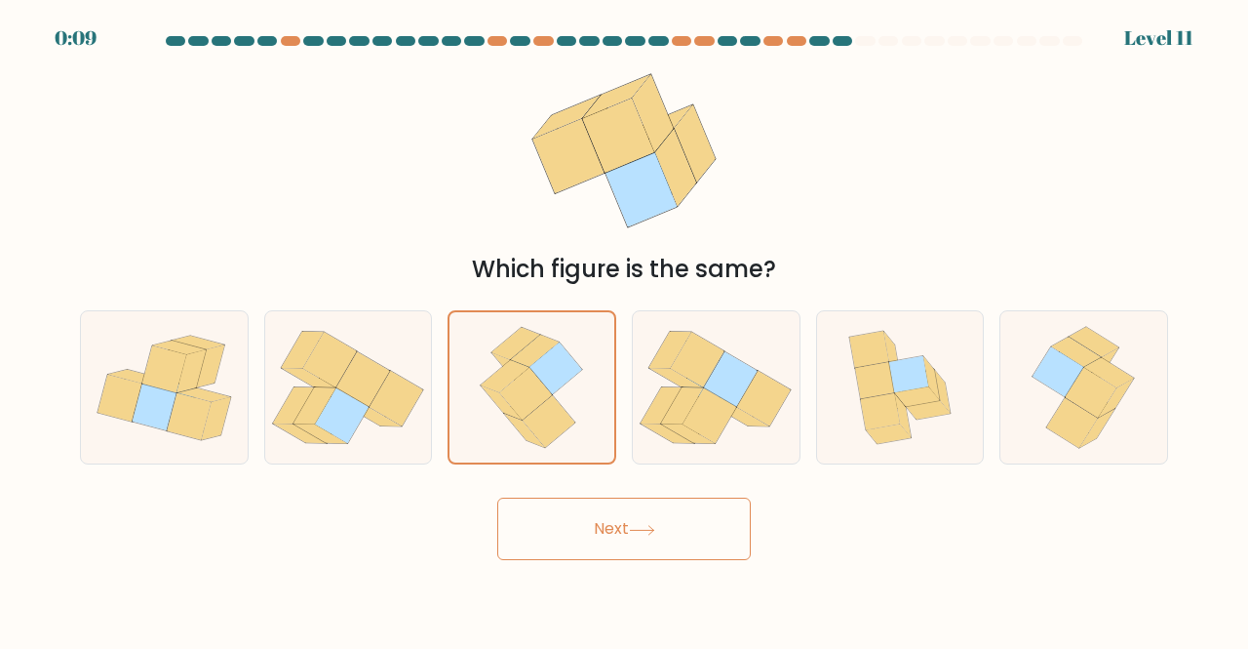
click at [652, 530] on icon at bounding box center [642, 530] width 26 height 11
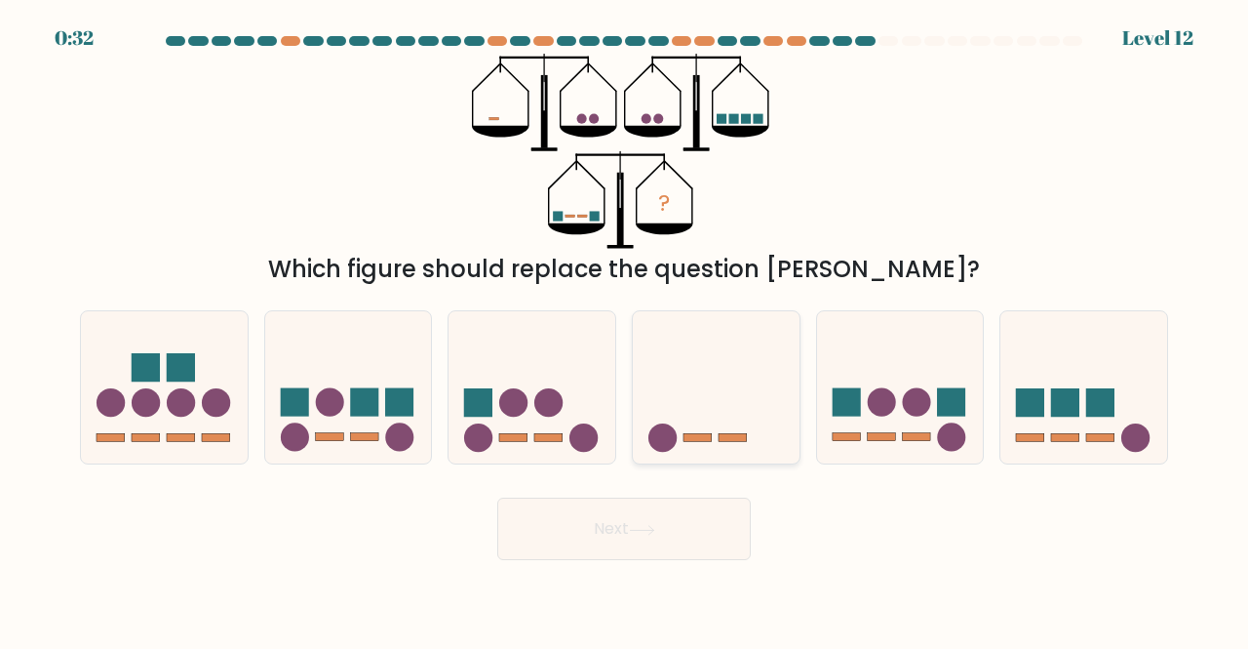
click at [694, 399] on icon at bounding box center [716, 387] width 167 height 138
click at [625, 330] on input "d." at bounding box center [624, 327] width 1 height 5
radio input "true"
click at [651, 542] on button "Next" at bounding box center [624, 528] width 254 height 62
click at [646, 537] on button "Next" at bounding box center [624, 528] width 254 height 62
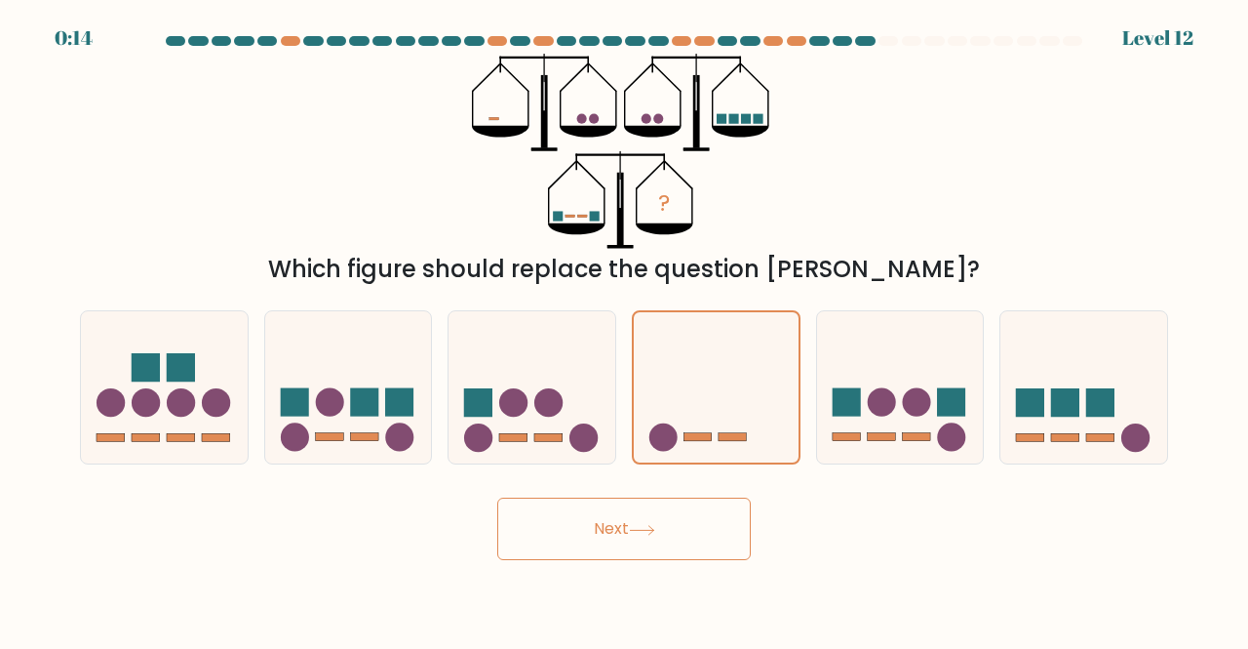
click at [607, 525] on button "Next" at bounding box center [624, 528] width 254 height 62
click at [704, 418] on icon at bounding box center [716, 387] width 165 height 137
click at [625, 330] on input "d." at bounding box center [624, 327] width 1 height 5
click at [626, 525] on button "Next" at bounding box center [624, 528] width 254 height 62
click at [583, 508] on button "Next" at bounding box center [624, 528] width 254 height 62
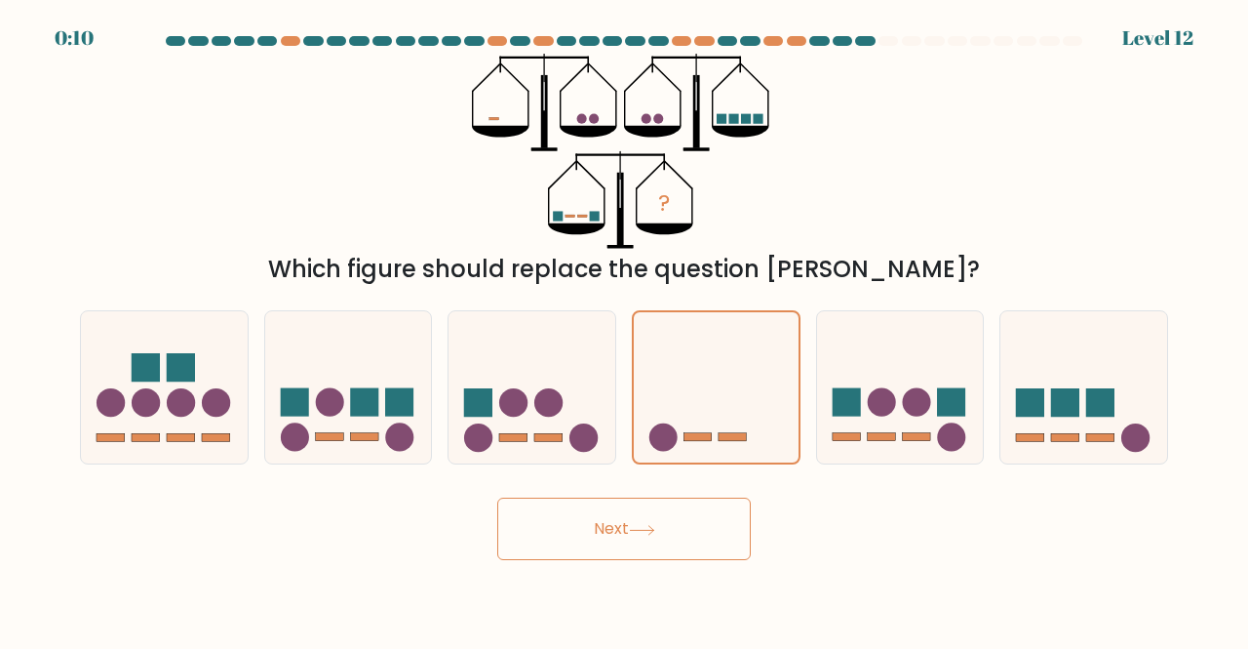
click at [583, 508] on button "Next" at bounding box center [624, 528] width 254 height 62
click at [653, 533] on icon at bounding box center [641, 529] width 23 height 9
click at [595, 506] on button "Next" at bounding box center [624, 528] width 254 height 62
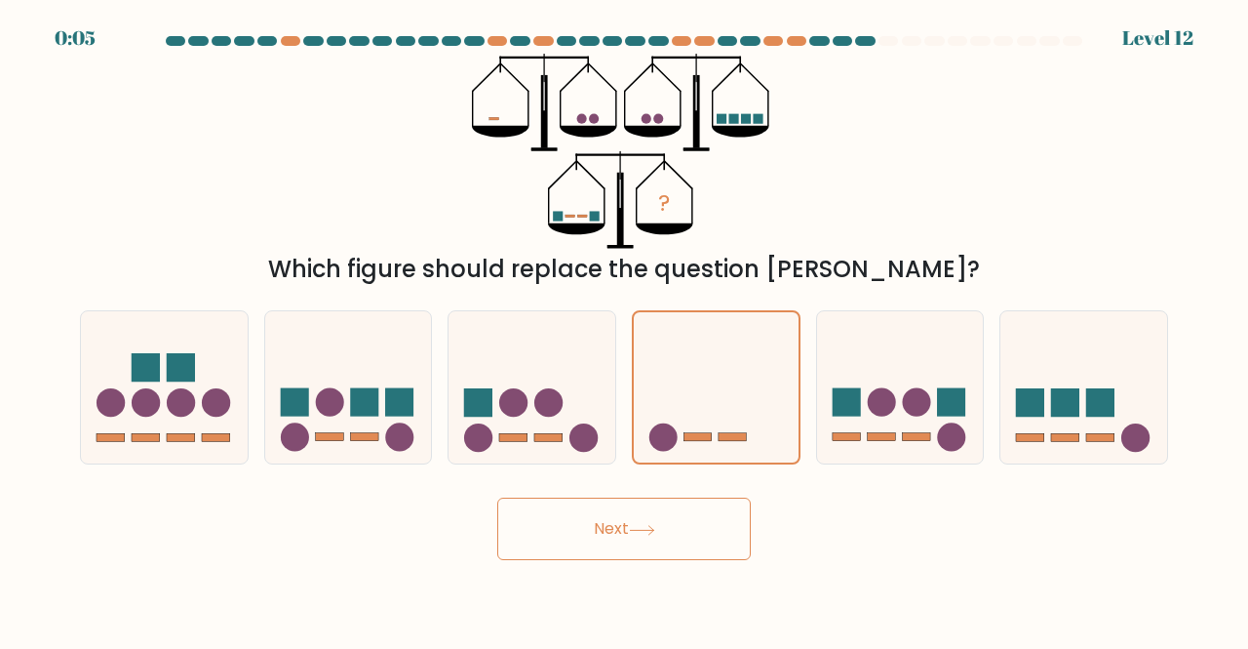
click at [595, 506] on button "Next" at bounding box center [624, 528] width 254 height 62
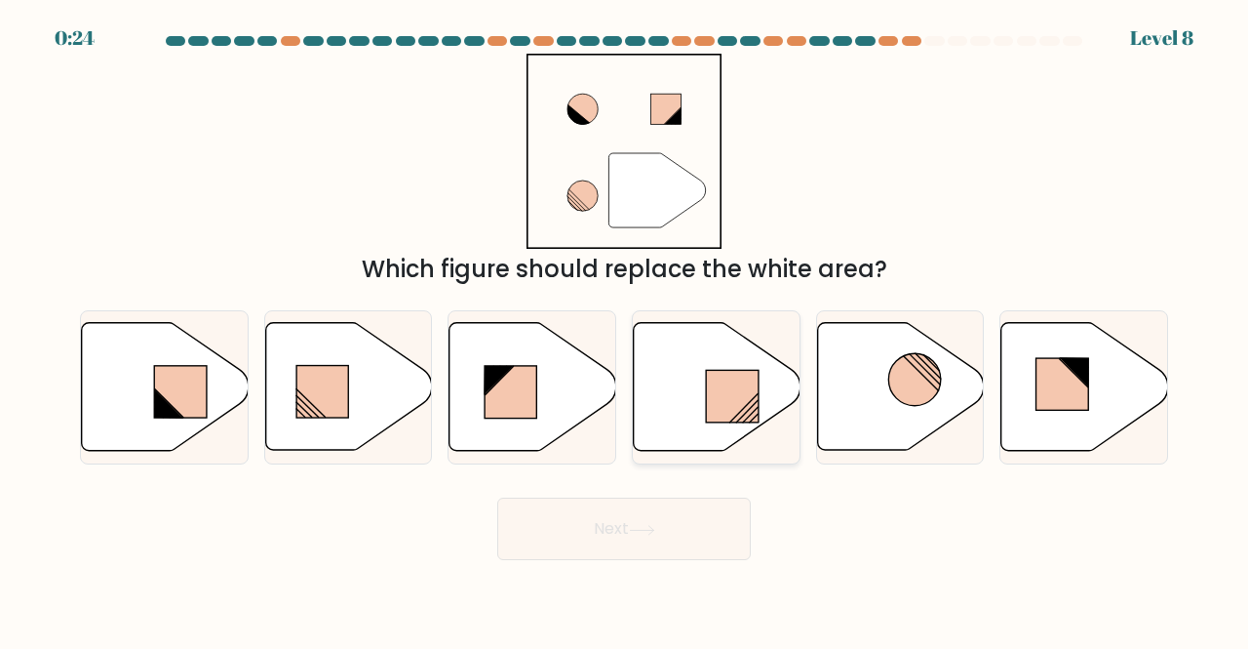
click at [733, 426] on icon at bounding box center [717, 387] width 167 height 128
click at [625, 330] on input "d." at bounding box center [624, 327] width 1 height 5
radio input "true"
click at [681, 537] on button "Next" at bounding box center [624, 528] width 254 height 62
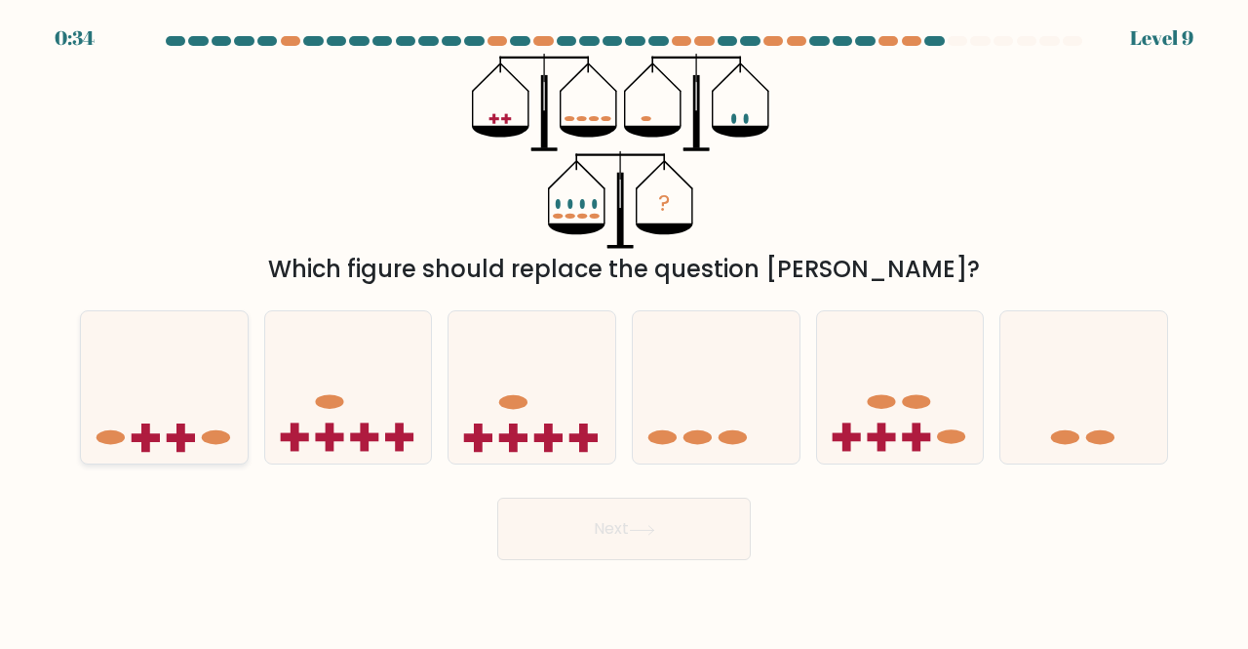
click at [205, 393] on icon at bounding box center [164, 387] width 167 height 138
click at [624, 330] on input "a." at bounding box center [624, 327] width 1 height 5
radio input "true"
click at [589, 539] on button "Next" at bounding box center [624, 528] width 254 height 62
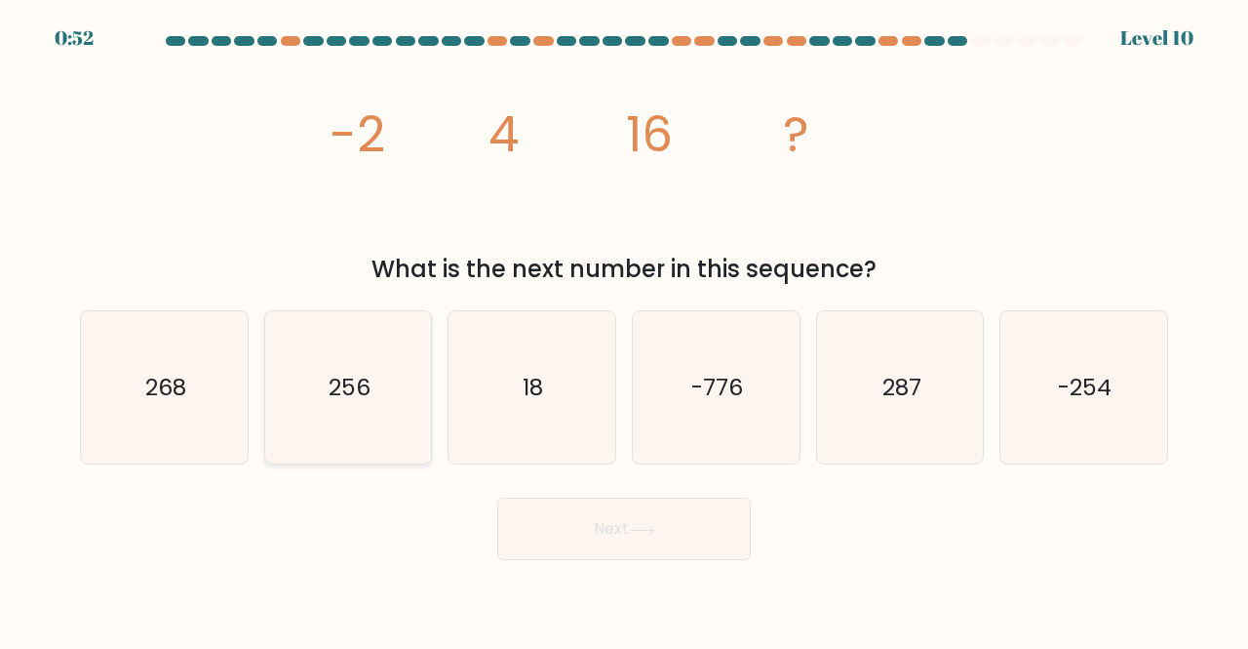
click at [310, 387] on icon "256" at bounding box center [348, 387] width 153 height 153
click at [624, 330] on input "b. 256" at bounding box center [624, 327] width 1 height 5
radio input "true"
click at [675, 545] on button "Next" at bounding box center [624, 528] width 254 height 62
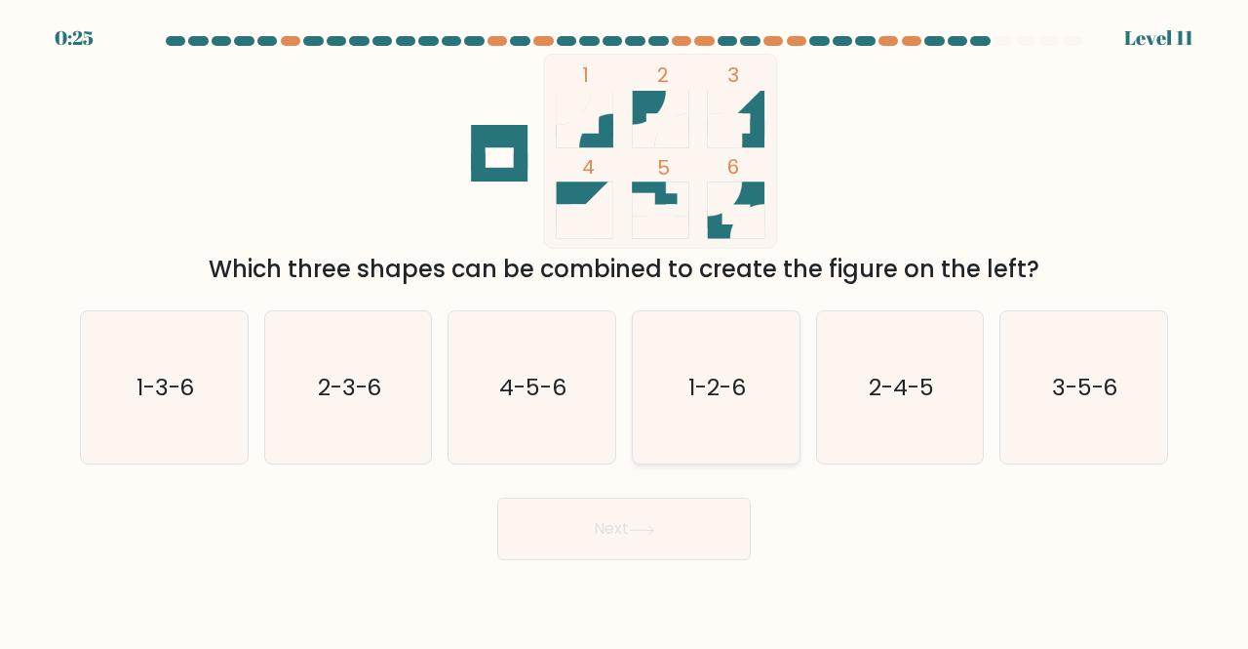
click at [741, 395] on text "1-2-6" at bounding box center [717, 387] width 58 height 32
click at [625, 330] on input "d. 1-2-6" at bounding box center [624, 327] width 1 height 5
radio input "true"
click at [651, 533] on icon at bounding box center [642, 530] width 26 height 11
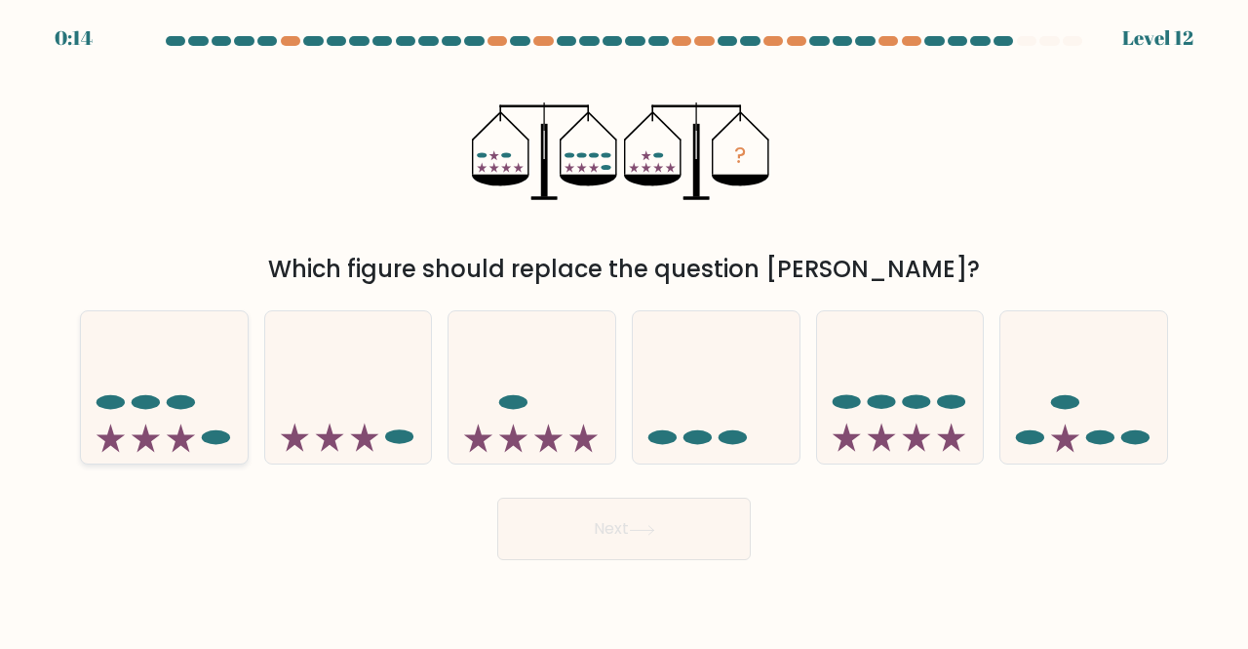
click at [142, 409] on ellipse at bounding box center [146, 402] width 28 height 15
click at [624, 330] on input "a." at bounding box center [624, 327] width 1 height 5
radio input "true"
click at [542, 508] on button "Next" at bounding box center [624, 528] width 254 height 62
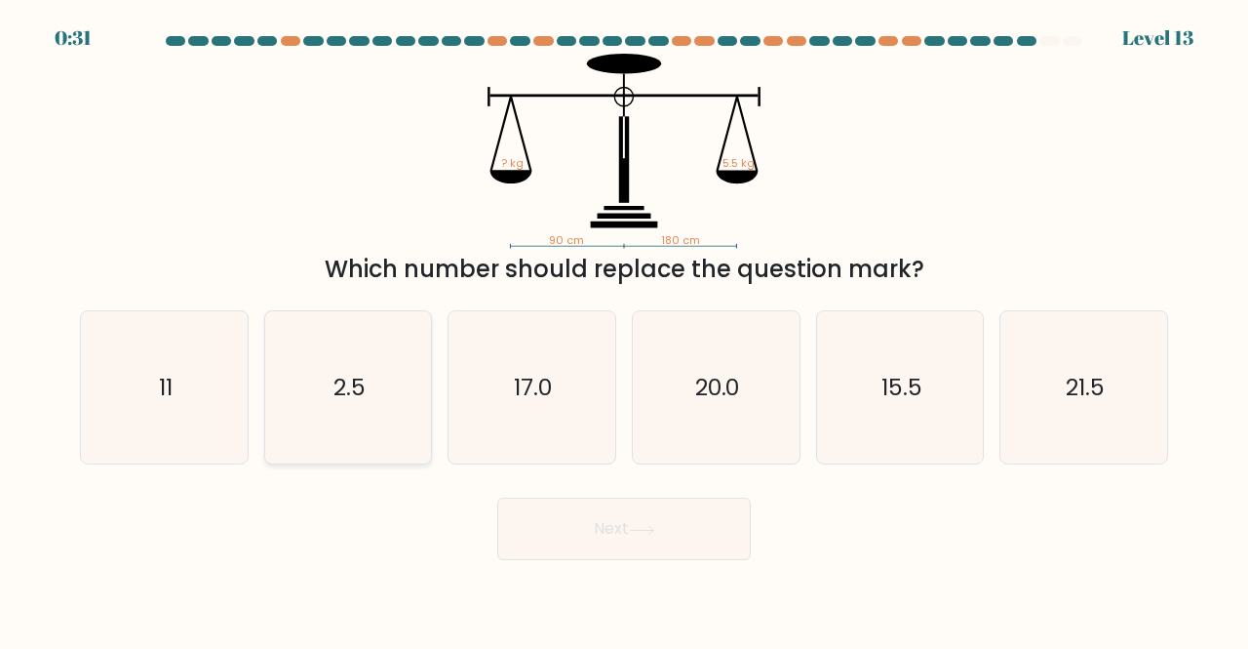
click at [386, 373] on icon "2.5" at bounding box center [348, 387] width 153 height 153
click at [624, 330] on input "b. 2.5" at bounding box center [624, 327] width 1 height 5
radio input "true"
click at [655, 528] on icon at bounding box center [642, 530] width 26 height 11
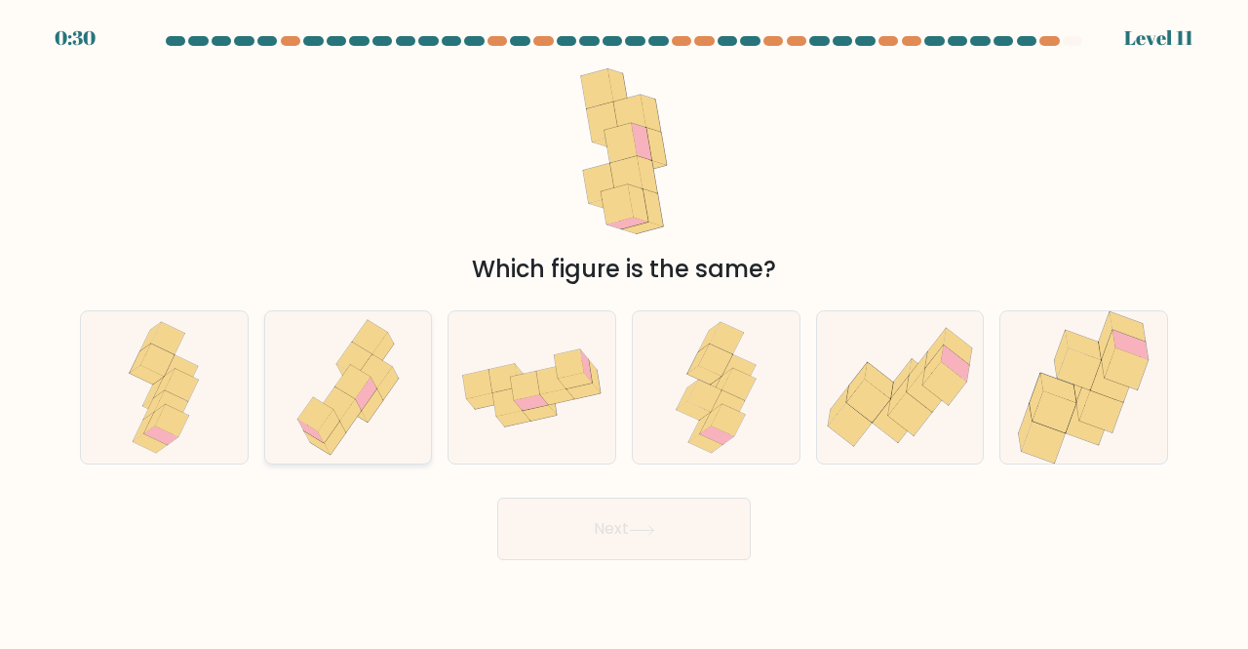
click at [371, 424] on icon at bounding box center [349, 387] width 124 height 153
click at [624, 330] on input "b." at bounding box center [624, 327] width 1 height 5
radio input "true"
click at [617, 535] on button "Next" at bounding box center [624, 528] width 254 height 62
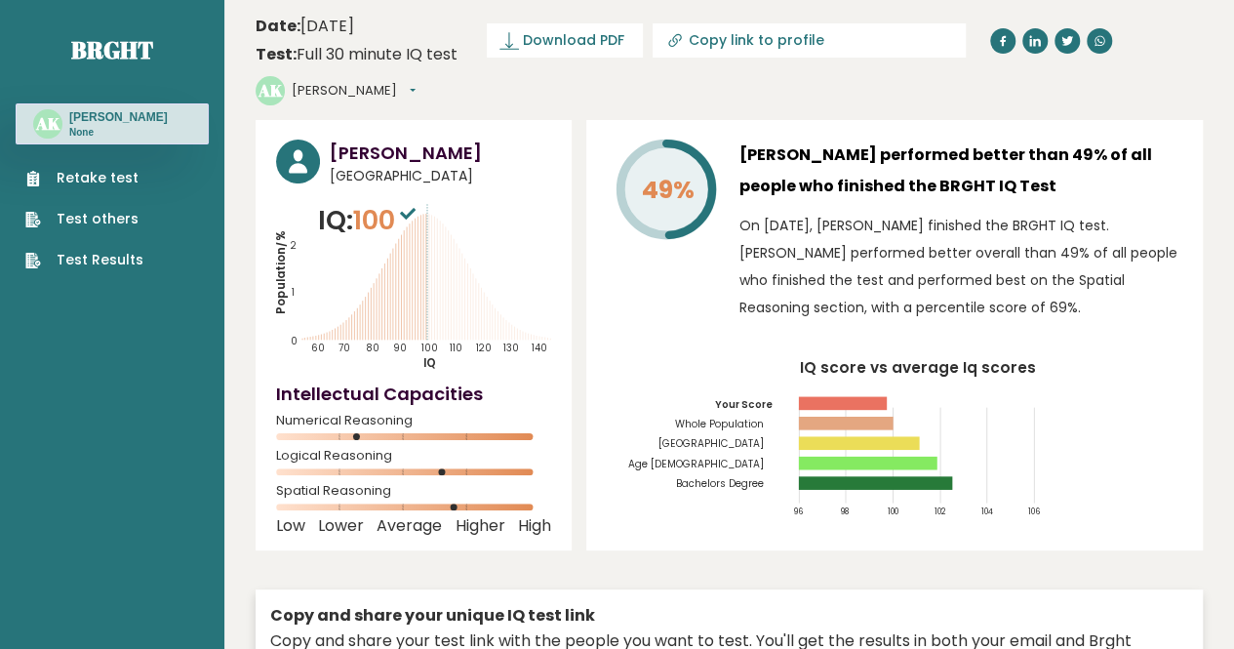
click at [84, 184] on link "Retake test" at bounding box center [84, 178] width 118 height 20
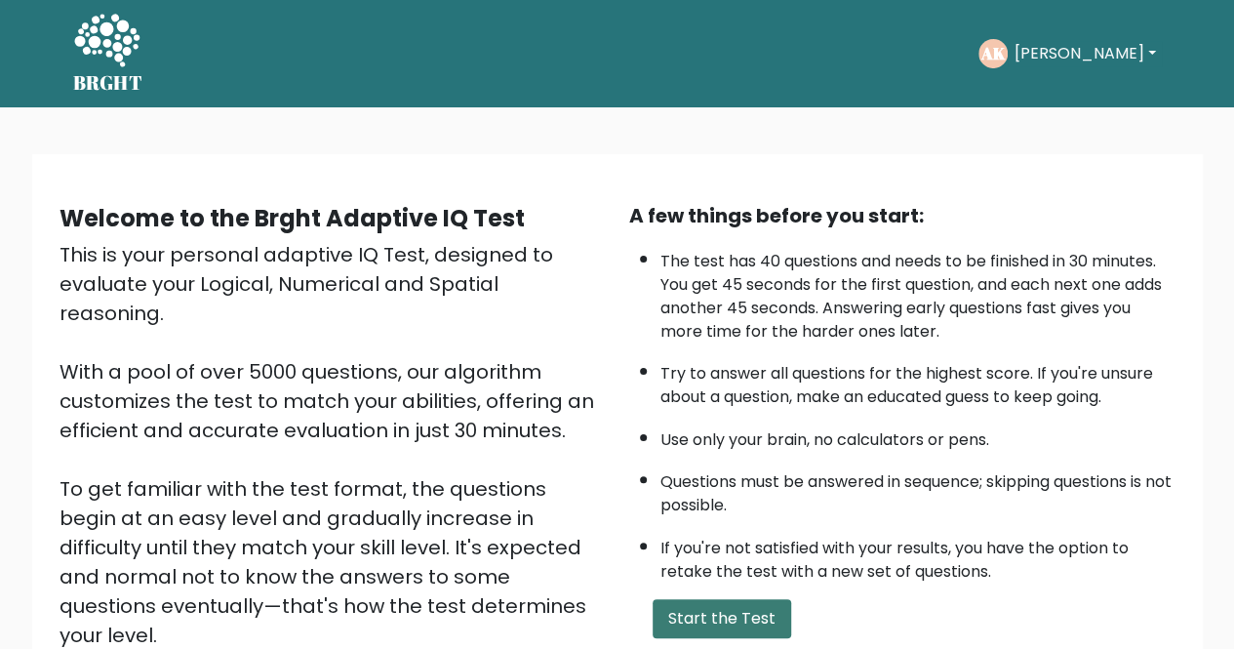
click at [720, 625] on button "Start the Test" at bounding box center [721, 618] width 138 height 39
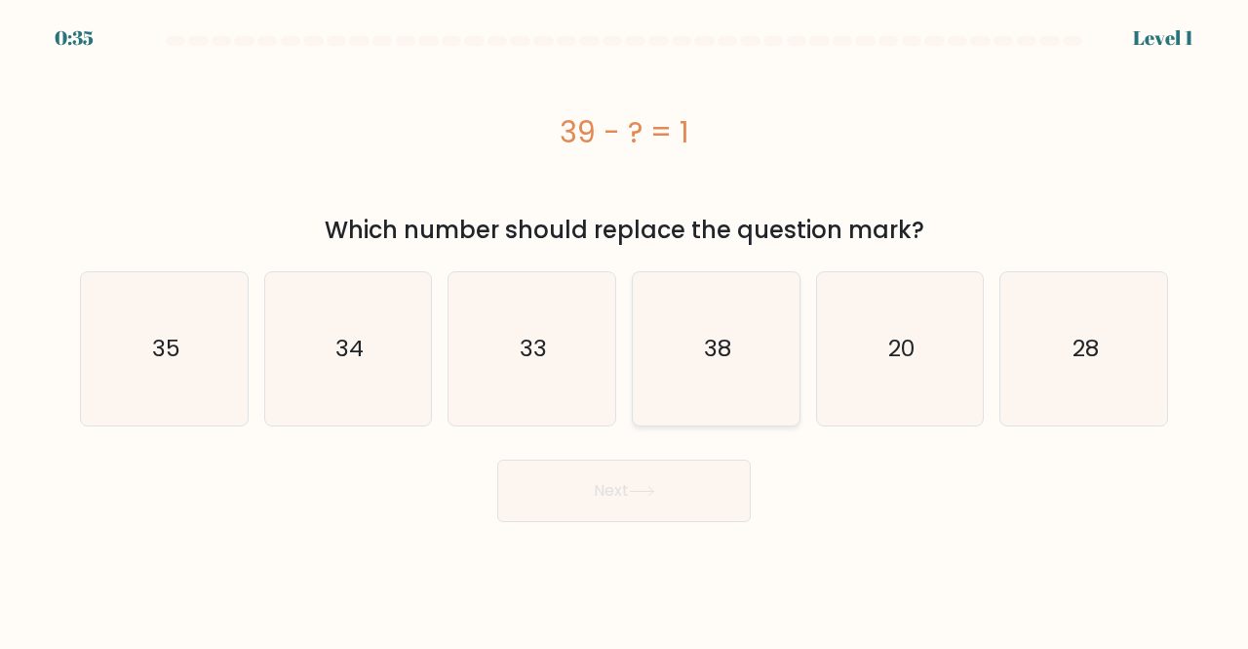
click at [704, 336] on text "38" at bounding box center [717, 349] width 27 height 32
click at [625, 330] on input "d. 38" at bounding box center [624, 327] width 1 height 5
radio input "true"
click at [630, 490] on button "Next" at bounding box center [624, 490] width 254 height 62
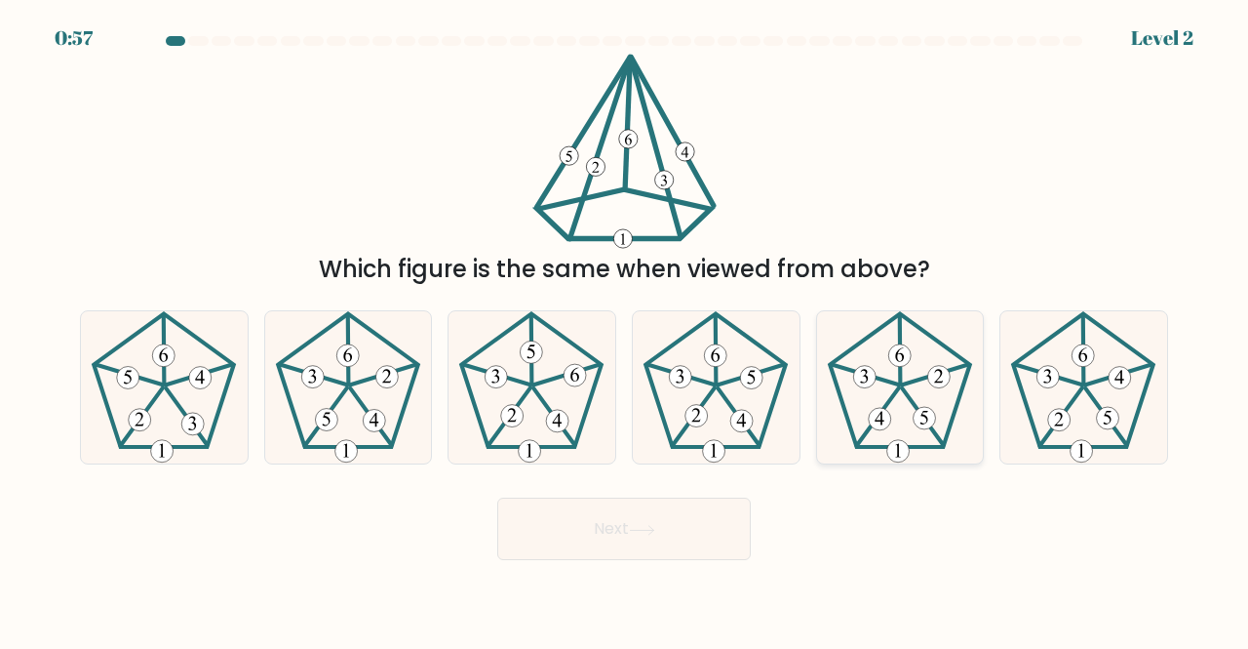
click at [901, 401] on icon at bounding box center [900, 387] width 153 height 153
click at [625, 330] on input "e." at bounding box center [624, 327] width 1 height 5
radio input "true"
click at [679, 508] on button "Next" at bounding box center [624, 528] width 254 height 62
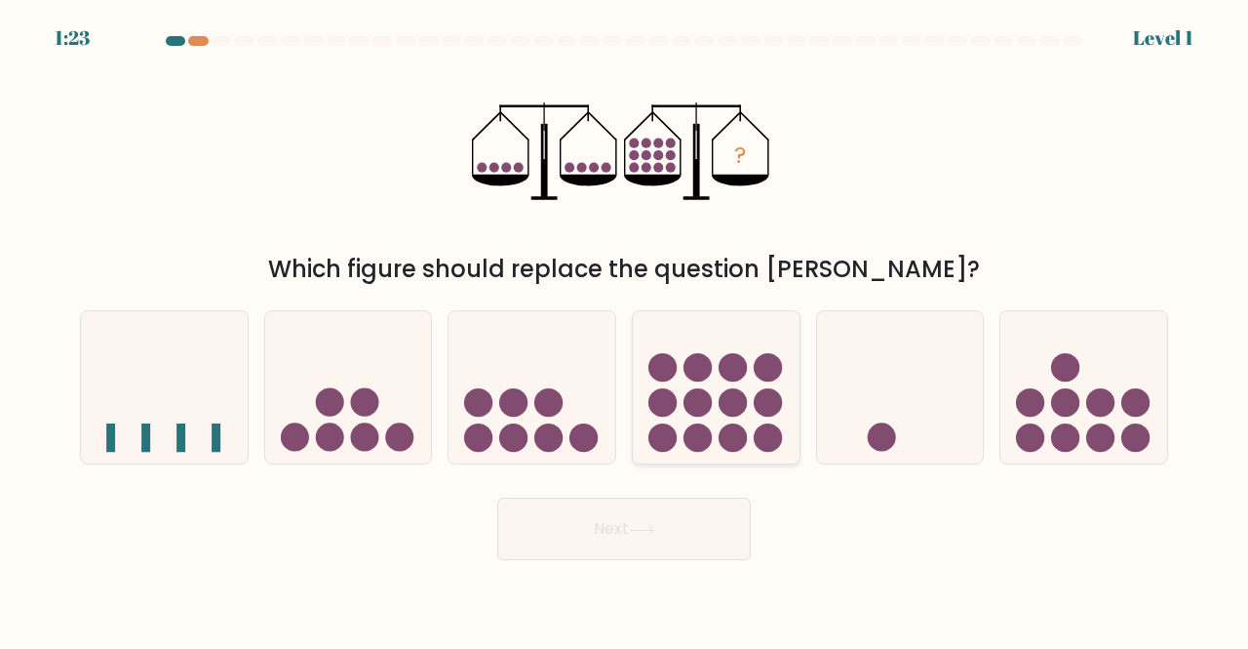
click at [788, 406] on icon at bounding box center [716, 387] width 167 height 138
click at [625, 330] on input "d." at bounding box center [624, 327] width 1 height 5
radio input "true"
click at [635, 516] on button "Next" at bounding box center [624, 528] width 254 height 62
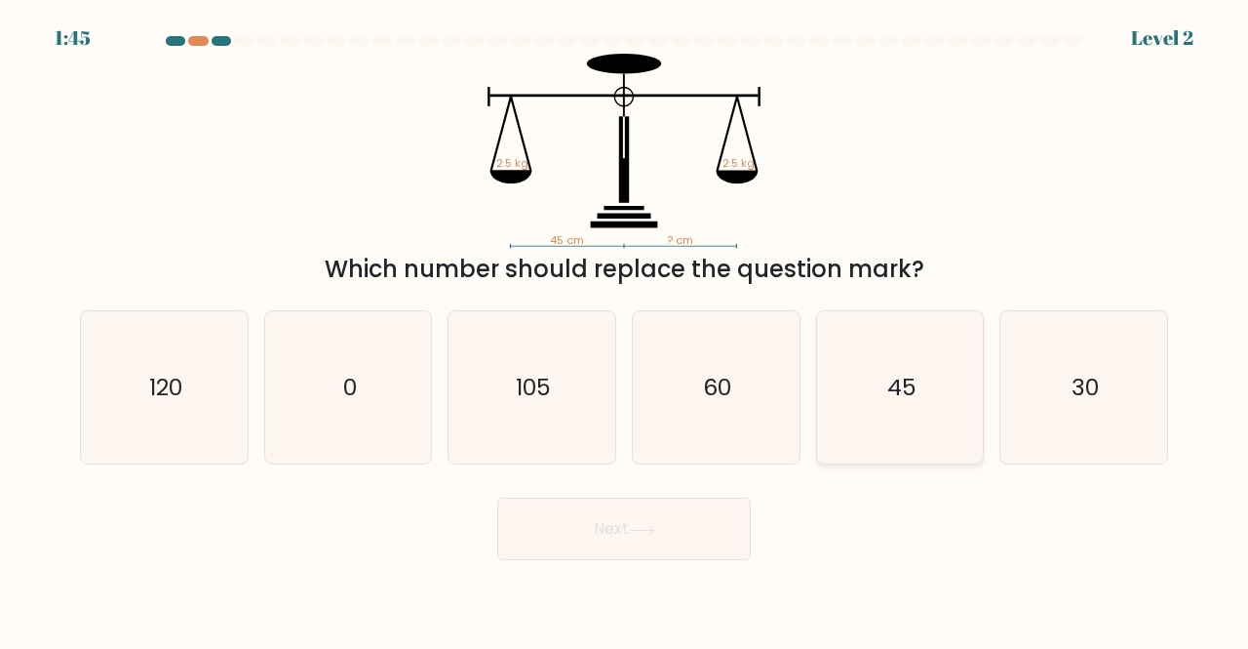
click at [903, 394] on text "45" at bounding box center [901, 387] width 29 height 32
click at [625, 330] on input "e. 45" at bounding box center [624, 327] width 1 height 5
radio input "true"
click at [636, 517] on button "Next" at bounding box center [624, 528] width 254 height 62
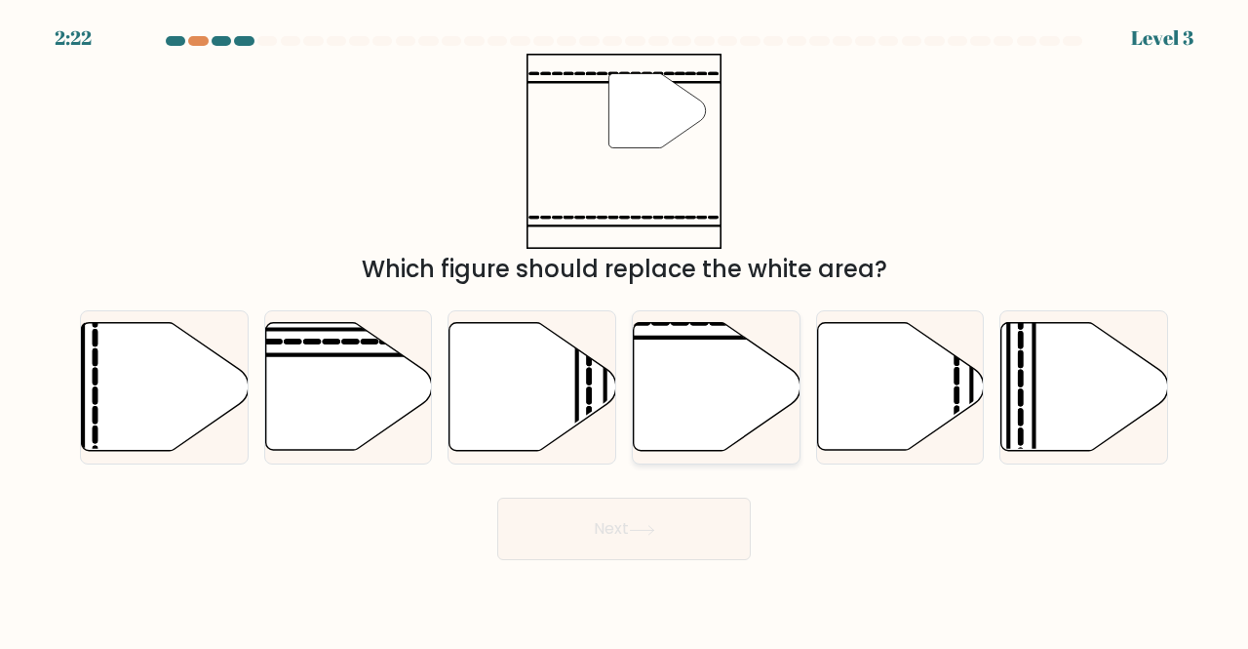
click at [766, 453] on div at bounding box center [716, 387] width 169 height 155
click at [625, 330] on input "d." at bounding box center [624, 327] width 1 height 5
radio input "true"
click at [690, 544] on button "Next" at bounding box center [624, 528] width 254 height 62
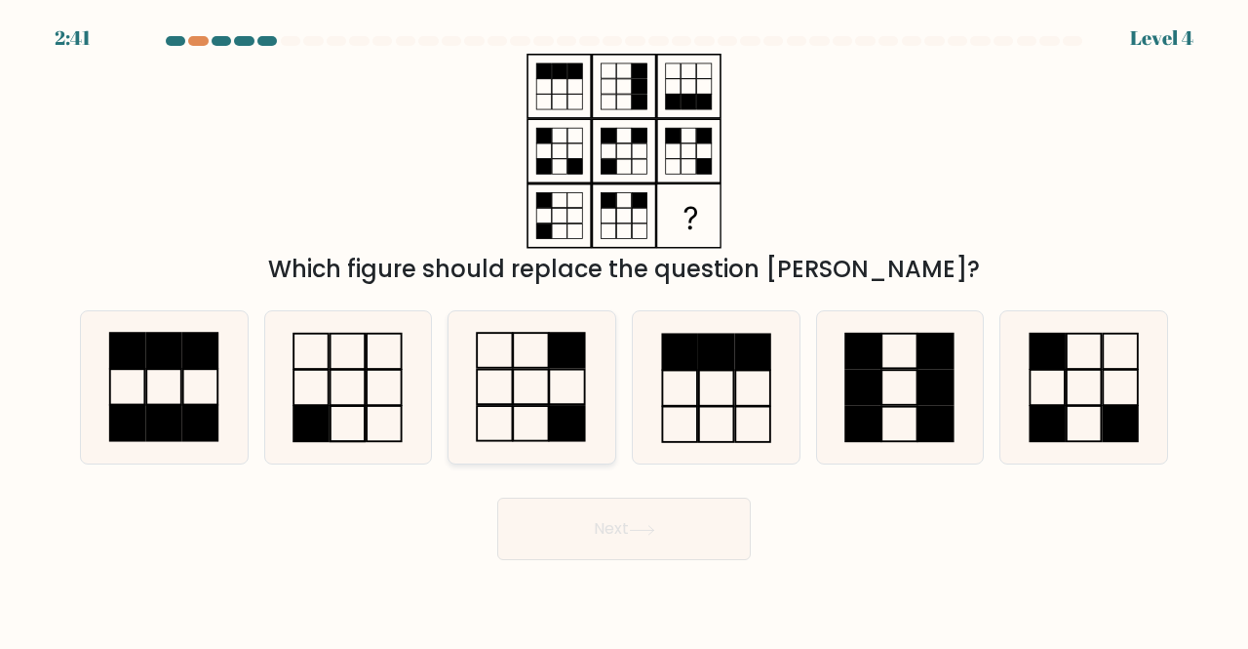
click at [533, 414] on icon at bounding box center [531, 387] width 153 height 153
click at [624, 330] on input "c." at bounding box center [624, 327] width 1 height 5
radio input "true"
click at [577, 541] on button "Next" at bounding box center [624, 528] width 254 height 62
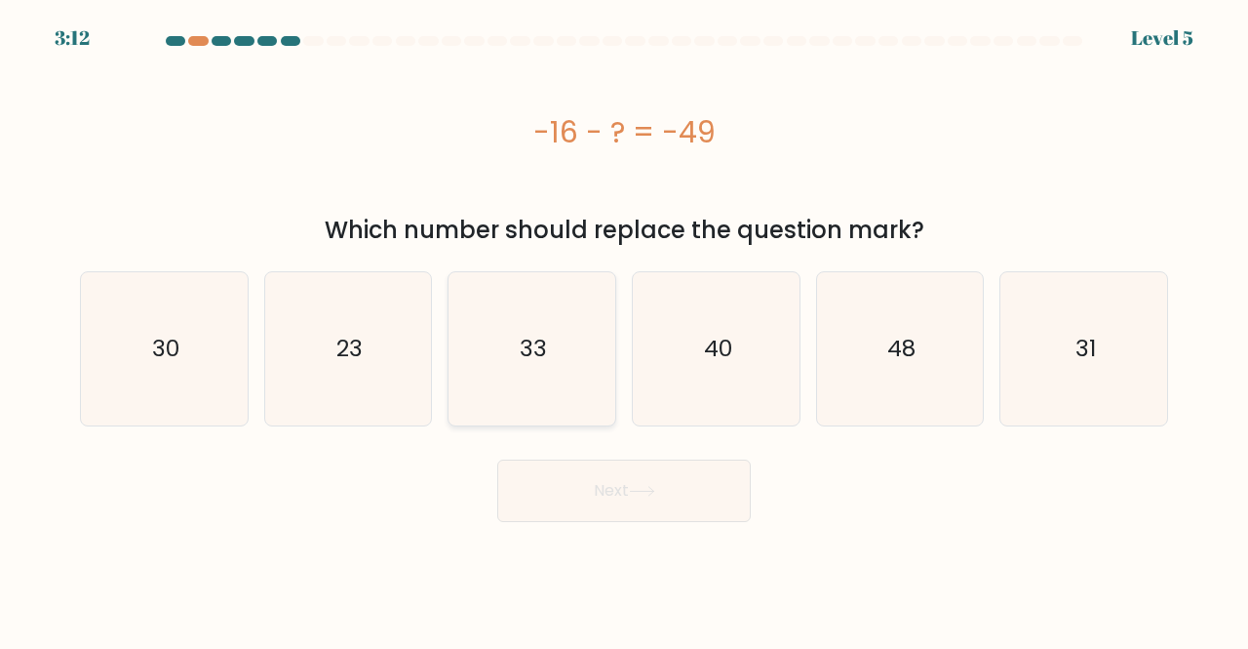
click at [526, 389] on icon "33" at bounding box center [531, 348] width 153 height 153
click at [624, 330] on input "c. 33" at bounding box center [624, 327] width 1 height 5
radio input "true"
click at [563, 486] on button "Next" at bounding box center [624, 490] width 254 height 62
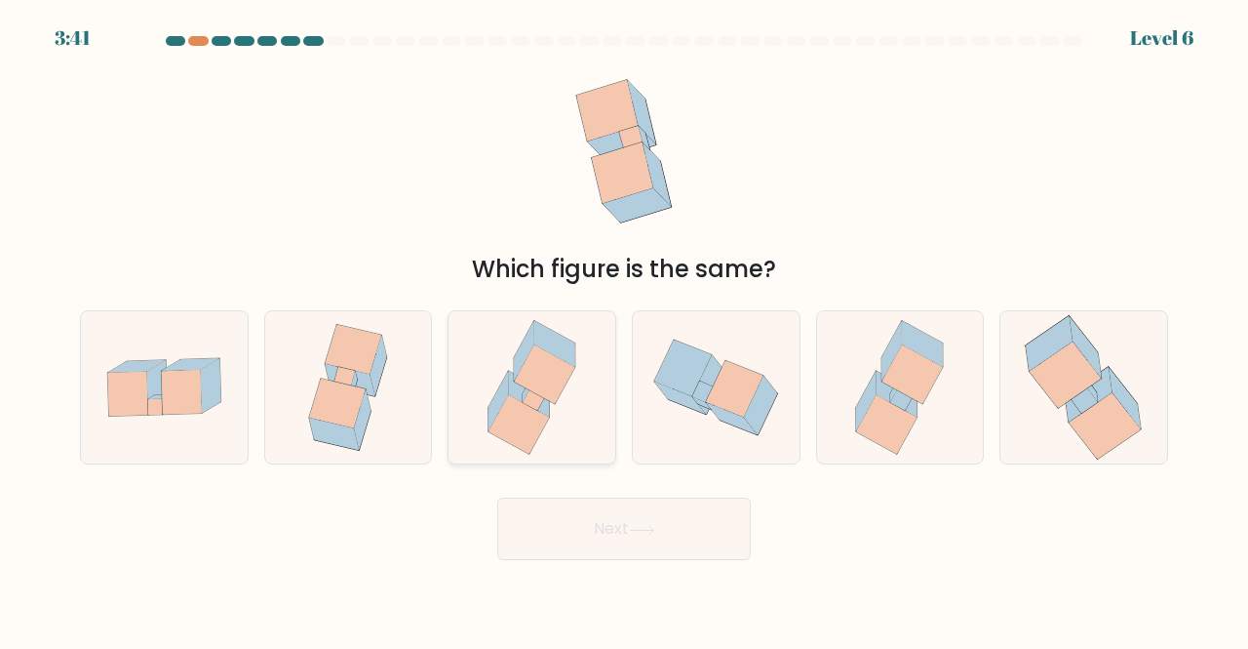
click at [538, 413] on icon at bounding box center [519, 424] width 60 height 59
click at [624, 330] on input "c." at bounding box center [624, 327] width 1 height 5
radio input "true"
click at [570, 518] on button "Next" at bounding box center [624, 528] width 254 height 62
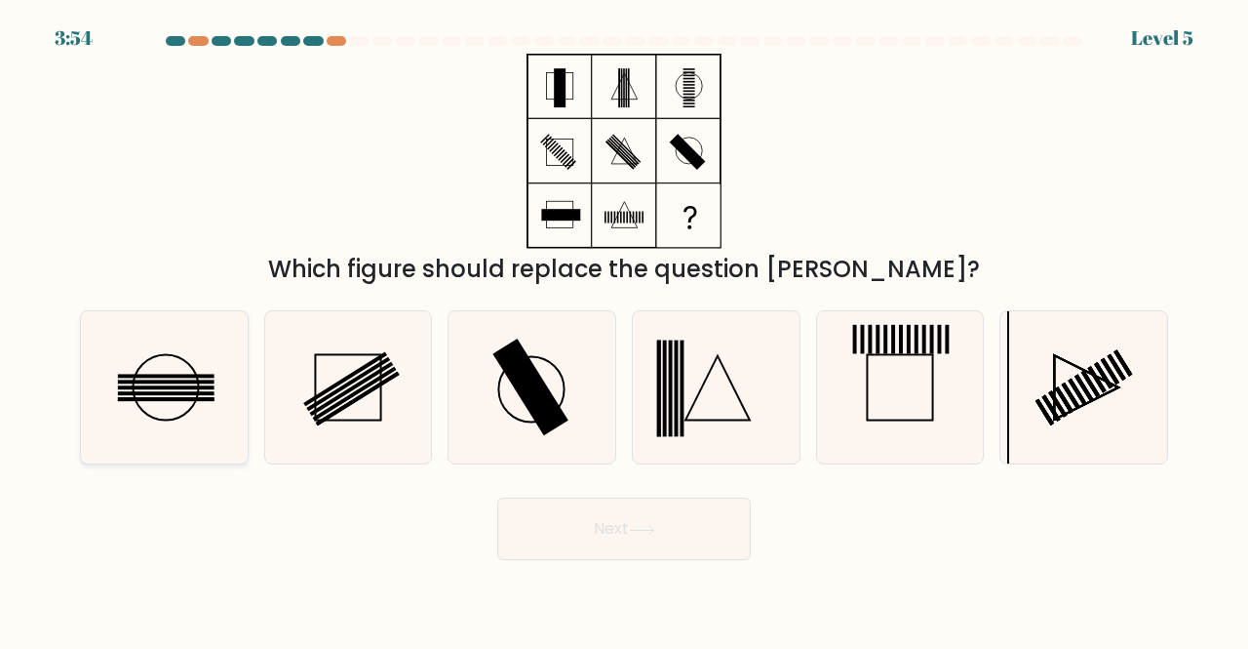
click at [158, 411] on icon at bounding box center [164, 387] width 153 height 153
click at [624, 330] on input "a." at bounding box center [624, 327] width 1 height 5
radio input "true"
click at [626, 532] on button "Next" at bounding box center [624, 528] width 254 height 62
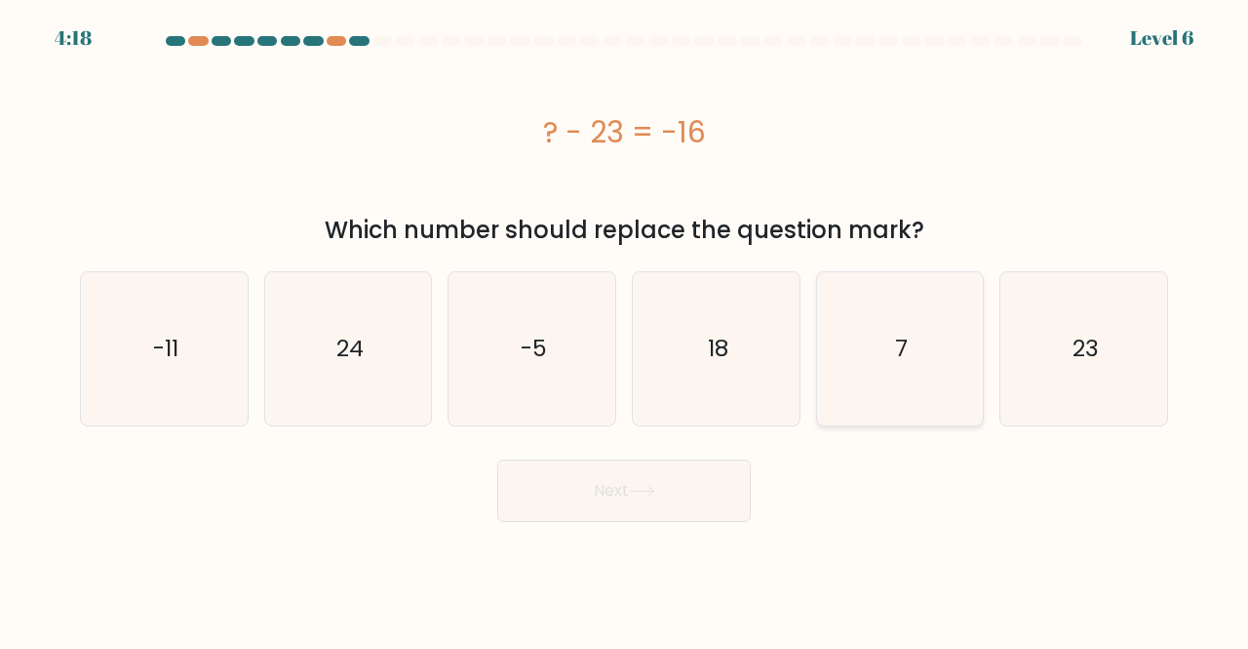
click at [850, 409] on icon "7" at bounding box center [900, 348] width 153 height 153
click at [625, 330] on input "e. 7" at bounding box center [624, 327] width 1 height 5
radio input "true"
click at [626, 508] on button "Next" at bounding box center [624, 490] width 254 height 62
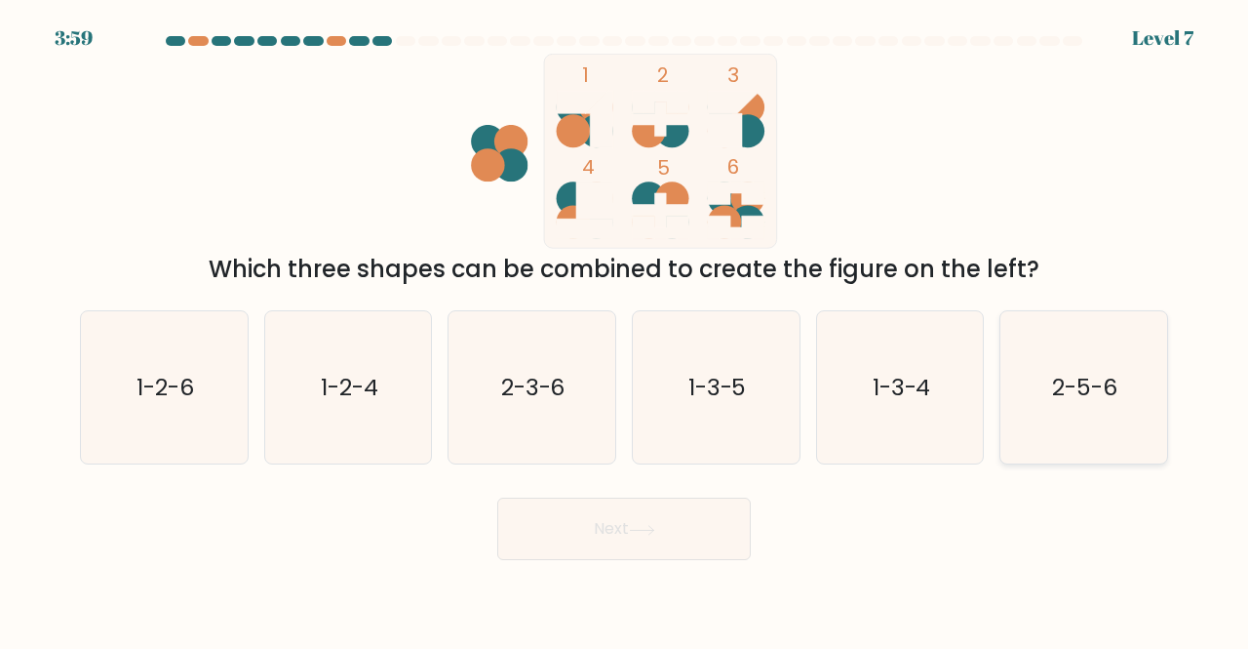
click at [1164, 384] on div "2-5-6" at bounding box center [1084, 387] width 169 height 155
click at [625, 330] on input "f. 2-5-6" at bounding box center [624, 327] width 1 height 5
radio input "true"
click at [722, 551] on button "Next" at bounding box center [624, 528] width 254 height 62
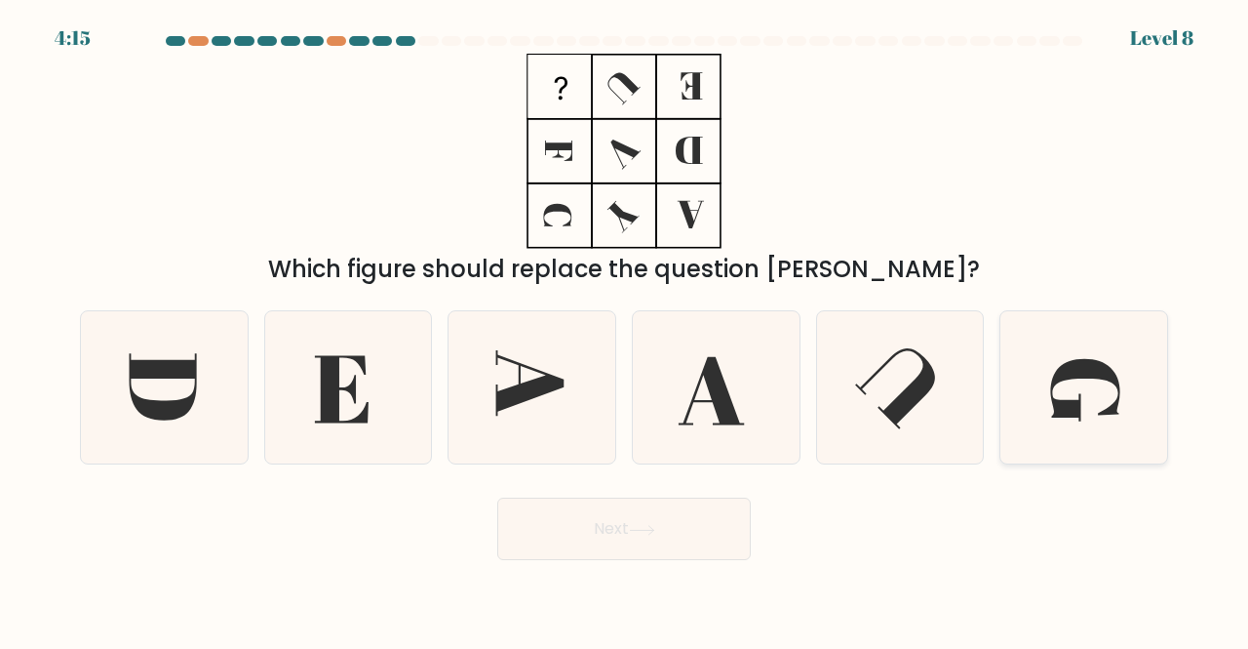
click at [1102, 414] on icon at bounding box center [1086, 390] width 70 height 62
click at [625, 330] on input "f." at bounding box center [624, 327] width 1 height 5
radio input "true"
click at [669, 516] on button "Next" at bounding box center [624, 528] width 254 height 62
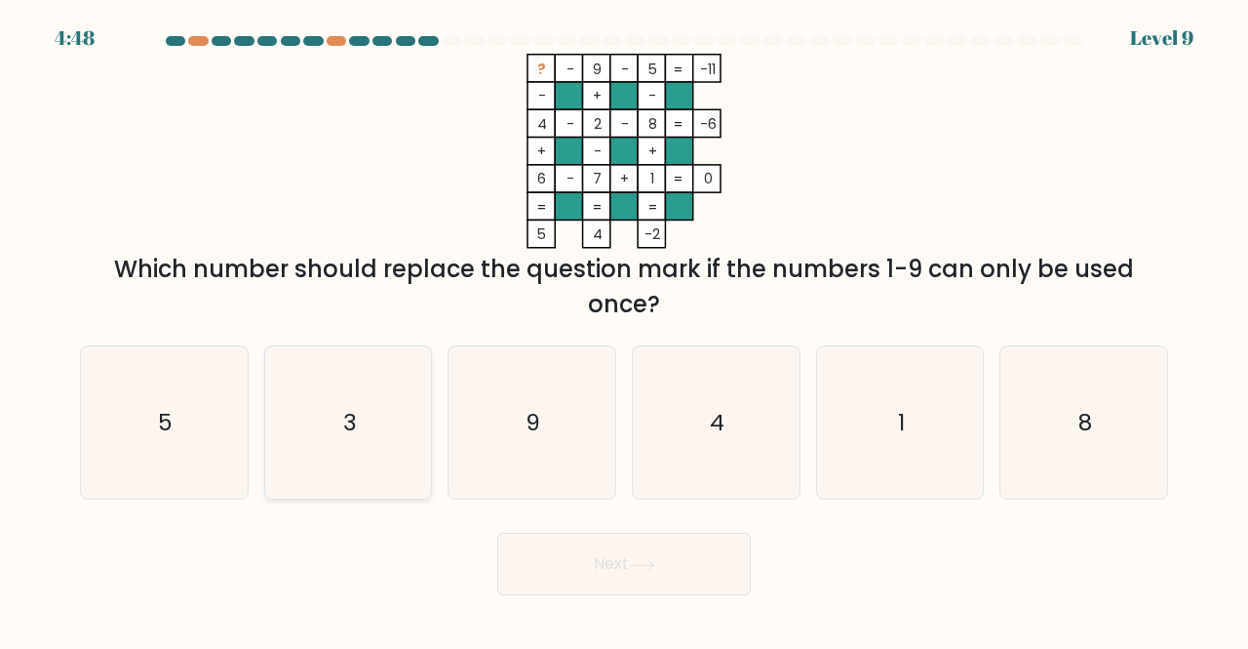
click at [376, 452] on icon "3" at bounding box center [348, 422] width 153 height 153
click at [624, 330] on input "b. 3" at bounding box center [624, 327] width 1 height 5
radio input "true"
click at [584, 588] on button "Next" at bounding box center [624, 563] width 254 height 62
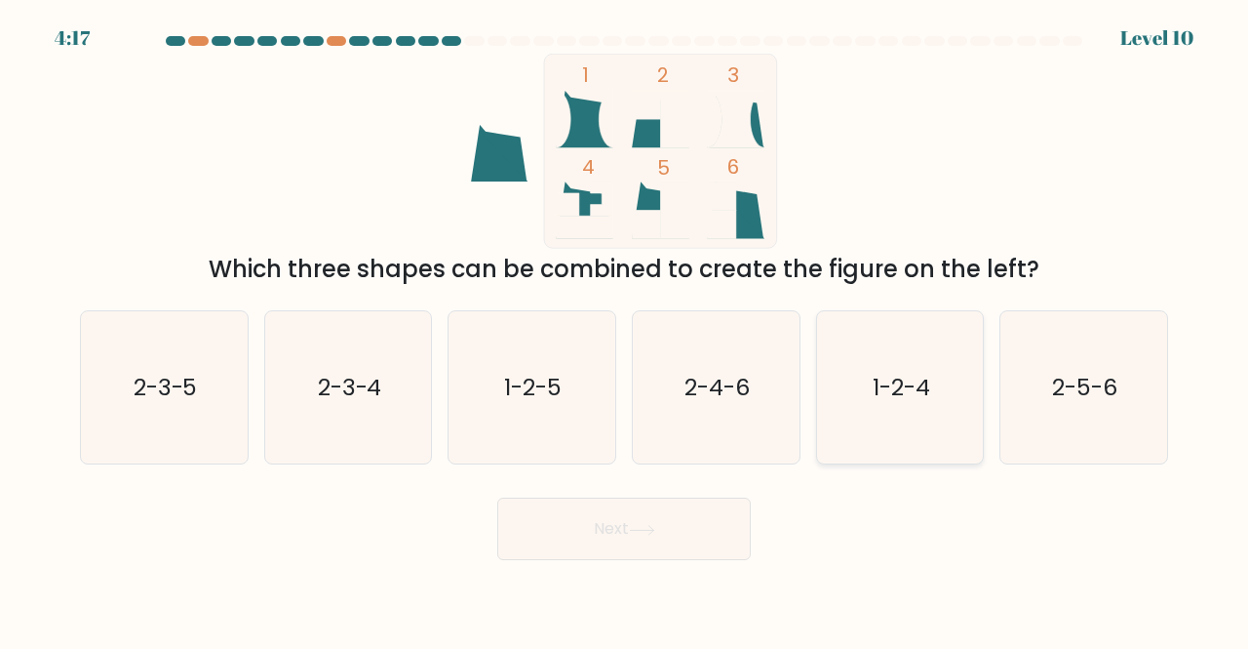
click at [893, 426] on icon "1-2-4" at bounding box center [900, 387] width 153 height 153
click at [625, 330] on input "e. 1-2-4" at bounding box center [624, 327] width 1 height 5
radio input "true"
click at [673, 504] on button "Next" at bounding box center [624, 528] width 254 height 62
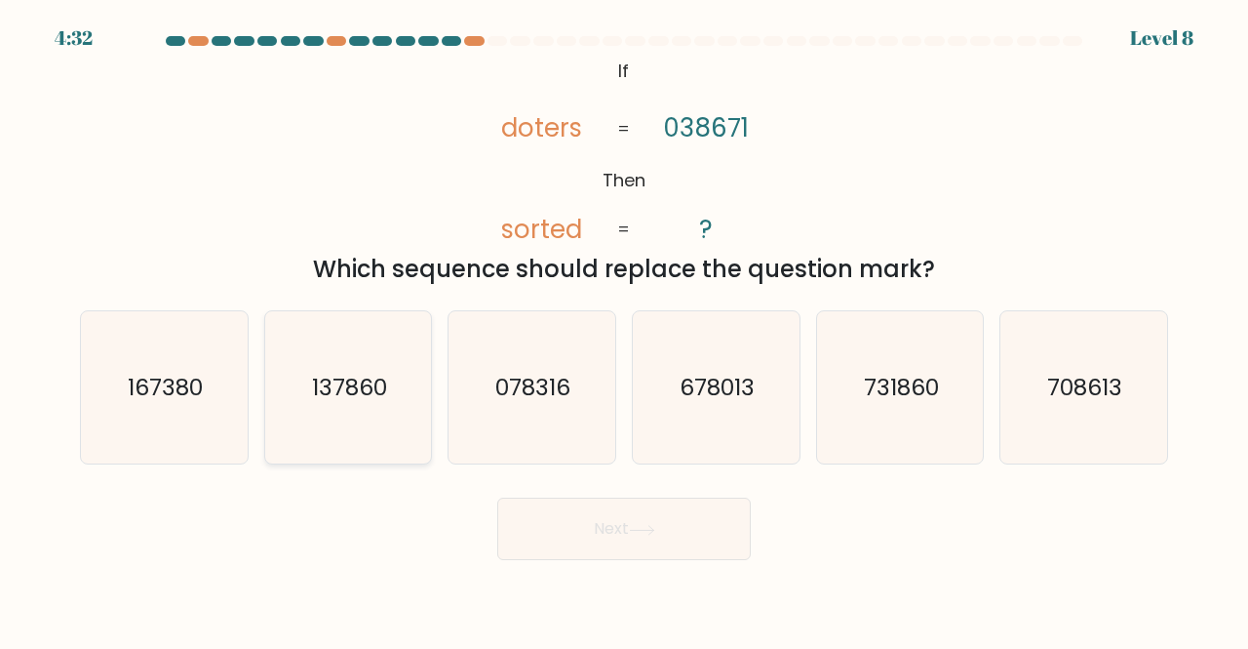
click at [388, 432] on icon "137860" at bounding box center [348, 387] width 153 height 153
click at [624, 330] on input "b. 137860" at bounding box center [624, 327] width 1 height 5
radio input "true"
click at [574, 533] on button "Next" at bounding box center [624, 528] width 254 height 62
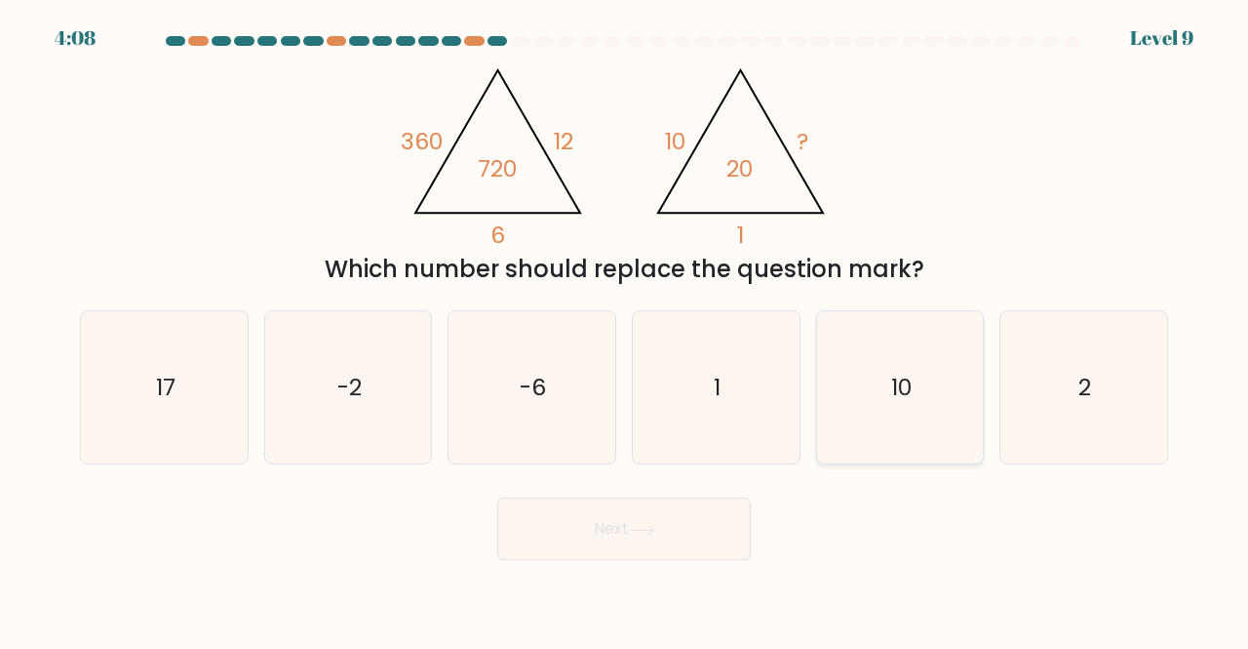
click at [876, 393] on icon "10" at bounding box center [900, 387] width 153 height 153
click at [625, 330] on input "e. 10" at bounding box center [624, 327] width 1 height 5
radio input "true"
click at [634, 511] on button "Next" at bounding box center [624, 528] width 254 height 62
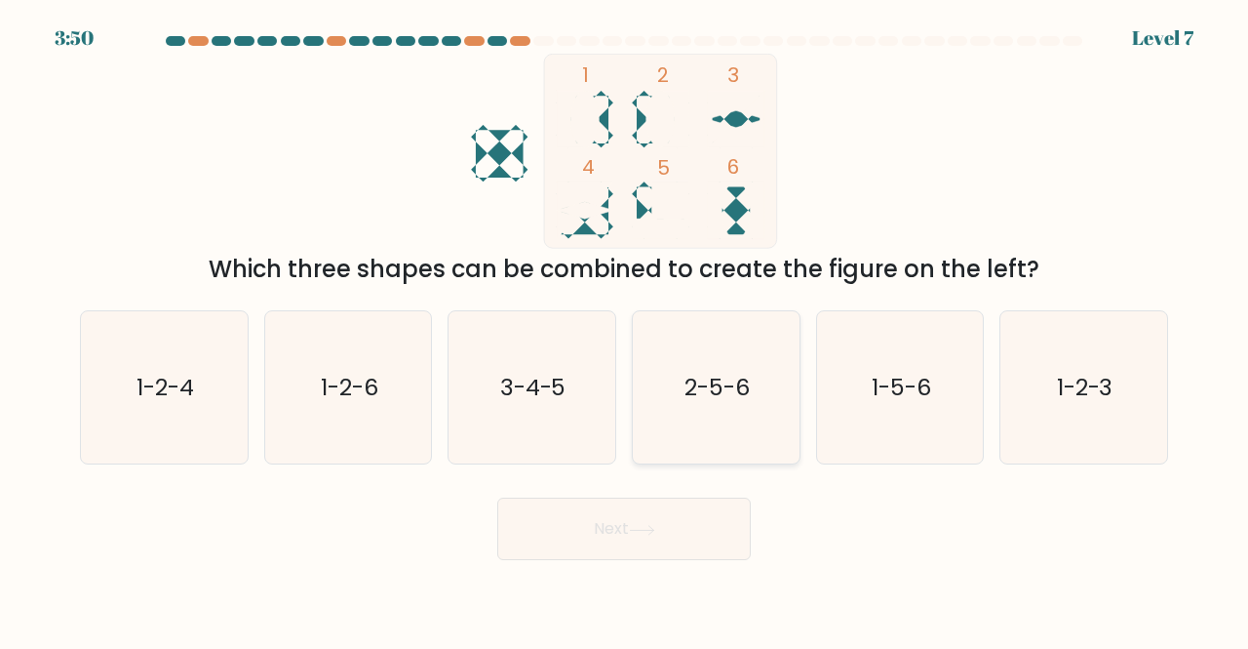
click at [683, 427] on icon "2-5-6" at bounding box center [716, 387] width 153 height 153
click at [625, 330] on input "d. 2-5-6" at bounding box center [624, 327] width 1 height 5
radio input "true"
click at [638, 536] on button "Next" at bounding box center [624, 528] width 254 height 62
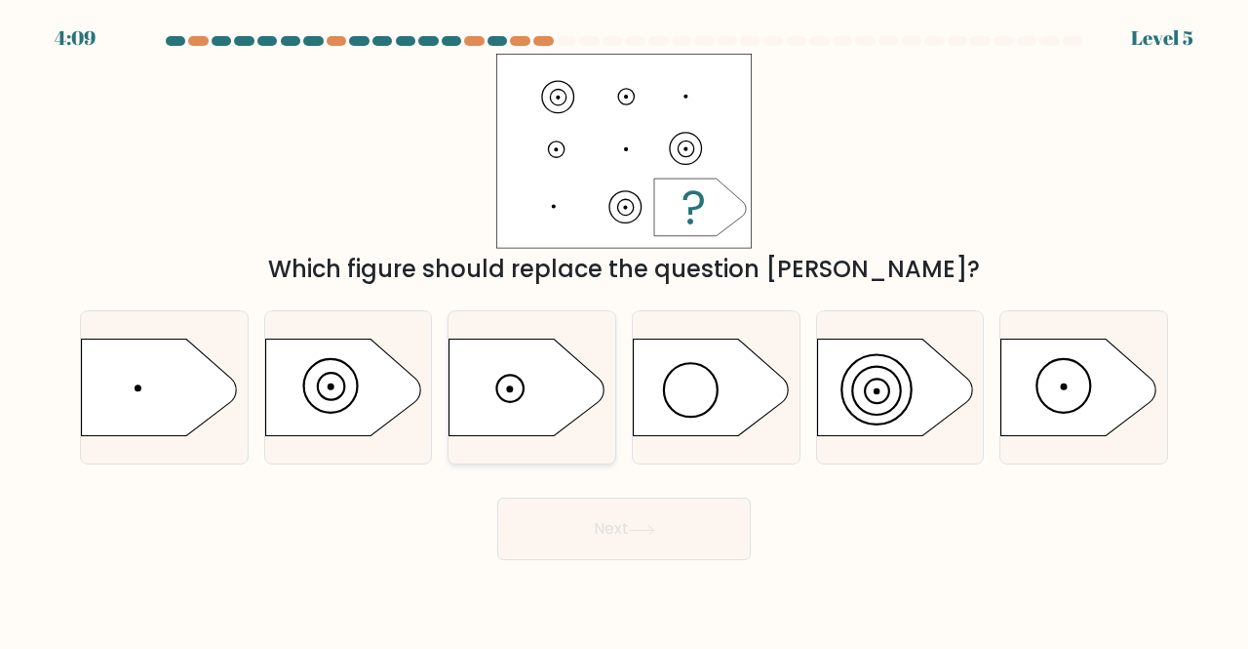
click at [552, 403] on icon at bounding box center [528, 387] width 156 height 98
click at [624, 330] on input "c." at bounding box center [624, 327] width 1 height 5
radio input "true"
click at [565, 522] on button "Next" at bounding box center [624, 528] width 254 height 62
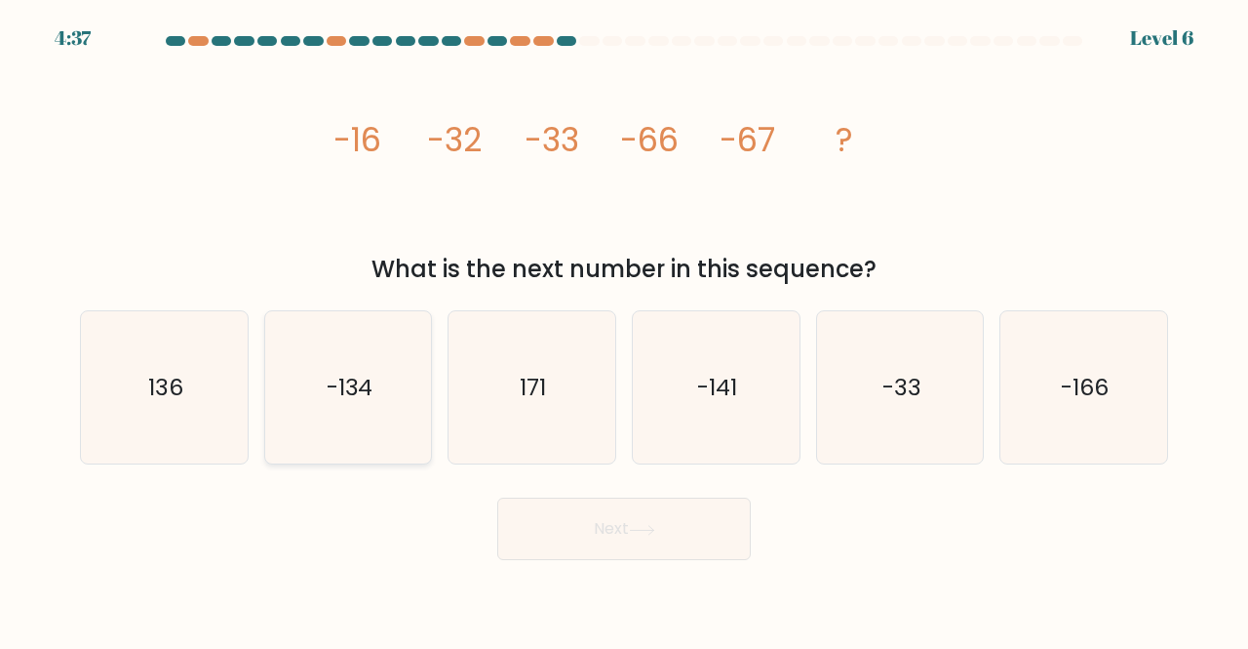
click at [420, 430] on icon "-134" at bounding box center [348, 387] width 153 height 153
click at [624, 330] on input "b. -134" at bounding box center [624, 327] width 1 height 5
radio input "true"
click at [575, 513] on button "Next" at bounding box center [624, 528] width 254 height 62
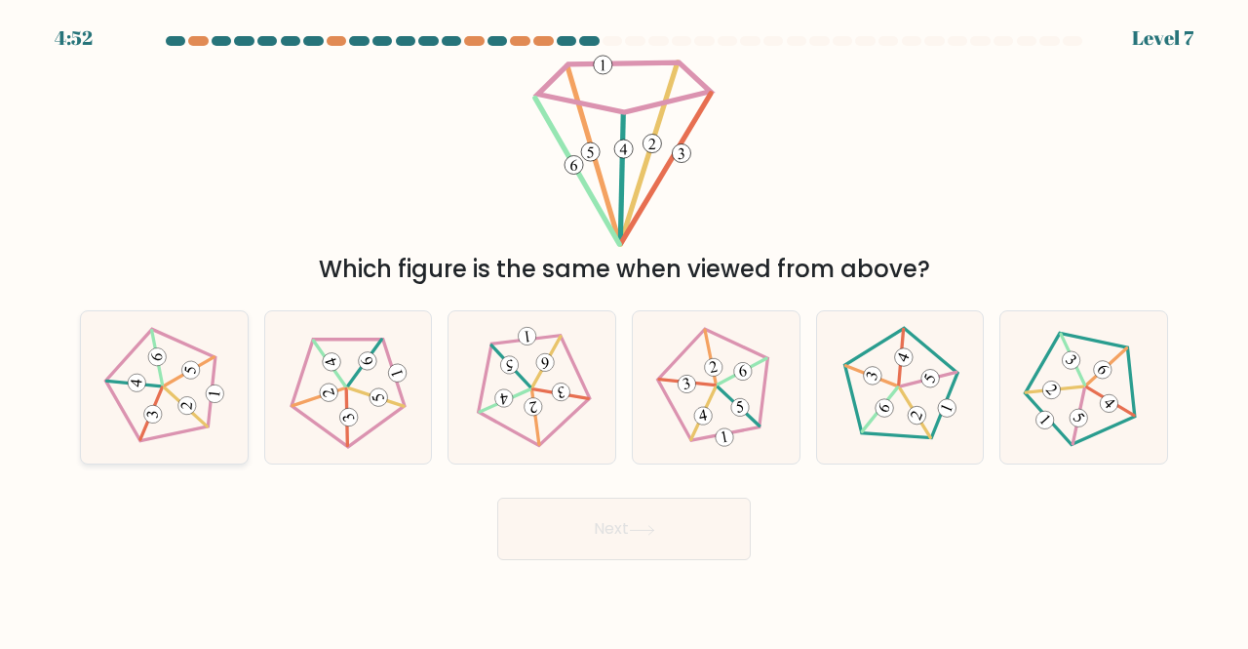
click at [215, 383] on icon at bounding box center [164, 387] width 122 height 122
click at [624, 330] on input "a." at bounding box center [624, 327] width 1 height 5
radio input "true"
click at [573, 527] on button "Next" at bounding box center [624, 528] width 254 height 62
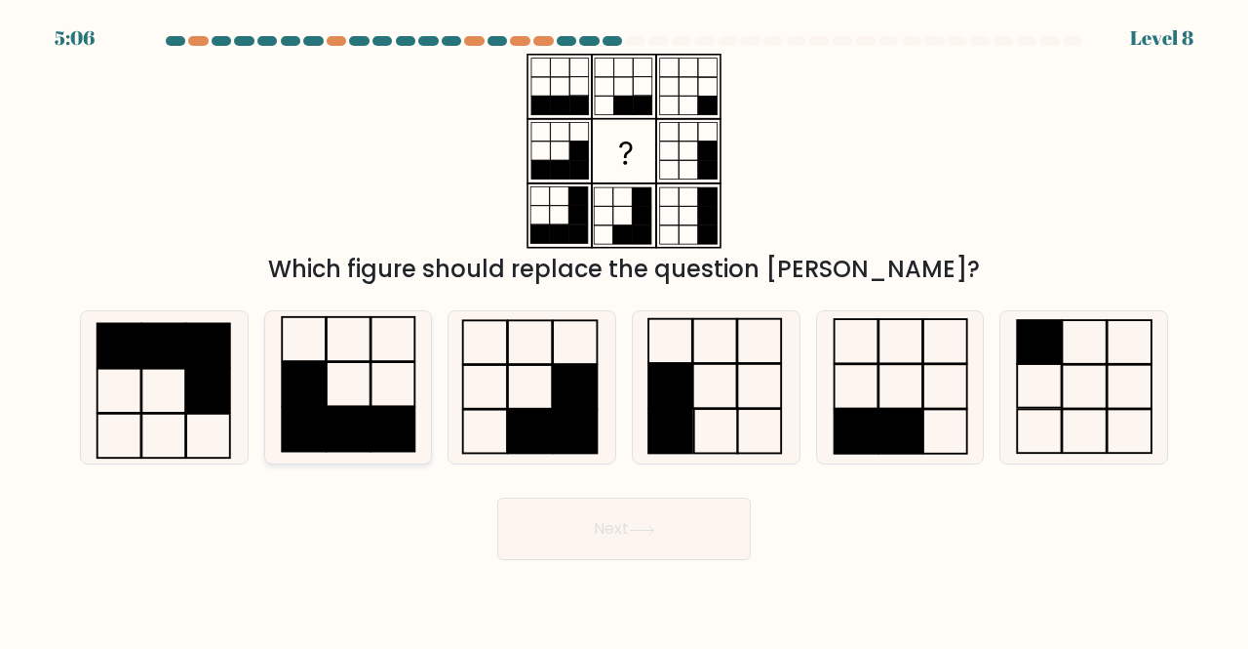
click at [347, 421] on rect at bounding box center [349, 429] width 44 height 45
click at [624, 330] on input "b." at bounding box center [624, 327] width 1 height 5
radio input "true"
click at [683, 511] on button "Next" at bounding box center [624, 528] width 254 height 62
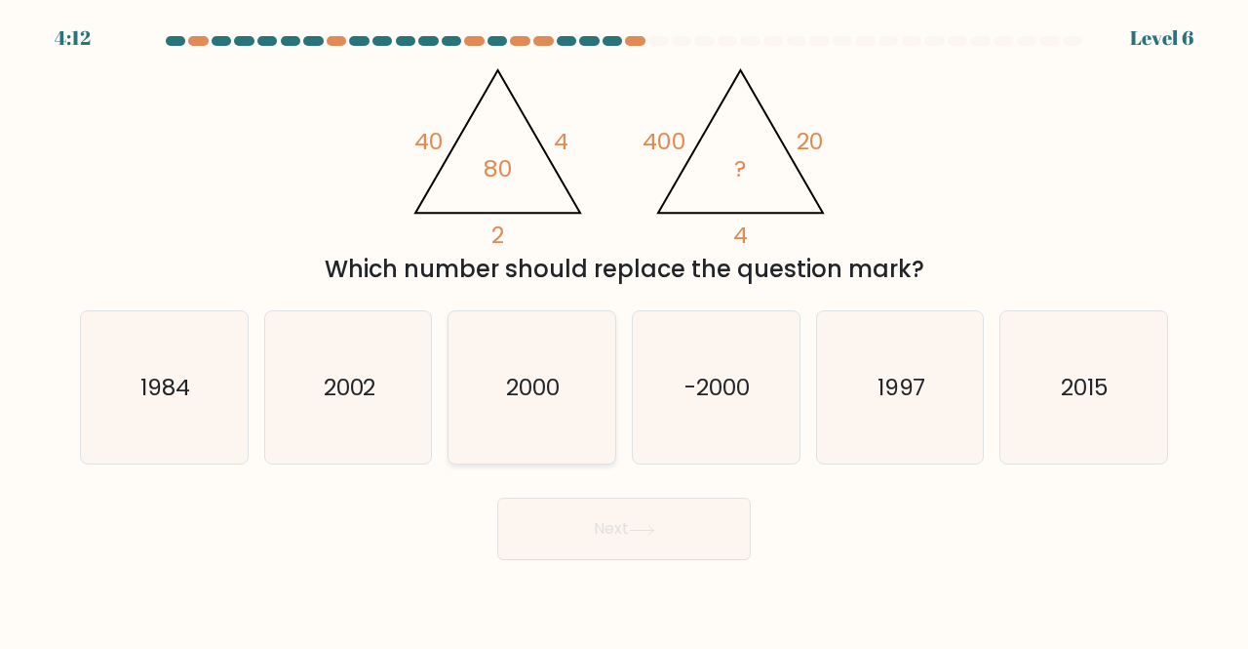
click at [556, 410] on icon "2000" at bounding box center [531, 387] width 153 height 153
click at [624, 330] on input "c. 2000" at bounding box center [624, 327] width 1 height 5
radio input "true"
click at [548, 533] on button "Next" at bounding box center [624, 528] width 254 height 62
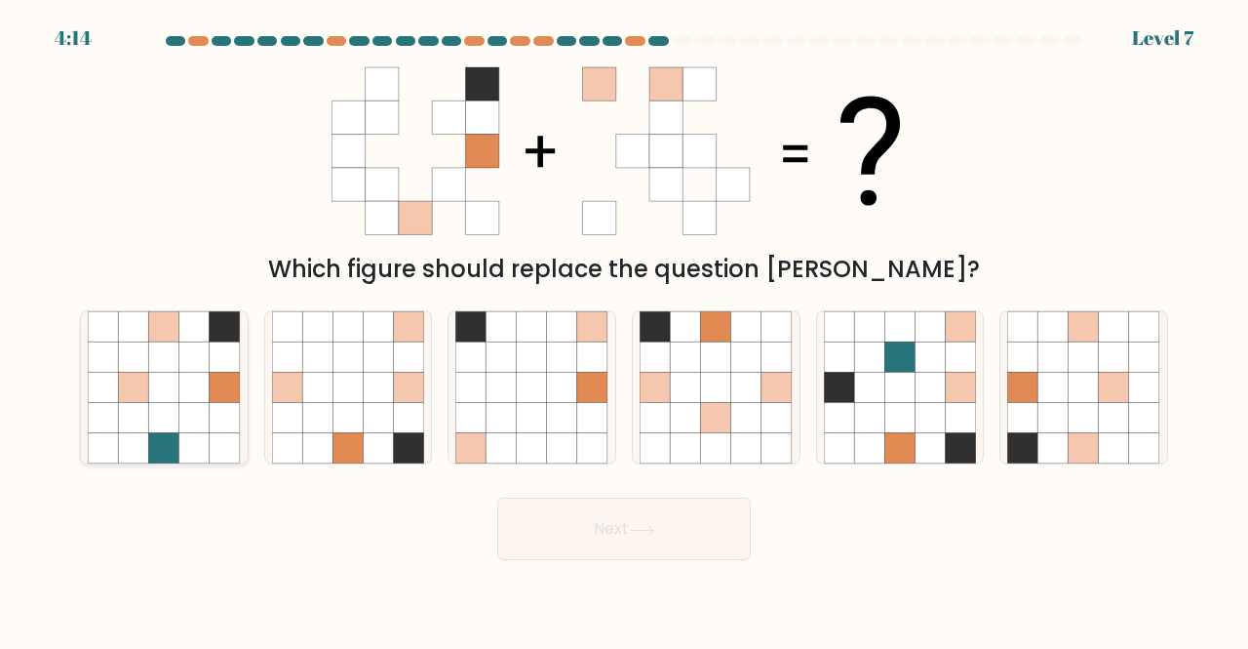
click at [222, 413] on icon at bounding box center [225, 418] width 30 height 30
click at [624, 330] on input "a." at bounding box center [624, 327] width 1 height 5
radio input "true"
click at [303, 534] on div "Next" at bounding box center [624, 524] width 1112 height 72
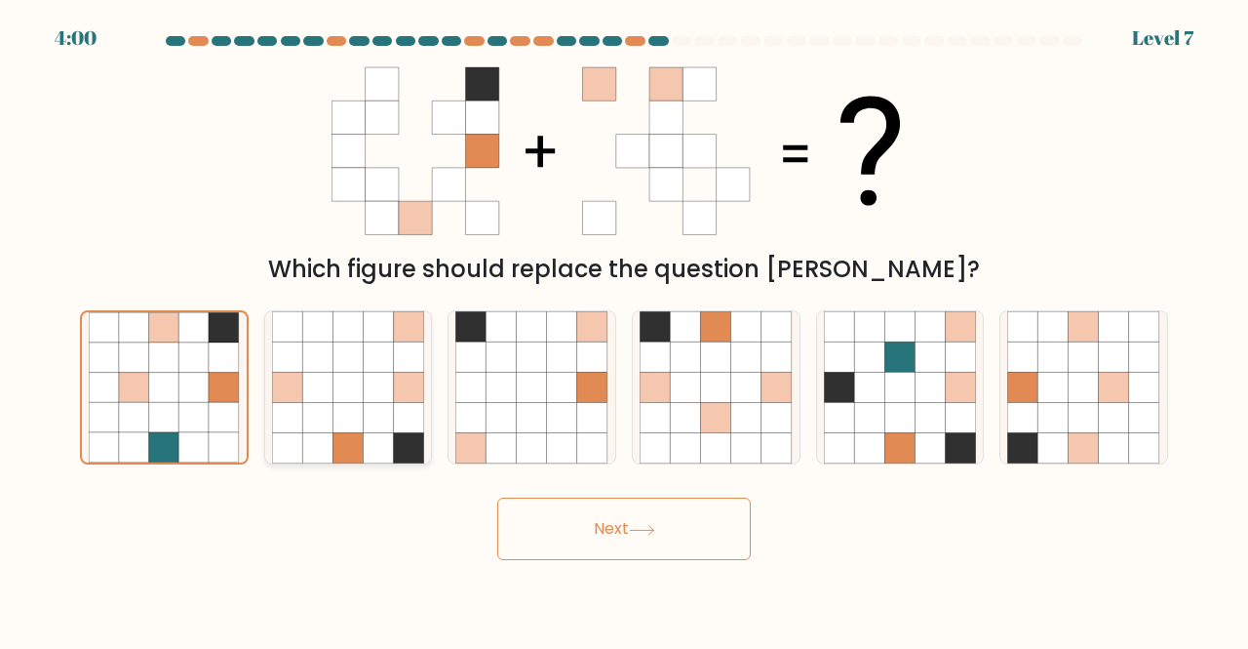
click at [390, 432] on icon at bounding box center [379, 418] width 30 height 30
click at [624, 330] on input "b." at bounding box center [624, 327] width 1 height 5
radio input "true"
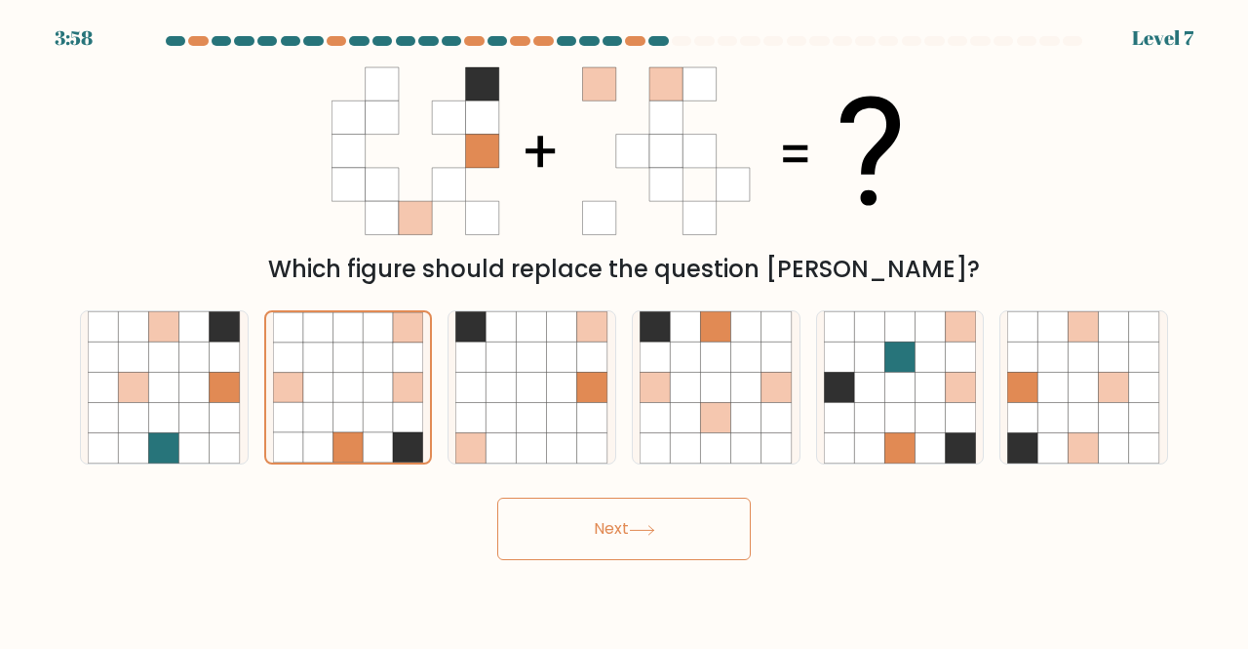
click at [647, 539] on button "Next" at bounding box center [624, 528] width 254 height 62
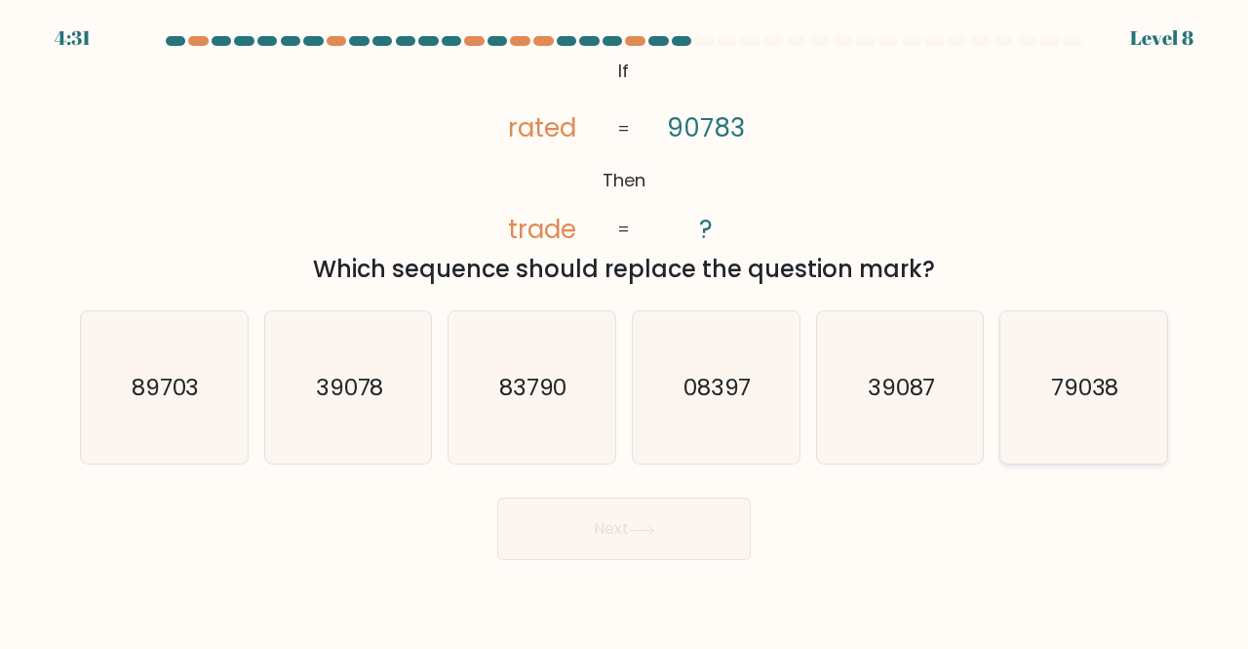
click at [1129, 442] on icon "79038" at bounding box center [1083, 387] width 153 height 153
click at [625, 330] on input "f. 79038" at bounding box center [624, 327] width 1 height 5
radio input "true"
click at [637, 520] on button "Next" at bounding box center [624, 528] width 254 height 62
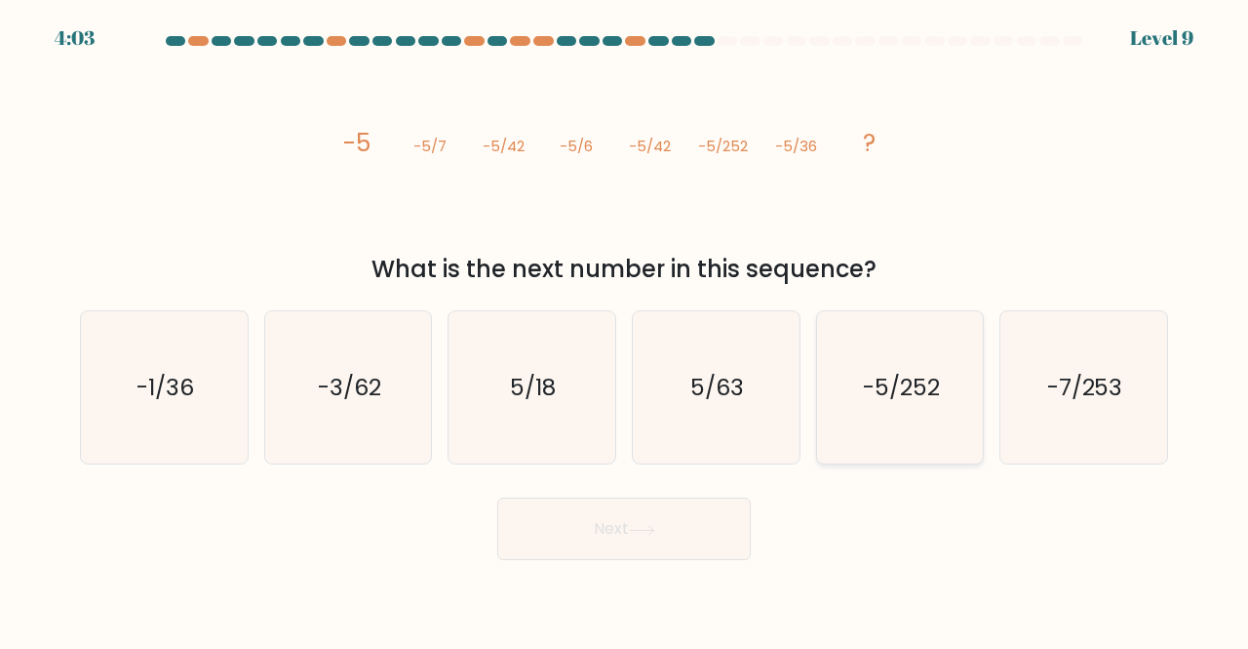
click at [928, 426] on icon "-5/252" at bounding box center [900, 387] width 153 height 153
click at [625, 330] on input "e. -5/252" at bounding box center [624, 327] width 1 height 5
radio input "true"
click at [691, 547] on button "Next" at bounding box center [624, 528] width 254 height 62
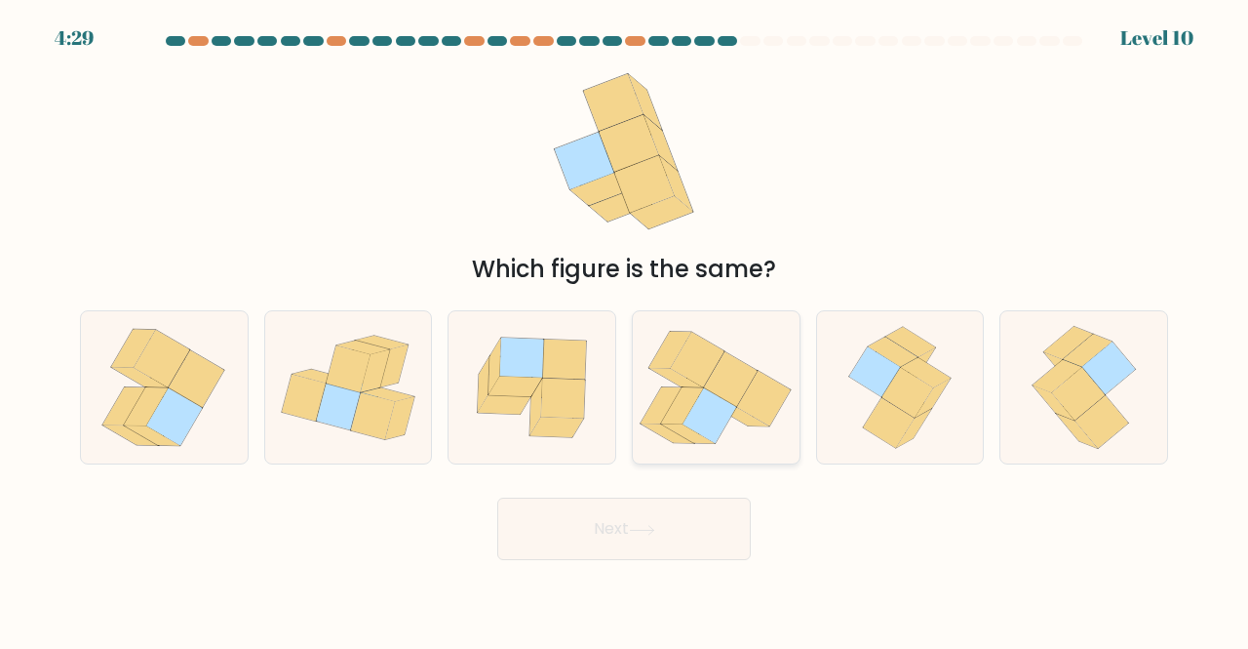
click at [720, 387] on icon at bounding box center [731, 379] width 54 height 56
click at [625, 330] on input "d." at bounding box center [624, 327] width 1 height 5
radio input "true"
click at [639, 520] on button "Next" at bounding box center [624, 528] width 254 height 62
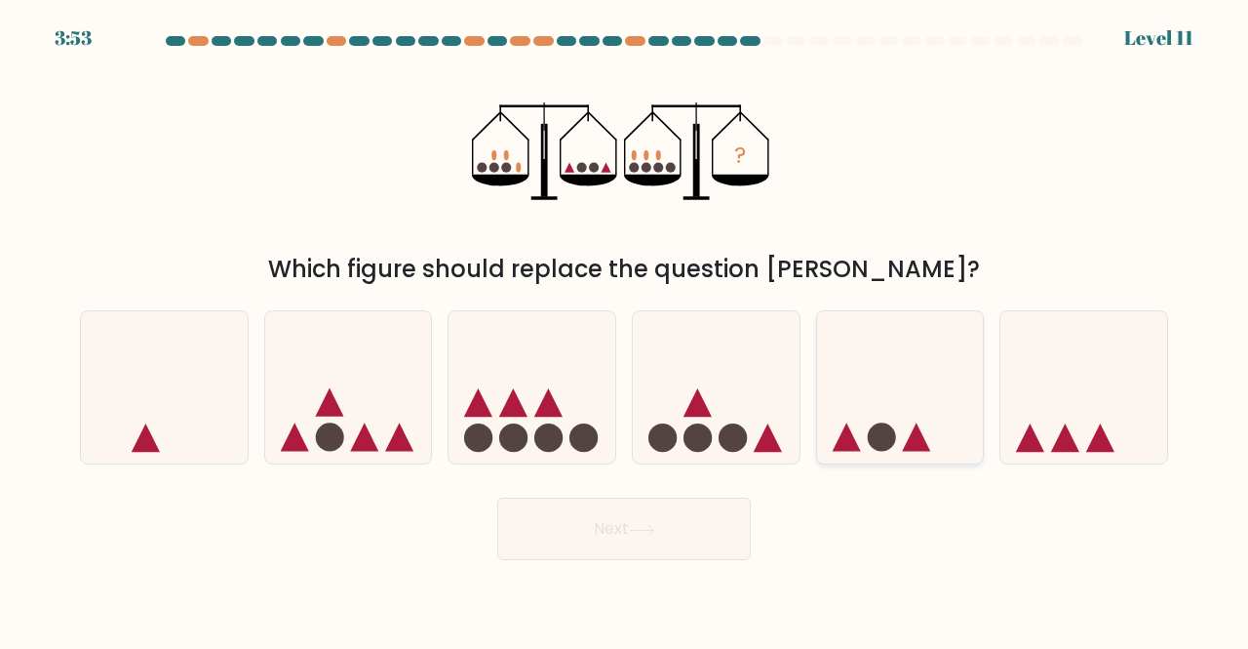
click at [866, 414] on icon at bounding box center [900, 387] width 167 height 138
click at [625, 330] on input "e." at bounding box center [624, 327] width 1 height 5
radio input "true"
click at [694, 506] on button "Next" at bounding box center [624, 528] width 254 height 62
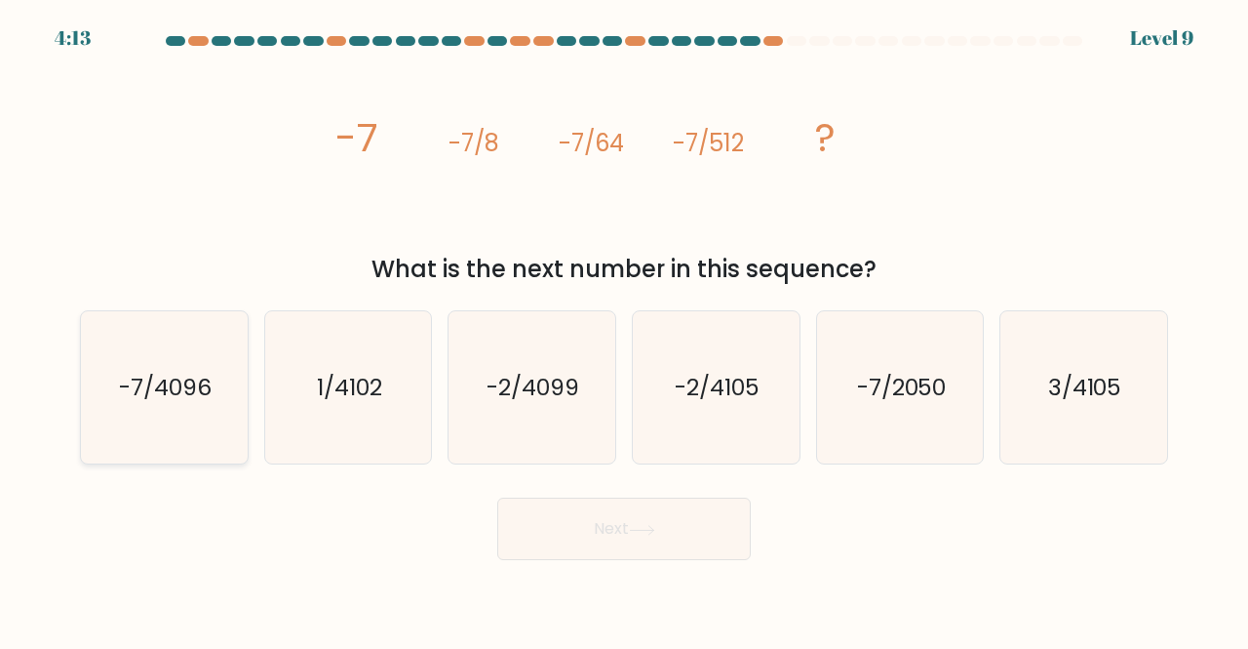
click at [199, 443] on icon "-7/4096" at bounding box center [164, 387] width 153 height 153
click at [624, 330] on input "a. -7/4096" at bounding box center [624, 327] width 1 height 5
radio input "true"
click at [590, 522] on button "Next" at bounding box center [624, 528] width 254 height 62
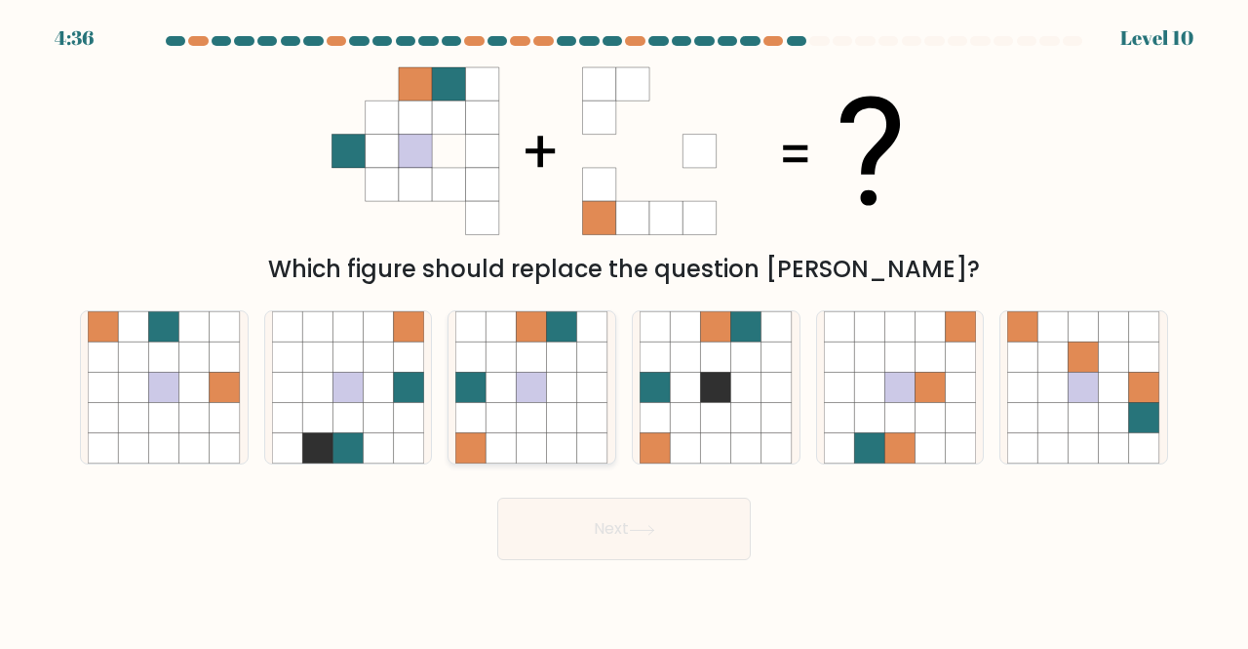
click at [523, 437] on icon at bounding box center [532, 448] width 30 height 30
click at [624, 330] on input "c." at bounding box center [624, 327] width 1 height 5
radio input "true"
click at [609, 524] on button "Next" at bounding box center [624, 528] width 254 height 62
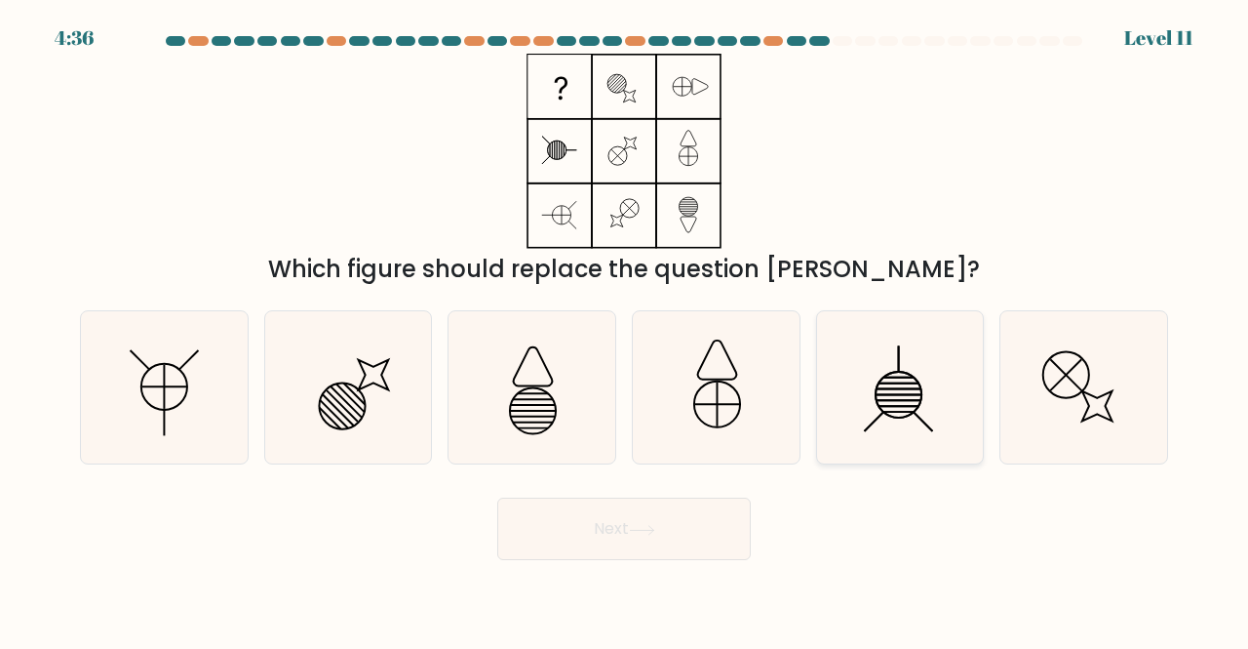
click at [887, 395] on line at bounding box center [899, 395] width 44 height 0
click at [625, 330] on input "e." at bounding box center [624, 327] width 1 height 5
radio input "true"
click at [663, 519] on button "Next" at bounding box center [624, 528] width 254 height 62
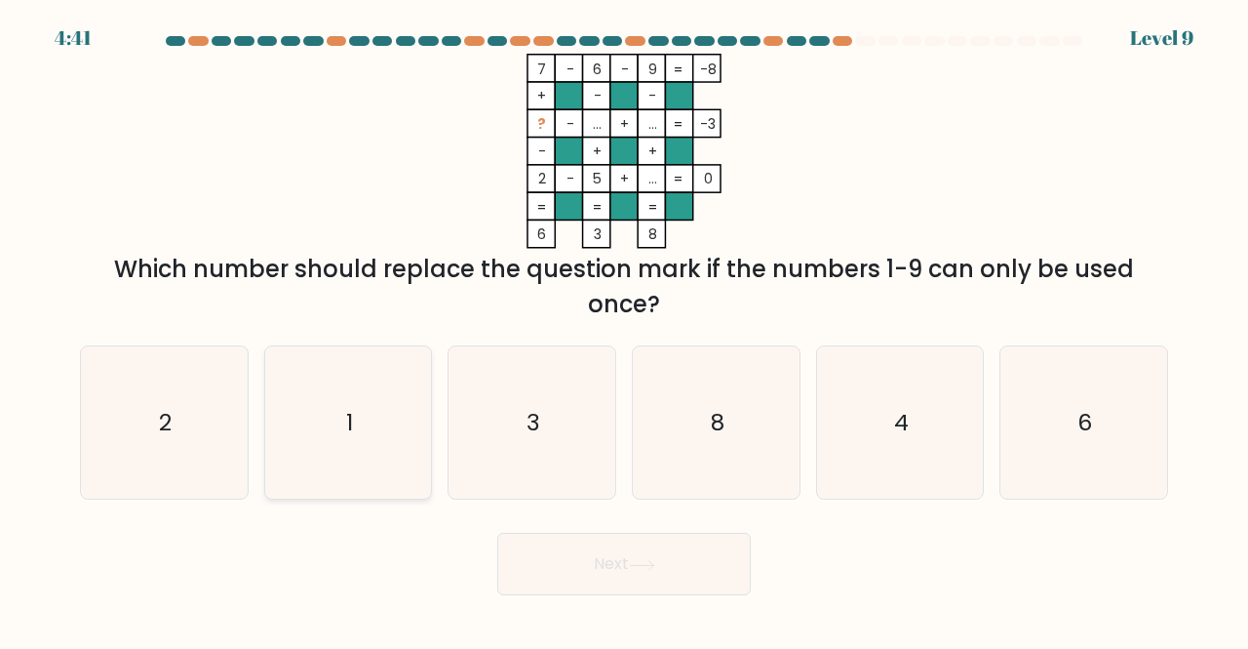
click at [330, 477] on icon "1" at bounding box center [348, 422] width 153 height 153
click at [624, 330] on input "b. 1" at bounding box center [624, 327] width 1 height 5
radio input "true"
click at [540, 573] on button "Next" at bounding box center [624, 563] width 254 height 62
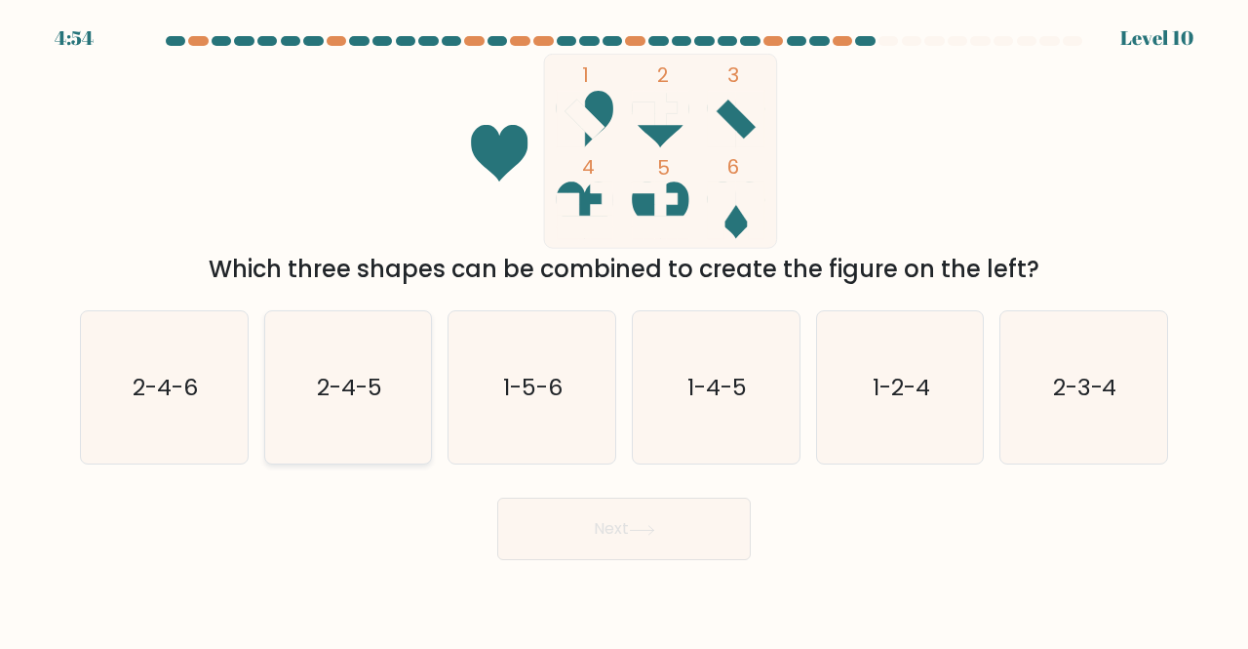
click at [369, 408] on icon "2-4-5" at bounding box center [348, 387] width 153 height 153
click at [624, 330] on input "b. 2-4-5" at bounding box center [624, 327] width 1 height 5
radio input "true"
click at [591, 531] on button "Next" at bounding box center [624, 528] width 254 height 62
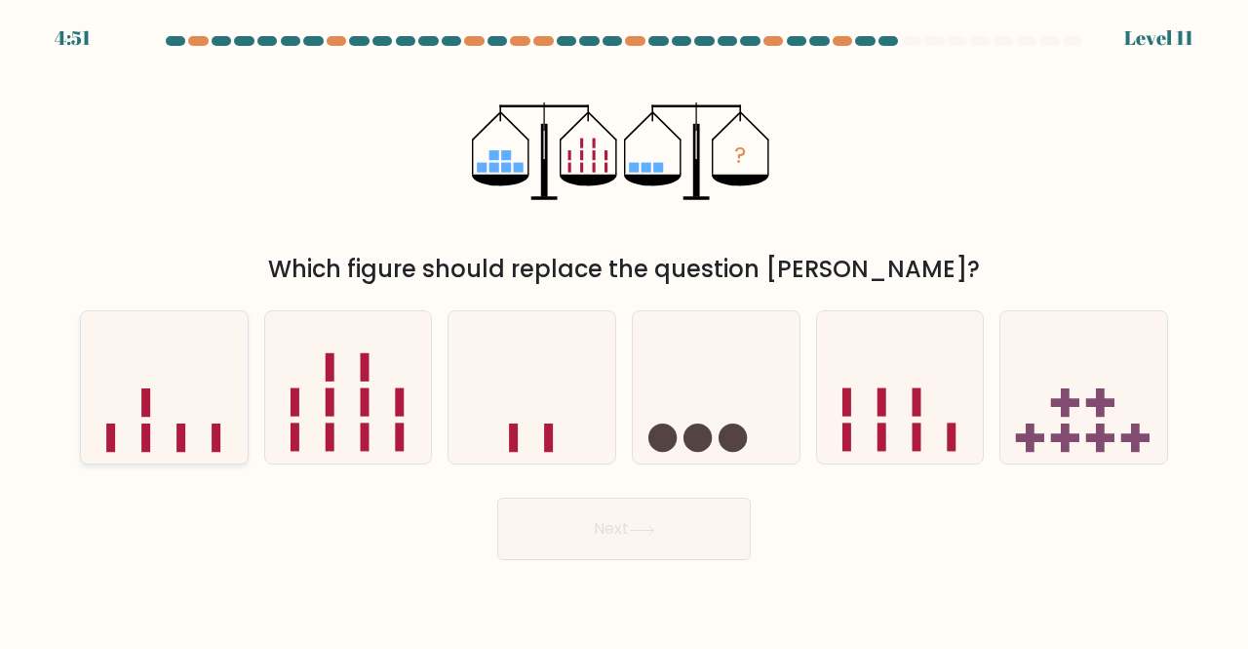
click at [214, 447] on rect at bounding box center [216, 437] width 9 height 28
click at [624, 330] on input "a." at bounding box center [624, 327] width 1 height 5
radio input "true"
click at [562, 529] on button "Next" at bounding box center [624, 528] width 254 height 62
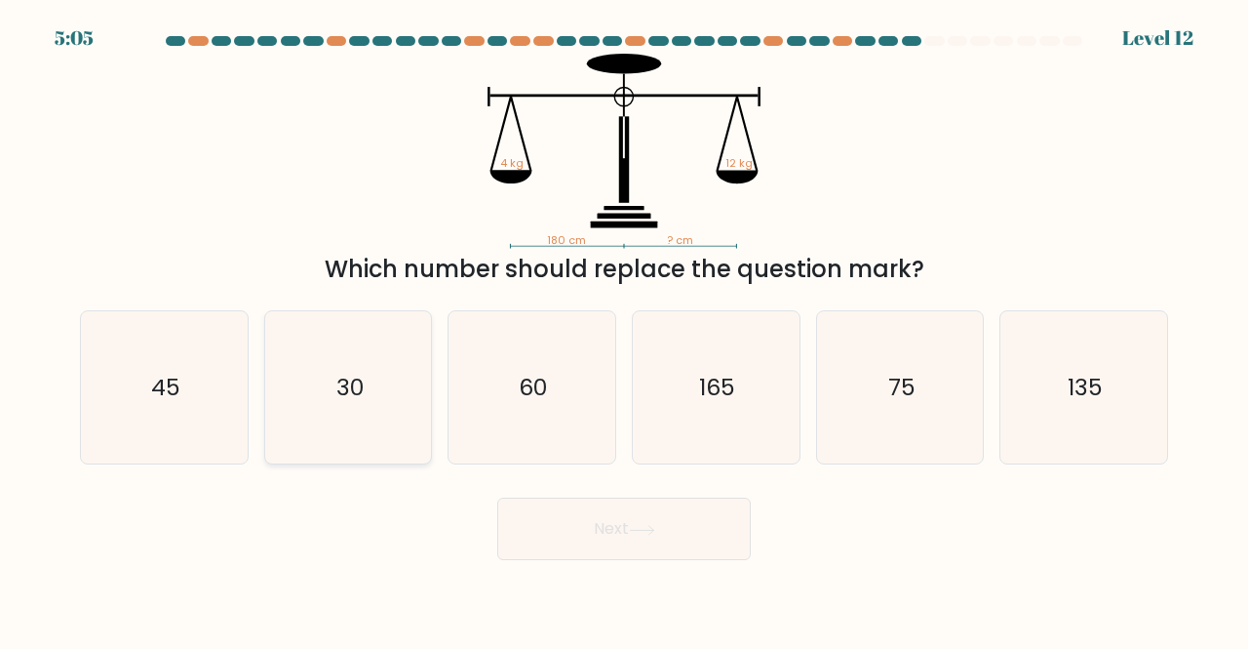
click at [377, 409] on icon "30" at bounding box center [348, 387] width 153 height 153
click at [624, 330] on input "b. 30" at bounding box center [624, 327] width 1 height 5
radio input "true"
click at [617, 528] on button "Next" at bounding box center [624, 528] width 254 height 62
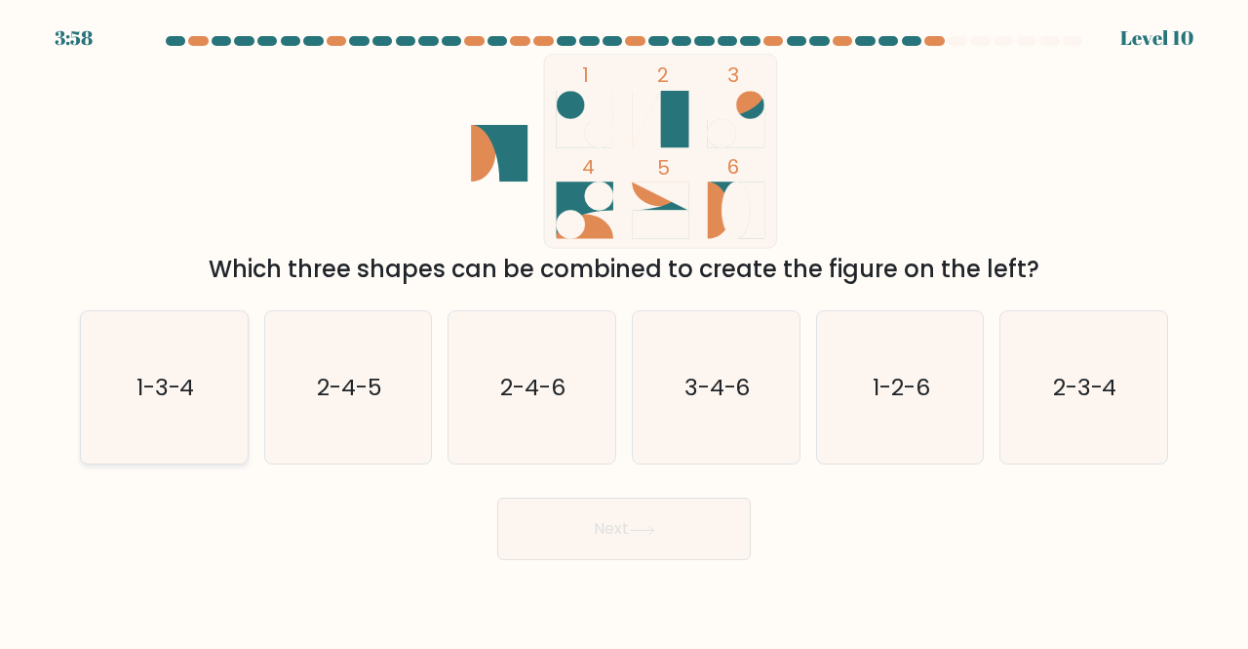
click at [101, 447] on icon "1-3-4" at bounding box center [164, 387] width 153 height 153
click at [624, 330] on input "a. 1-3-4" at bounding box center [624, 327] width 1 height 5
radio input "true"
click at [613, 520] on button "Next" at bounding box center [624, 528] width 254 height 62
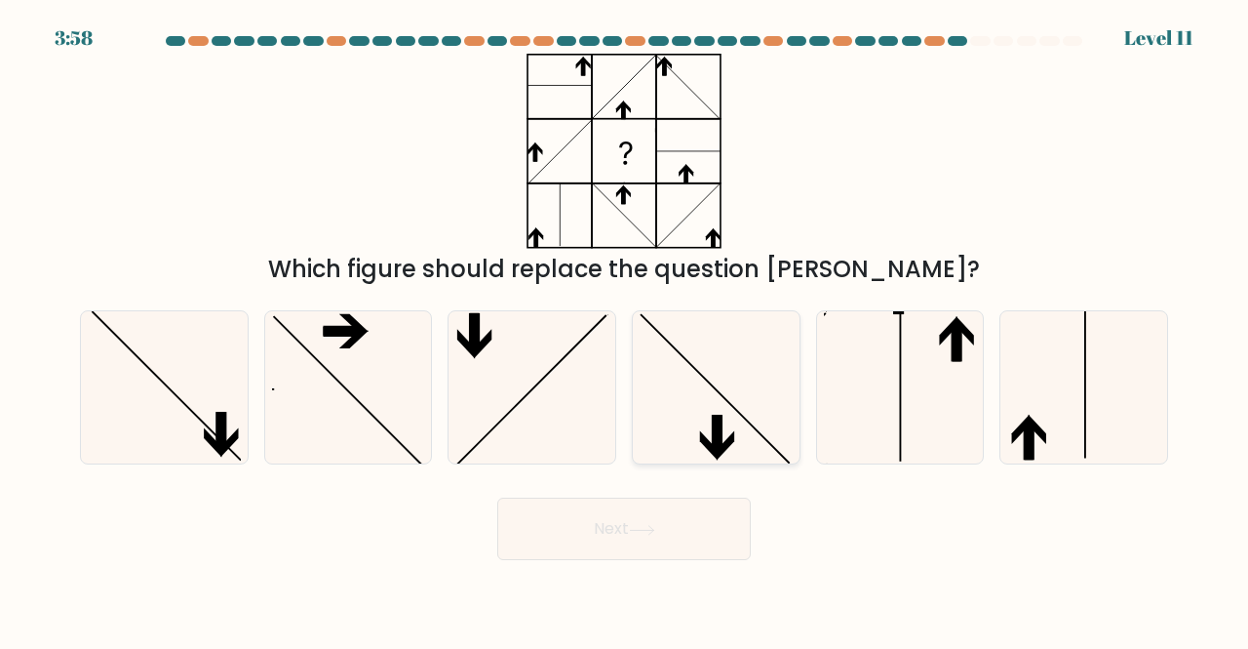
click at [735, 434] on icon at bounding box center [716, 387] width 153 height 153
click at [625, 330] on input "d." at bounding box center [624, 327] width 1 height 5
radio input "true"
click at [674, 549] on button "Next" at bounding box center [624, 528] width 254 height 62
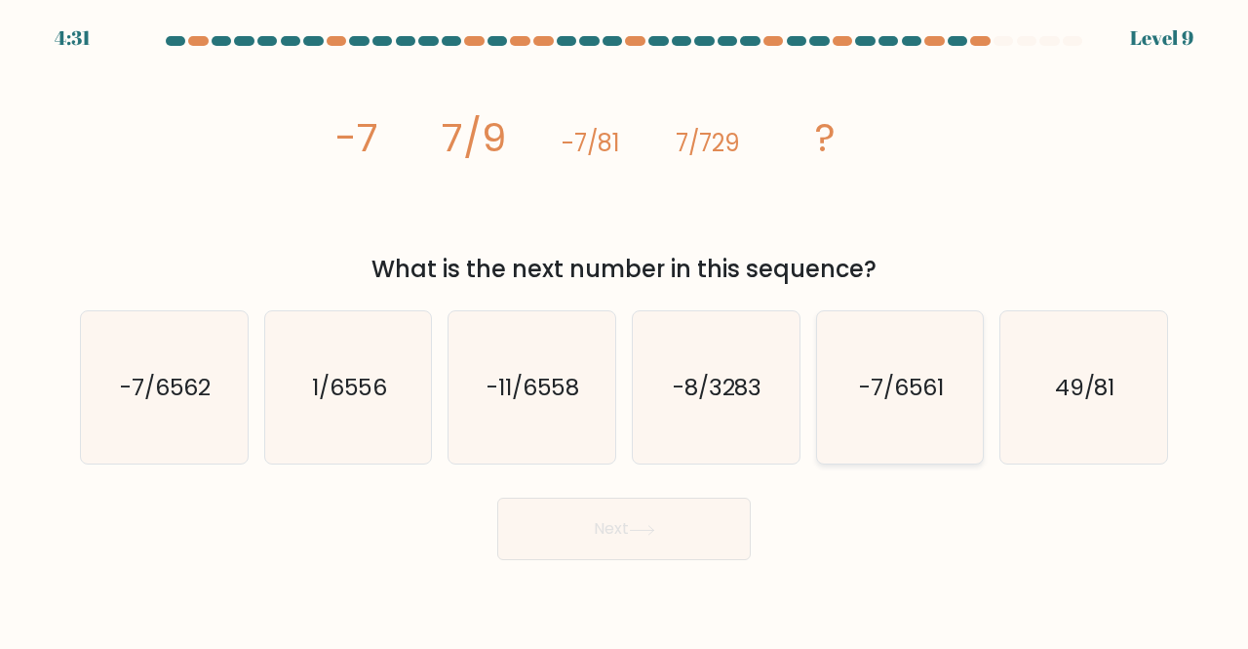
click at [934, 426] on icon "-7/6561" at bounding box center [900, 387] width 153 height 153
click at [625, 330] on input "e. -7/6561" at bounding box center [624, 327] width 1 height 5
radio input "true"
click at [682, 524] on button "Next" at bounding box center [624, 528] width 254 height 62
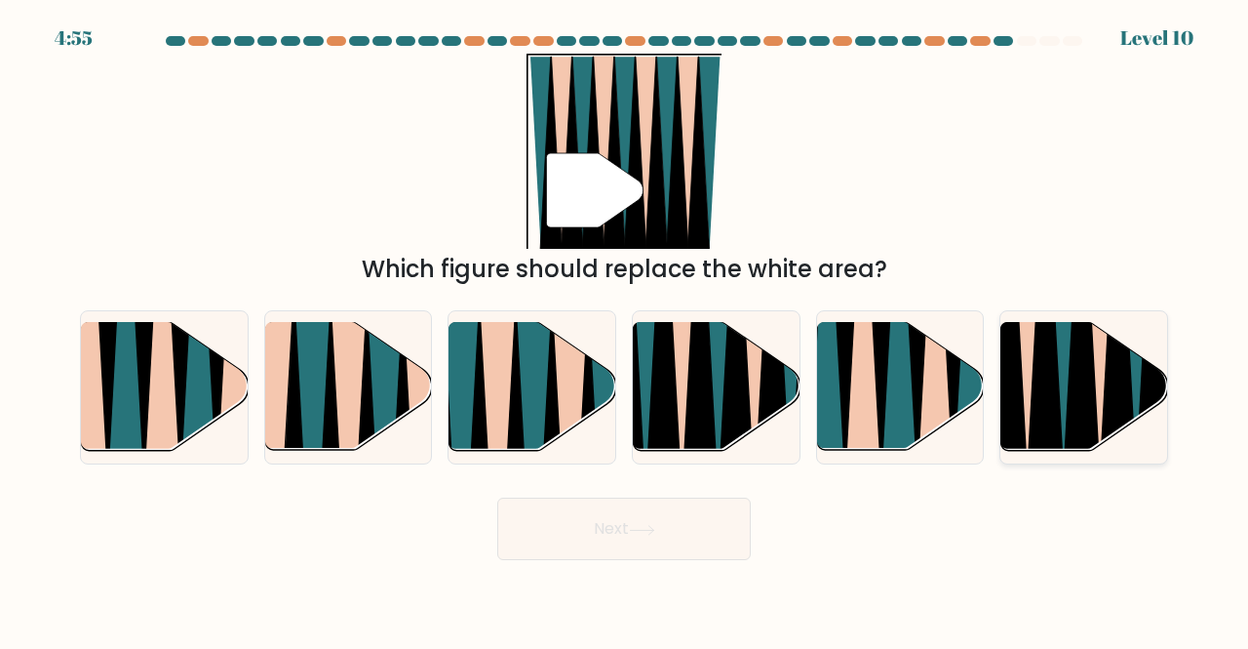
click at [1030, 444] on icon at bounding box center [1046, 324] width 38 height 334
click at [625, 330] on input "f." at bounding box center [624, 327] width 1 height 5
radio input "true"
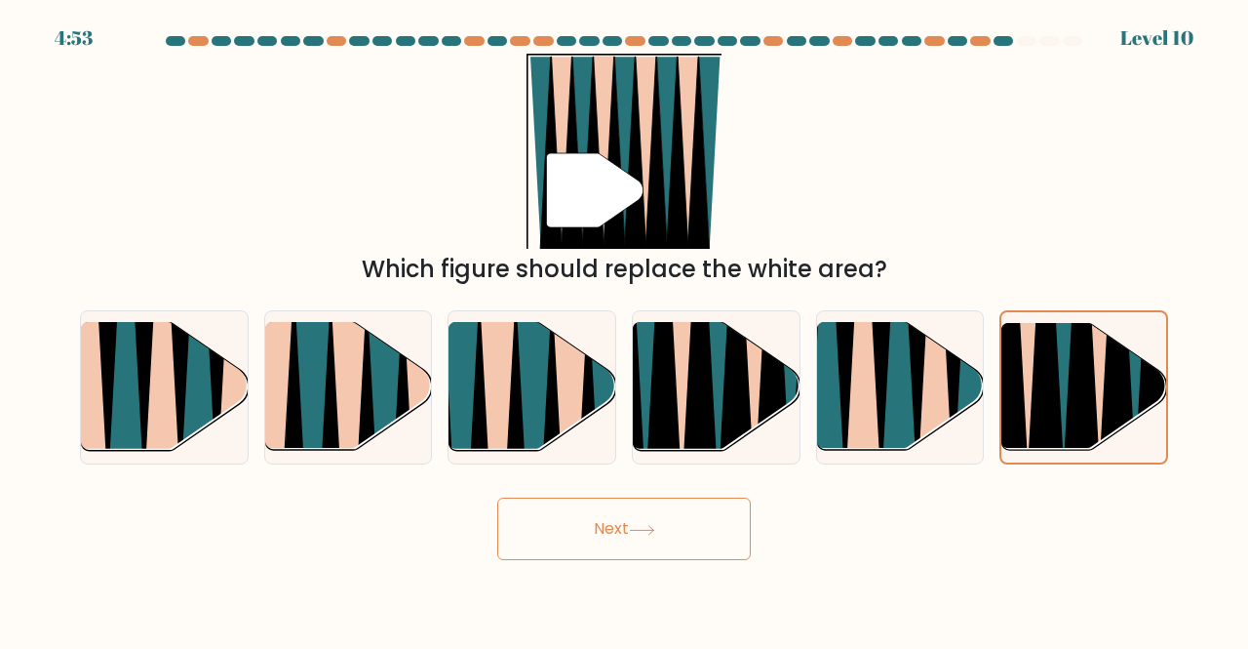
click at [700, 537] on button "Next" at bounding box center [624, 528] width 254 height 62
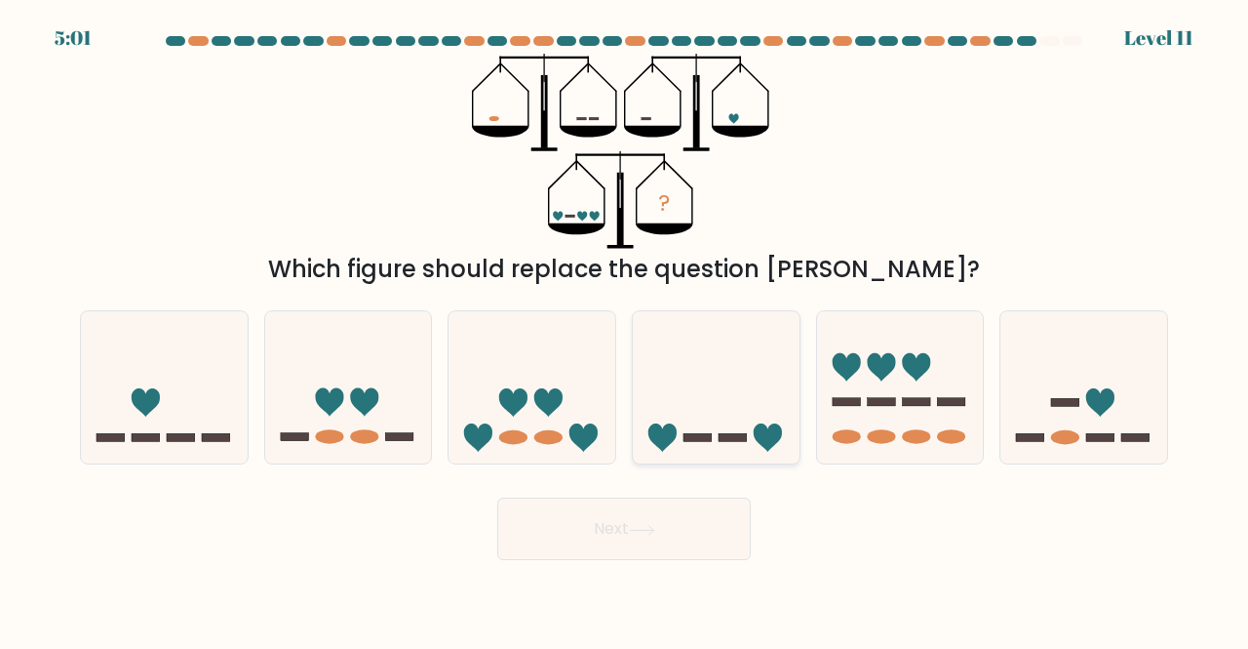
click at [752, 424] on icon at bounding box center [716, 387] width 167 height 138
click at [625, 330] on input "d." at bounding box center [624, 327] width 1 height 5
radio input "true"
click at [687, 506] on button "Next" at bounding box center [624, 528] width 254 height 62
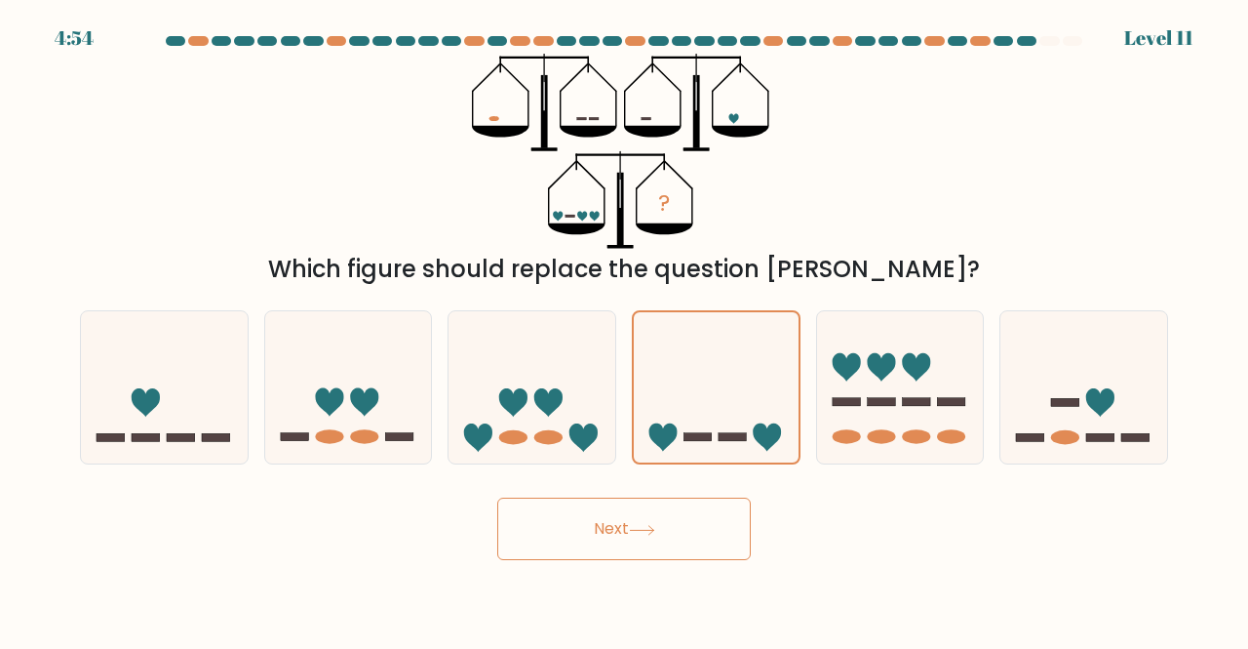
click at [709, 523] on button "Next" at bounding box center [624, 528] width 254 height 62
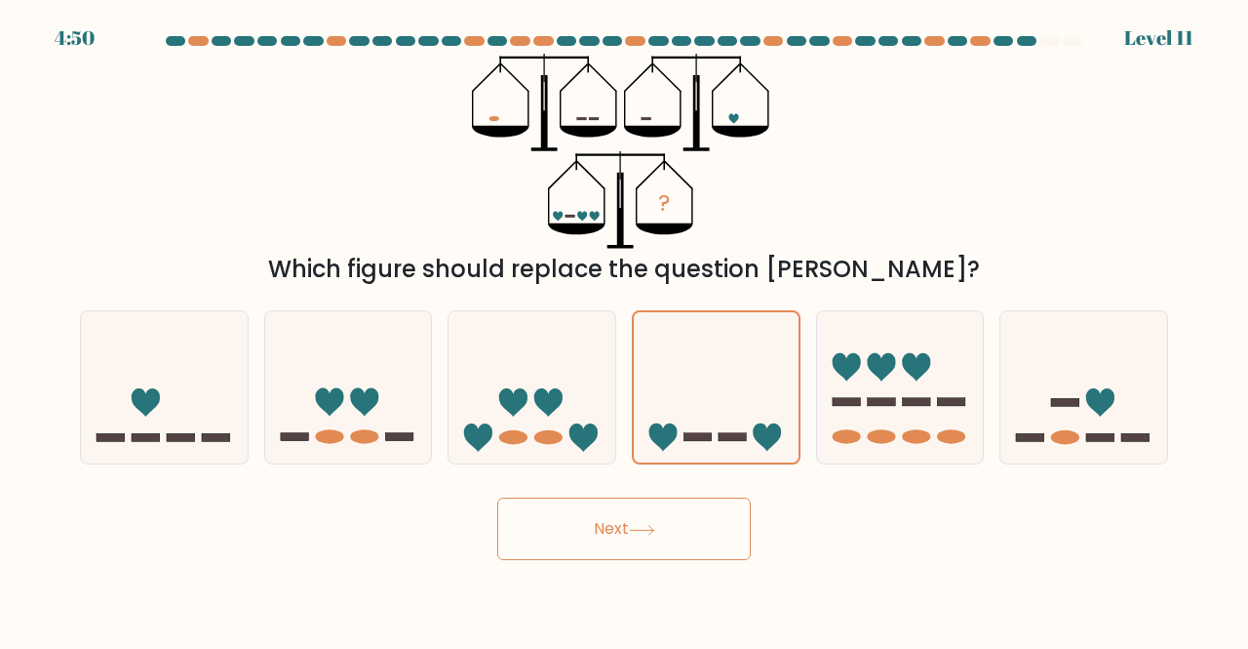
click at [610, 519] on button "Next" at bounding box center [624, 528] width 254 height 62
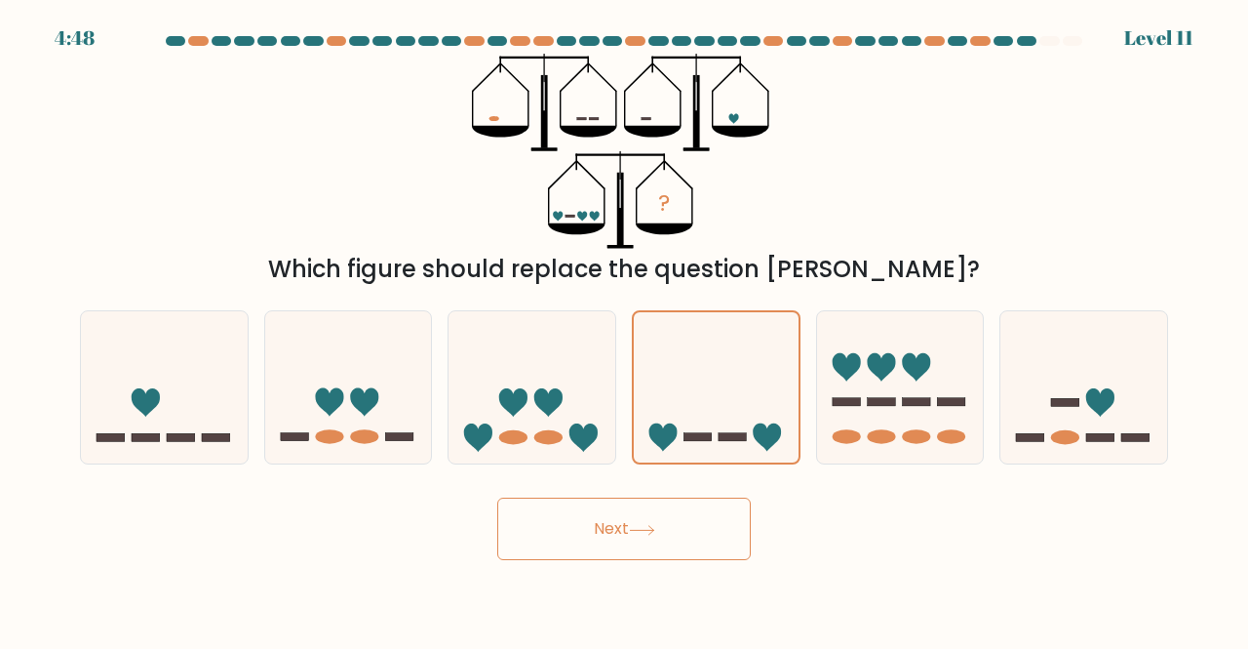
click at [610, 519] on button "Next" at bounding box center [624, 528] width 254 height 62
click at [688, 530] on button "Next" at bounding box center [624, 528] width 254 height 62
drag, startPoint x: 688, startPoint y: 530, endPoint x: 633, endPoint y: 528, distance: 55.6
click at [633, 528] on button "Next" at bounding box center [624, 528] width 254 height 62
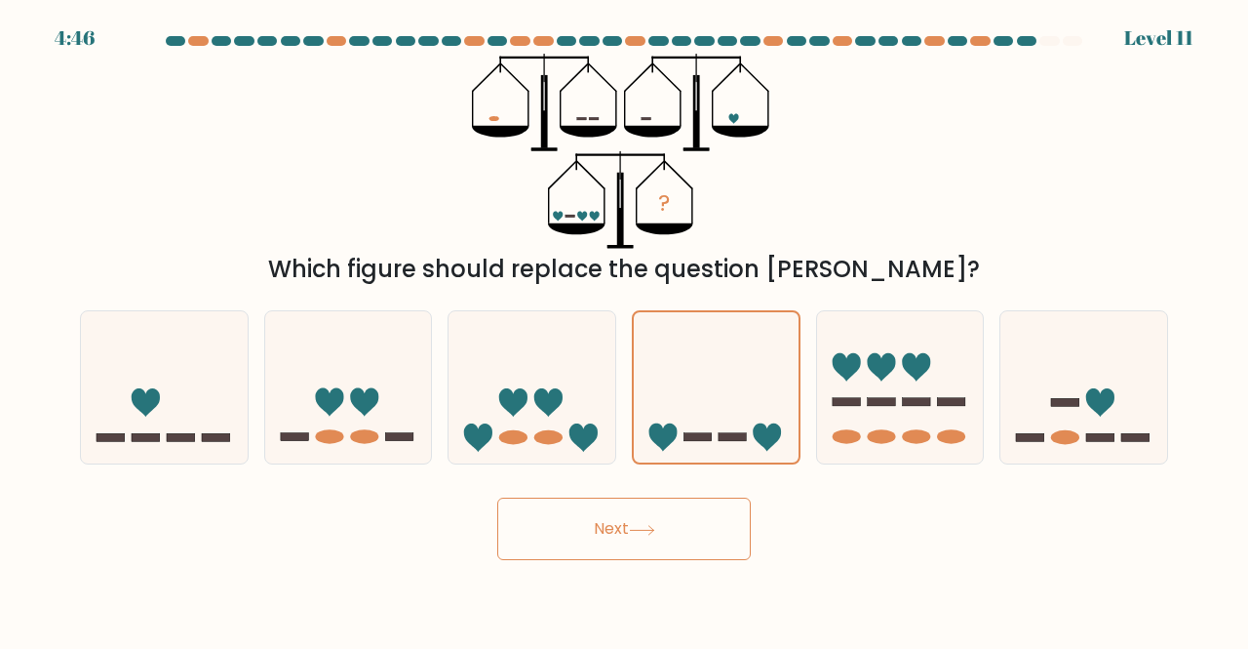
click at [633, 528] on button "Next" at bounding box center [624, 528] width 254 height 62
drag, startPoint x: 633, startPoint y: 528, endPoint x: 600, endPoint y: 526, distance: 33.2
click at [600, 526] on button "Next" at bounding box center [624, 528] width 254 height 62
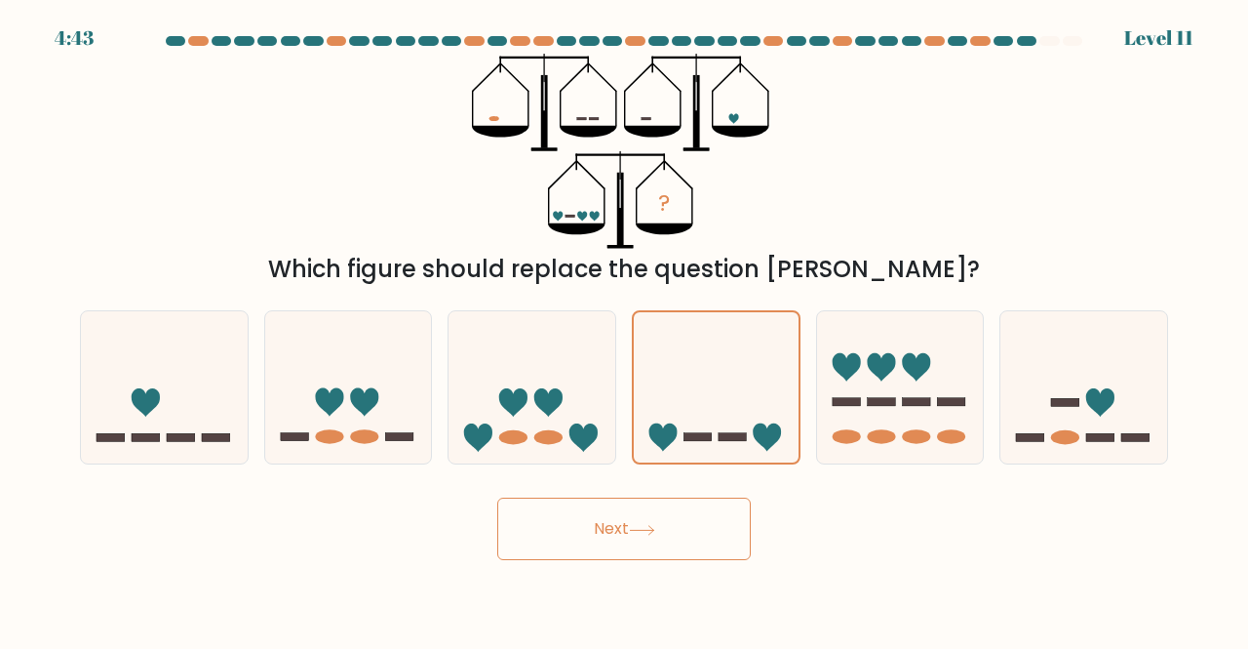
drag, startPoint x: 600, startPoint y: 526, endPoint x: 725, endPoint y: 516, distance: 125.2
click at [725, 516] on button "Next" at bounding box center [624, 528] width 254 height 62
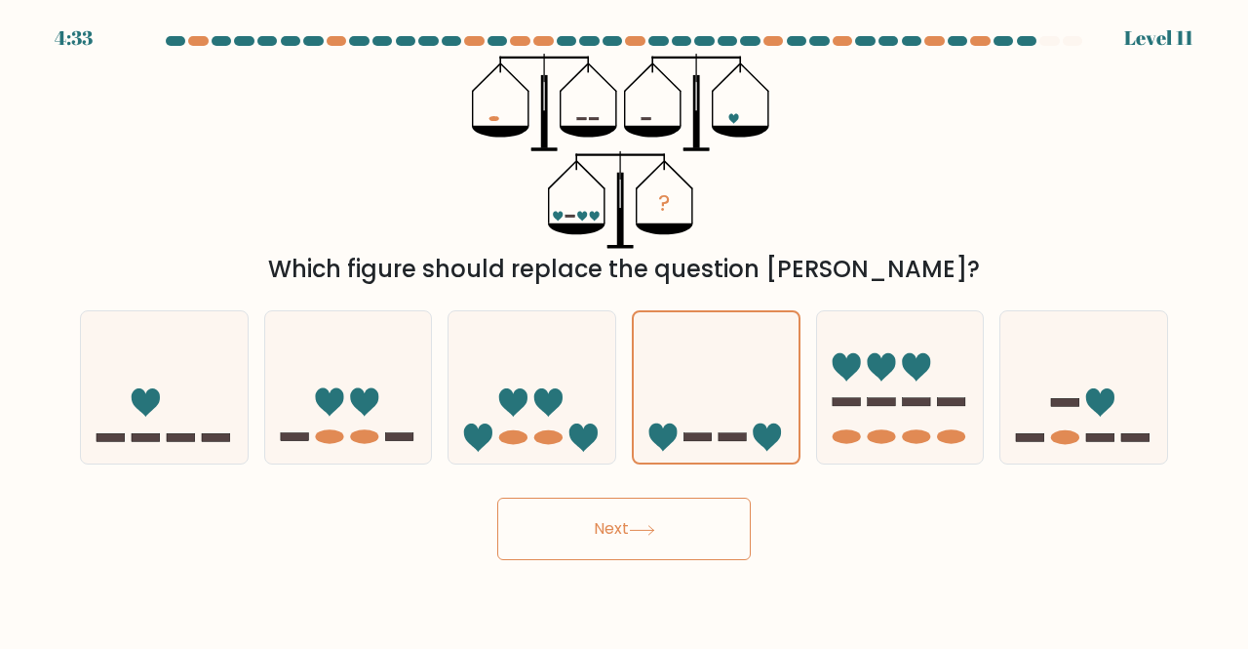
click at [637, 525] on icon at bounding box center [642, 530] width 26 height 11
click at [642, 522] on button "Next" at bounding box center [624, 528] width 254 height 62
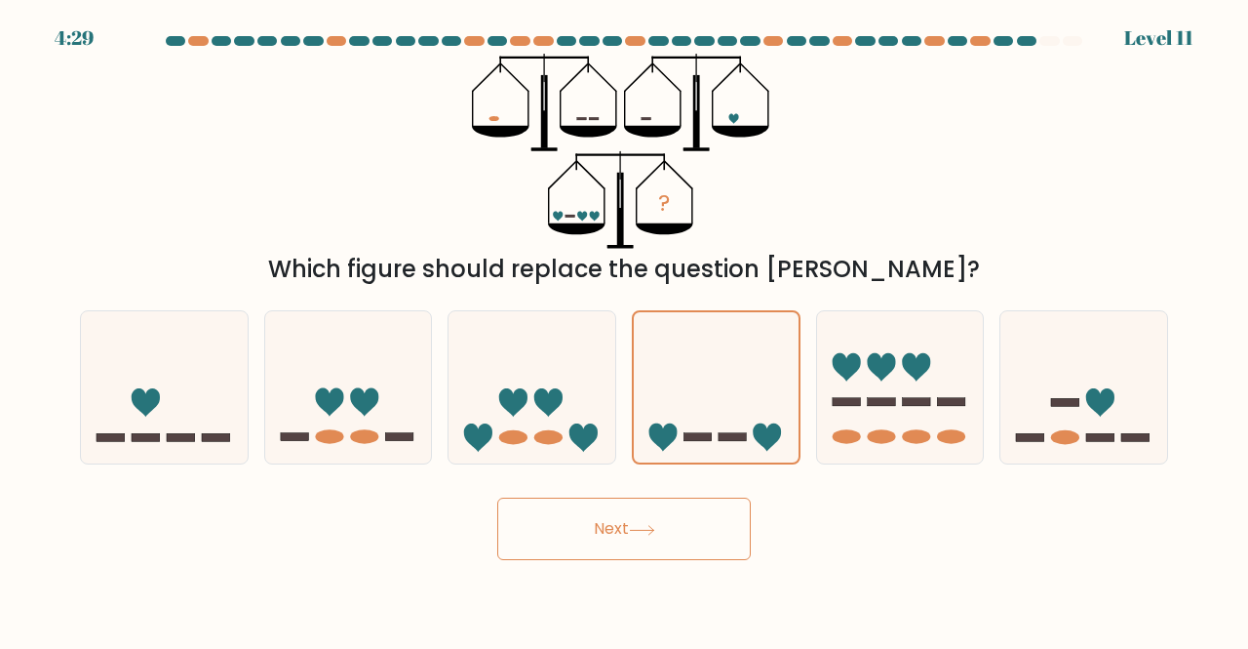
click at [642, 522] on button "Next" at bounding box center [624, 528] width 254 height 62
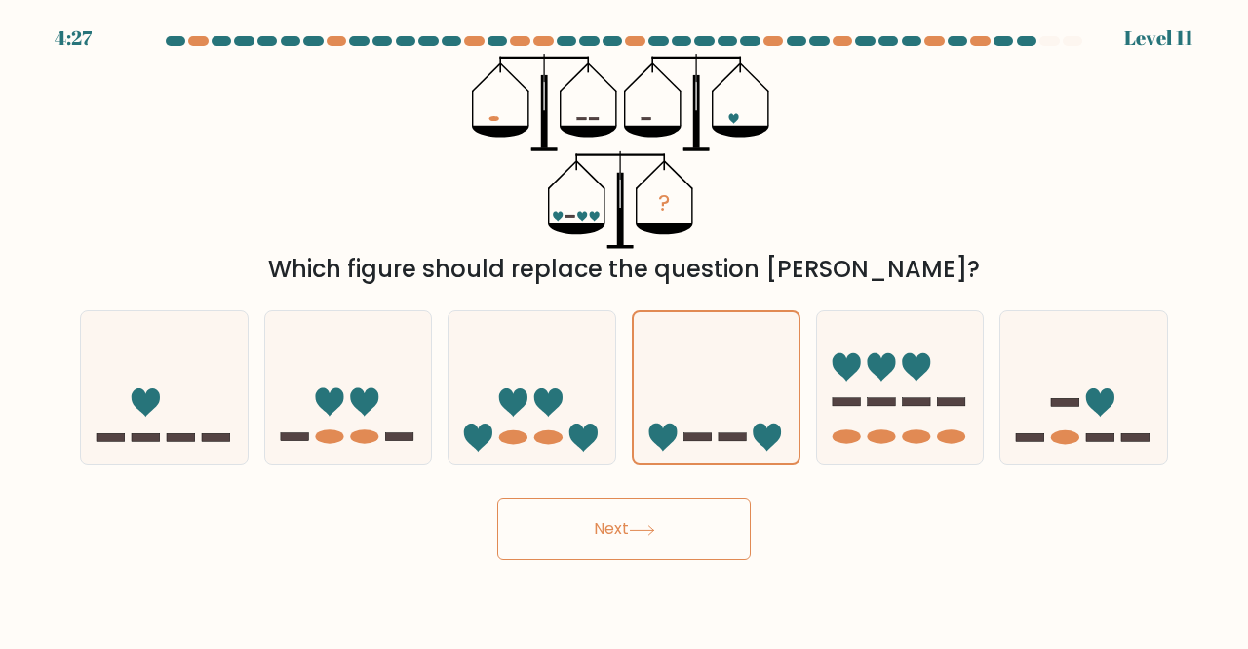
click at [642, 522] on button "Next" at bounding box center [624, 528] width 254 height 62
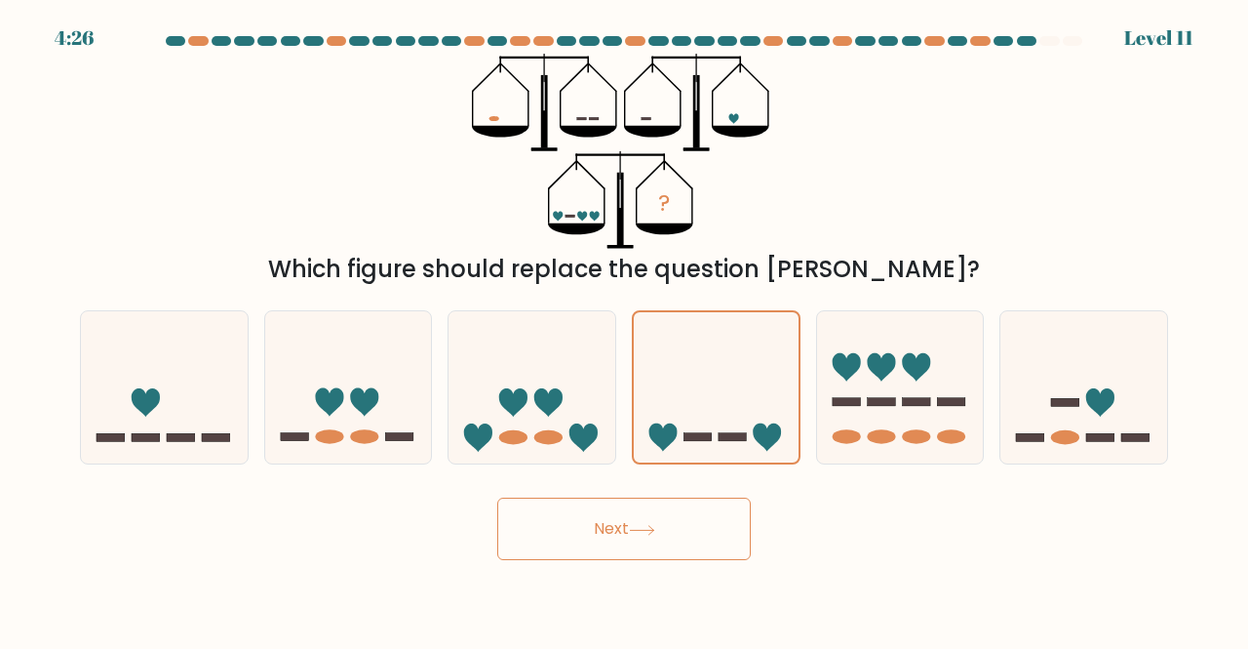
click at [642, 522] on button "Next" at bounding box center [624, 528] width 254 height 62
click at [570, 372] on icon at bounding box center [532, 387] width 167 height 138
click at [624, 330] on input "c." at bounding box center [624, 327] width 1 height 5
radio input "true"
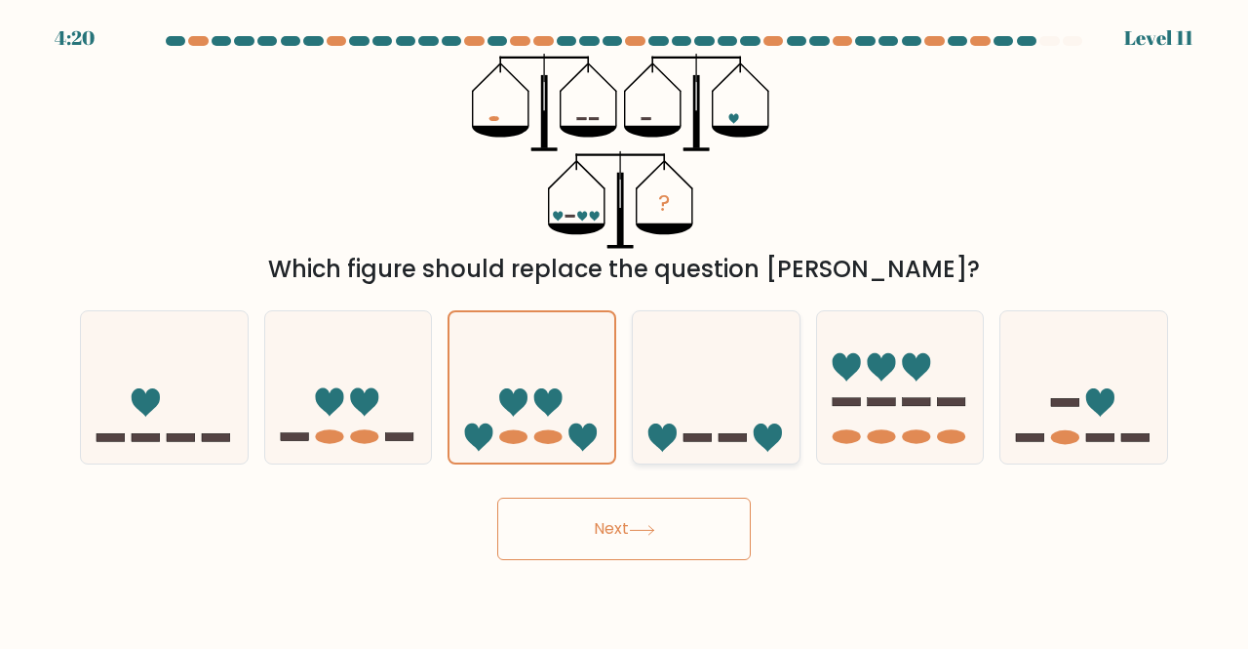
click at [724, 360] on icon at bounding box center [716, 387] width 167 height 138
click at [625, 330] on input "d." at bounding box center [624, 327] width 1 height 5
radio input "true"
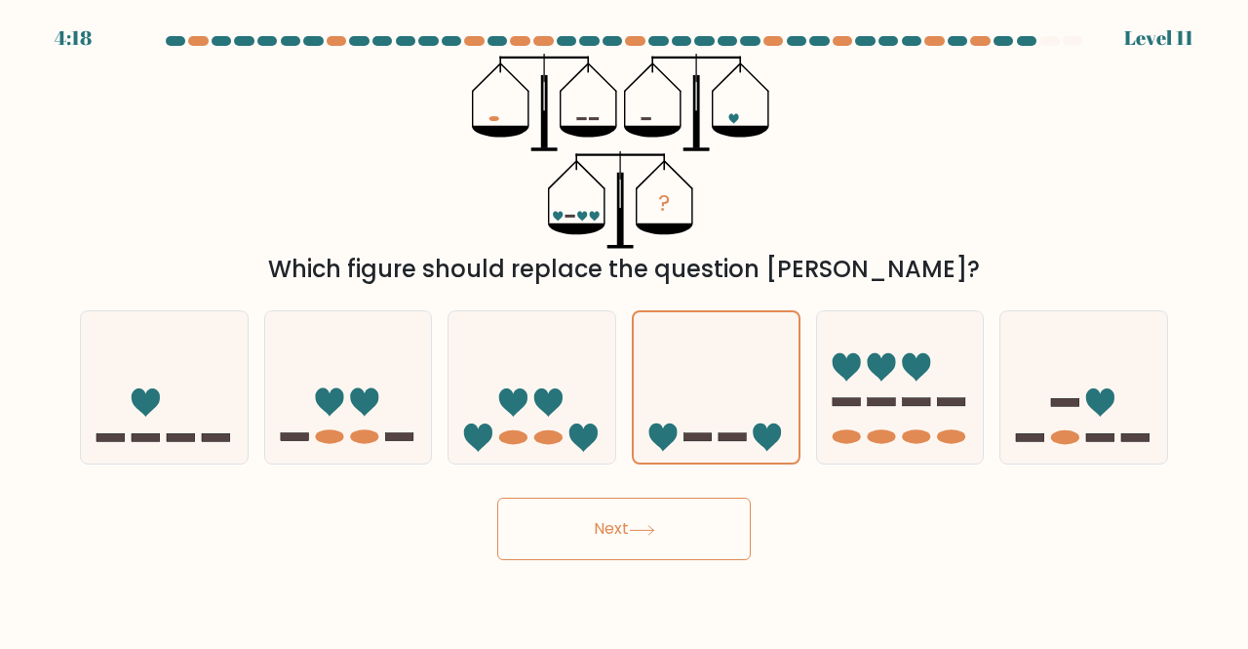
click at [653, 531] on icon at bounding box center [642, 530] width 26 height 11
click at [600, 526] on button "Next" at bounding box center [624, 528] width 254 height 62
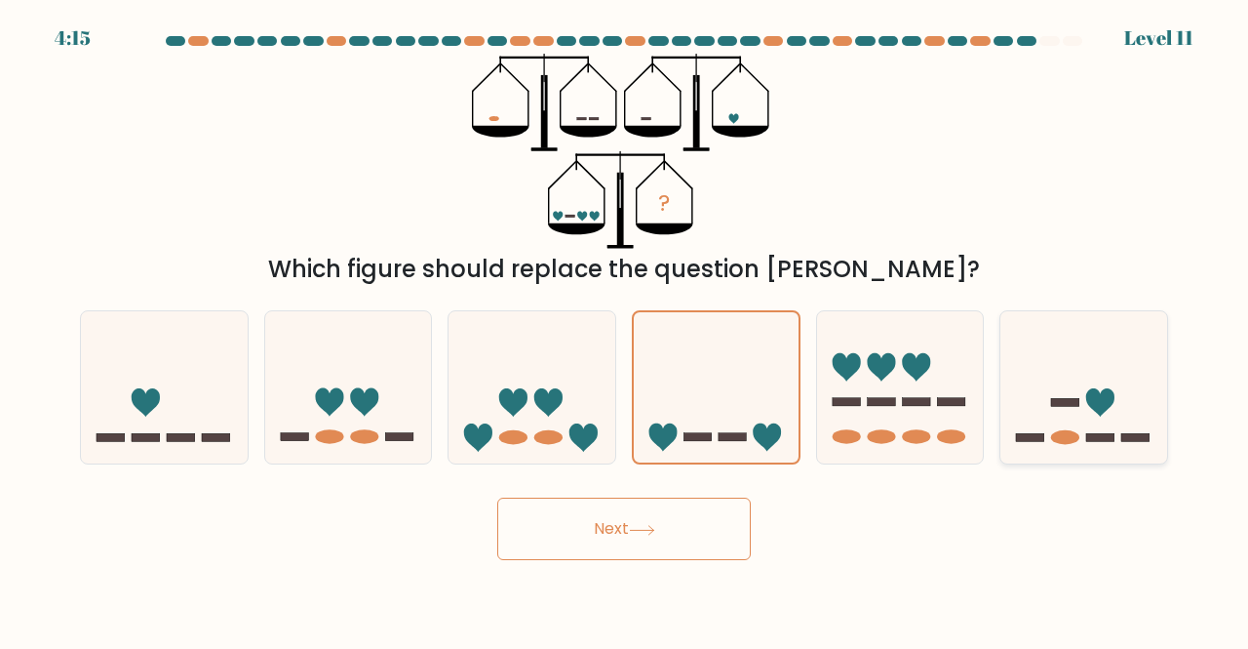
click at [1061, 381] on icon at bounding box center [1084, 387] width 167 height 138
click at [625, 330] on input "f." at bounding box center [624, 327] width 1 height 5
radio input "true"
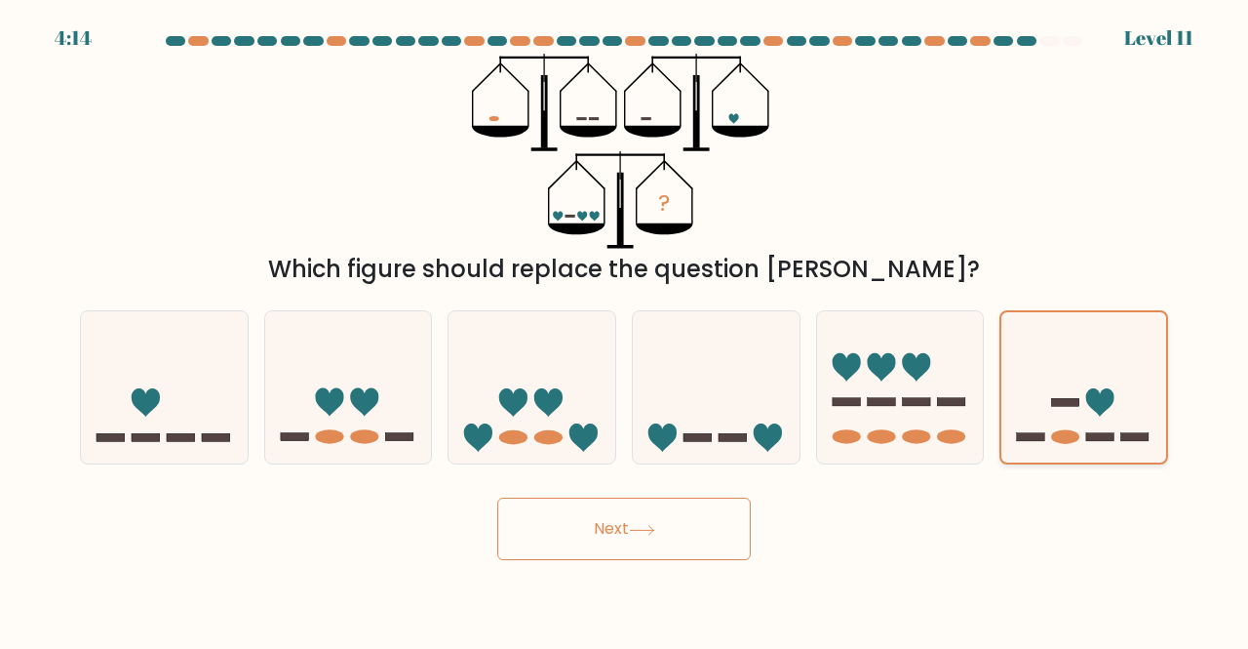
click at [1051, 384] on icon at bounding box center [1084, 387] width 165 height 137
click at [625, 330] on input "f." at bounding box center [624, 327] width 1 height 5
click at [874, 389] on icon at bounding box center [900, 387] width 167 height 138
click at [625, 330] on input "e." at bounding box center [624, 327] width 1 height 5
radio input "true"
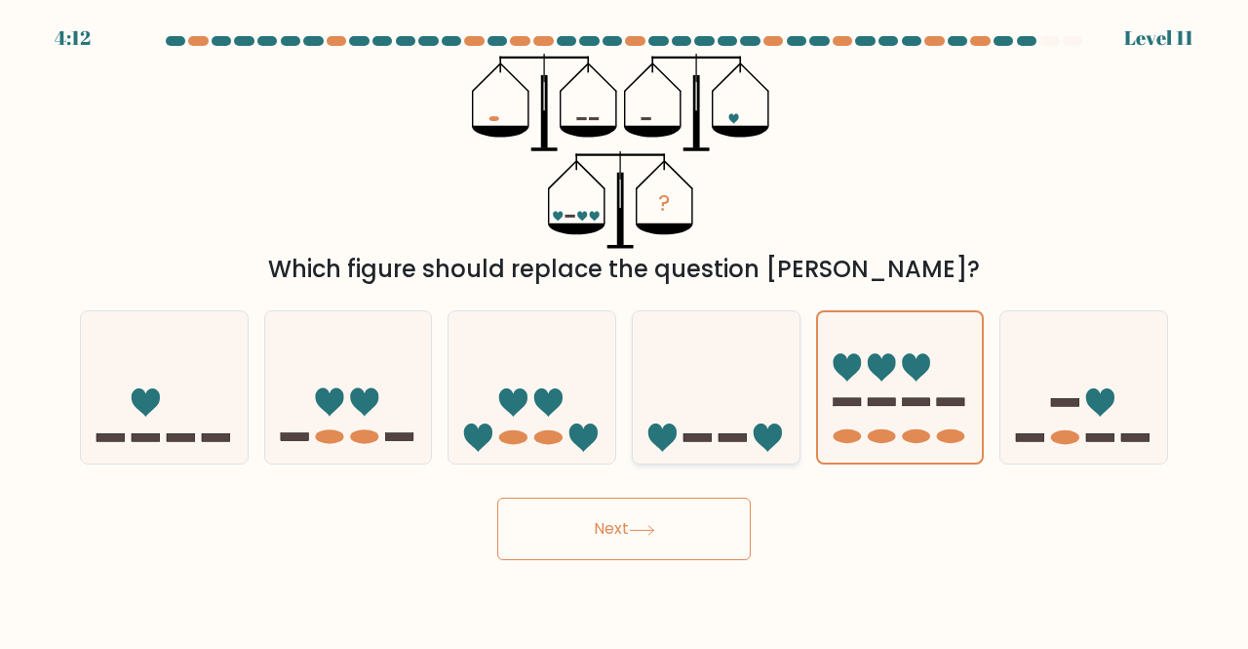
click at [671, 393] on icon at bounding box center [716, 387] width 167 height 138
click at [625, 330] on input "d." at bounding box center [624, 327] width 1 height 5
radio input "true"
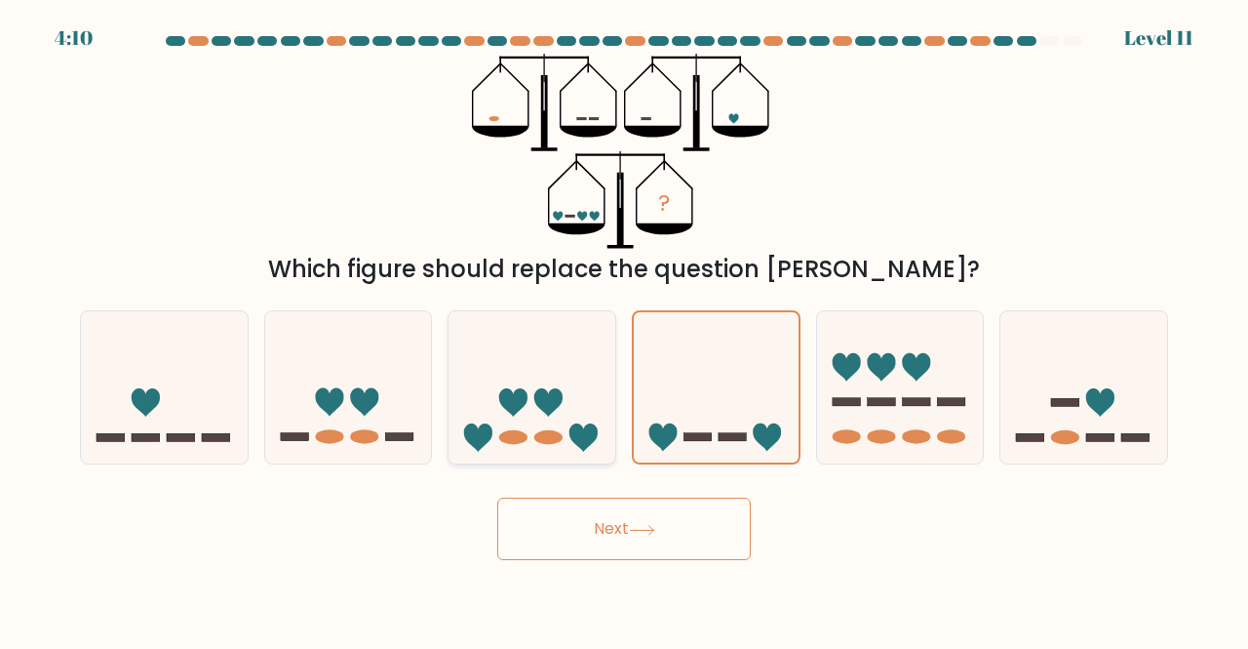
click at [511, 400] on icon at bounding box center [513, 402] width 28 height 28
click at [624, 330] on input "c." at bounding box center [624, 327] width 1 height 5
radio input "true"
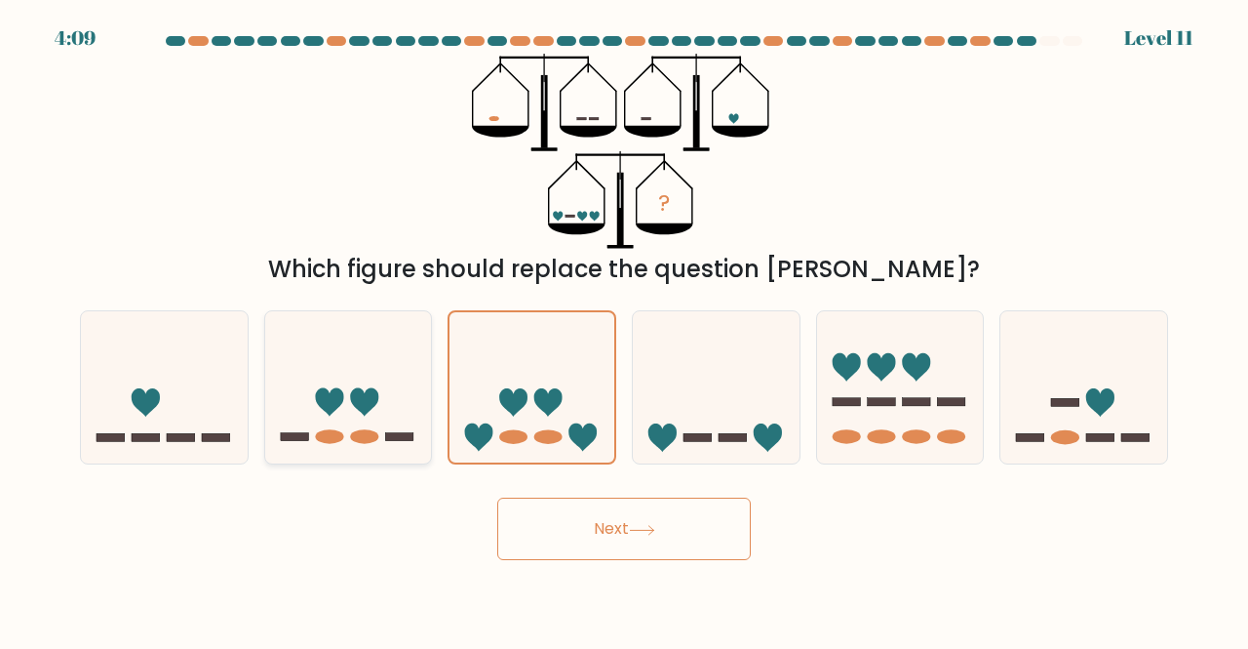
click at [328, 397] on icon at bounding box center [329, 402] width 28 height 28
click at [624, 330] on input "b." at bounding box center [624, 327] width 1 height 5
radio input "true"
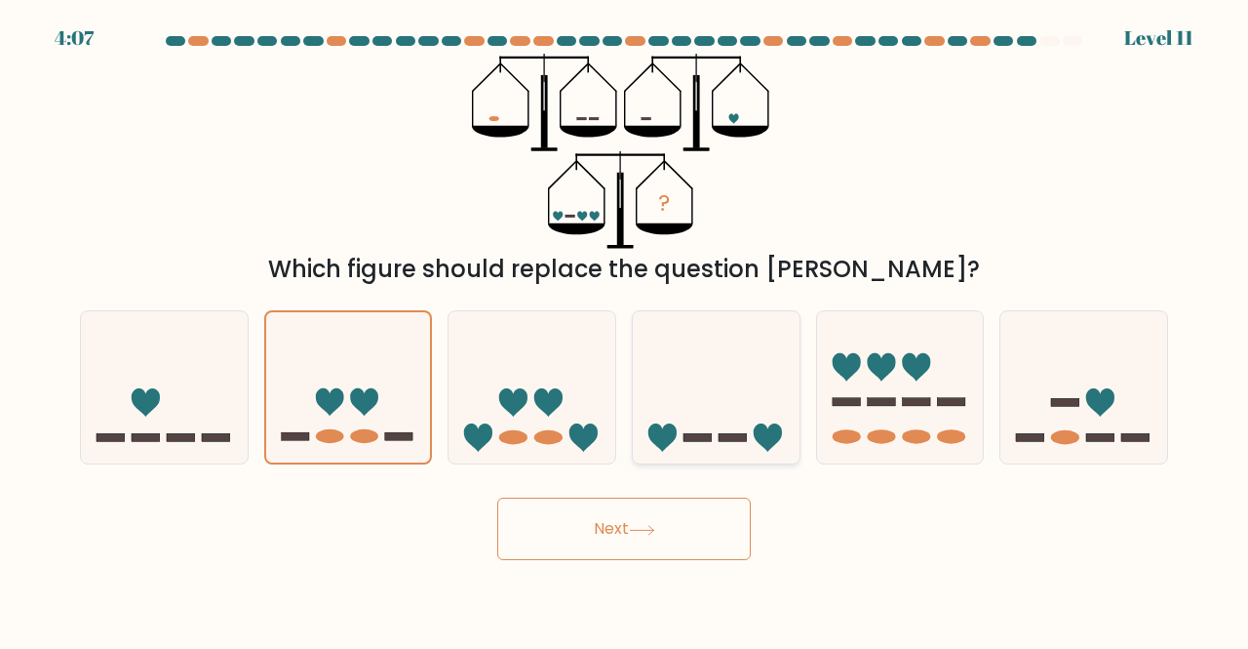
click at [700, 372] on icon at bounding box center [716, 387] width 167 height 138
click at [625, 330] on input "d." at bounding box center [624, 327] width 1 height 5
radio input "true"
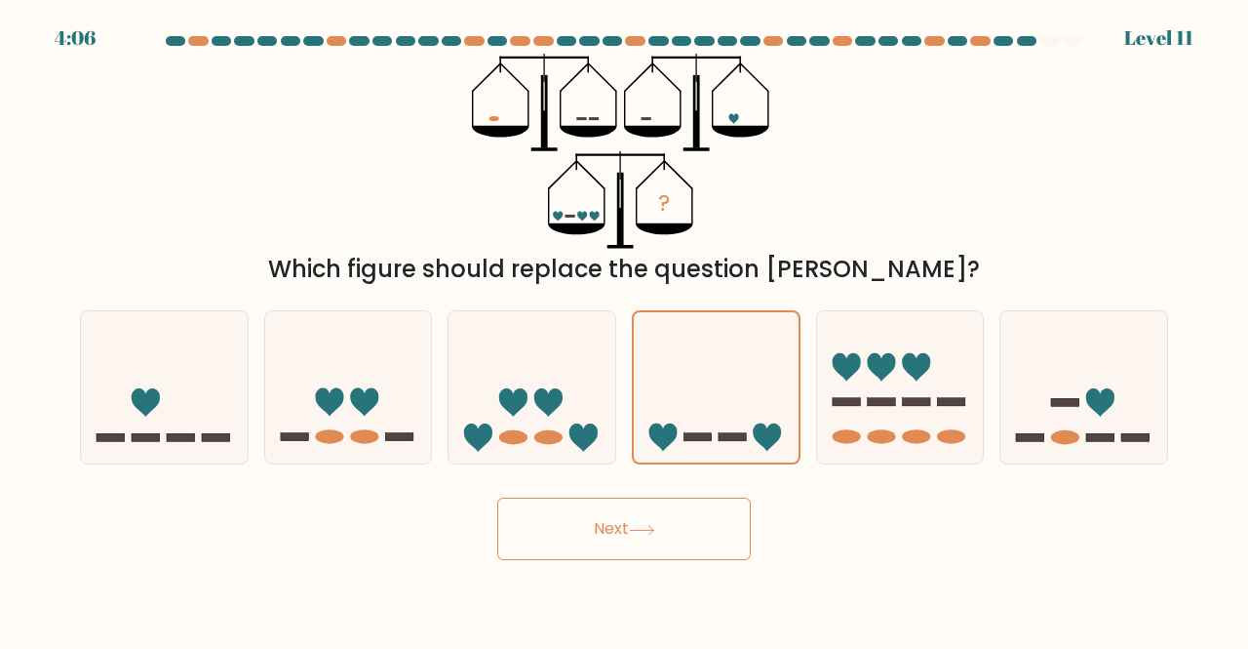
click at [642, 515] on button "Next" at bounding box center [624, 528] width 254 height 62
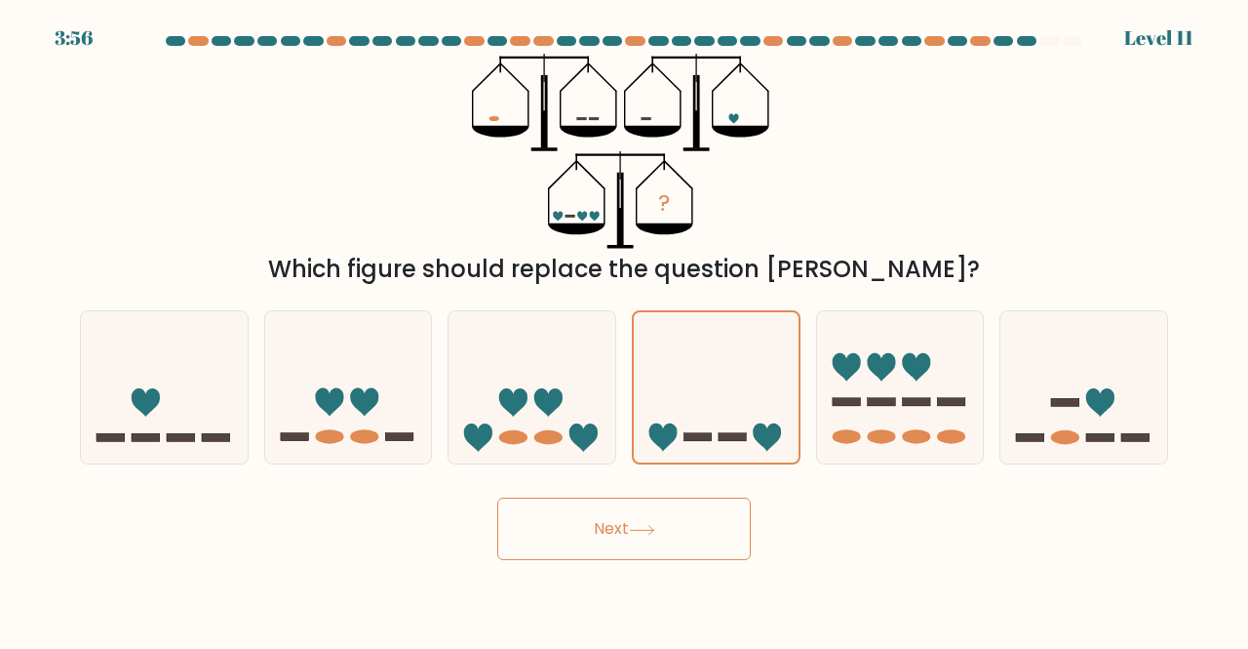
click at [642, 515] on button "Next" at bounding box center [624, 528] width 254 height 62
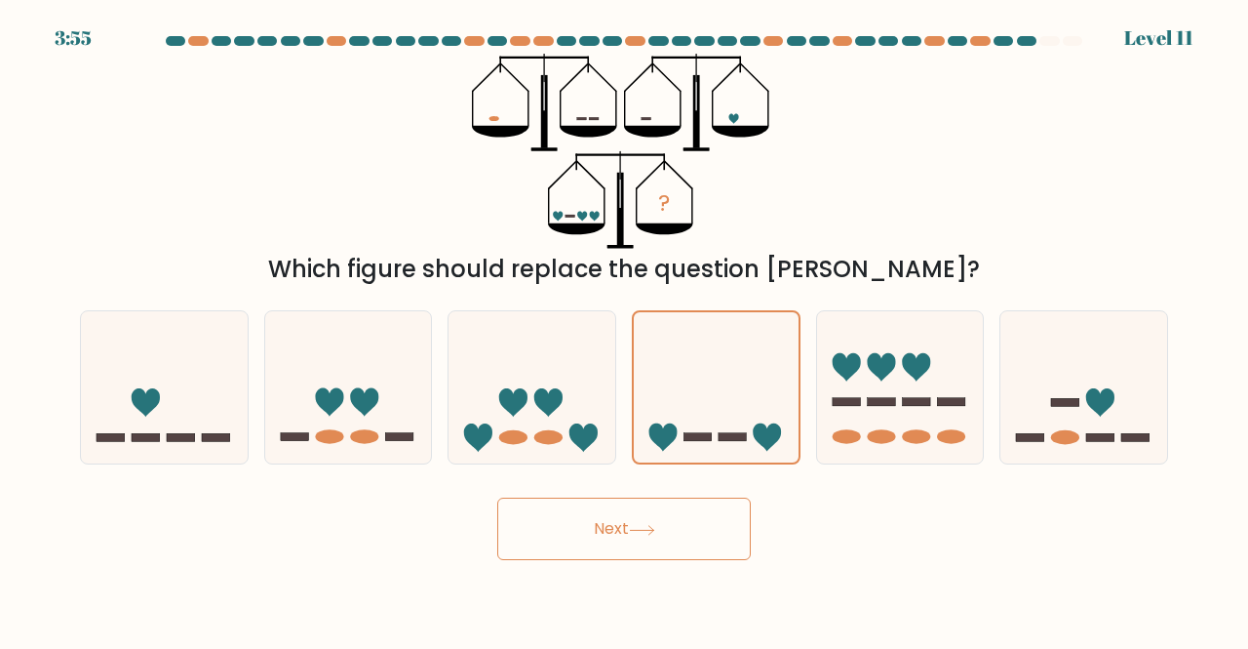
click at [642, 515] on button "Next" at bounding box center [624, 528] width 254 height 62
drag, startPoint x: 642, startPoint y: 515, endPoint x: 554, endPoint y: 481, distance: 94.2
click at [554, 481] on form at bounding box center [624, 298] width 1248 height 524
click at [196, 81] on div "? Which figure should replace the question mark?" at bounding box center [624, 170] width 1112 height 233
click at [609, 526] on button "Next" at bounding box center [624, 528] width 254 height 62
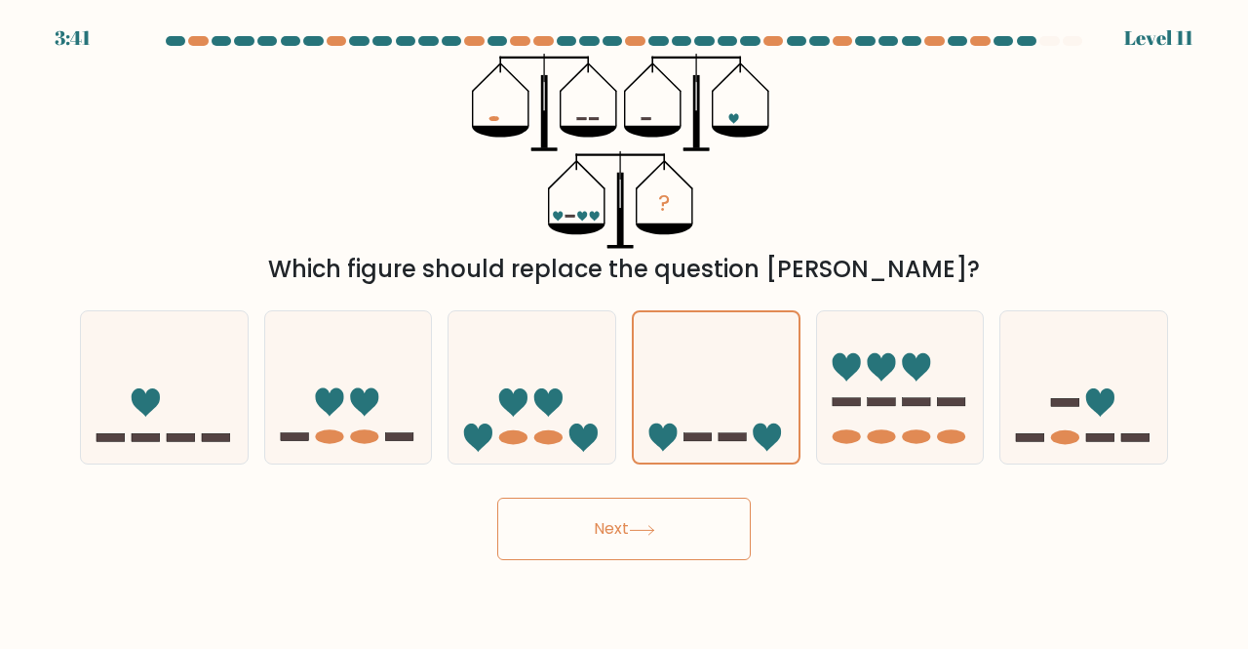
click at [609, 526] on button "Next" at bounding box center [624, 528] width 254 height 62
click at [694, 525] on button "Next" at bounding box center [624, 528] width 254 height 62
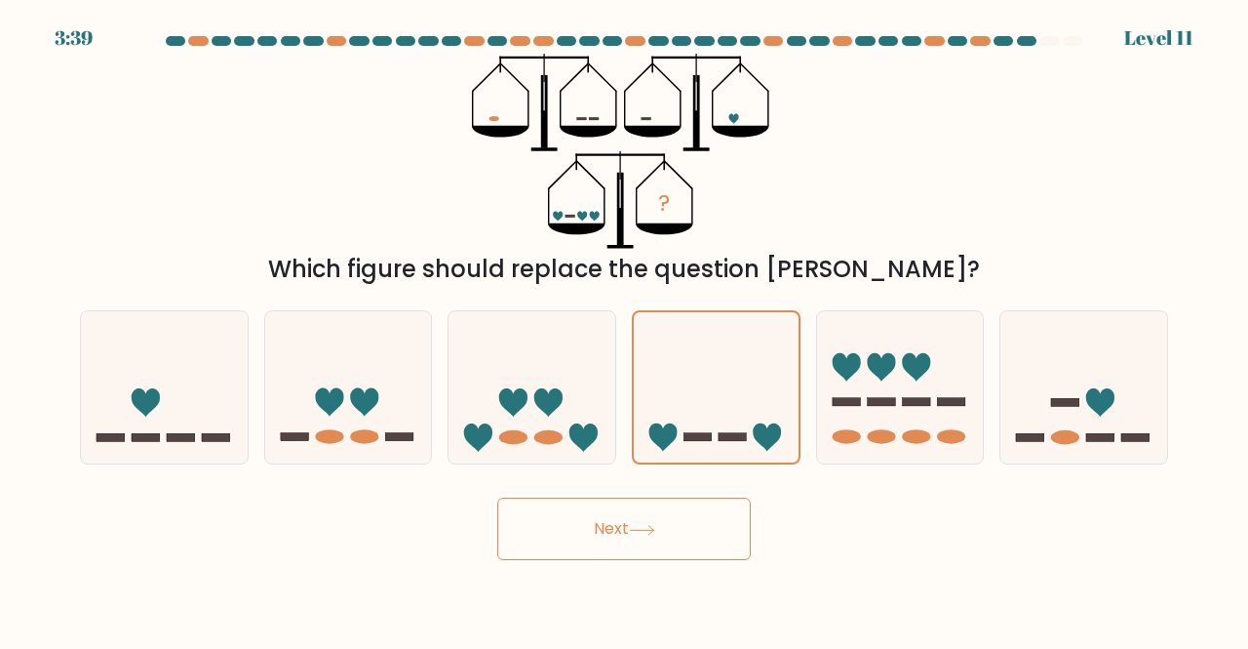
click at [694, 525] on button "Next" at bounding box center [624, 528] width 254 height 62
drag, startPoint x: 694, startPoint y: 525, endPoint x: 662, endPoint y: 518, distance: 32.9
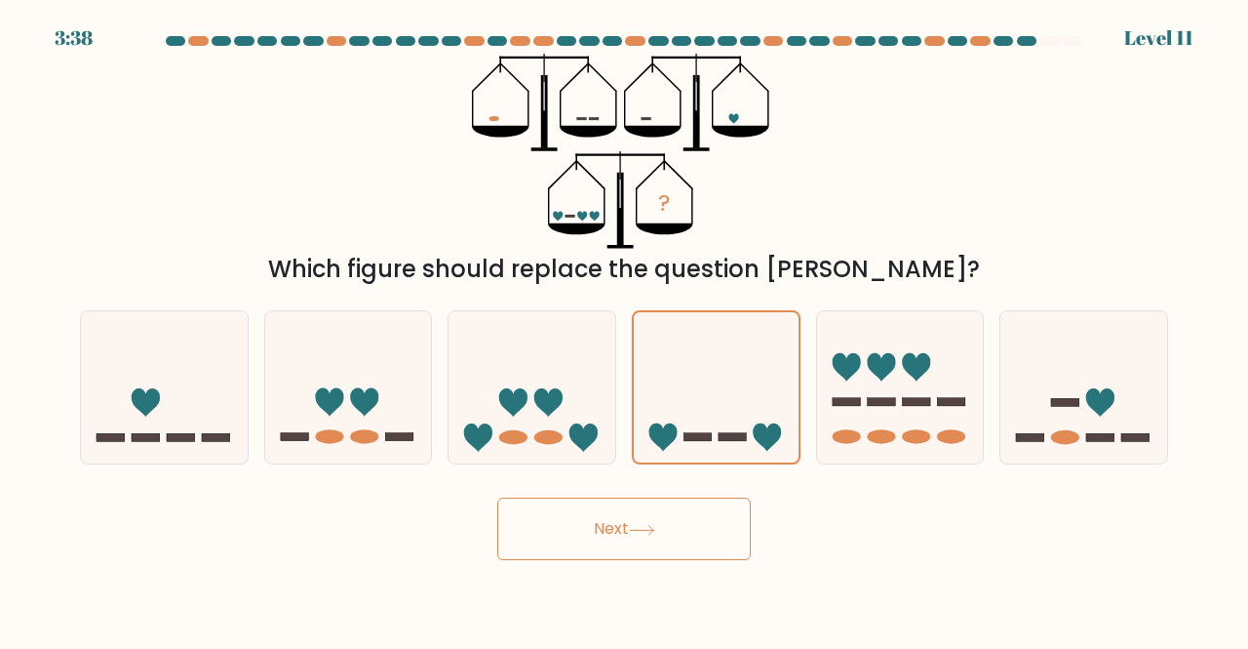
click at [662, 518] on button "Next" at bounding box center [624, 528] width 254 height 62
click at [754, 397] on icon at bounding box center [716, 387] width 165 height 137
click at [625, 330] on input "d." at bounding box center [624, 327] width 1 height 5
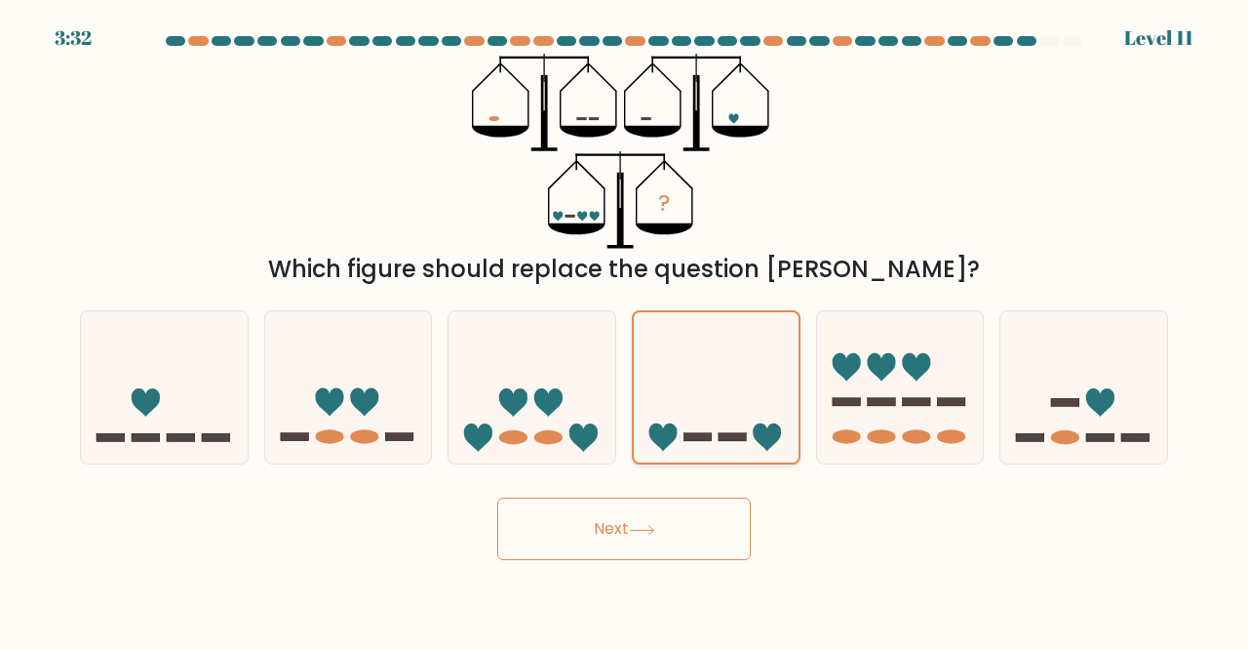
click at [754, 397] on icon at bounding box center [716, 387] width 165 height 137
click at [625, 330] on input "d." at bounding box center [624, 327] width 1 height 5
click at [754, 397] on icon at bounding box center [716, 387] width 165 height 137
click at [625, 330] on input "d." at bounding box center [624, 327] width 1 height 5
click at [943, 416] on icon at bounding box center [900, 387] width 167 height 138
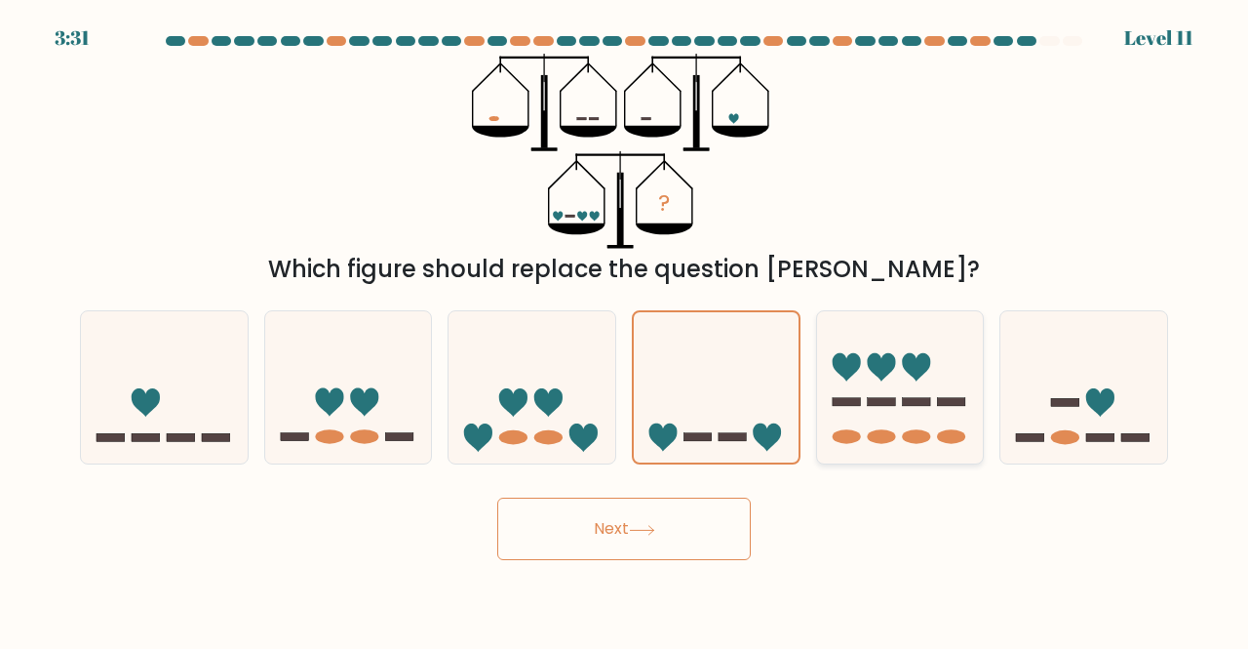
click at [625, 330] on input "e." at bounding box center [624, 327] width 1 height 5
radio input "true"
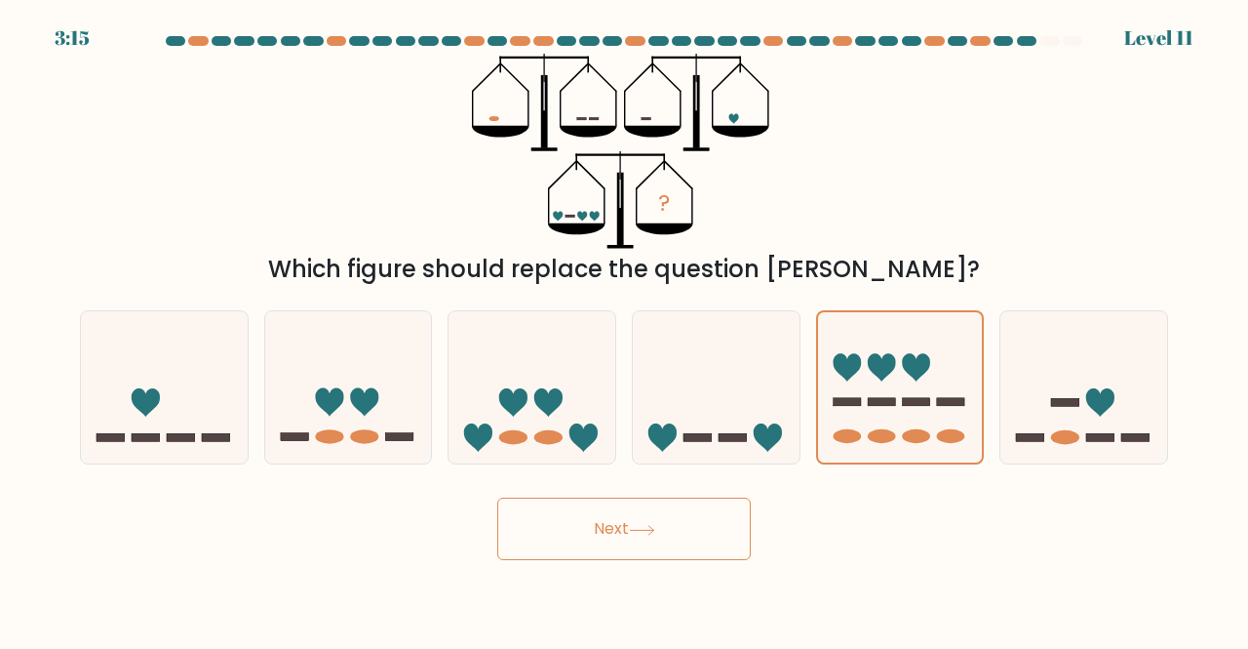
click at [995, 134] on div "? Which figure should replace the question mark?" at bounding box center [624, 170] width 1112 height 233
click at [726, 356] on icon at bounding box center [716, 387] width 167 height 138
click at [625, 330] on input "d." at bounding box center [624, 327] width 1 height 5
radio input "true"
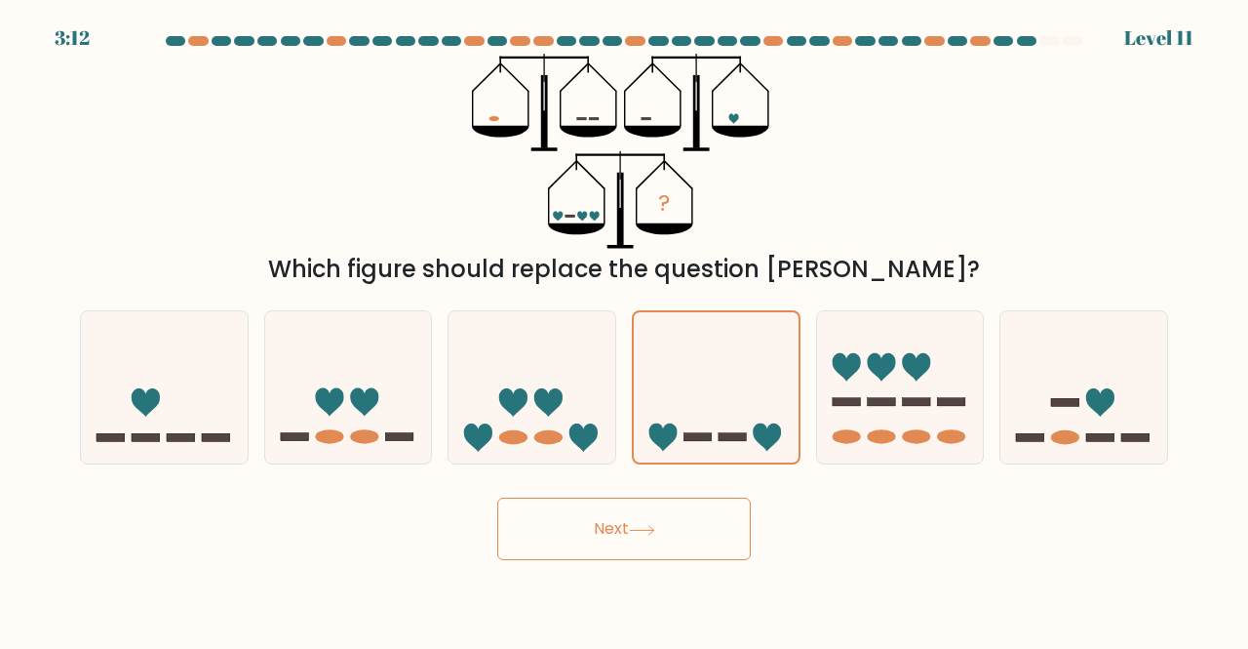
click at [612, 533] on button "Next" at bounding box center [624, 528] width 254 height 62
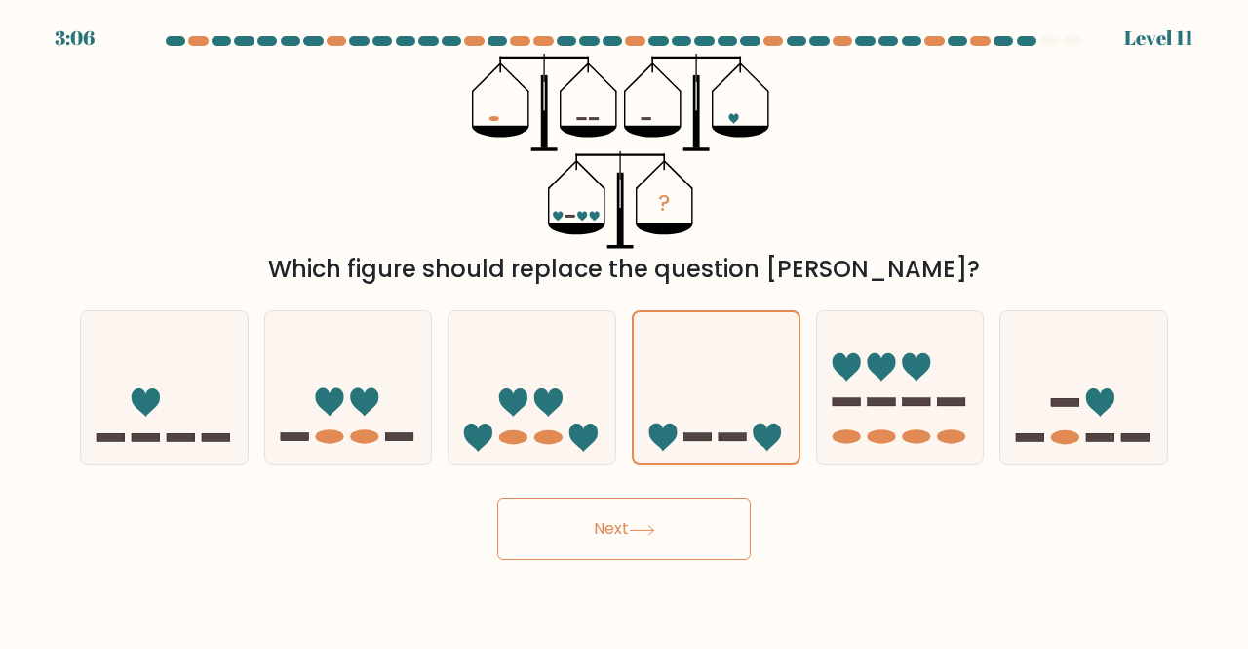
click at [640, 528] on icon at bounding box center [642, 530] width 26 height 11
click at [641, 533] on icon at bounding box center [642, 530] width 26 height 11
click at [545, 414] on icon at bounding box center [532, 387] width 167 height 138
click at [624, 330] on input "c." at bounding box center [624, 327] width 1 height 5
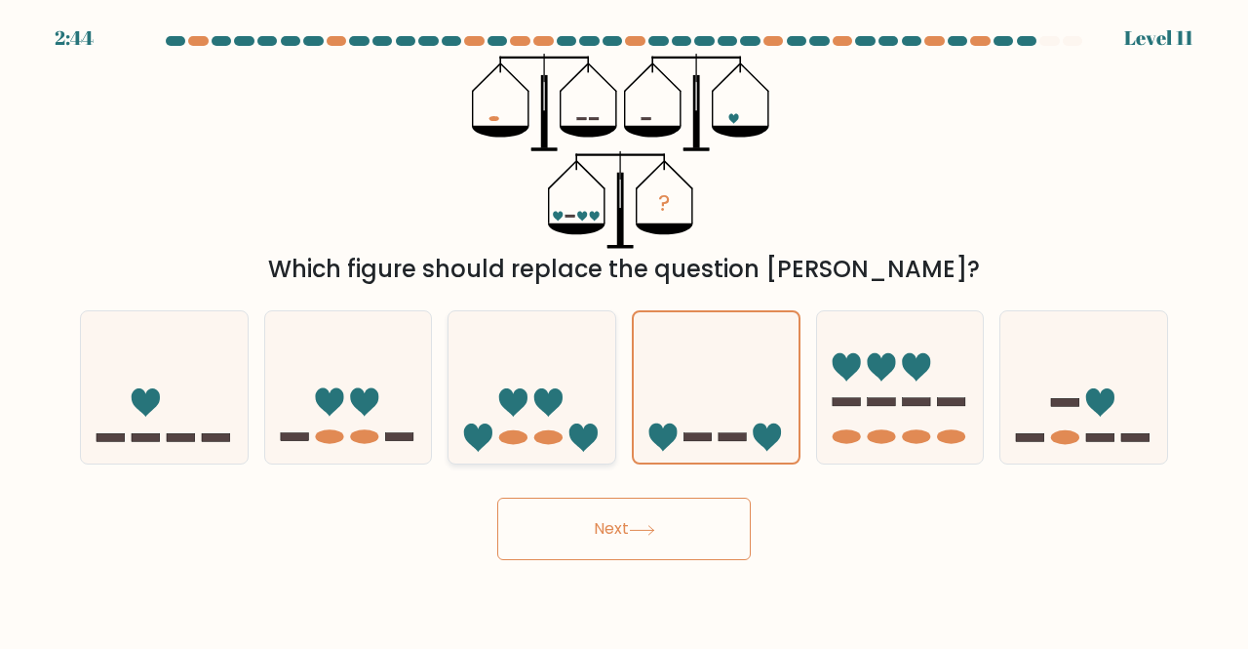
radio input "true"
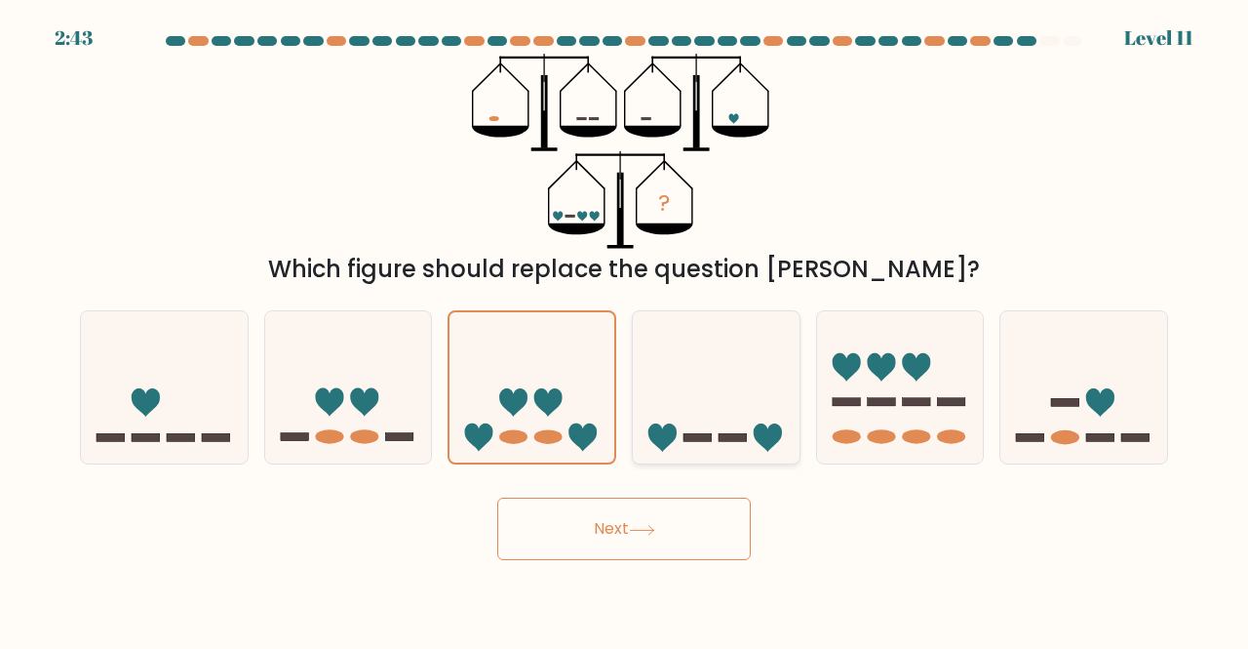
click at [714, 403] on icon at bounding box center [716, 387] width 167 height 138
click at [625, 330] on input "d." at bounding box center [624, 327] width 1 height 5
radio input "true"
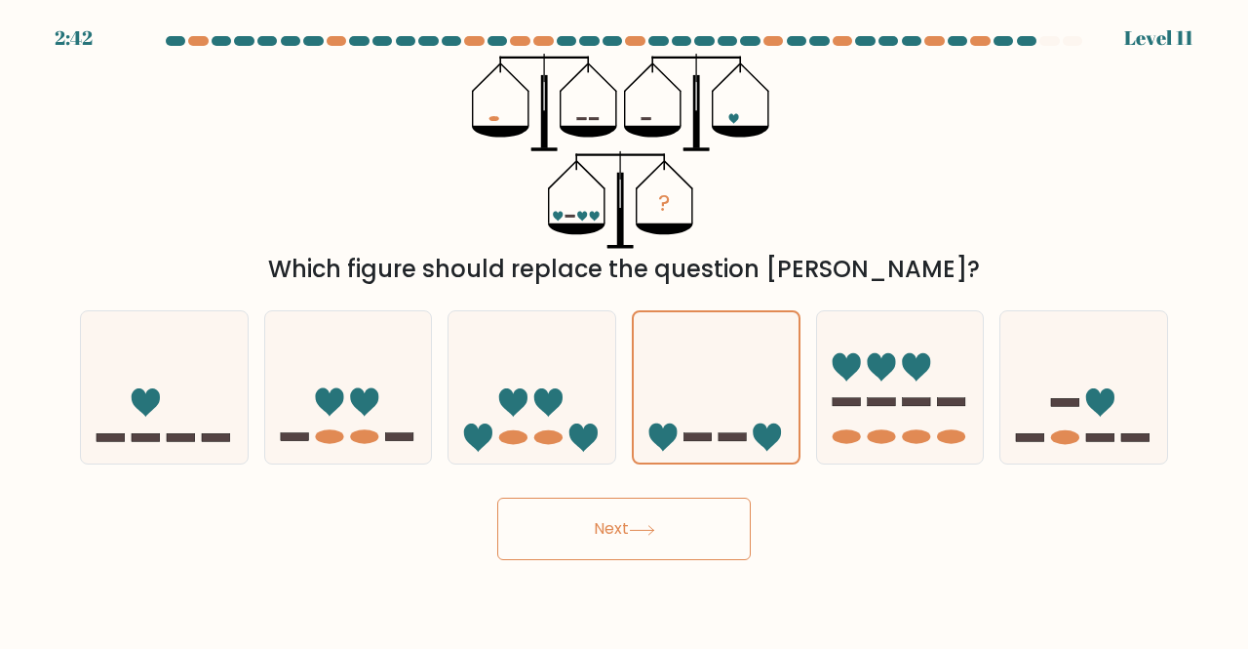
click at [593, 528] on button "Next" at bounding box center [624, 528] width 254 height 62
click at [508, 372] on icon at bounding box center [532, 387] width 167 height 138
click at [624, 330] on input "c." at bounding box center [624, 327] width 1 height 5
radio input "true"
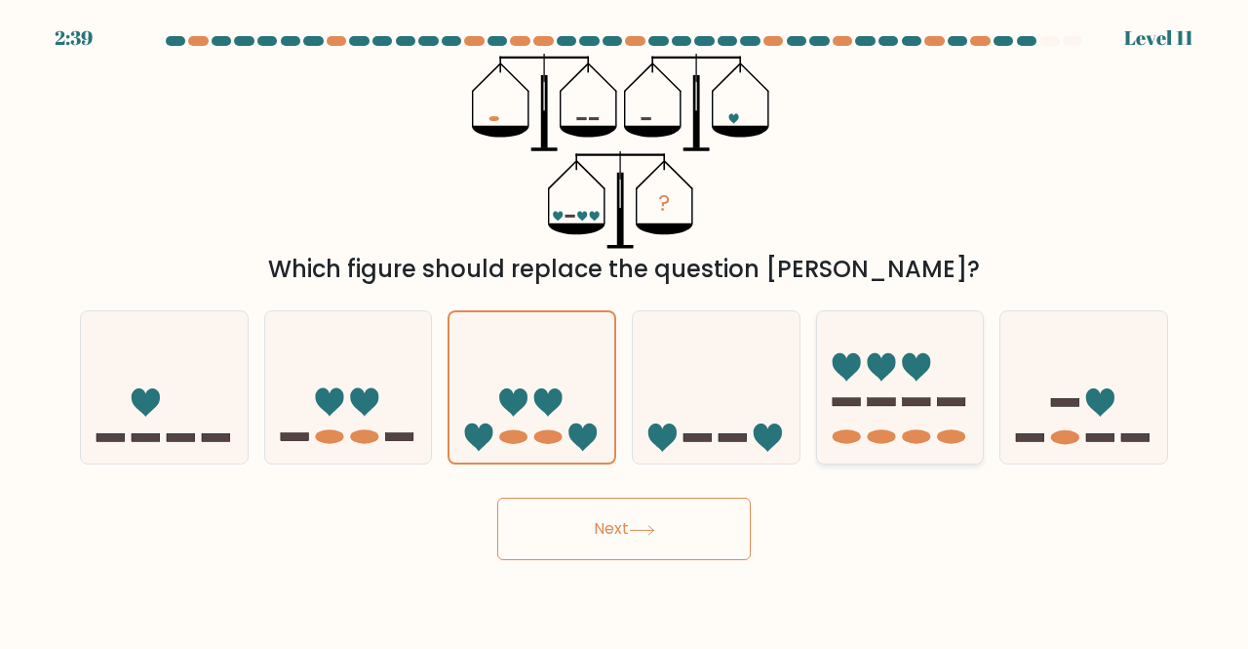
click at [883, 367] on icon at bounding box center [881, 367] width 28 height 28
click at [625, 330] on input "e." at bounding box center [624, 327] width 1 height 5
radio input "true"
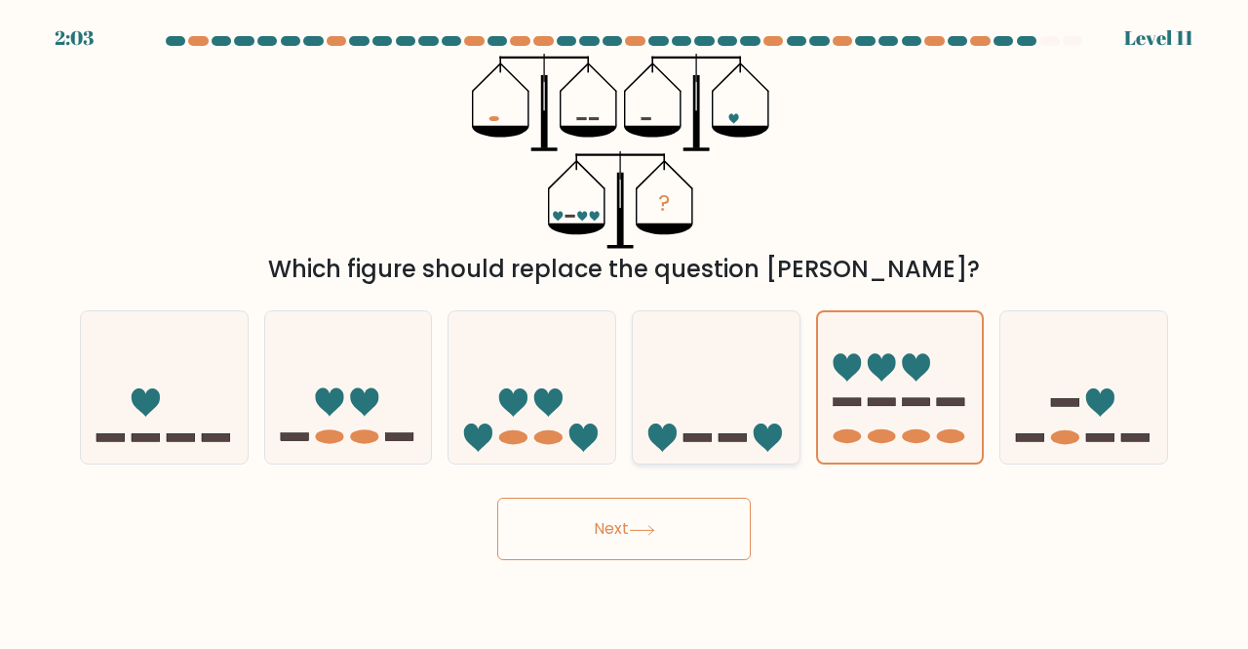
click at [728, 367] on icon at bounding box center [716, 387] width 167 height 138
click at [625, 330] on input "d." at bounding box center [624, 327] width 1 height 5
radio input "true"
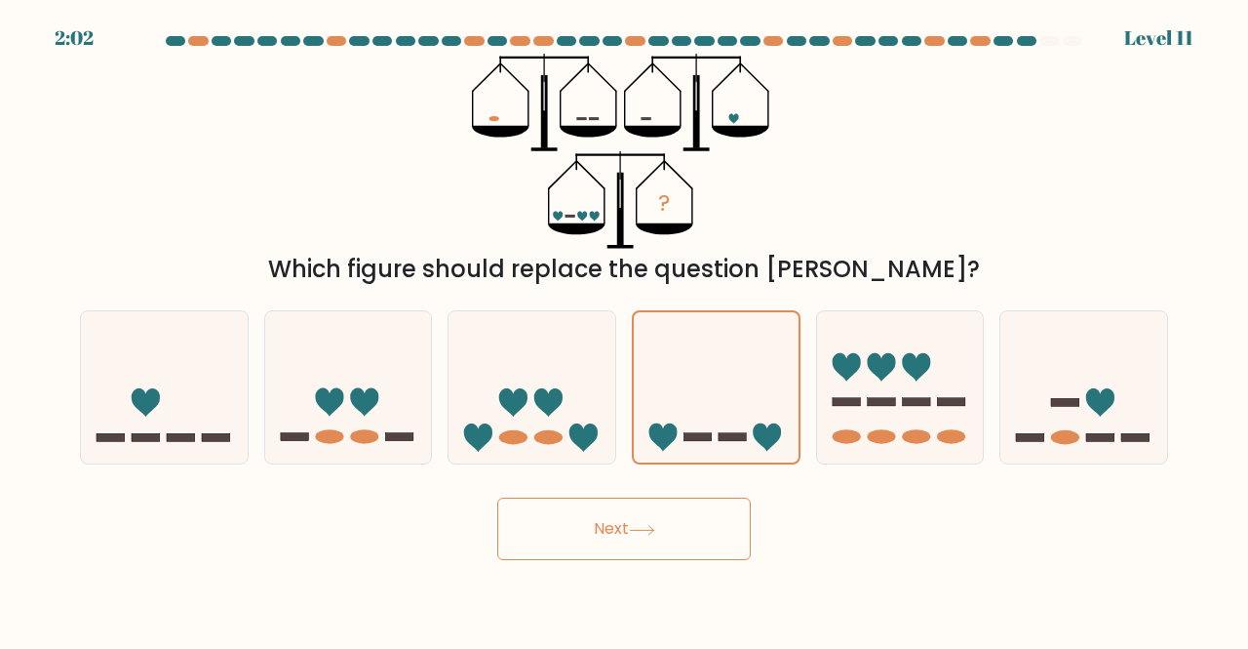
click at [577, 527] on button "Next" at bounding box center [624, 528] width 254 height 62
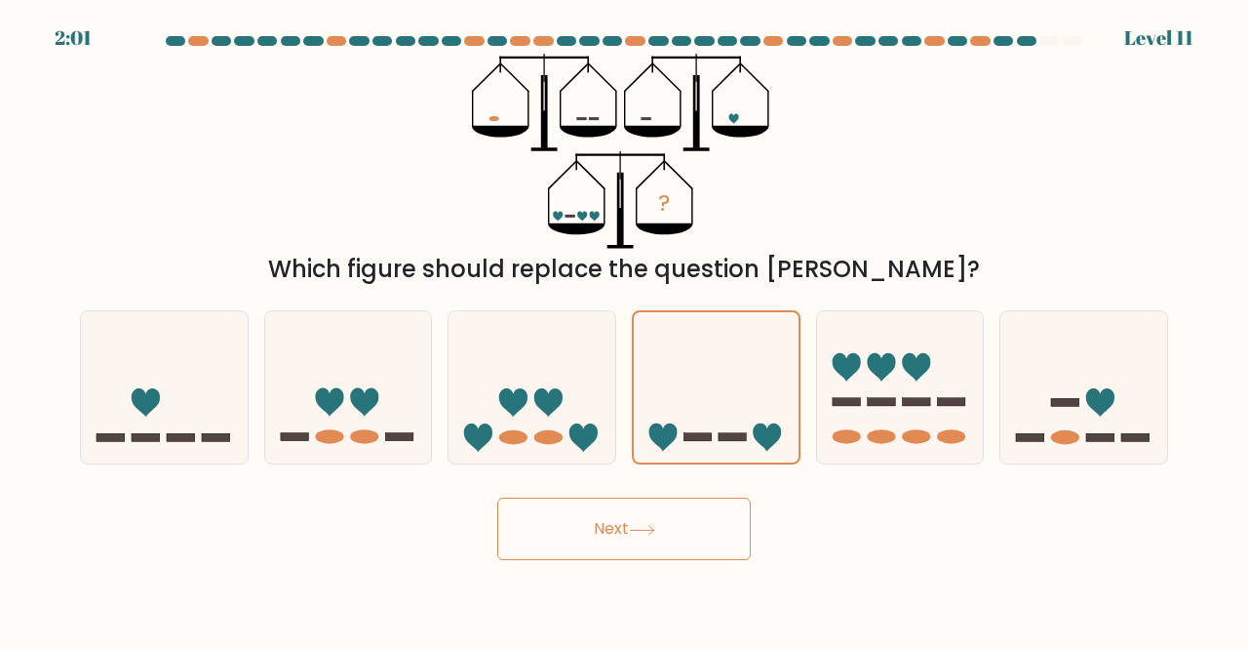
click at [577, 527] on button "Next" at bounding box center [624, 528] width 254 height 62
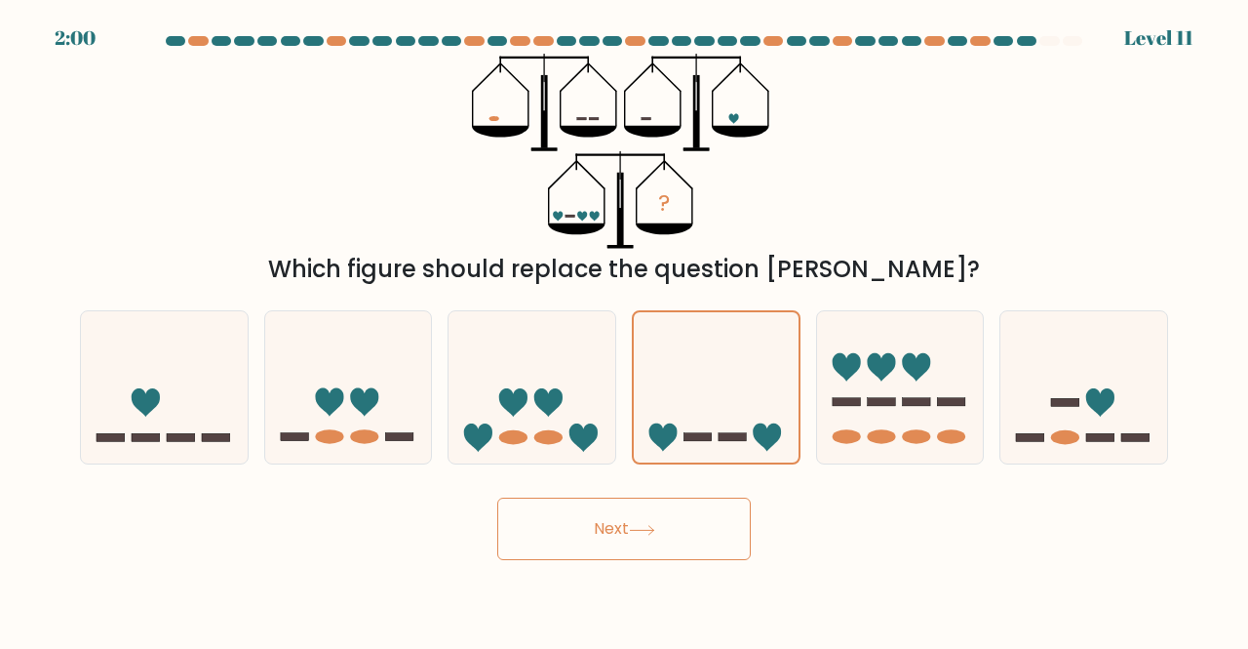
click at [577, 527] on button "Next" at bounding box center [624, 528] width 254 height 62
click at [513, 432] on ellipse at bounding box center [513, 437] width 28 height 15
click at [624, 330] on input "c." at bounding box center [624, 327] width 1 height 5
radio input "true"
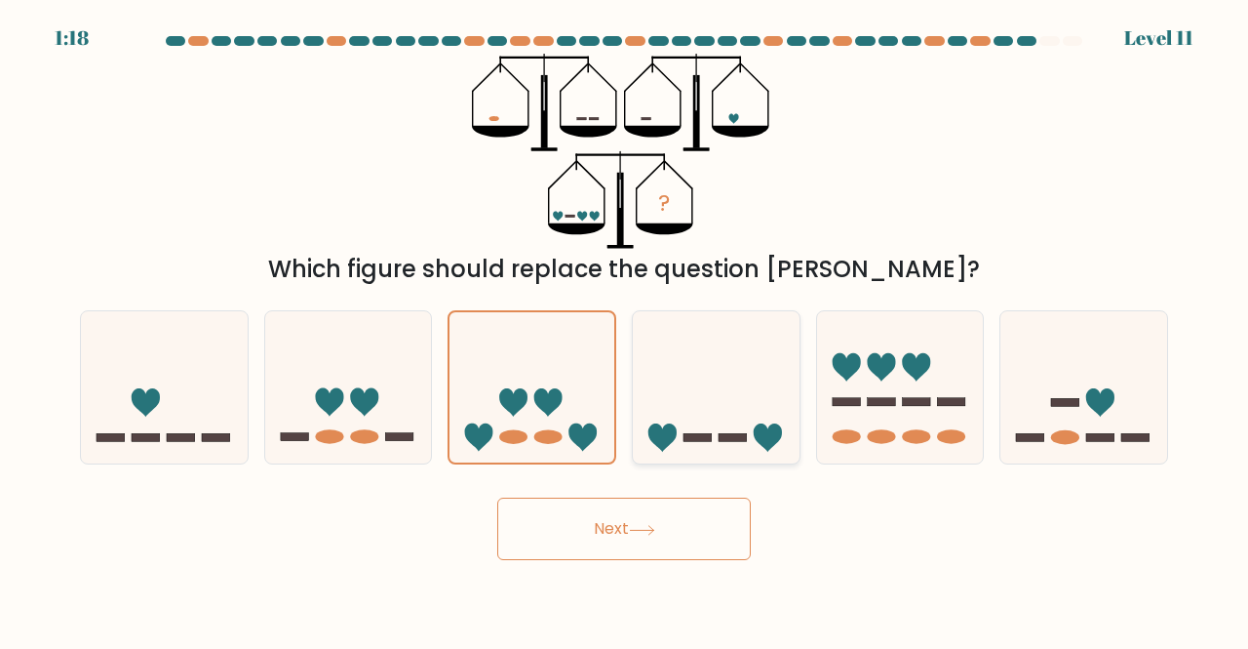
click at [749, 353] on icon at bounding box center [716, 387] width 167 height 138
click at [625, 330] on input "d." at bounding box center [624, 327] width 1 height 5
radio input "true"
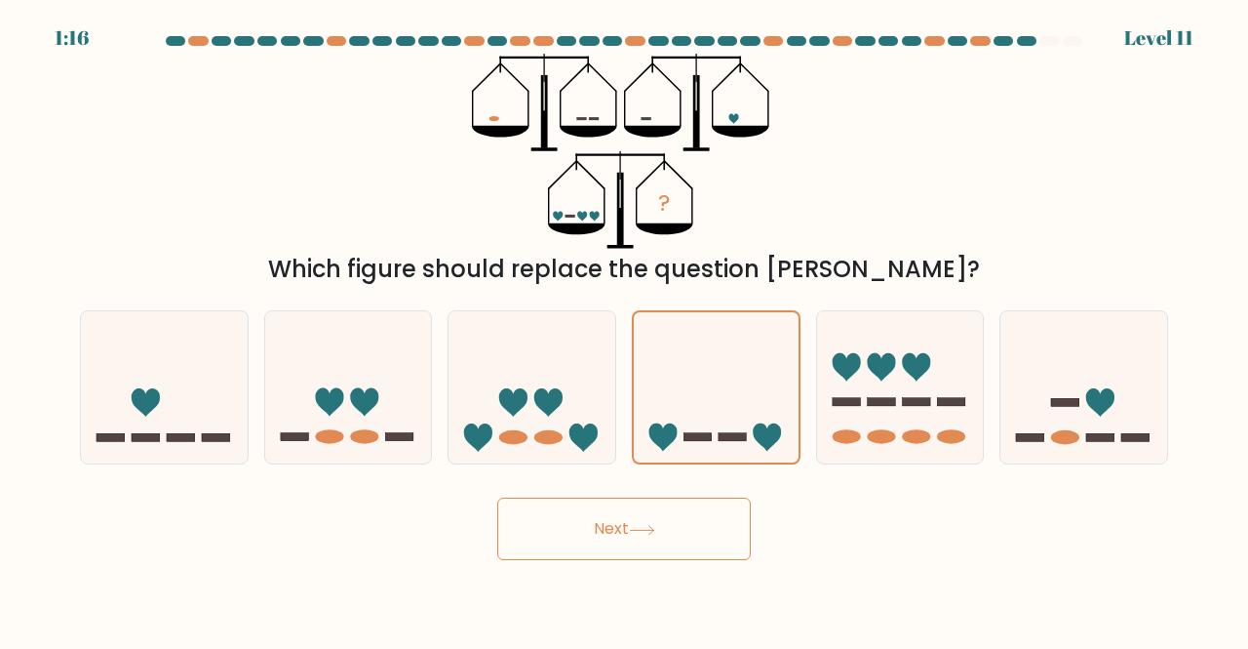
click at [698, 535] on button "Next" at bounding box center [624, 528] width 254 height 62
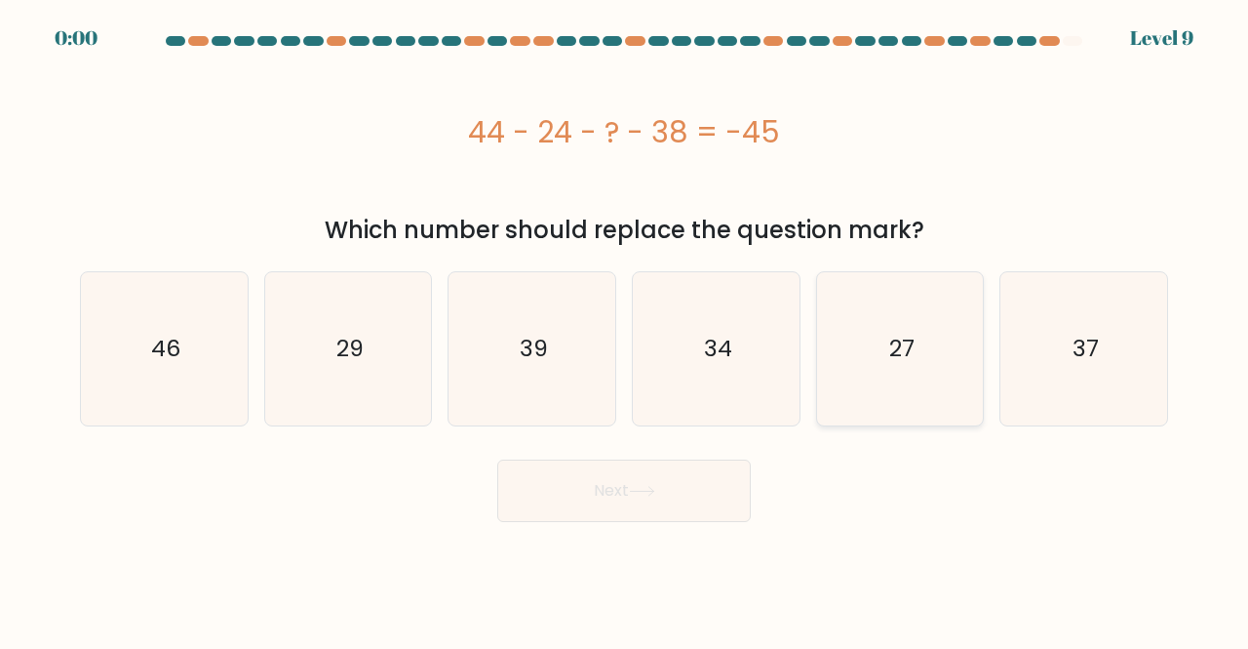
click at [878, 403] on icon "27" at bounding box center [900, 348] width 153 height 153
click at [625, 330] on input "e. 27" at bounding box center [624, 327] width 1 height 5
radio input "true"
click at [715, 487] on div "Next" at bounding box center [624, 486] width 1112 height 72
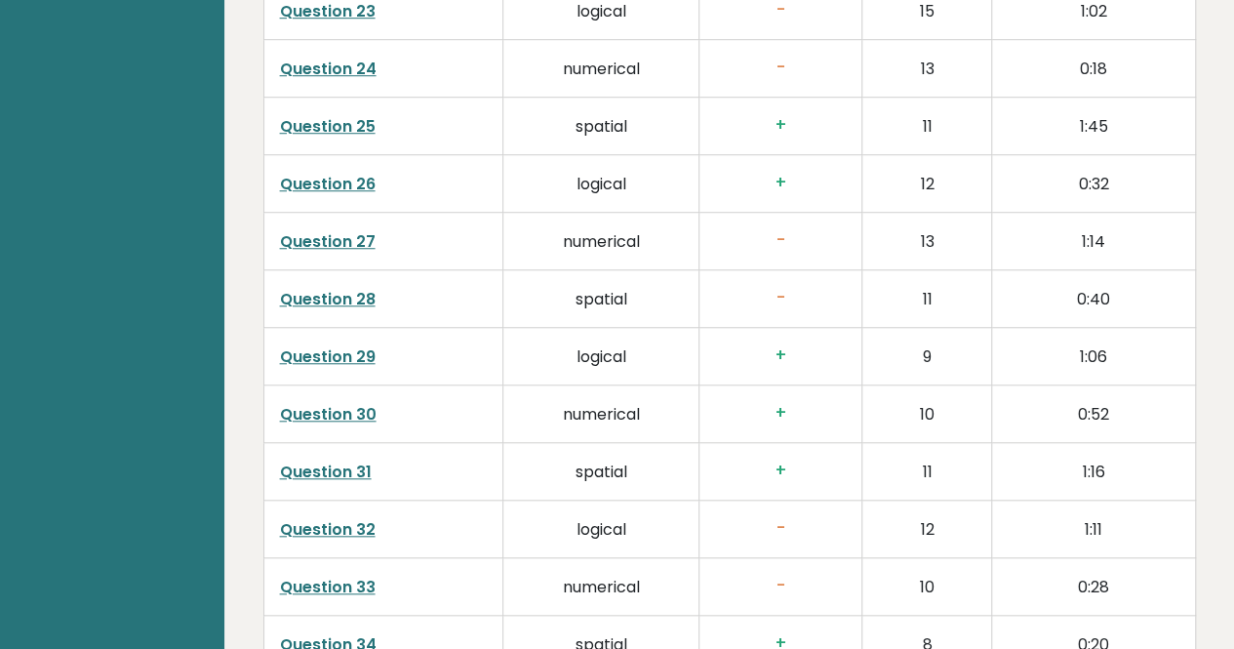
scroll to position [4401, 0]
